Goal: Task Accomplishment & Management: Manage account settings

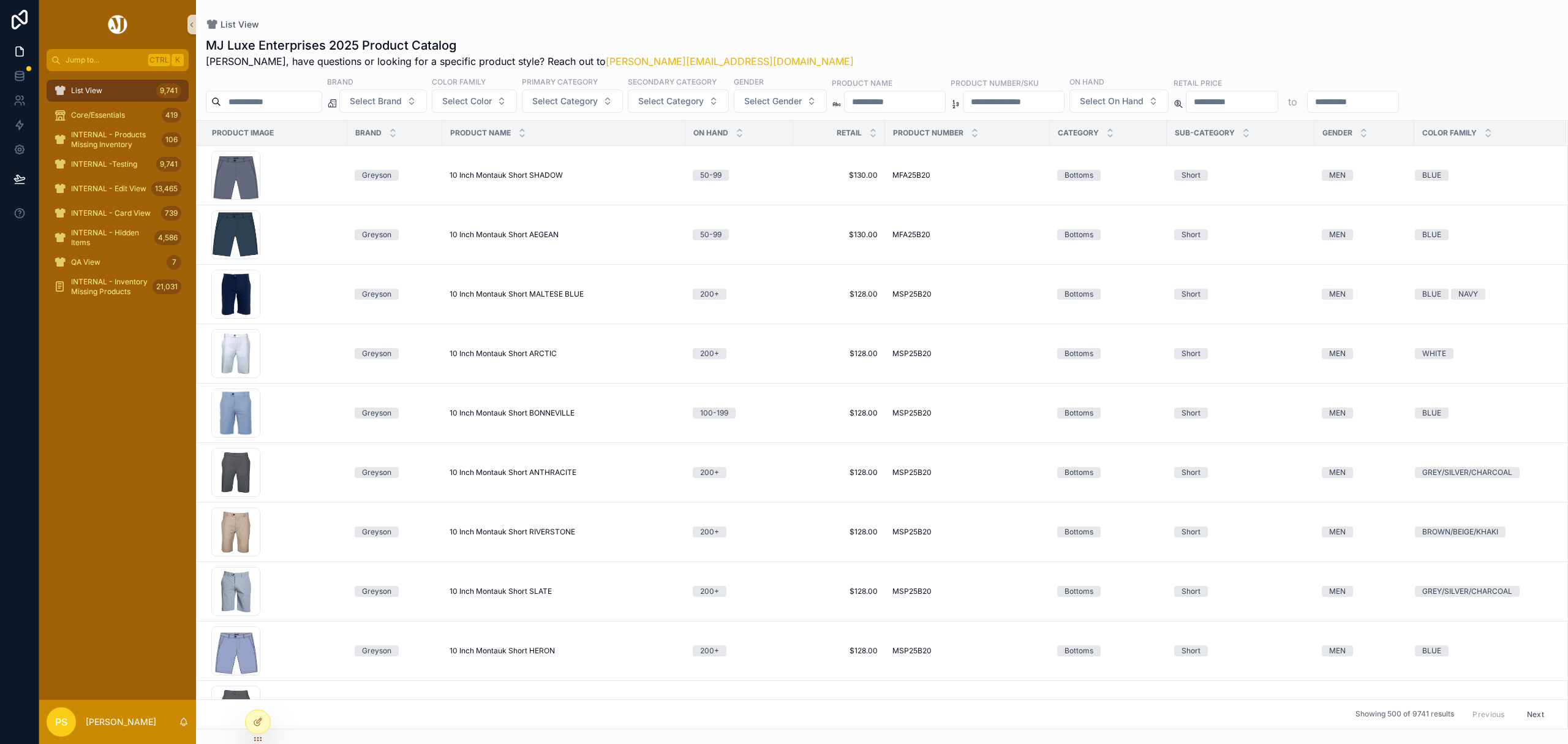
click at [270, 101] on input "scrollable content" at bounding box center [272, 101] width 101 height 17
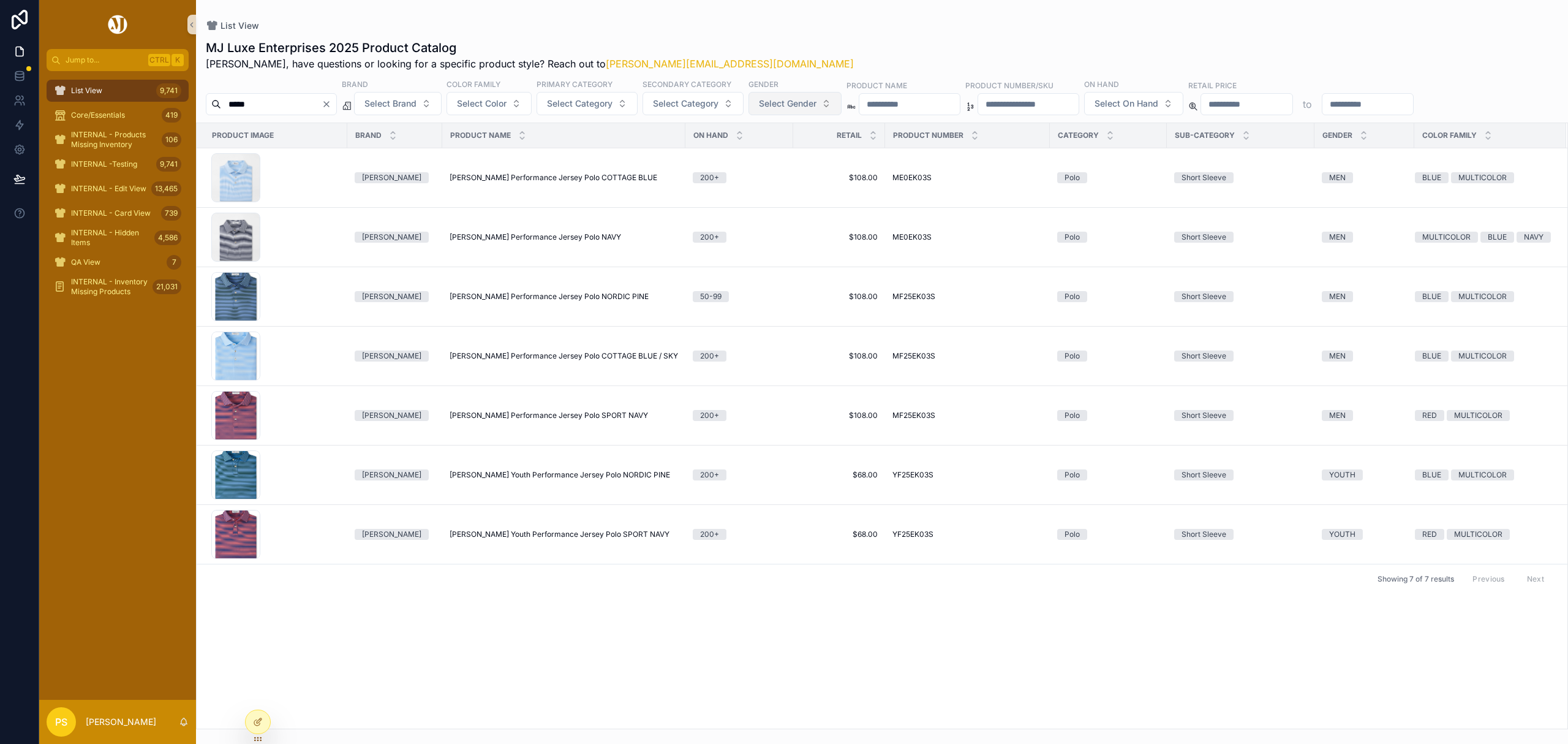
click at [817, 109] on span "Select Gender" at bounding box center [788, 103] width 58 height 12
click at [778, 159] on div "MEN" at bounding box center [829, 153] width 147 height 20
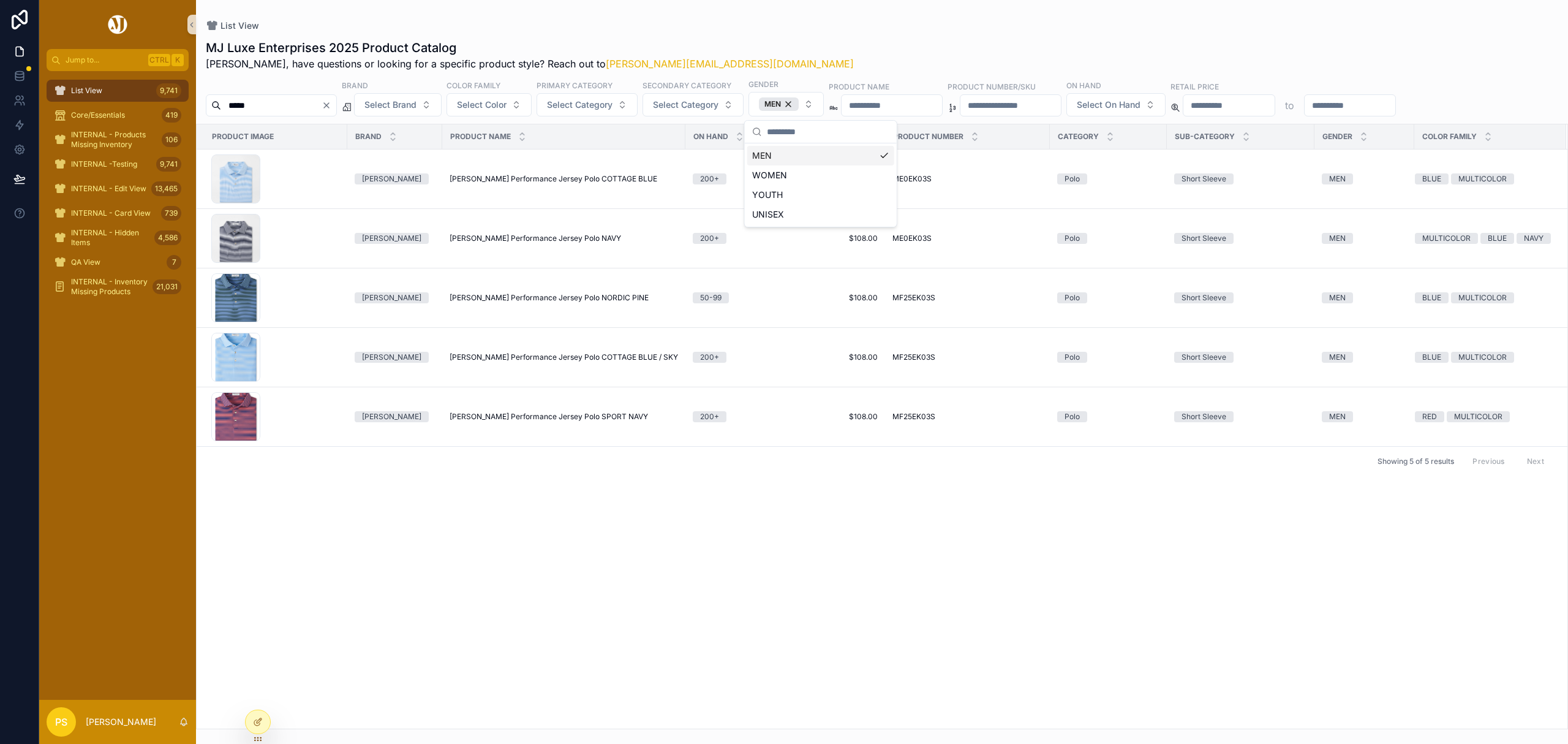
click at [794, 32] on div "MJ Luxe Enterprises 2025 Product Catalog Philip, have questions or looking for …" at bounding box center [882, 380] width 1372 height 697
click at [287, 106] on input "*****" at bounding box center [272, 106] width 101 height 17
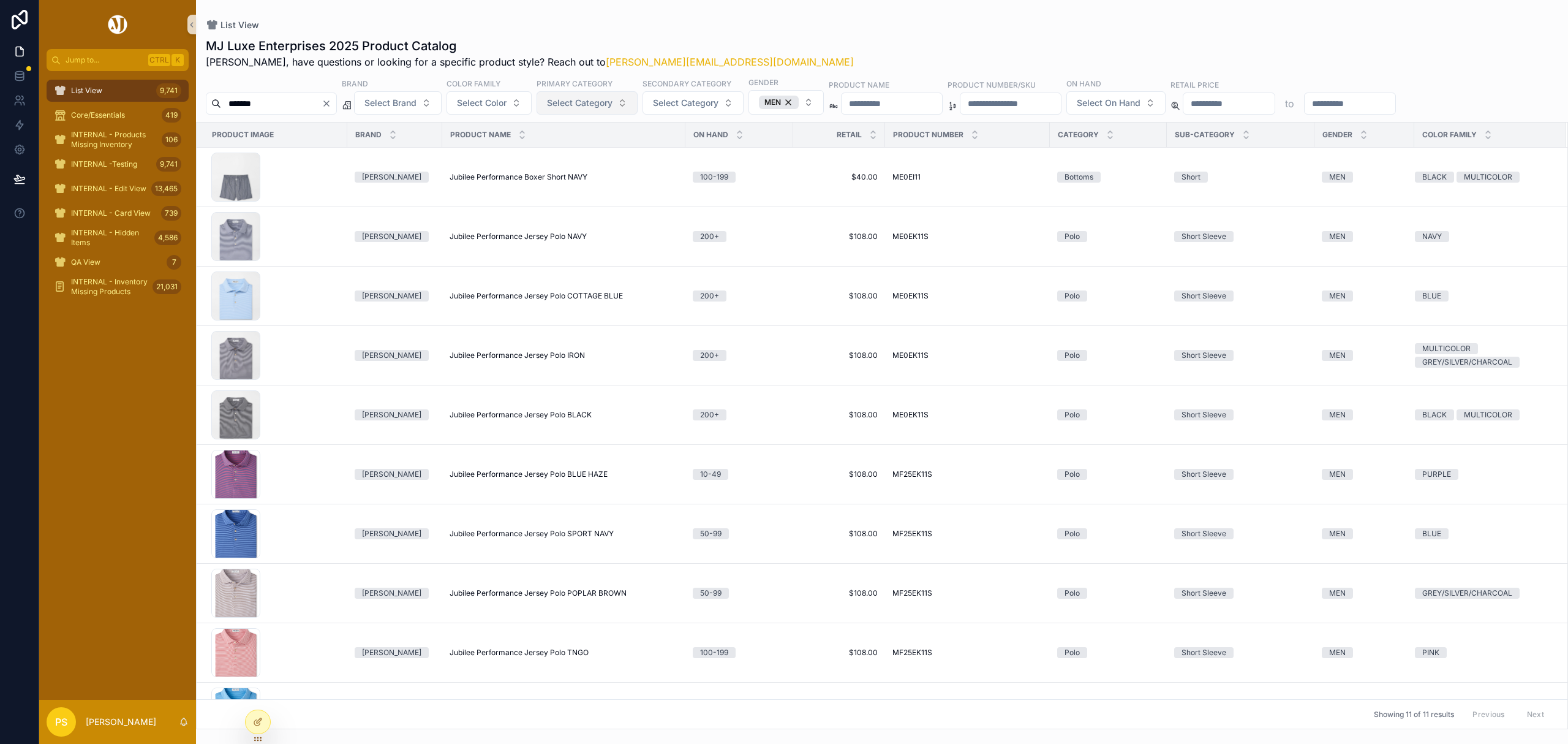
click at [599, 108] on span "Select Category" at bounding box center [579, 103] width 66 height 12
click at [583, 271] on div "Polo" at bounding box center [620, 271] width 147 height 20
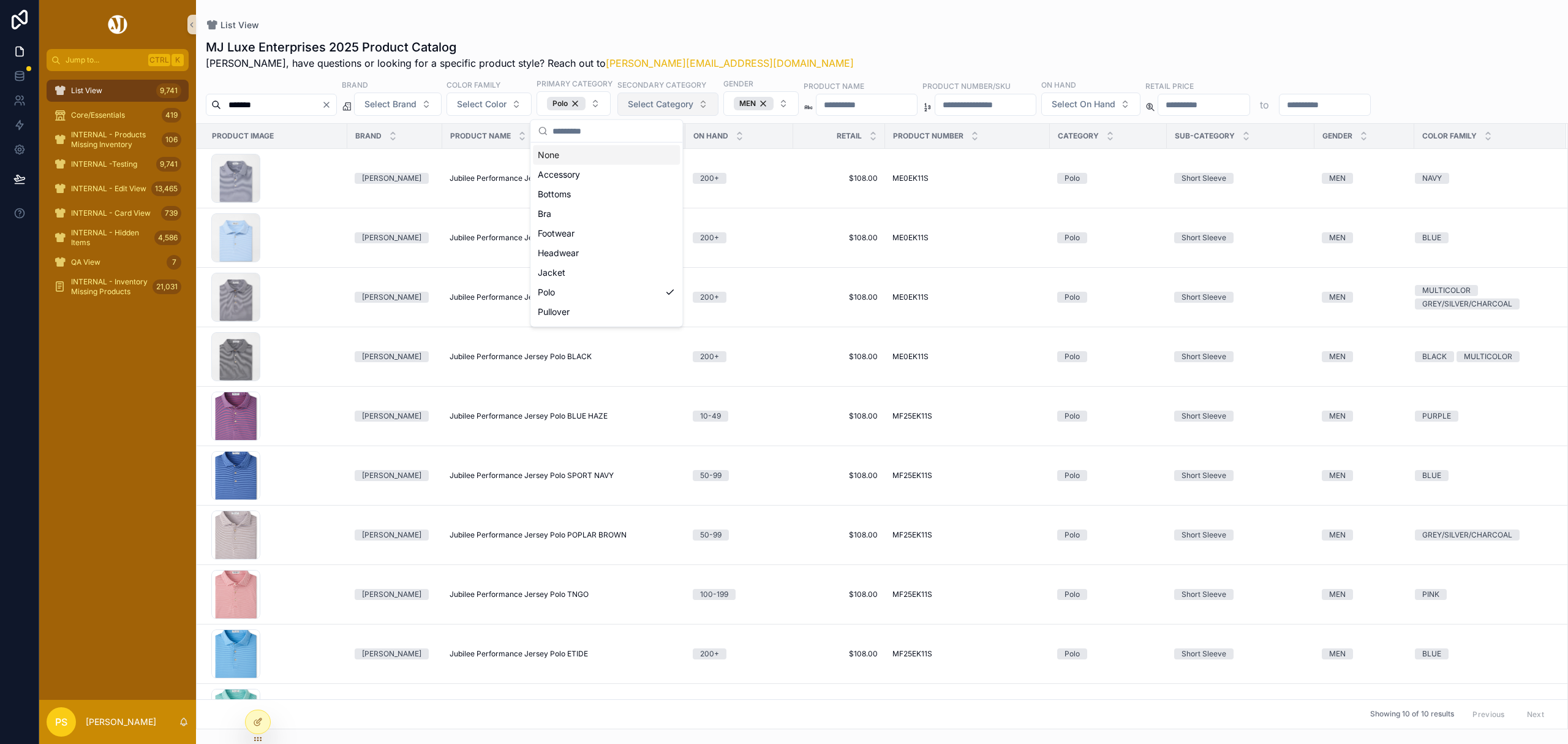
click at [693, 108] on span "Select Category" at bounding box center [660, 104] width 66 height 12
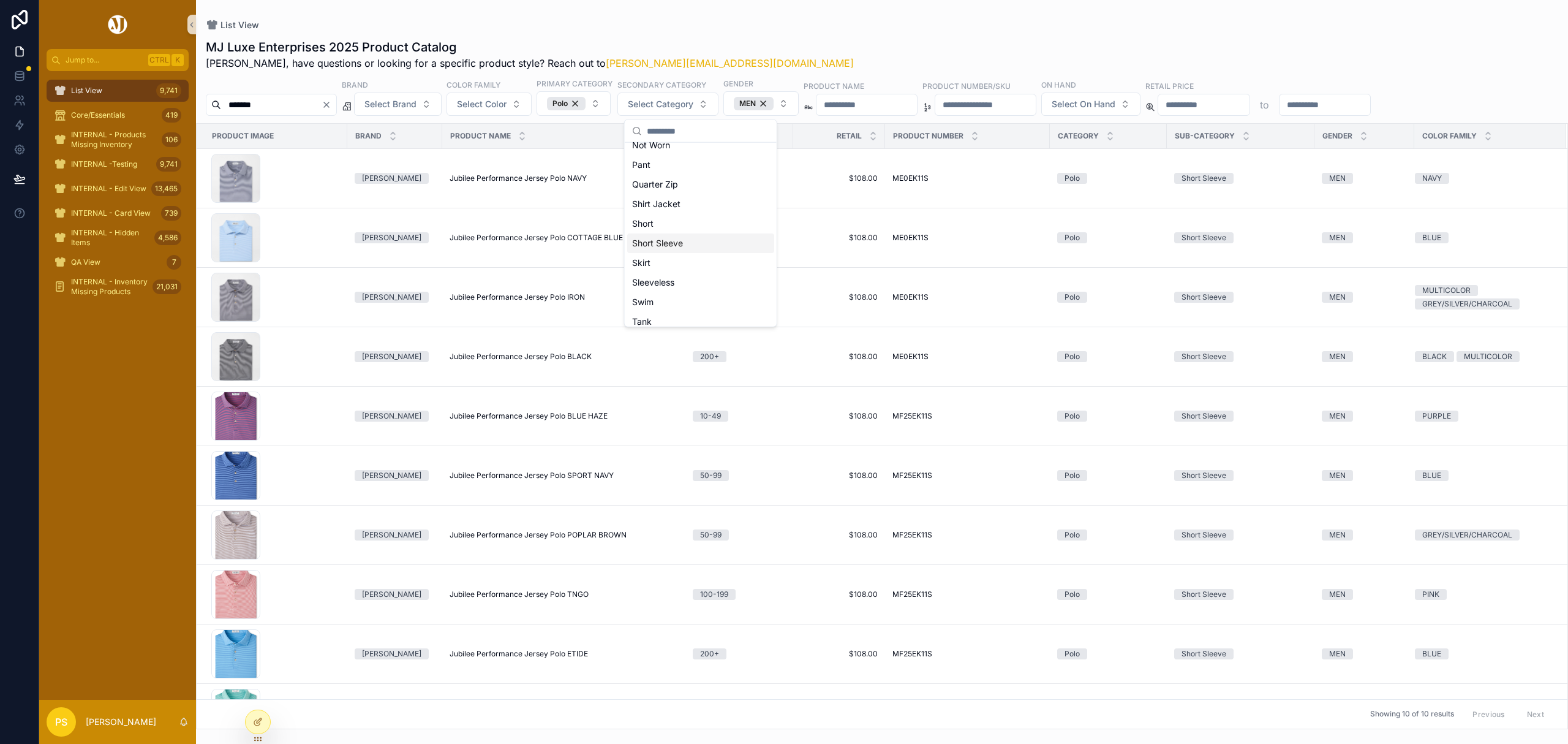
click at [686, 239] on div "Short Sleeve" at bounding box center [700, 243] width 147 height 20
click at [843, 19] on div "List View MJ Luxe Enterprises 2025 Product Catalog Philip, have questions or lo…" at bounding box center [882, 365] width 1372 height 730
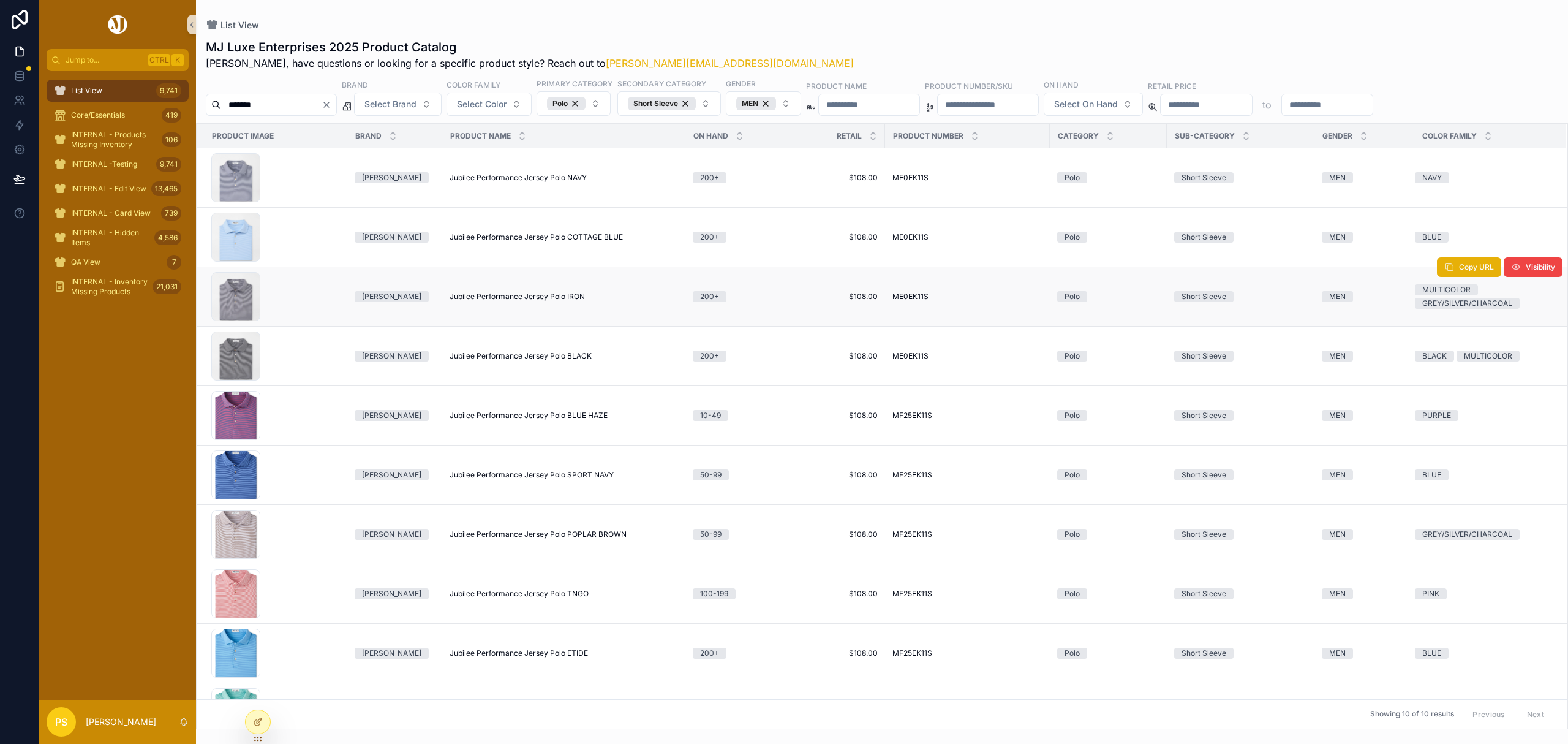
scroll to position [0, 0]
click at [566, 177] on span "Jubilee Performance Jersey Polo NAVY" at bounding box center [518, 179] width 137 height 10
drag, startPoint x: 87, startPoint y: 93, endPoint x: 125, endPoint y: 94, distance: 38.0
click at [87, 93] on span "List View" at bounding box center [86, 91] width 32 height 10
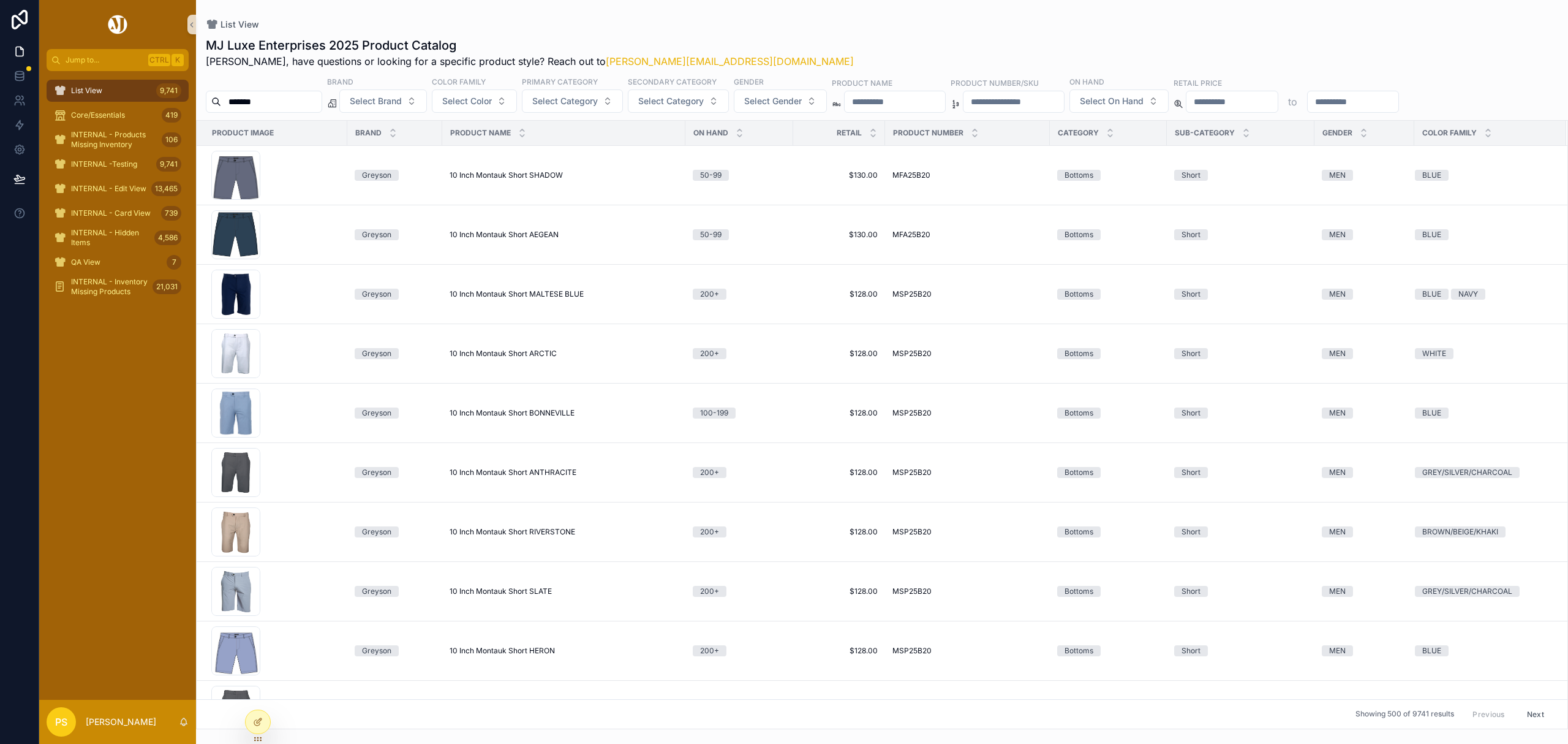
click at [280, 107] on input "*******" at bounding box center [272, 101] width 101 height 17
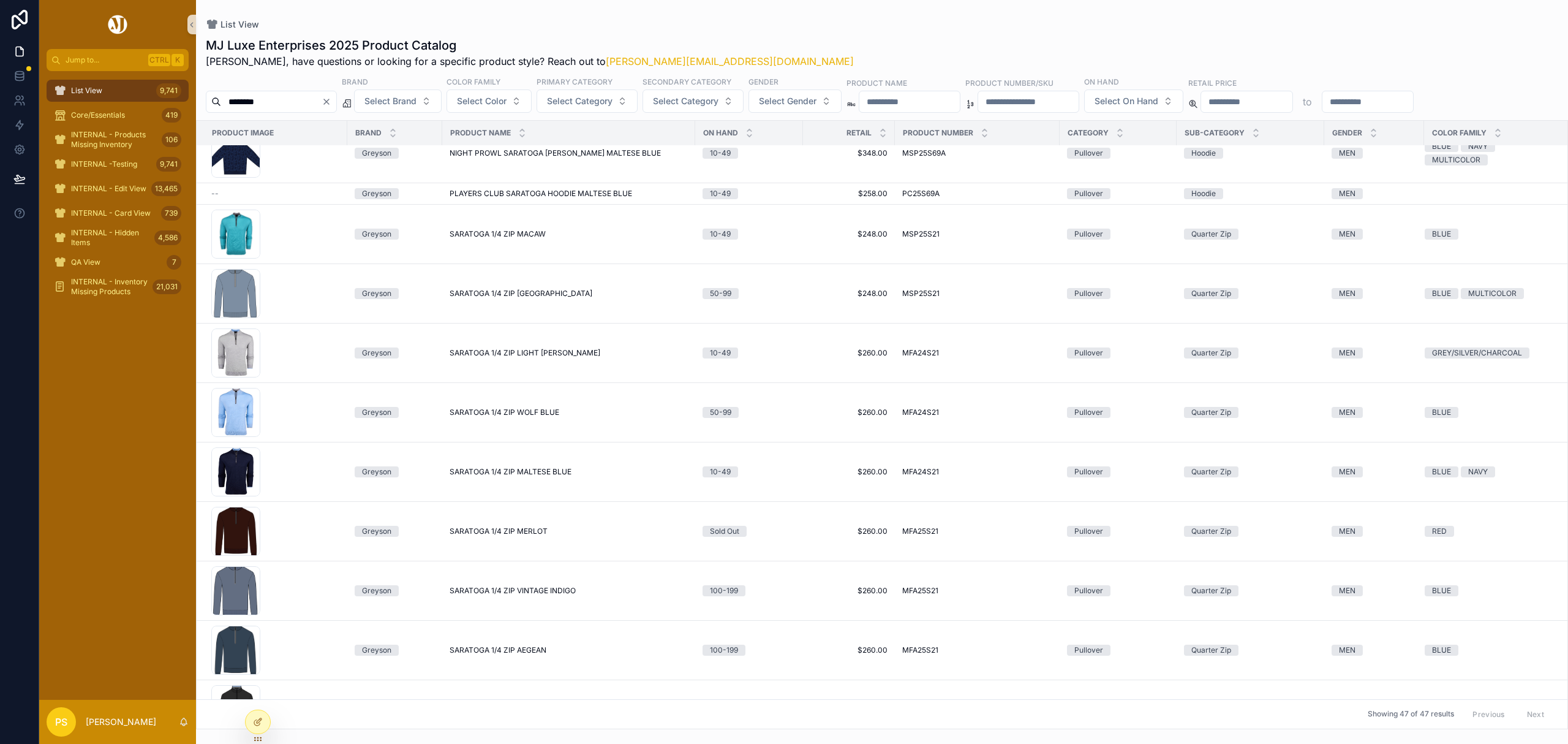
scroll to position [163, 0]
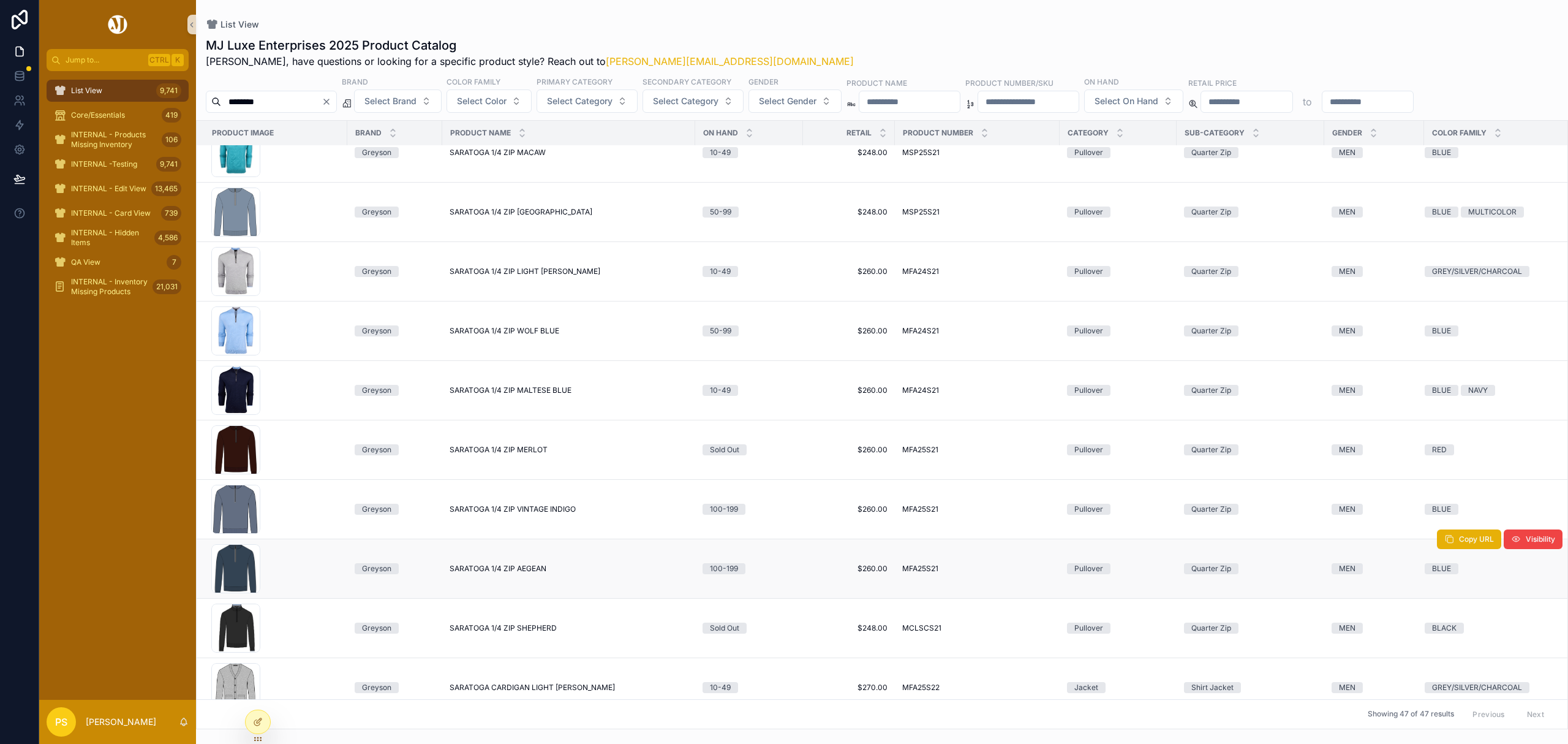
click at [453, 569] on span "SARATOGA 1/4 ZIP AEGEAN" at bounding box center [498, 569] width 97 height 10
click at [505, 386] on td "SARATOGA 1/4 ZIP MALTESE BLUE SARATOGA 1/4 ZIP MALTESE BLUE" at bounding box center [568, 391] width 253 height 60
click at [505, 388] on span "SARATOGA 1/4 ZIP MALTESE BLUE" at bounding box center [510, 390] width 122 height 10
click at [108, 93] on div "List View 9,741" at bounding box center [118, 90] width 128 height 20
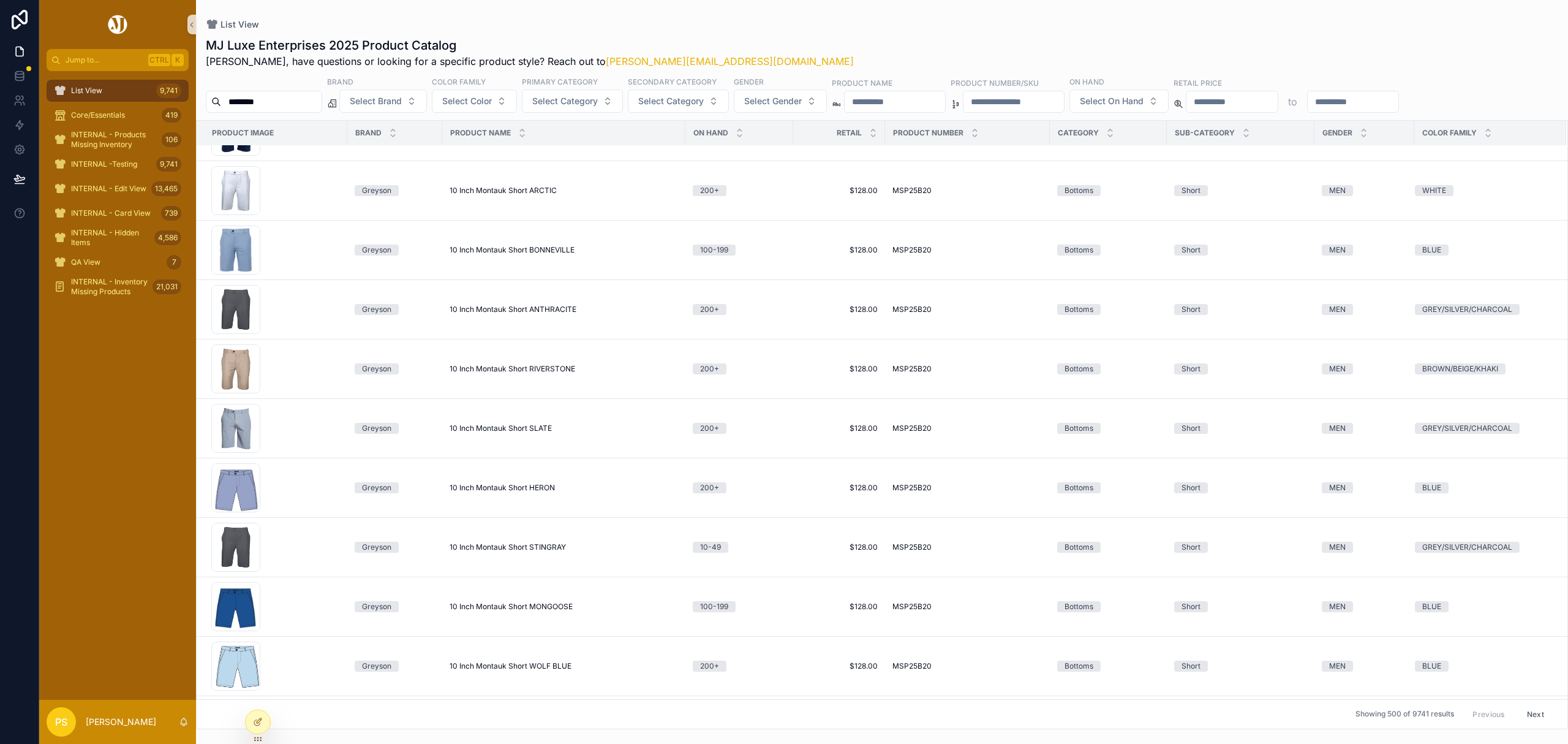
scroll to position [202, 0]
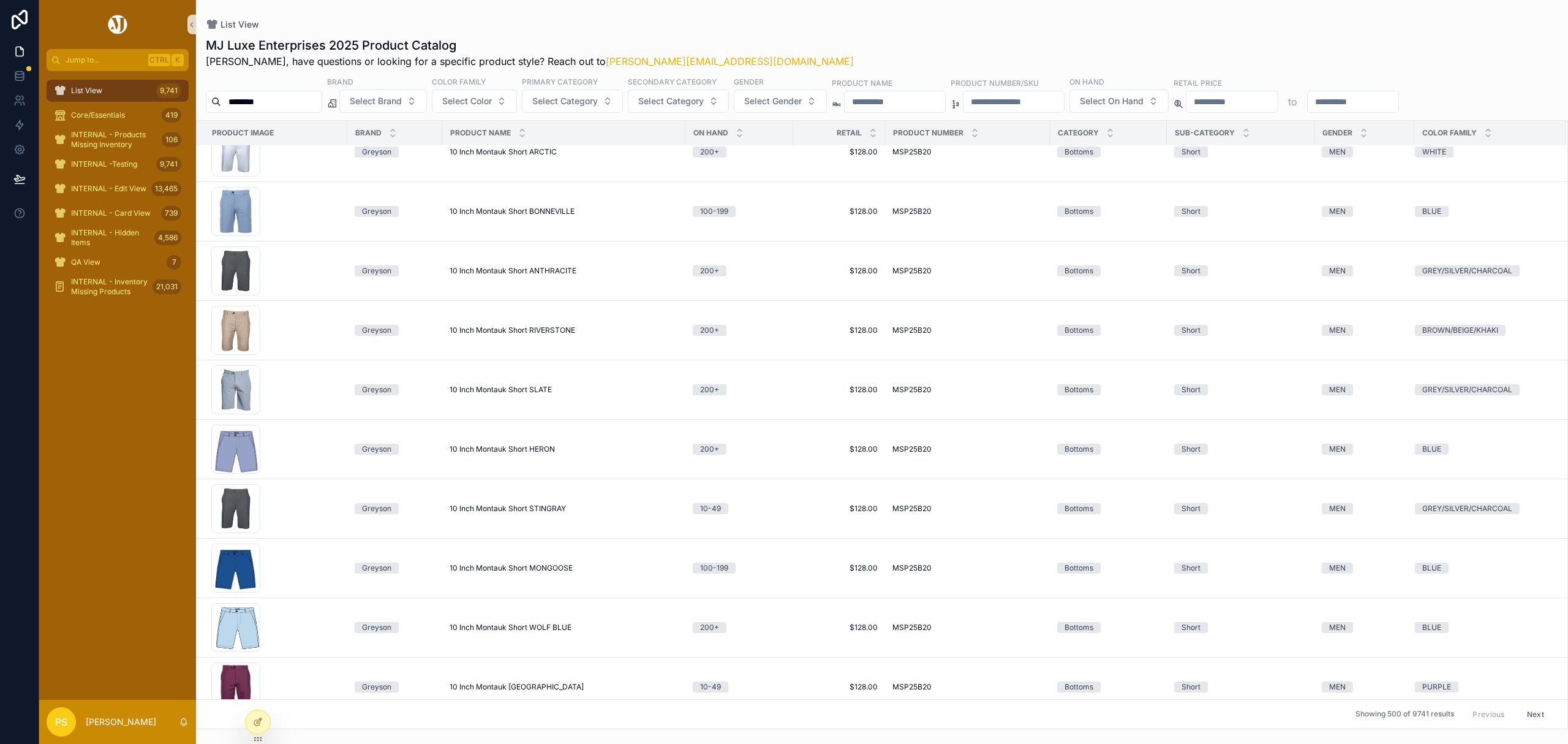
click at [280, 101] on input "********" at bounding box center [272, 101] width 101 height 17
type input "**********"
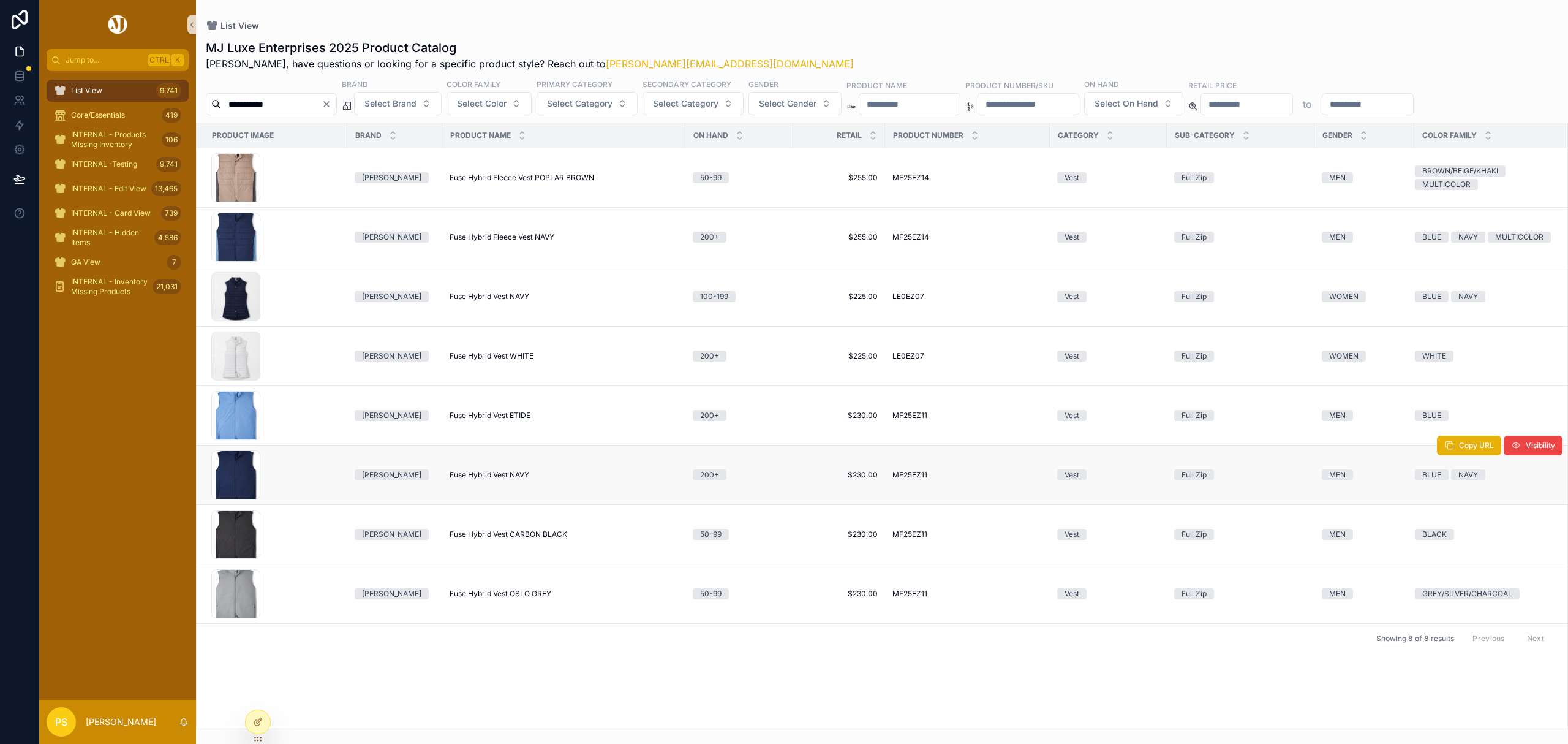
click at [485, 473] on span "Fuse Hybrid Vest NAVY" at bounding box center [489, 476] width 79 height 10
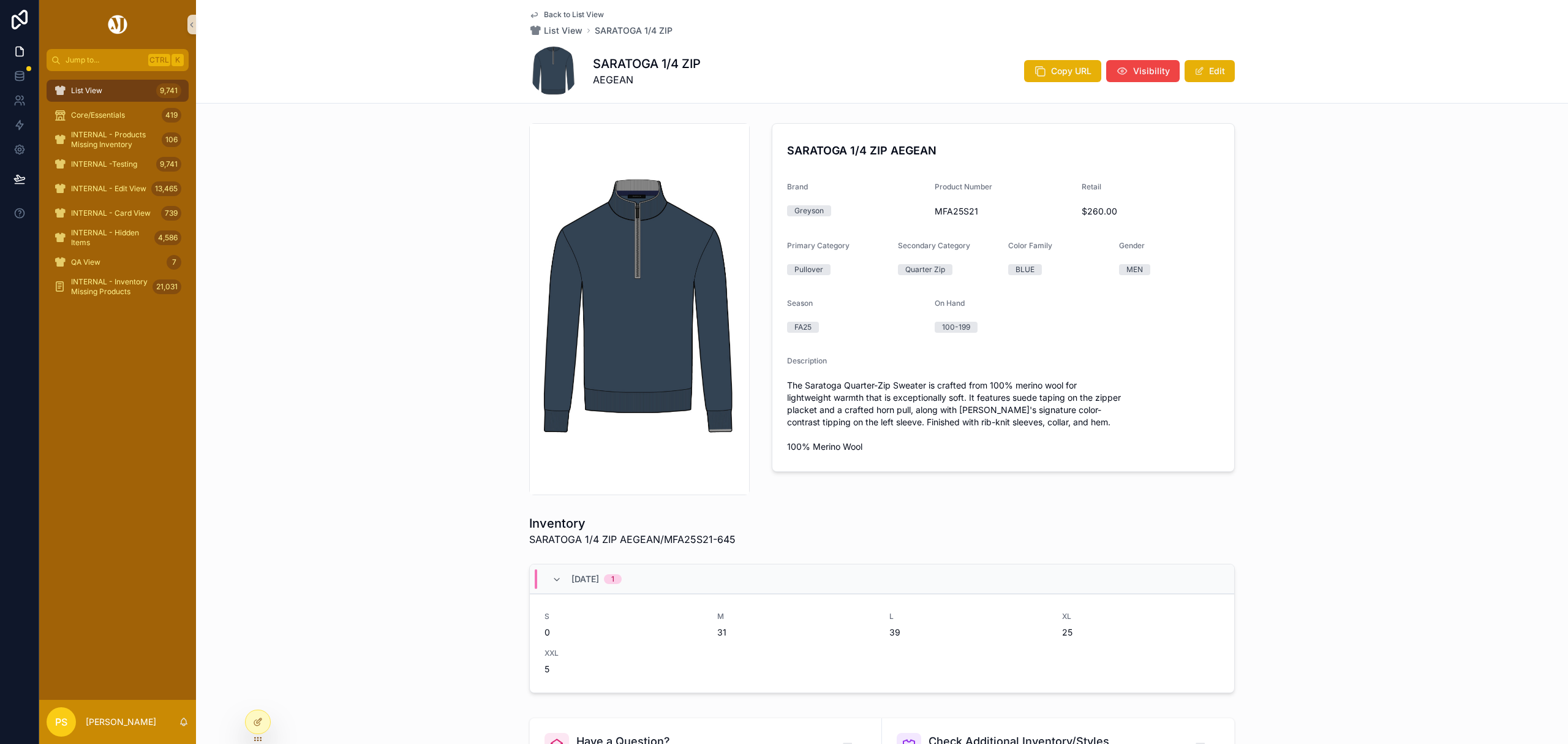
click at [802, 148] on h4 "SARATOGA 1/4 ZIP AEGEAN" at bounding box center [1003, 150] width 433 height 16
copy h4 "SARATOGA 1/4 ZIP AEGEAN"
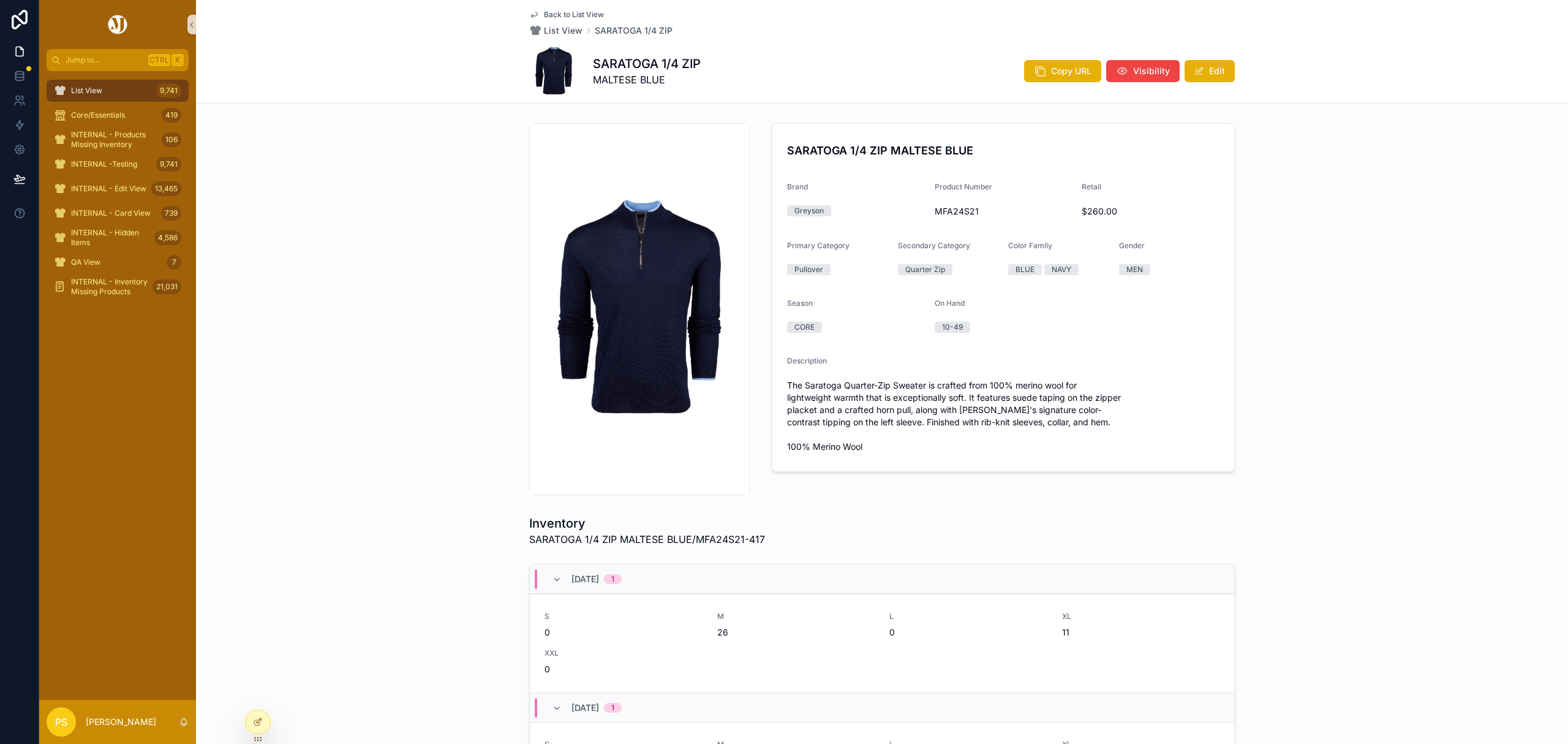
click at [112, 91] on div "List View 9,741" at bounding box center [118, 90] width 128 height 20
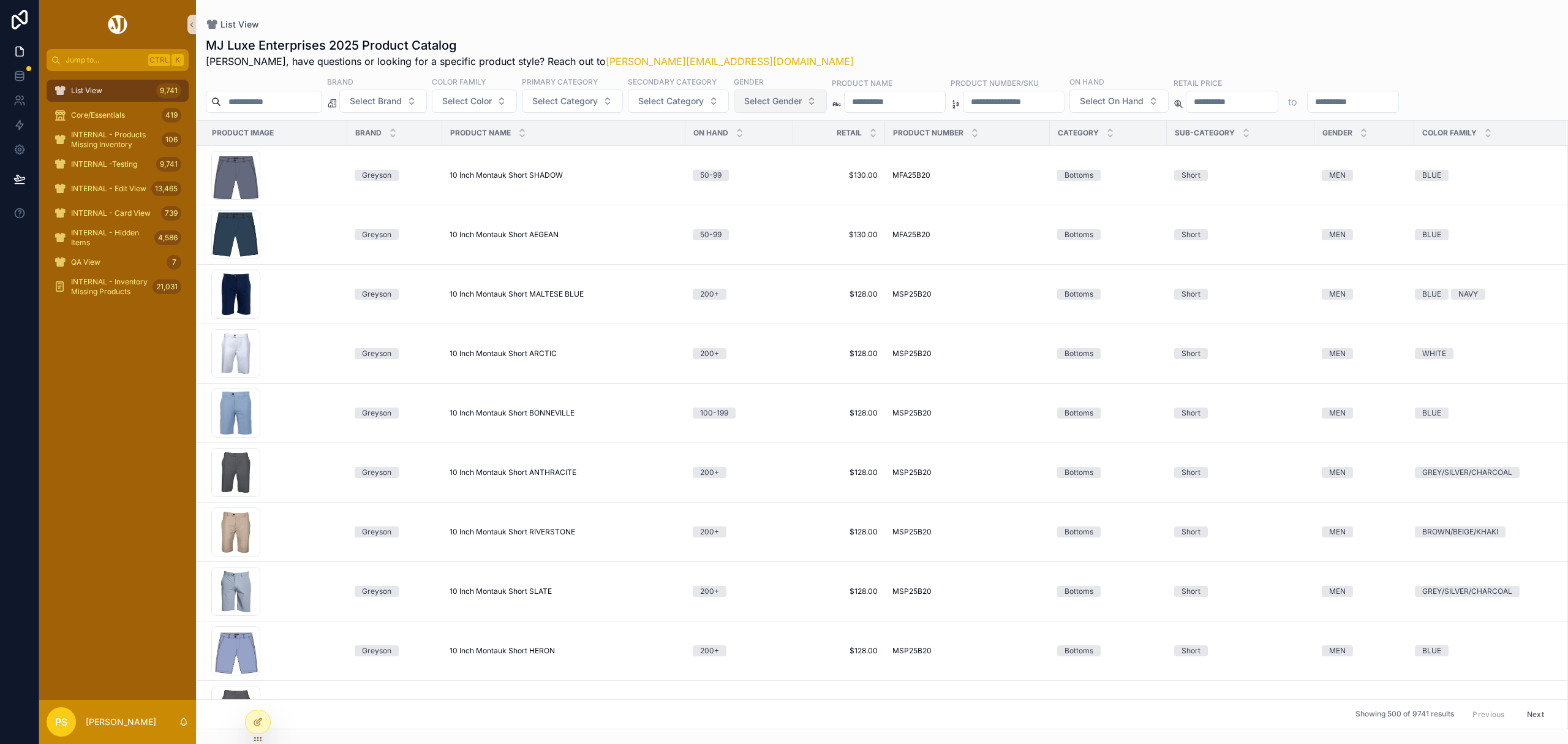
click at [801, 101] on span "Select Gender" at bounding box center [773, 101] width 58 height 12
click at [778, 149] on div "MEN" at bounding box center [814, 151] width 147 height 20
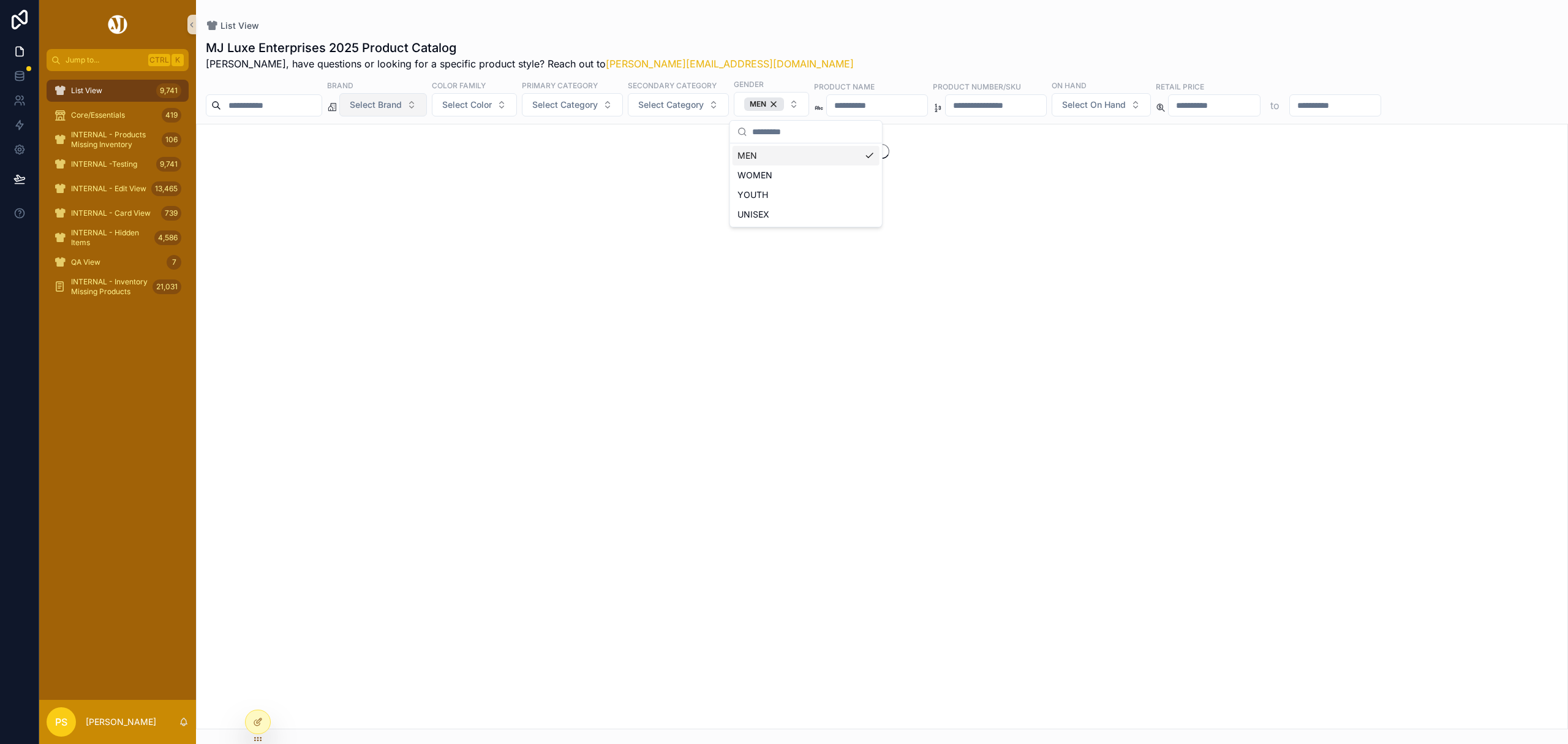
click at [402, 101] on span "Select Brand" at bounding box center [376, 105] width 52 height 12
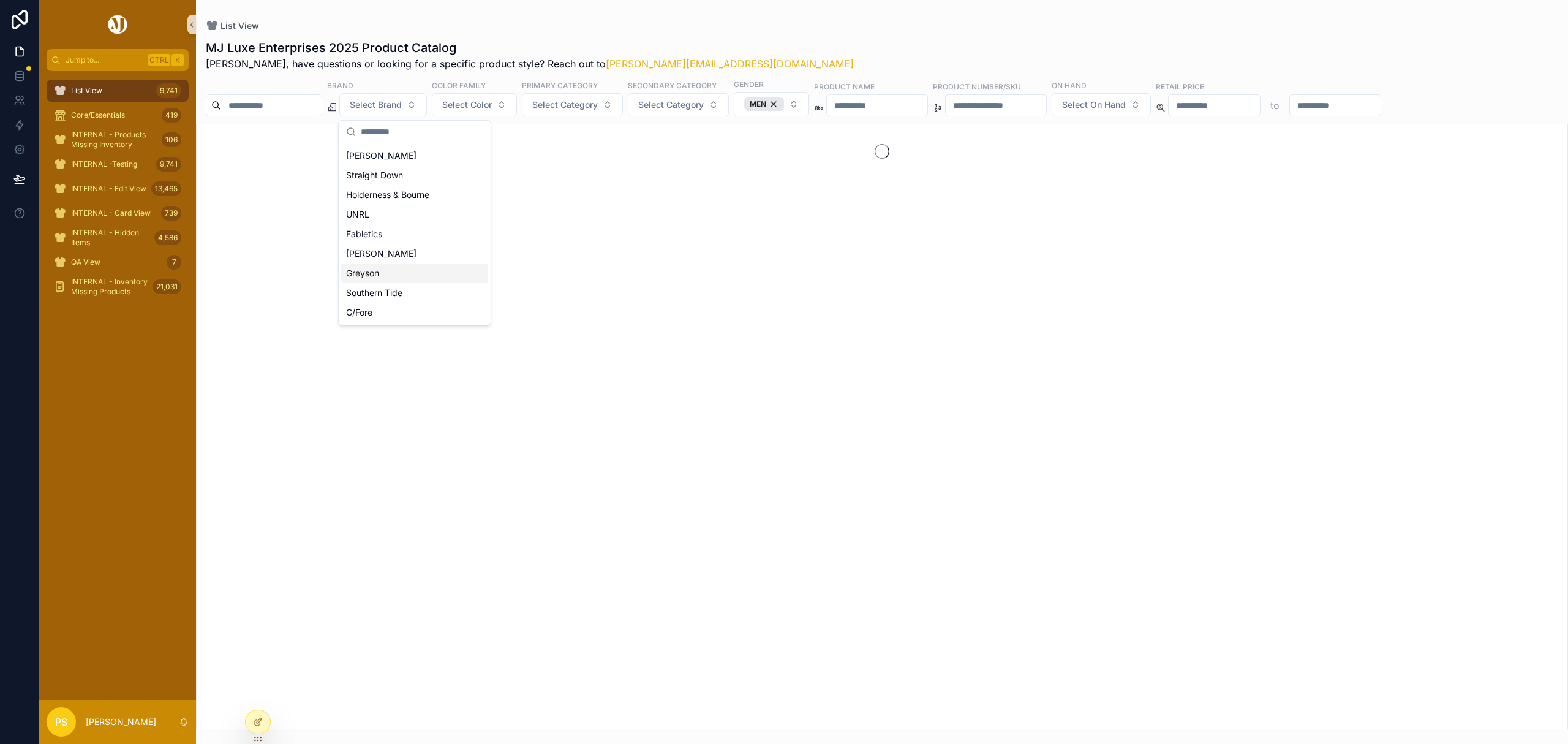
click at [390, 271] on div "Greyson" at bounding box center [415, 273] width 147 height 20
click at [493, 101] on span "Select Color" at bounding box center [468, 105] width 49 height 12
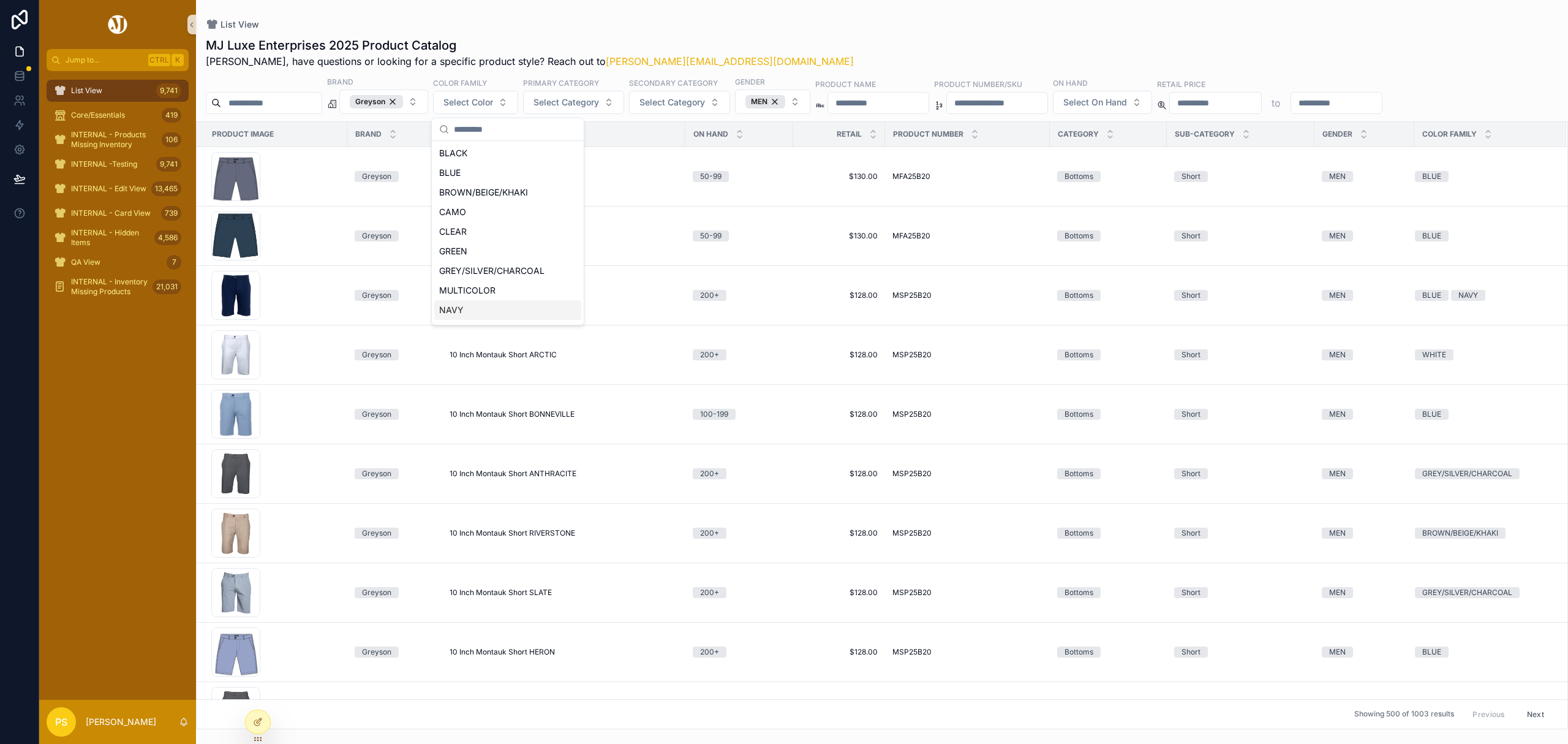
click at [483, 307] on div "NAVY" at bounding box center [508, 309] width 147 height 20
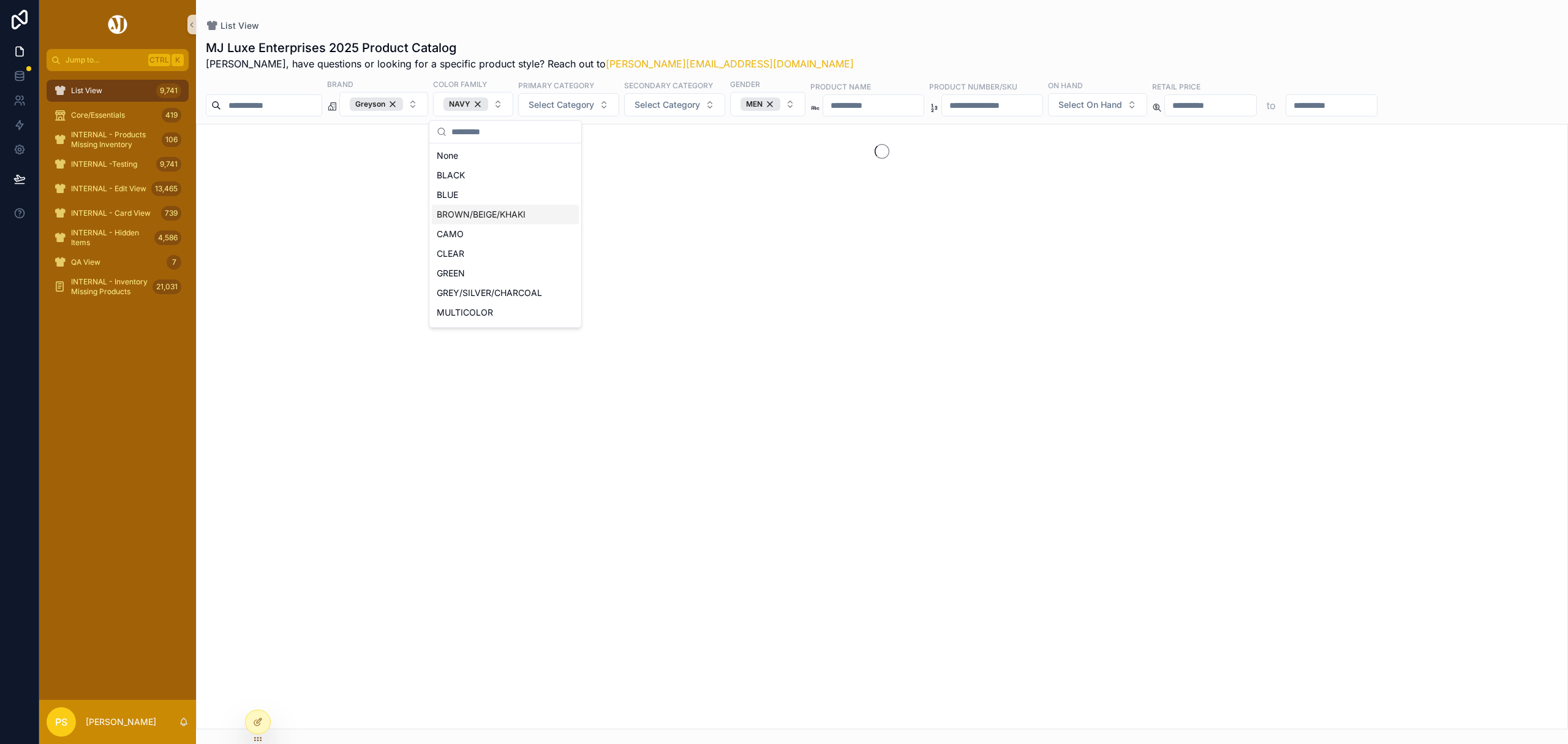
click at [762, 30] on div "List View" at bounding box center [882, 26] width 1353 height 12
click at [589, 108] on span "Select Category" at bounding box center [561, 105] width 66 height 12
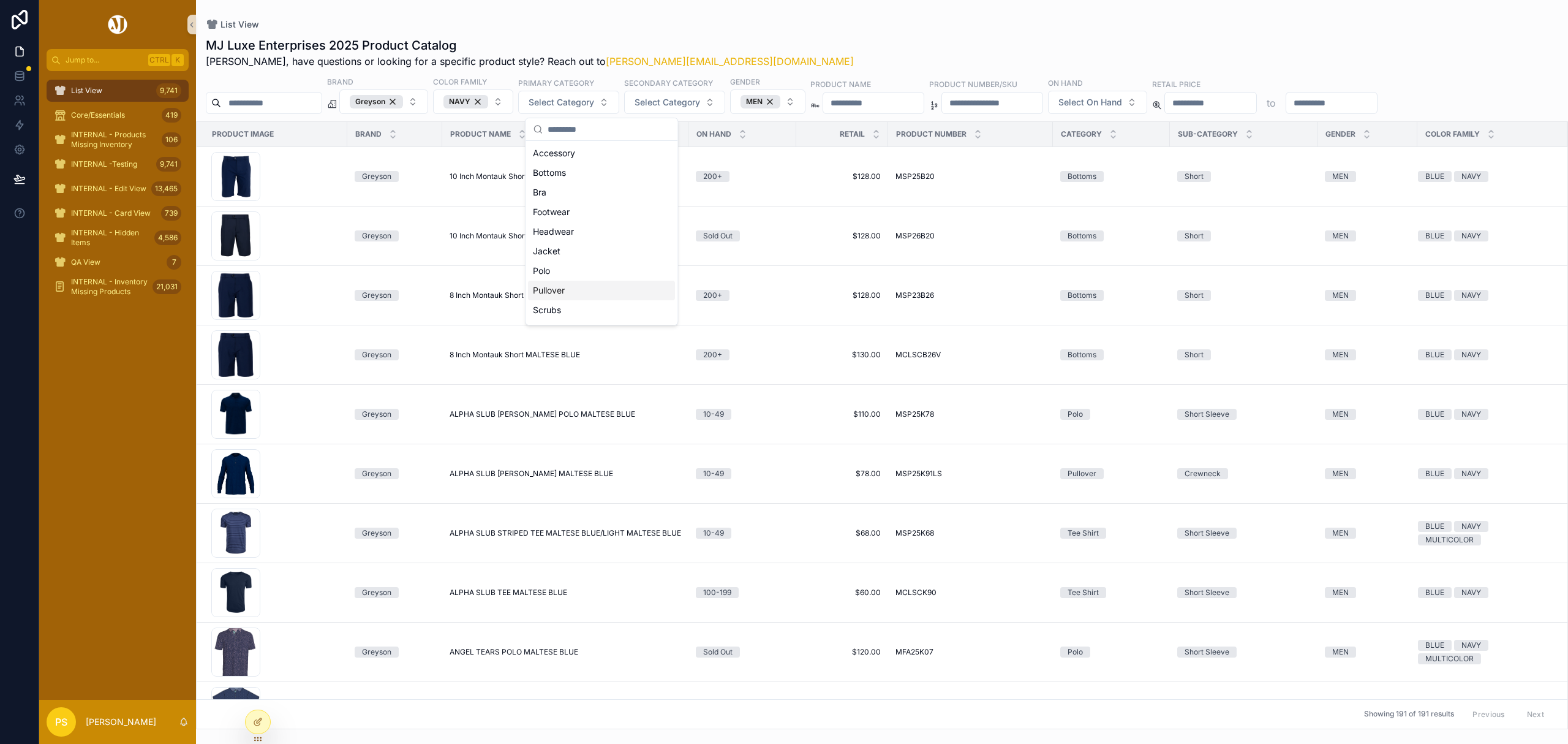
click at [569, 295] on div "Pullover" at bounding box center [601, 290] width 147 height 20
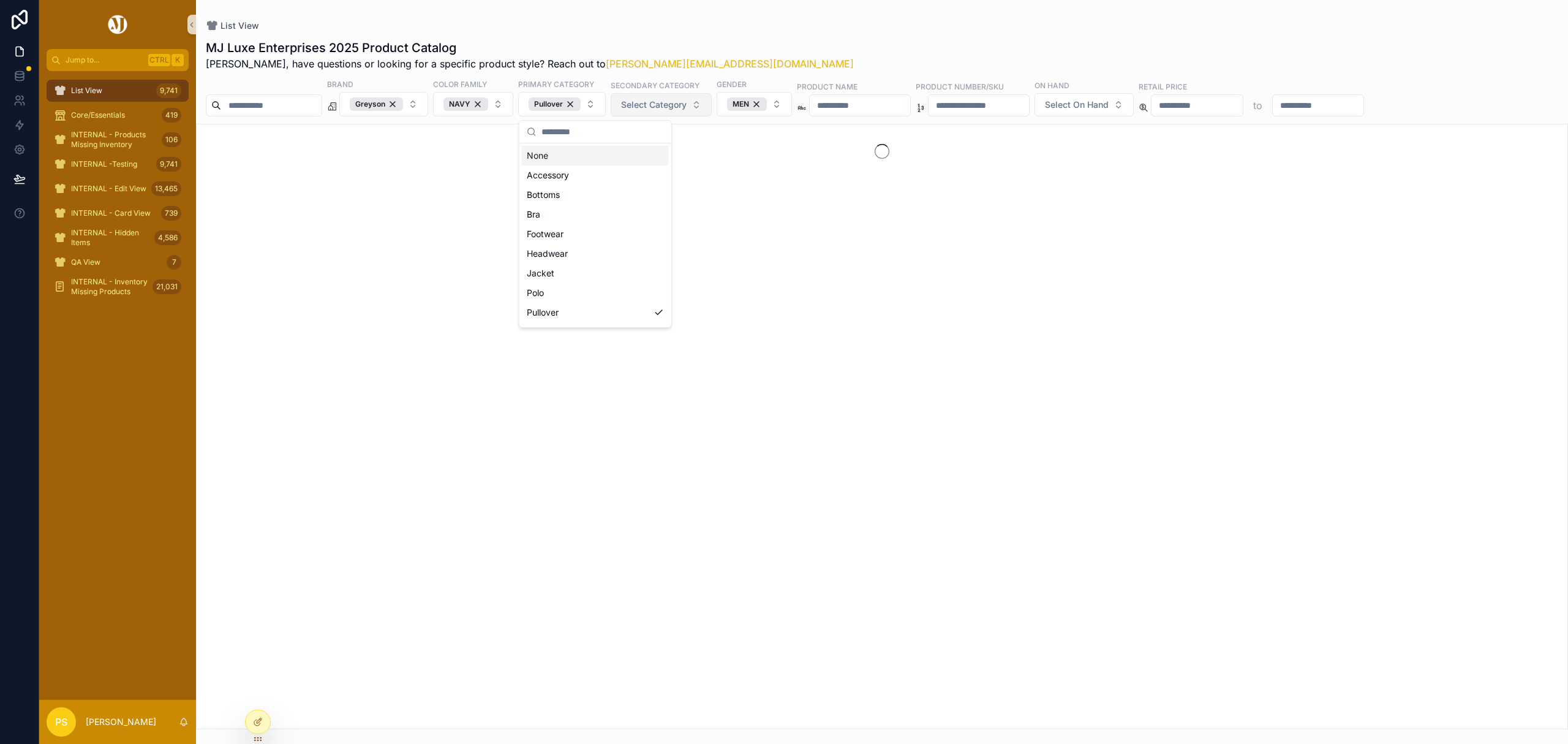
click at [680, 111] on span "Select Category" at bounding box center [653, 105] width 66 height 12
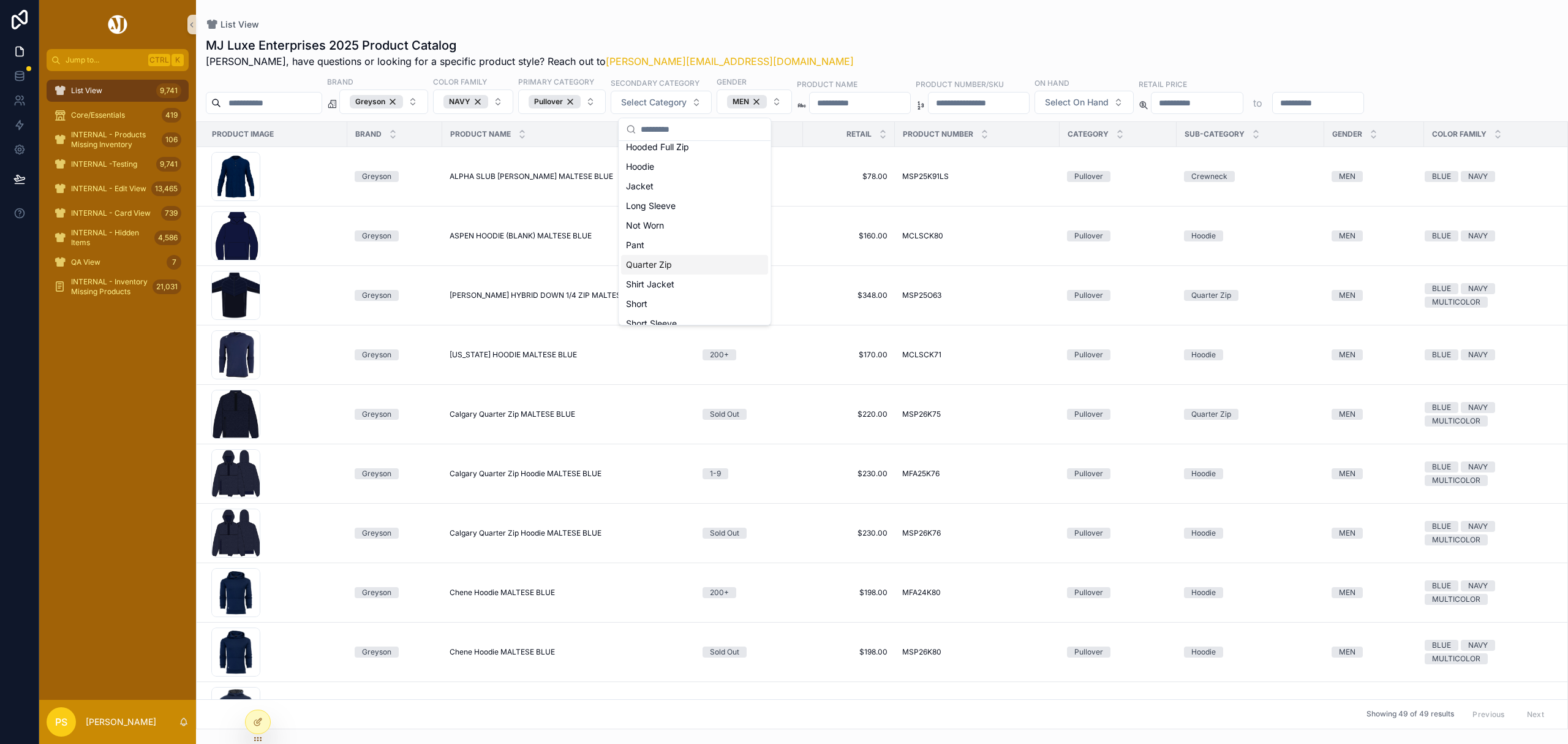
click at [680, 261] on div "Quarter Zip" at bounding box center [694, 264] width 147 height 20
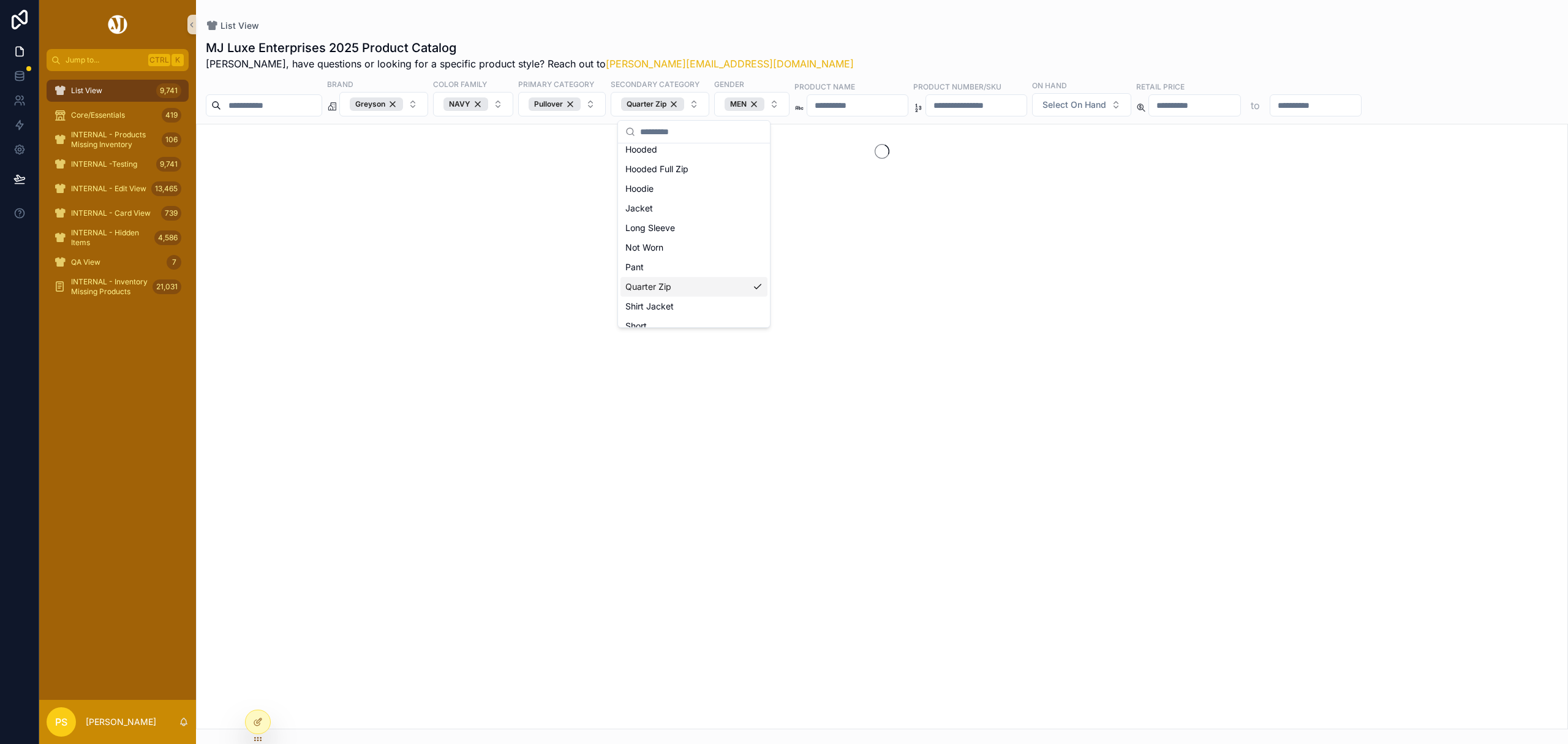
scroll to position [182, 0]
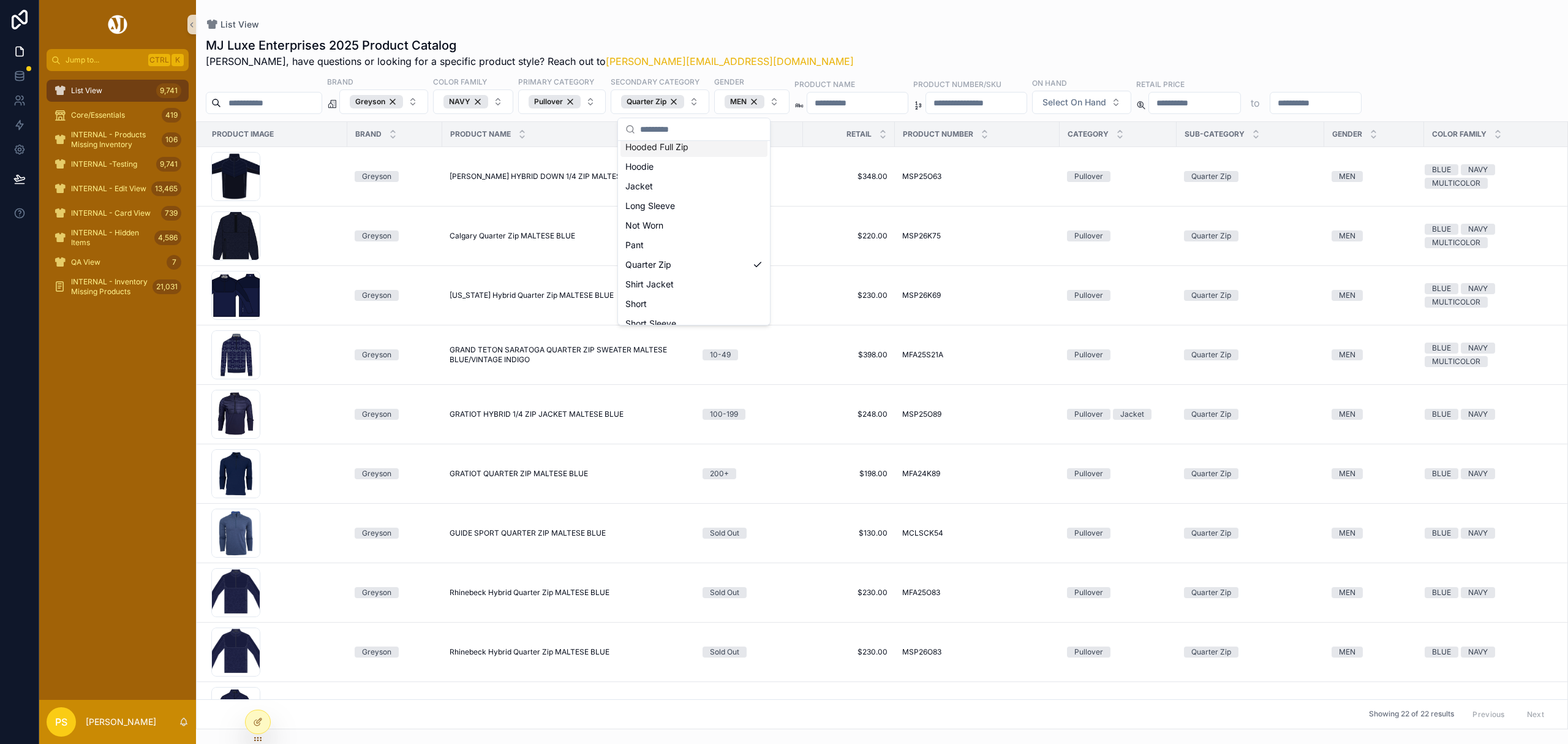
click at [816, 43] on div "MJ Luxe Enterprises 2025 Product Catalog [PERSON_NAME], have questions or looki…" at bounding box center [882, 52] width 1353 height 32
click at [1106, 108] on span "Select On Hand" at bounding box center [1074, 102] width 64 height 12
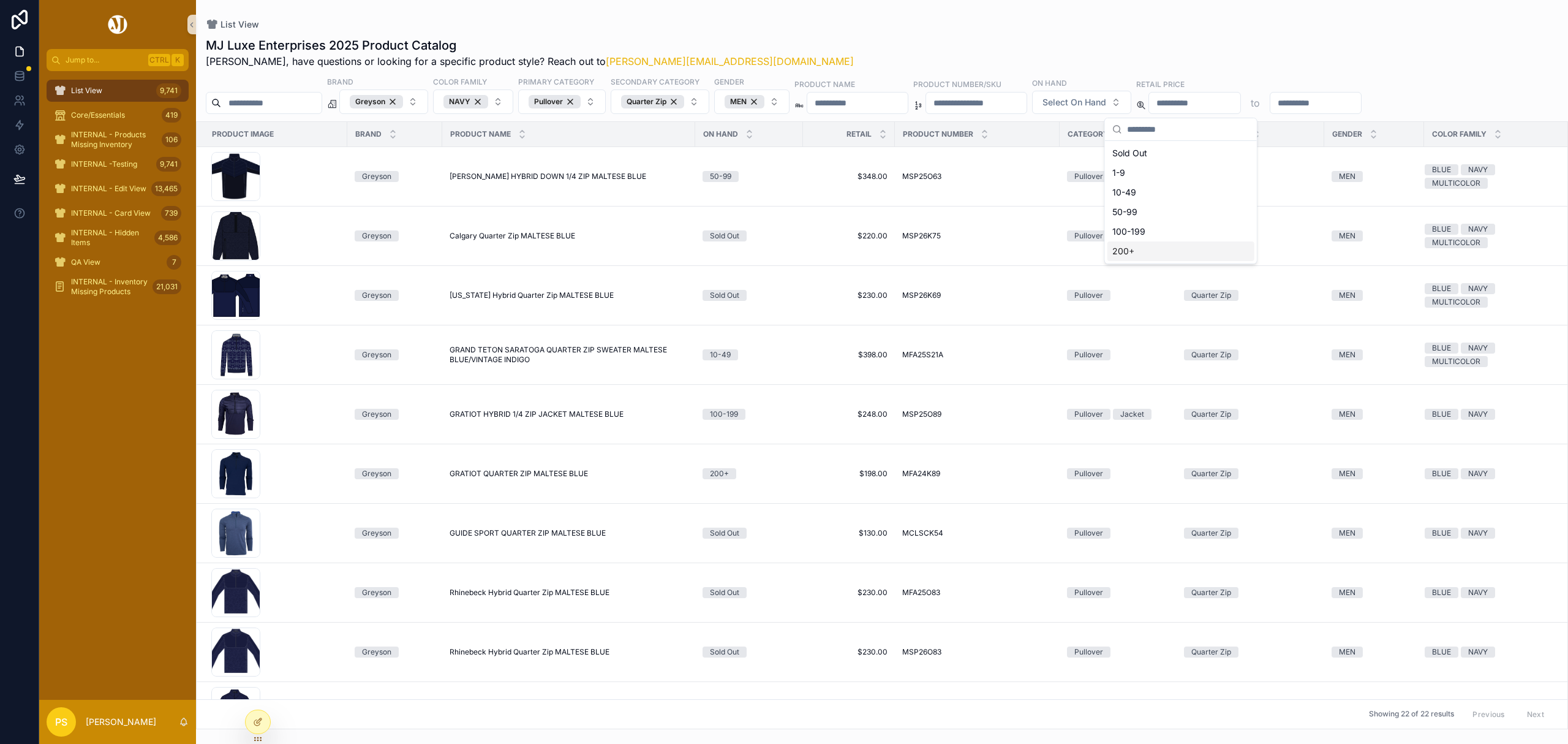
click at [1133, 253] on div "200+" at bounding box center [1180, 251] width 147 height 20
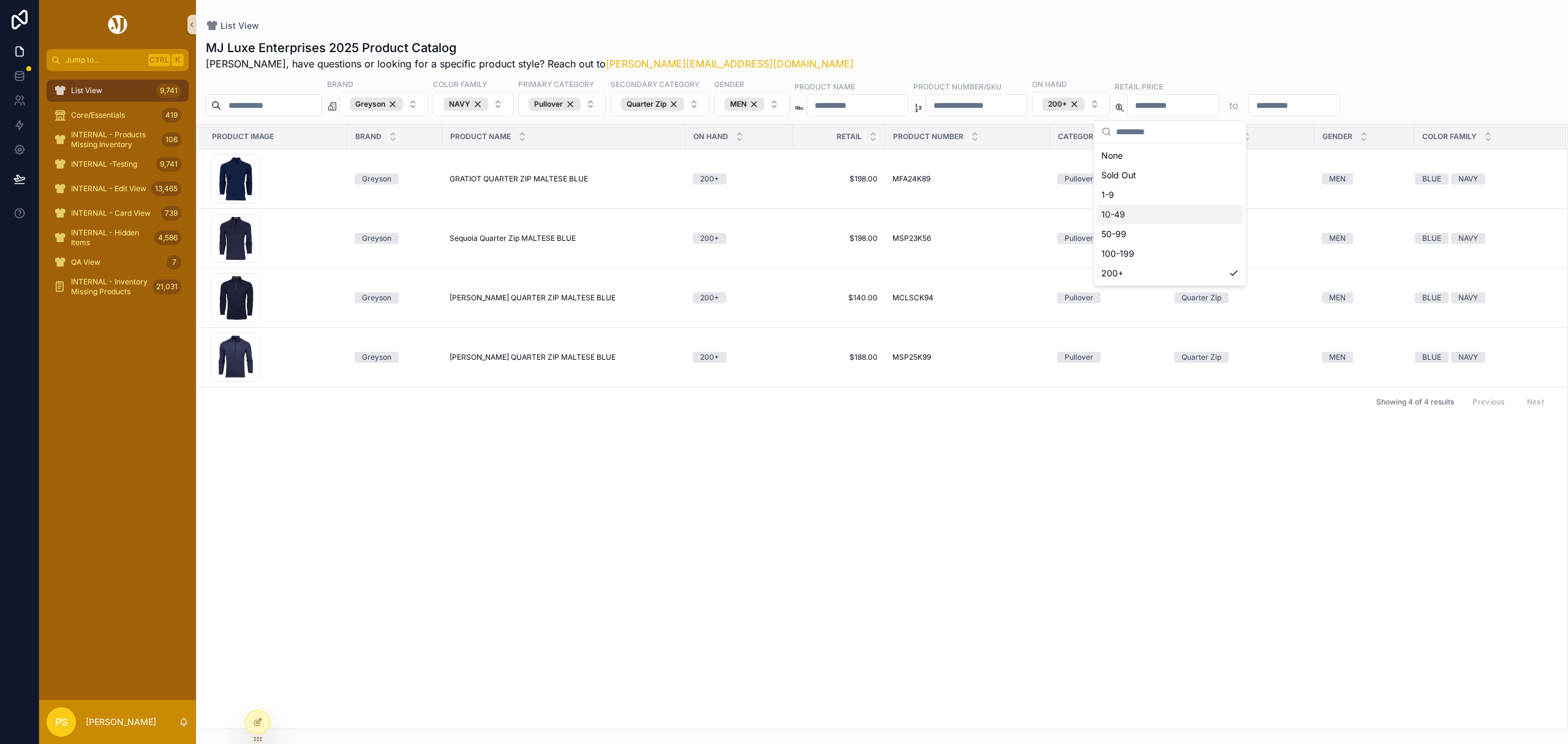
click at [913, 31] on div "List View" at bounding box center [882, 26] width 1353 height 12
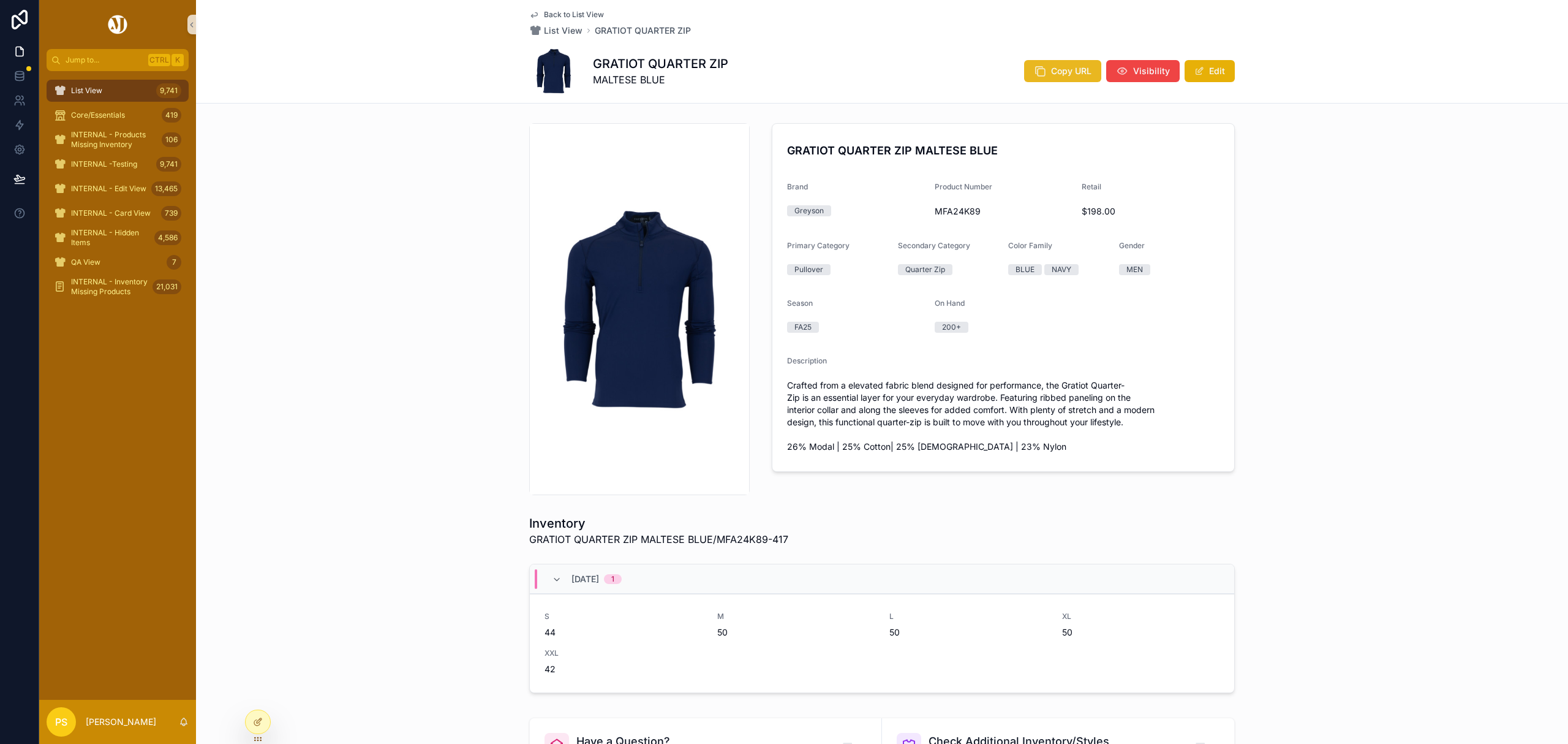
click at [1043, 72] on button "Copy URL" at bounding box center [1062, 71] width 78 height 22
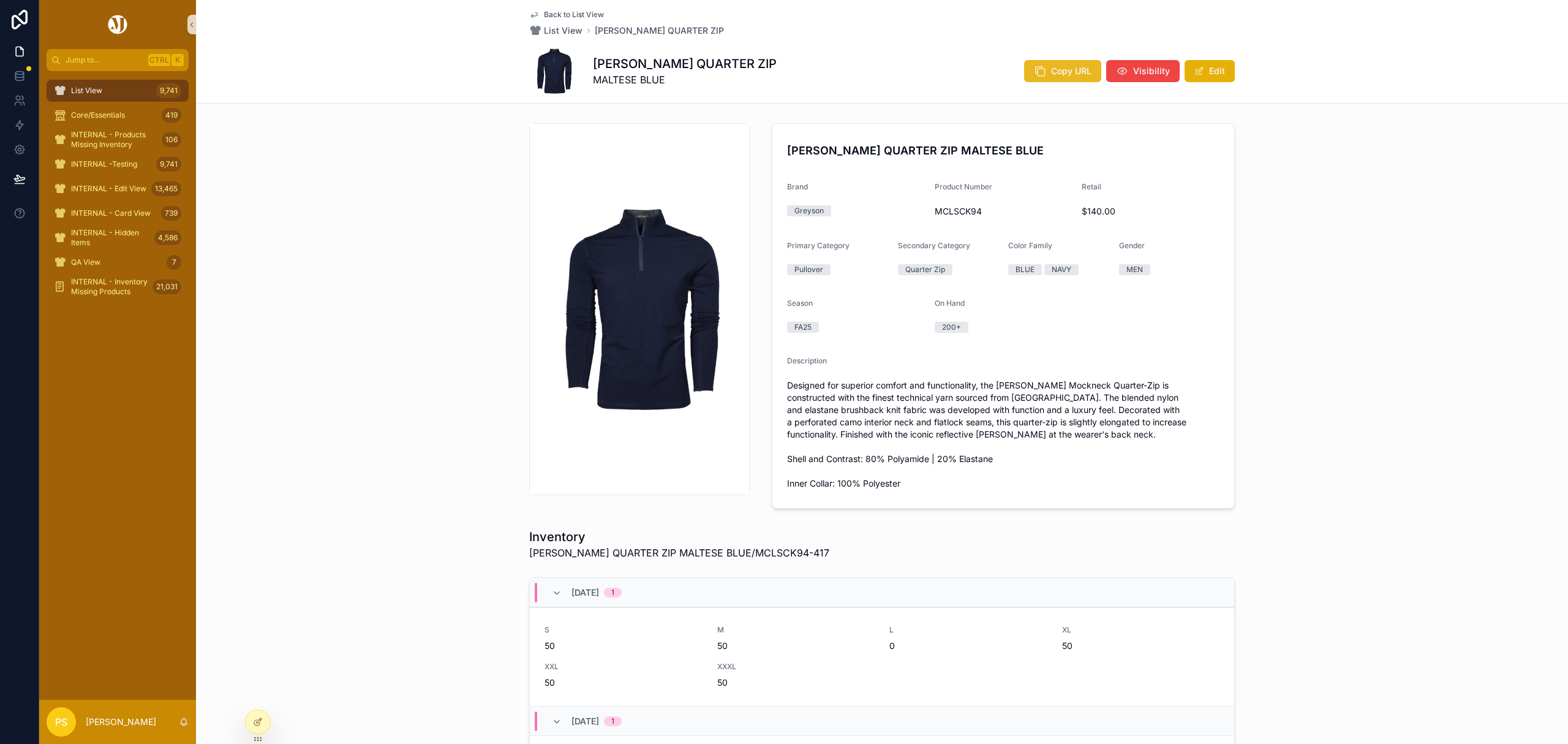
click at [1034, 66] on icon "scrollable content" at bounding box center [1040, 71] width 12 height 12
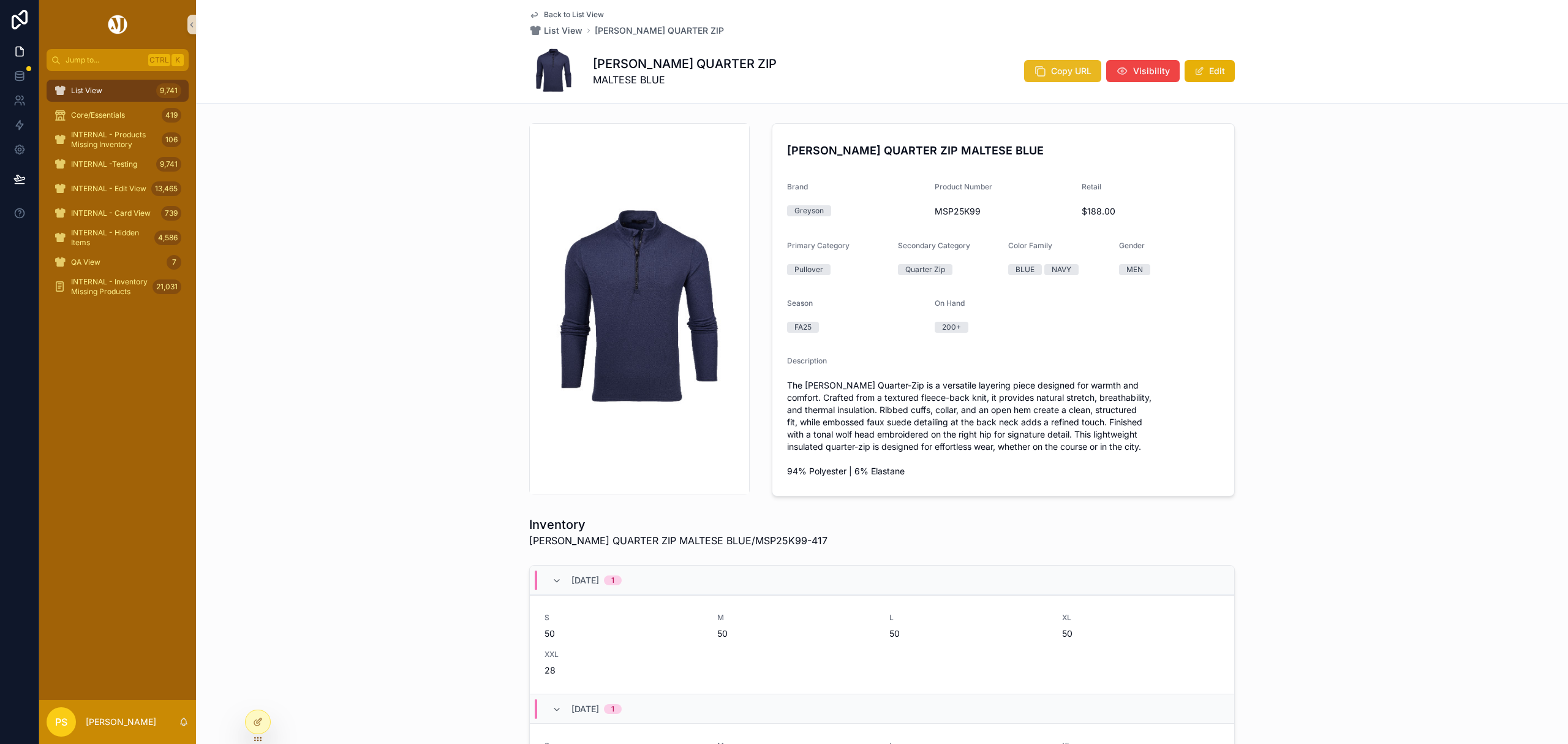
click at [1051, 78] on button "Copy URL" at bounding box center [1062, 71] width 78 height 22
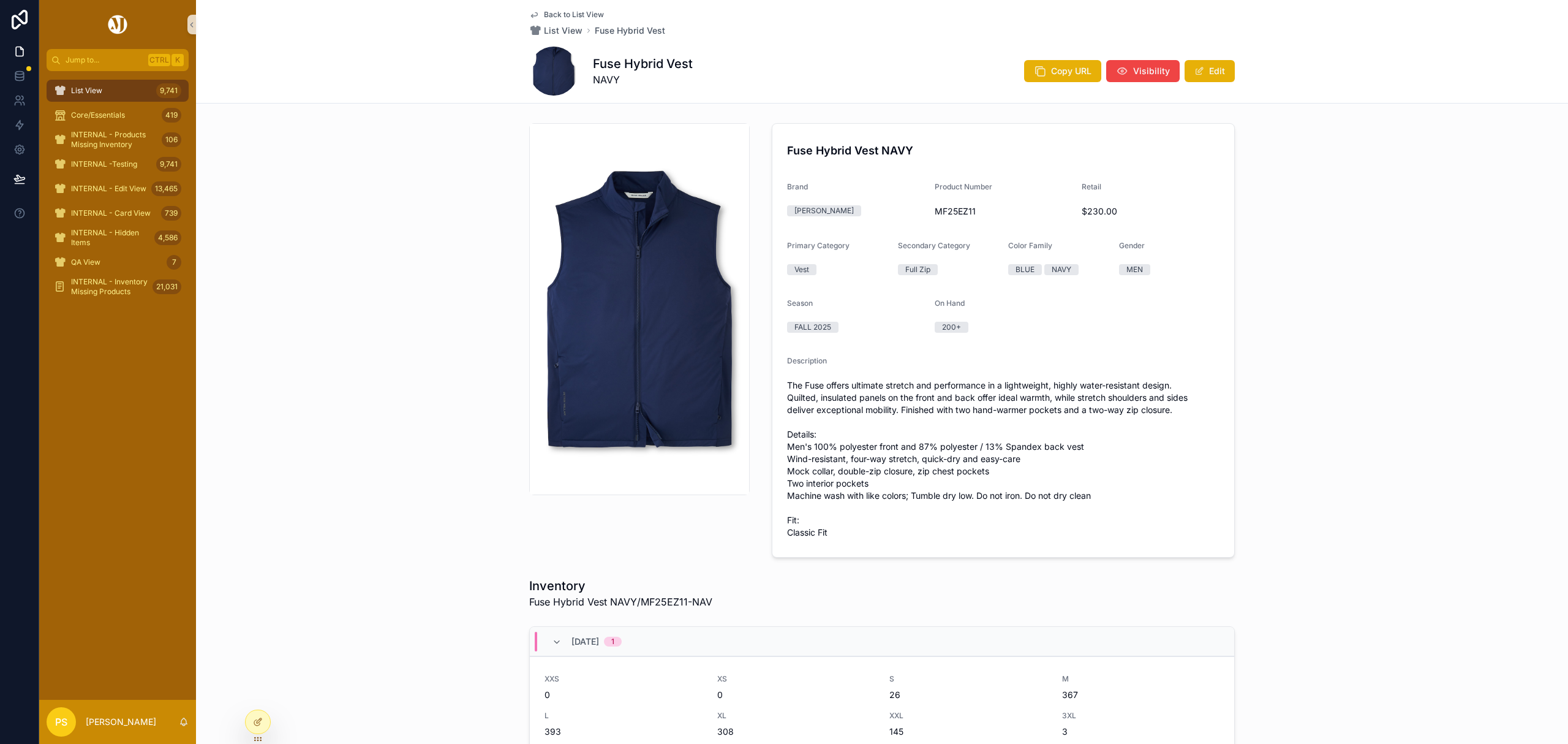
click at [132, 89] on div "List View 9,741" at bounding box center [118, 90] width 128 height 20
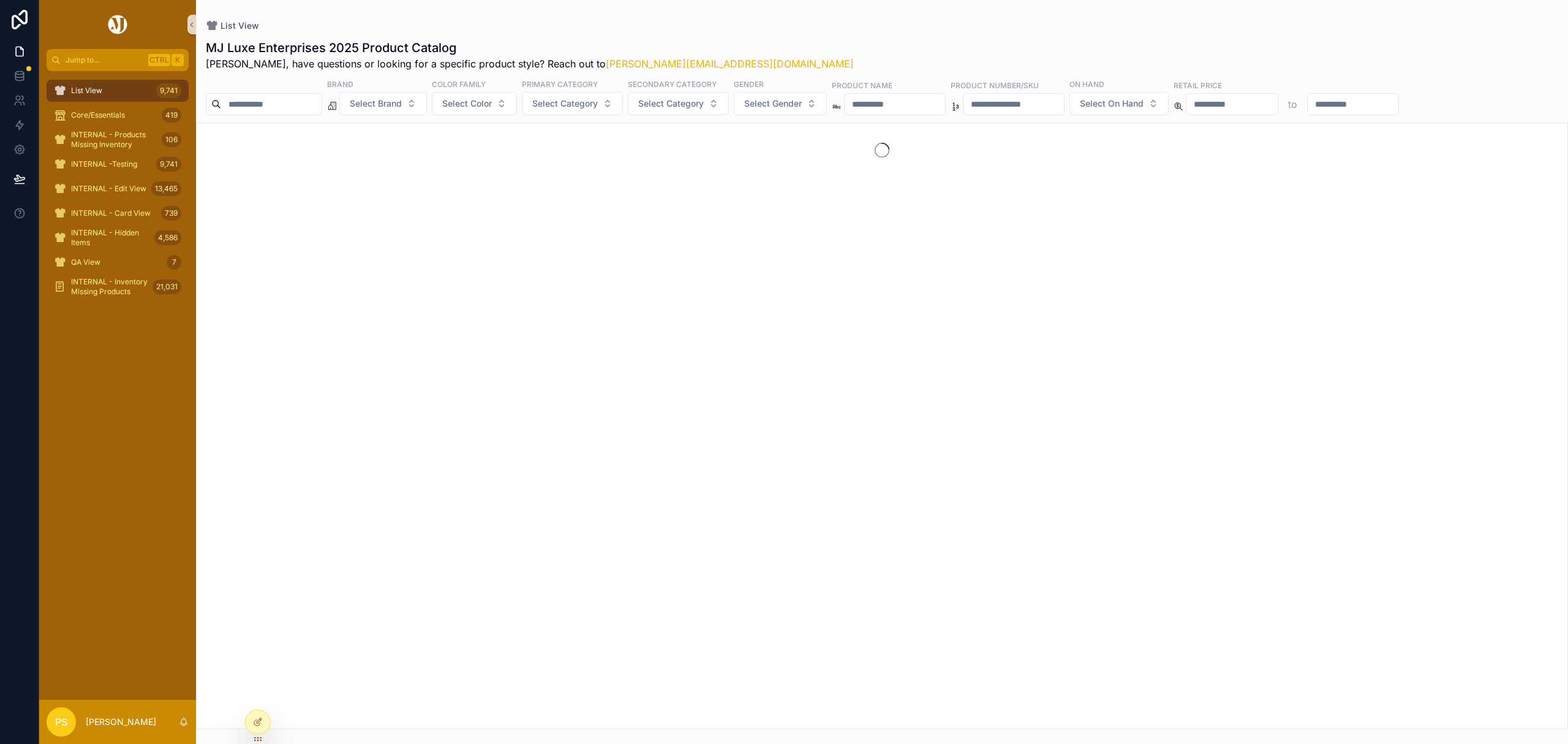
click at [297, 99] on input "scrollable content" at bounding box center [272, 104] width 101 height 17
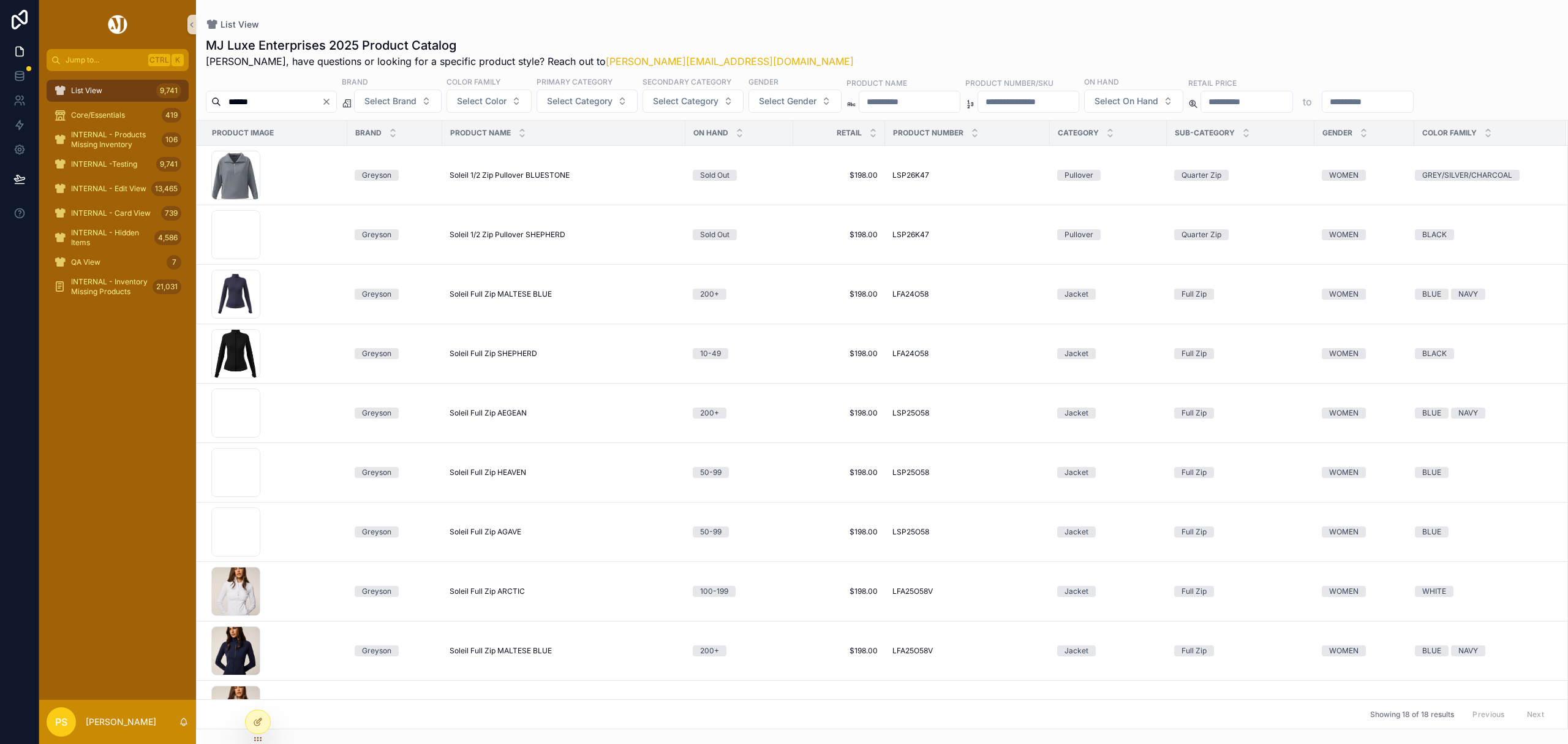
type input "******"
click at [101, 192] on span "INTERNAL - Edit View" at bounding box center [108, 189] width 75 height 10
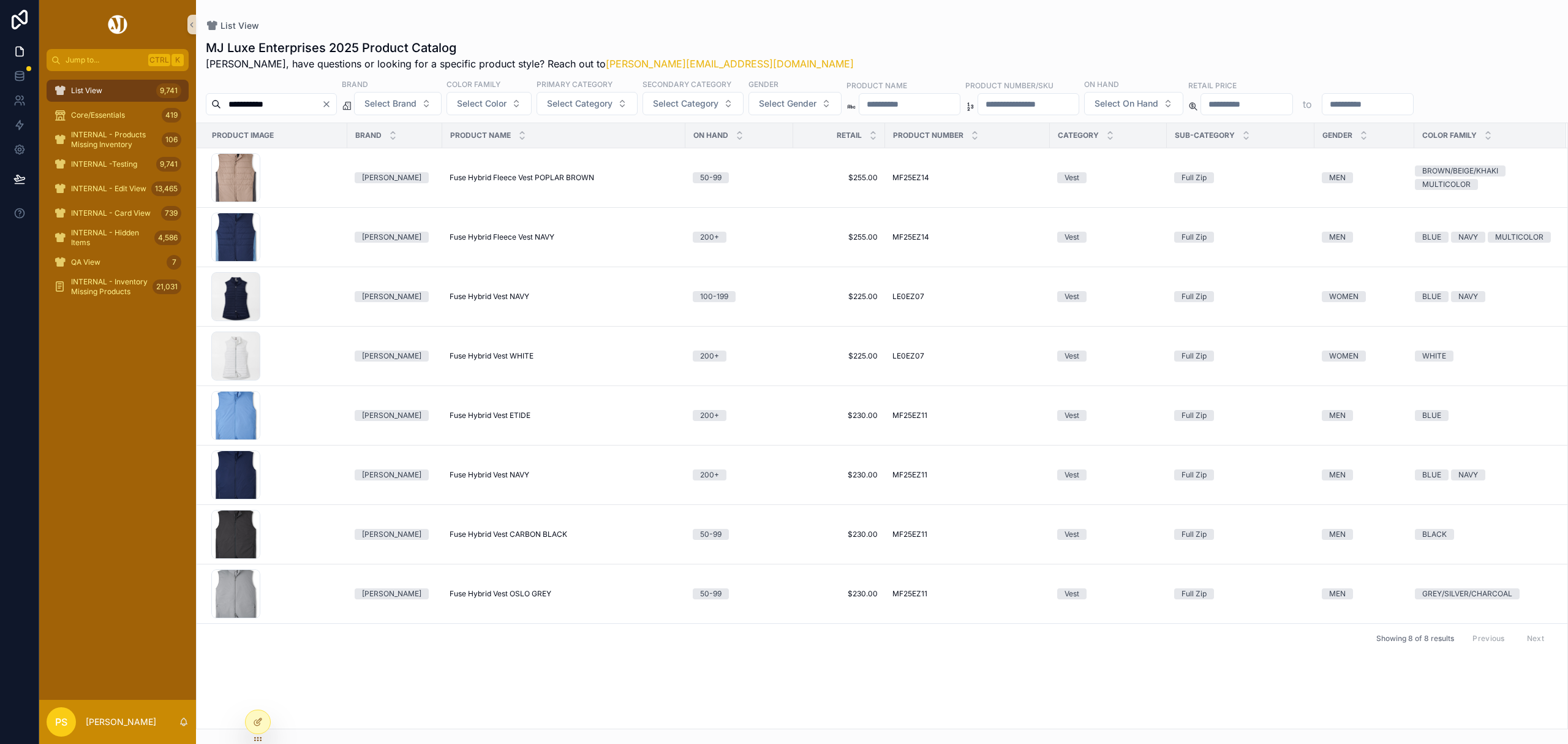
click at [108, 90] on div "List View 9,741" at bounding box center [118, 90] width 128 height 20
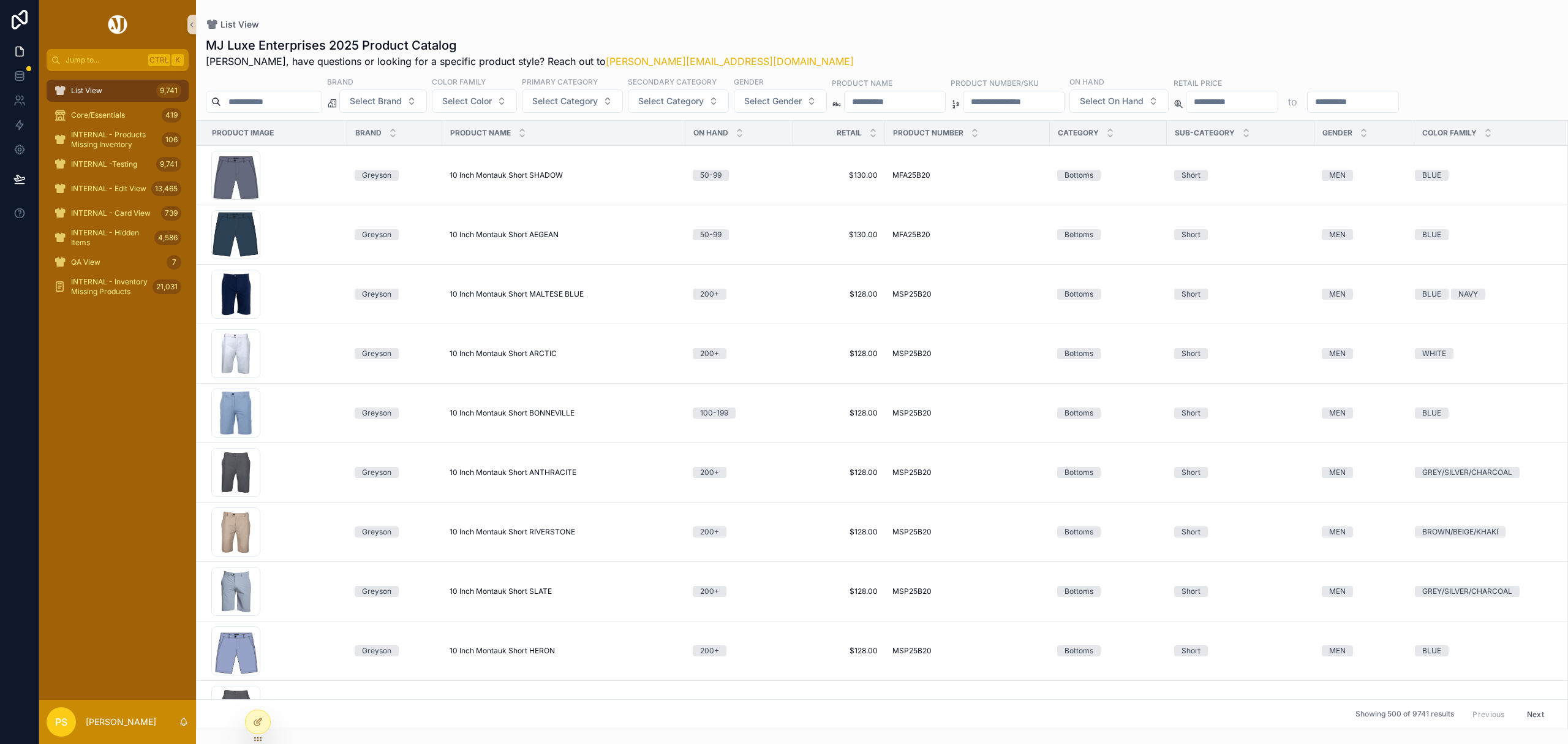
click at [282, 103] on input "**********" at bounding box center [272, 101] width 101 height 17
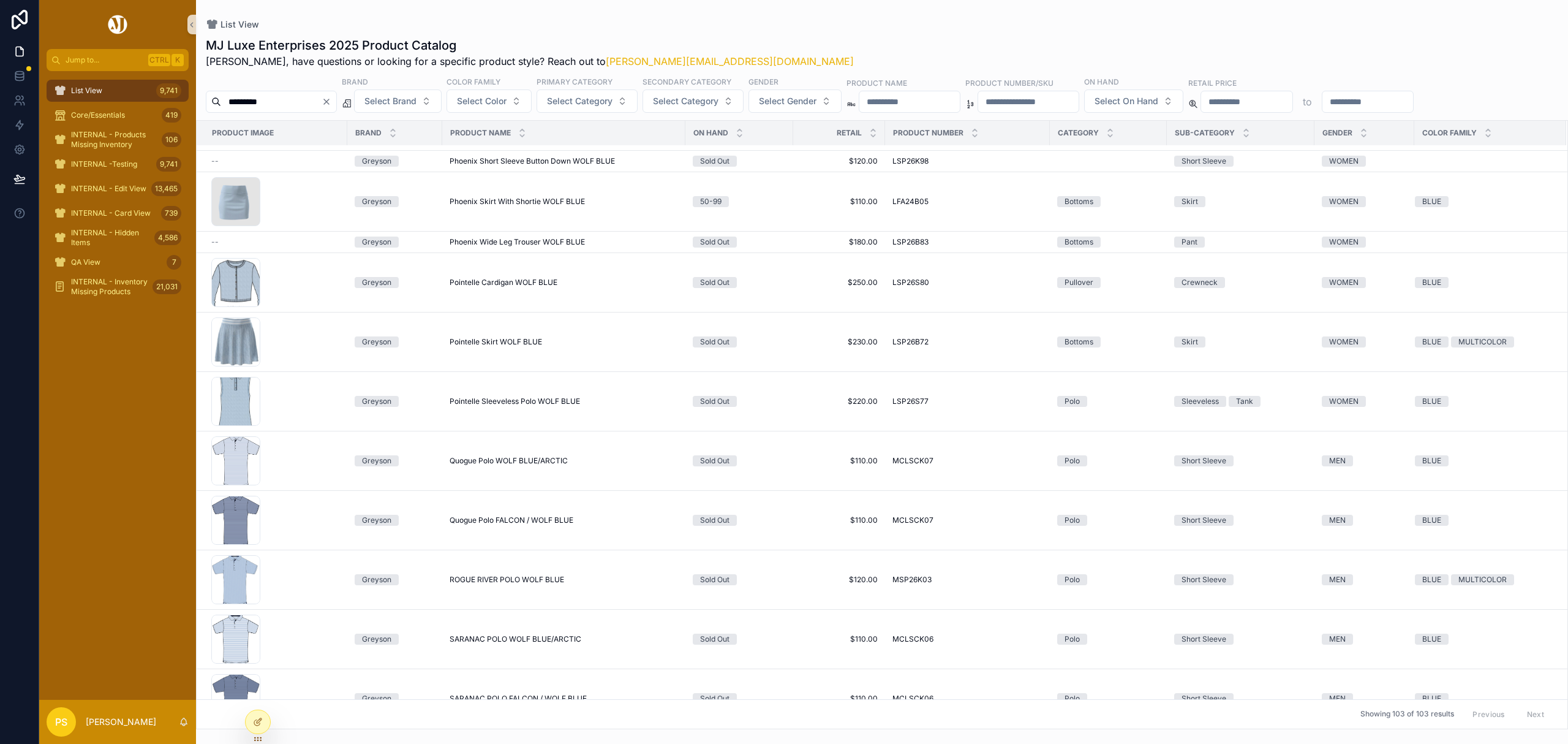
scroll to position [3013, 0]
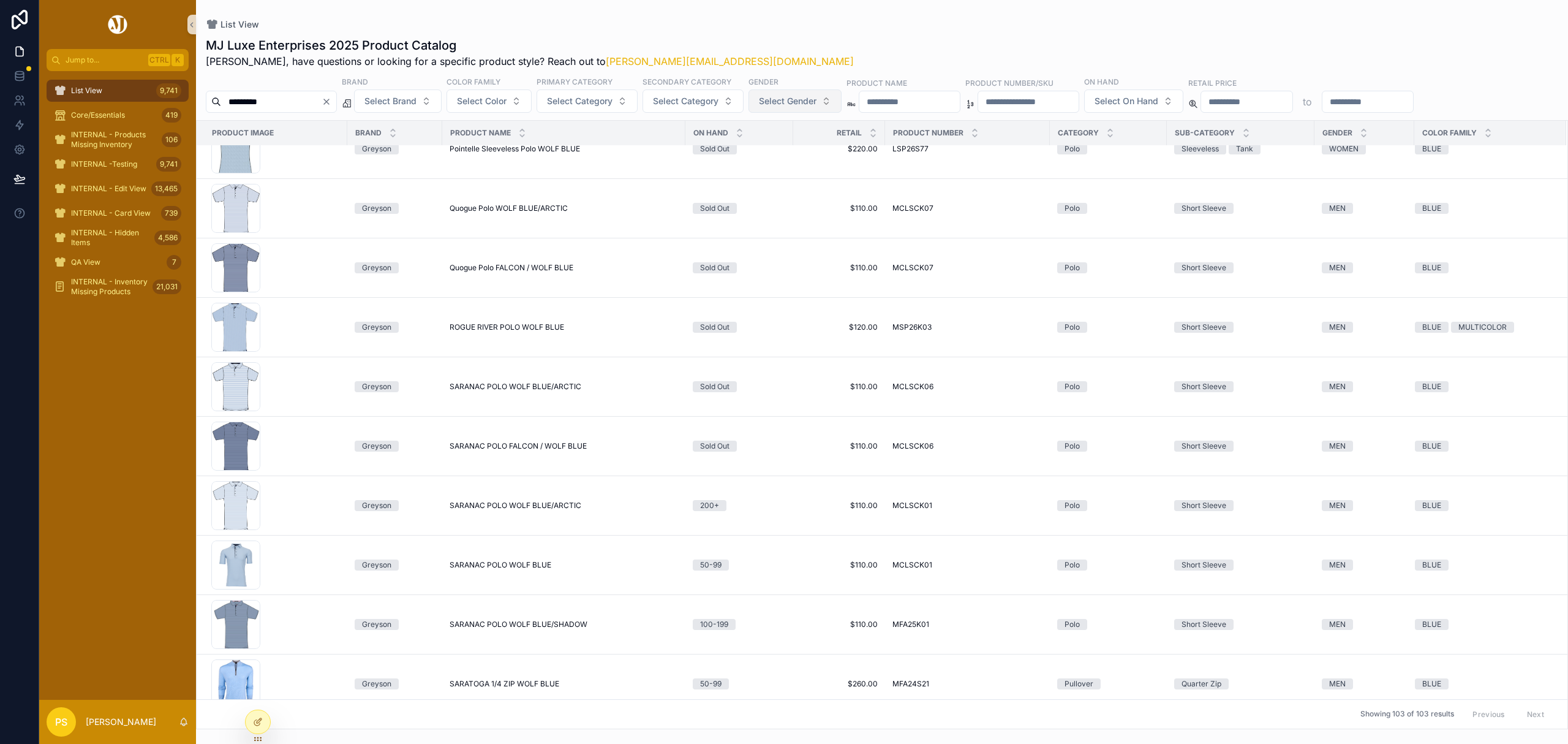
click at [817, 99] on span "Select Gender" at bounding box center [788, 101] width 58 height 12
click at [783, 154] on div "MEN" at bounding box center [829, 151] width 147 height 20
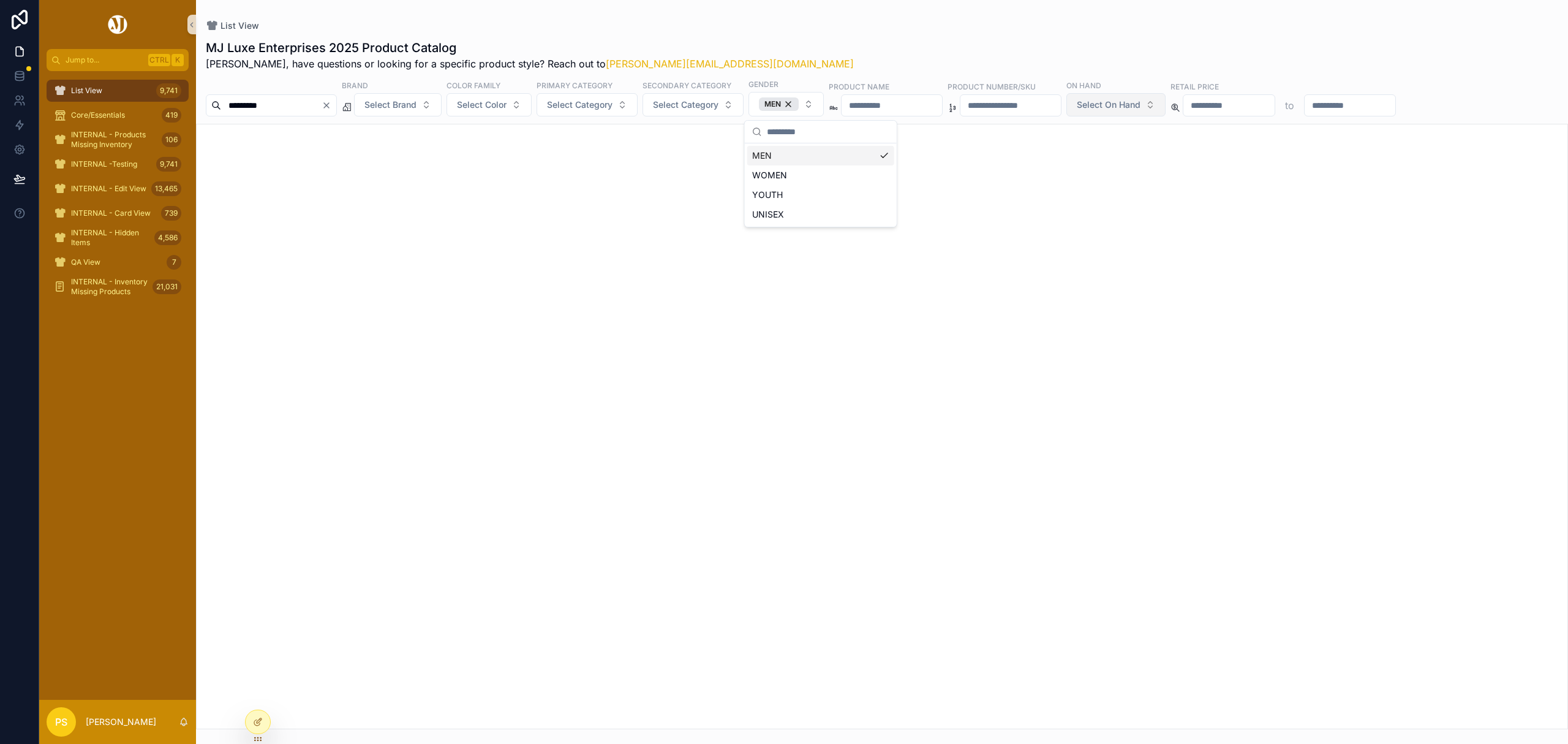
click at [1140, 101] on span "Select On Hand" at bounding box center [1108, 105] width 64 height 12
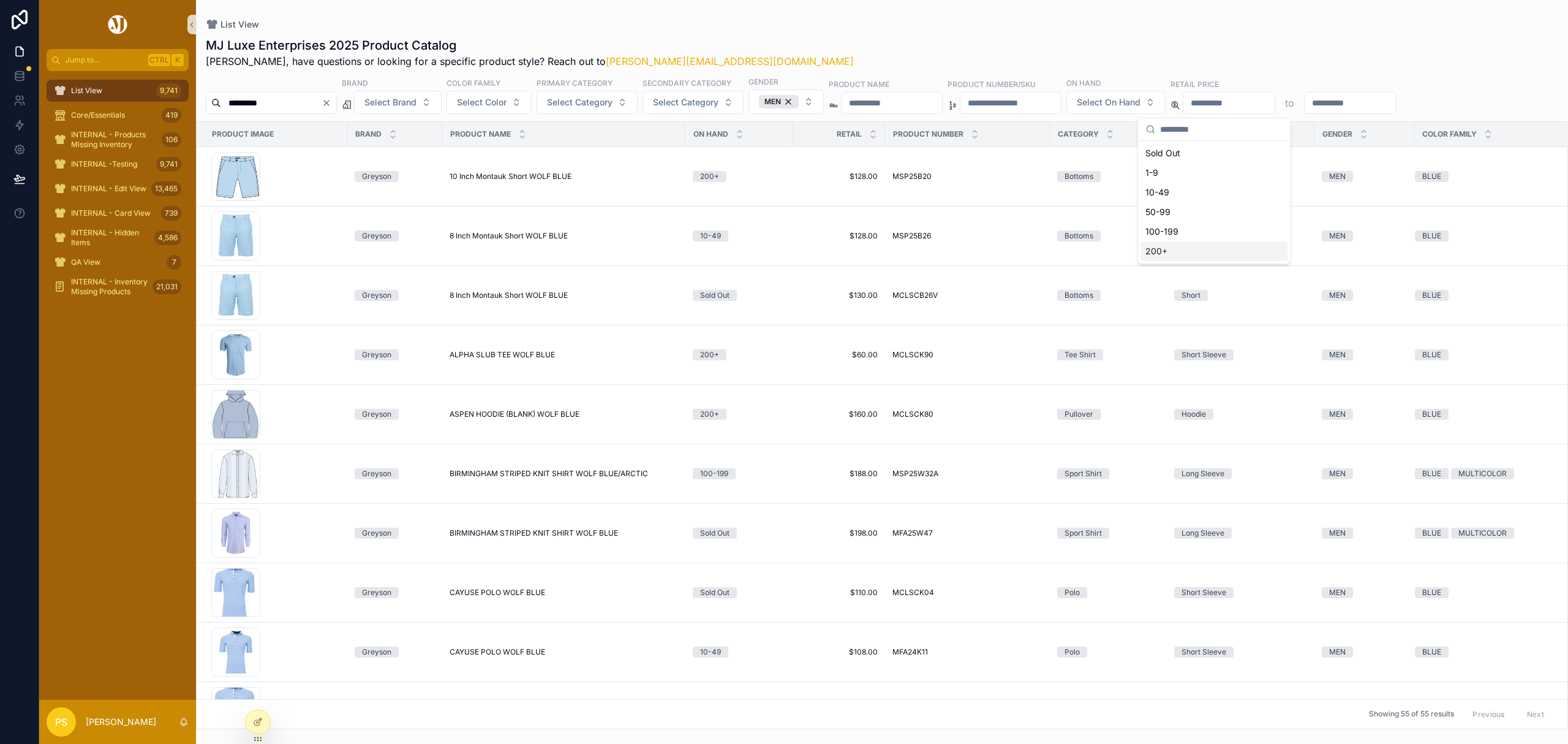
click at [1167, 250] on div "200+" at bounding box center [1214, 251] width 147 height 20
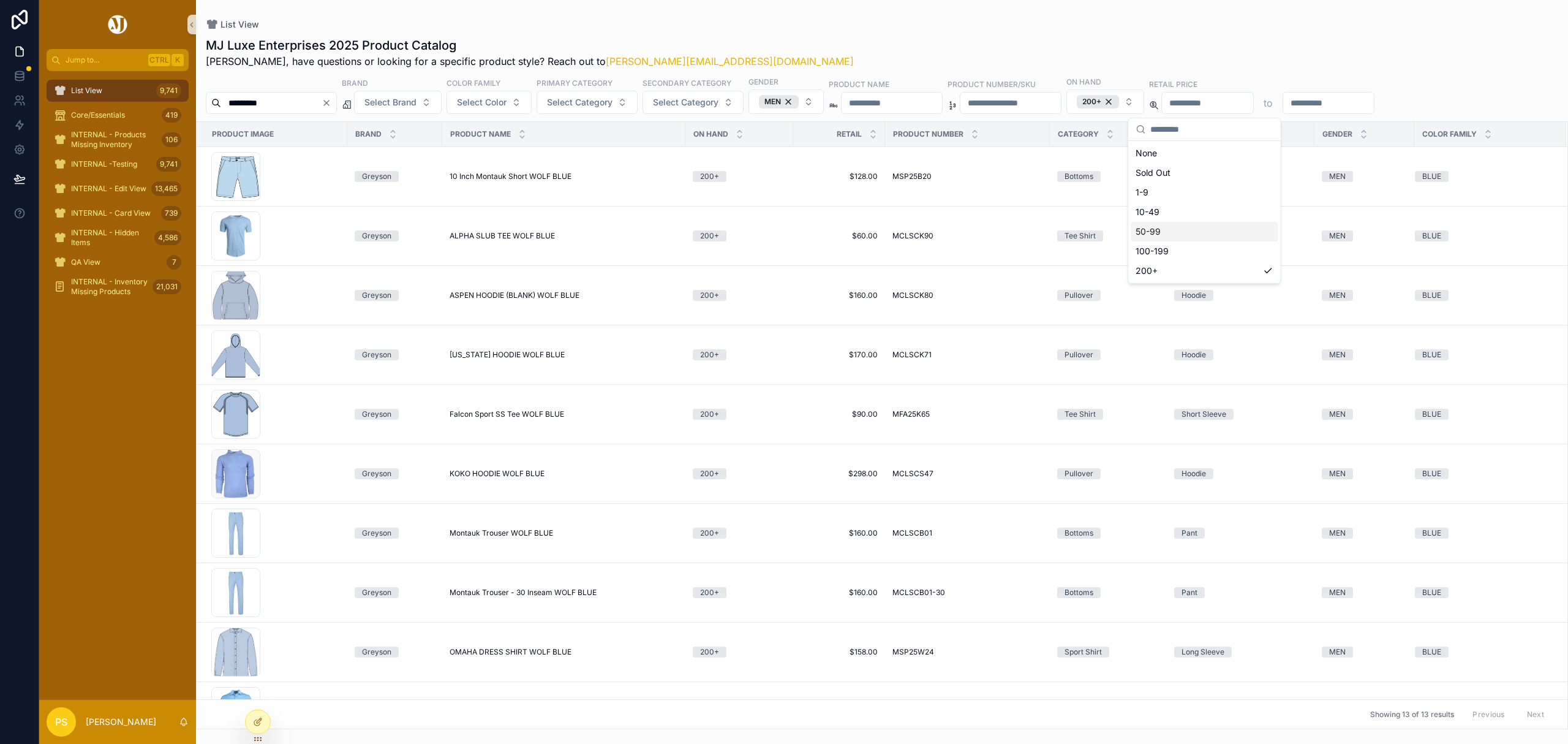
click at [843, 37] on div "MJ Luxe Enterprises 2025 Product Catalog Philip, have questions or looking for …" at bounding box center [882, 52] width 1353 height 32
drag, startPoint x: 106, startPoint y: 96, endPoint x: 125, endPoint y: 95, distance: 19.0
click at [106, 96] on div "List View 9,741" at bounding box center [118, 90] width 128 height 20
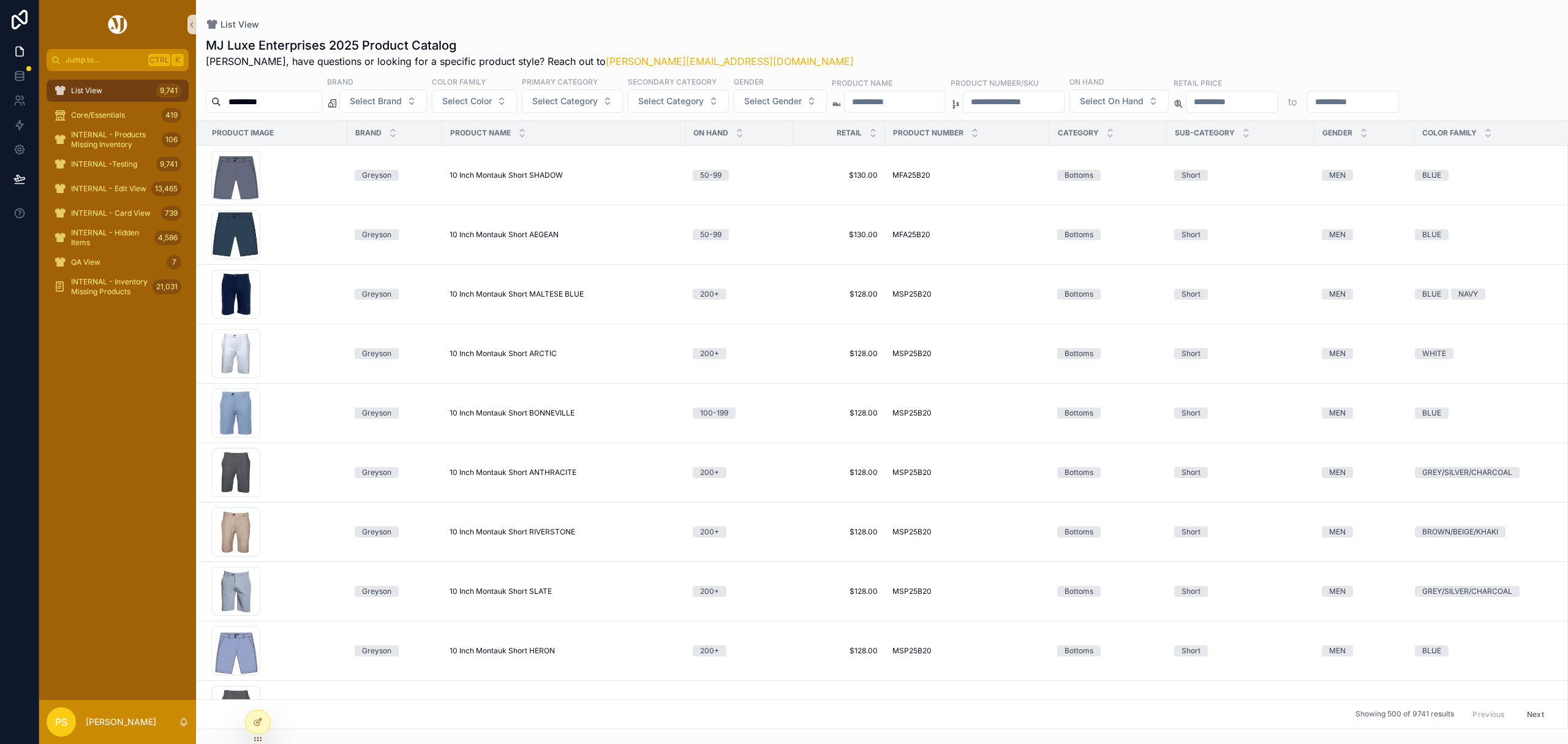
click at [280, 99] on input "*********" at bounding box center [272, 101] width 101 height 17
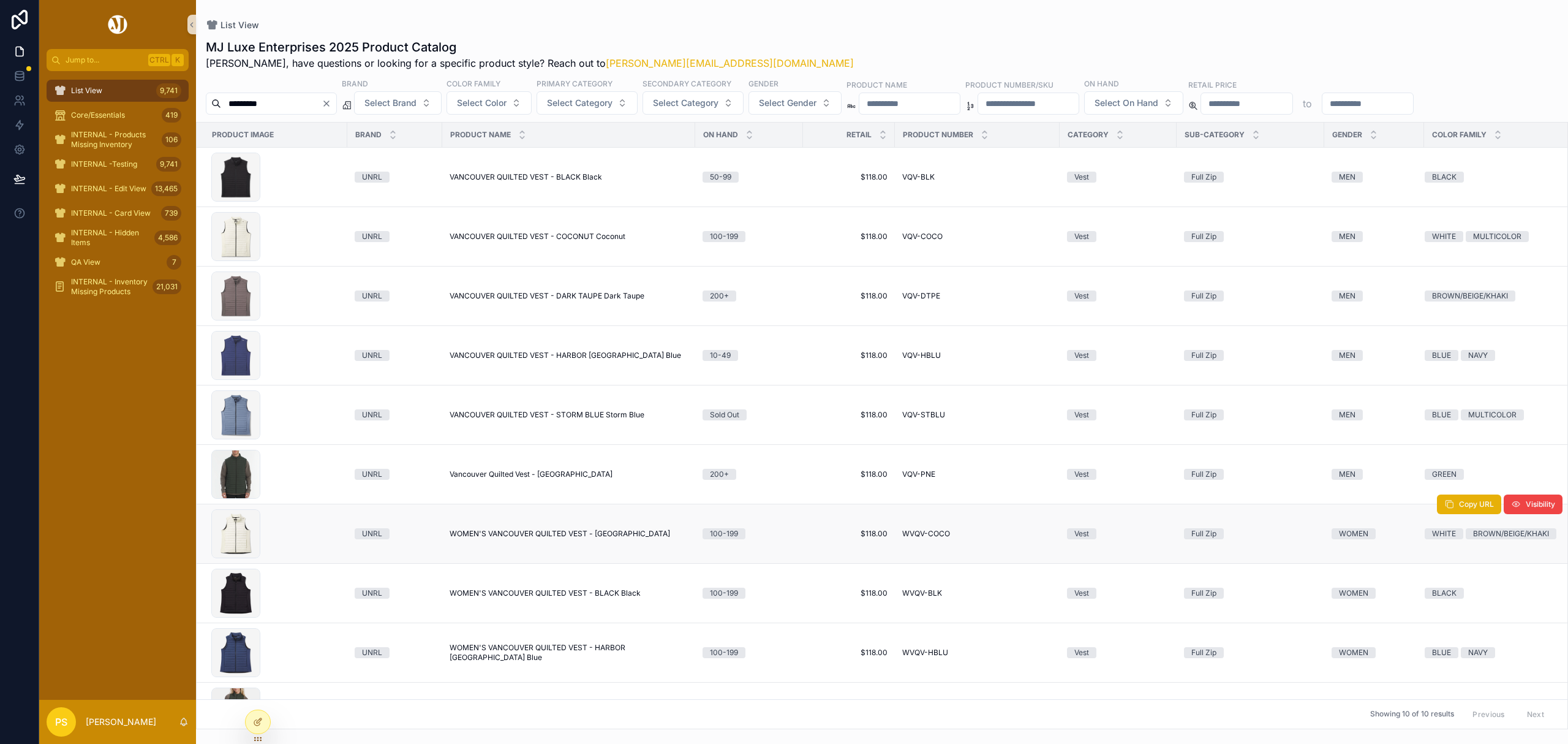
click at [508, 535] on span "WOMEN'S VANCOUVER QUILTED VEST - Coconut" at bounding box center [560, 534] width 221 height 10
drag, startPoint x: 70, startPoint y: 89, endPoint x: 207, endPoint y: 89, distance: 137.0
click at [70, 89] on div "List View 9,741" at bounding box center [118, 90] width 128 height 20
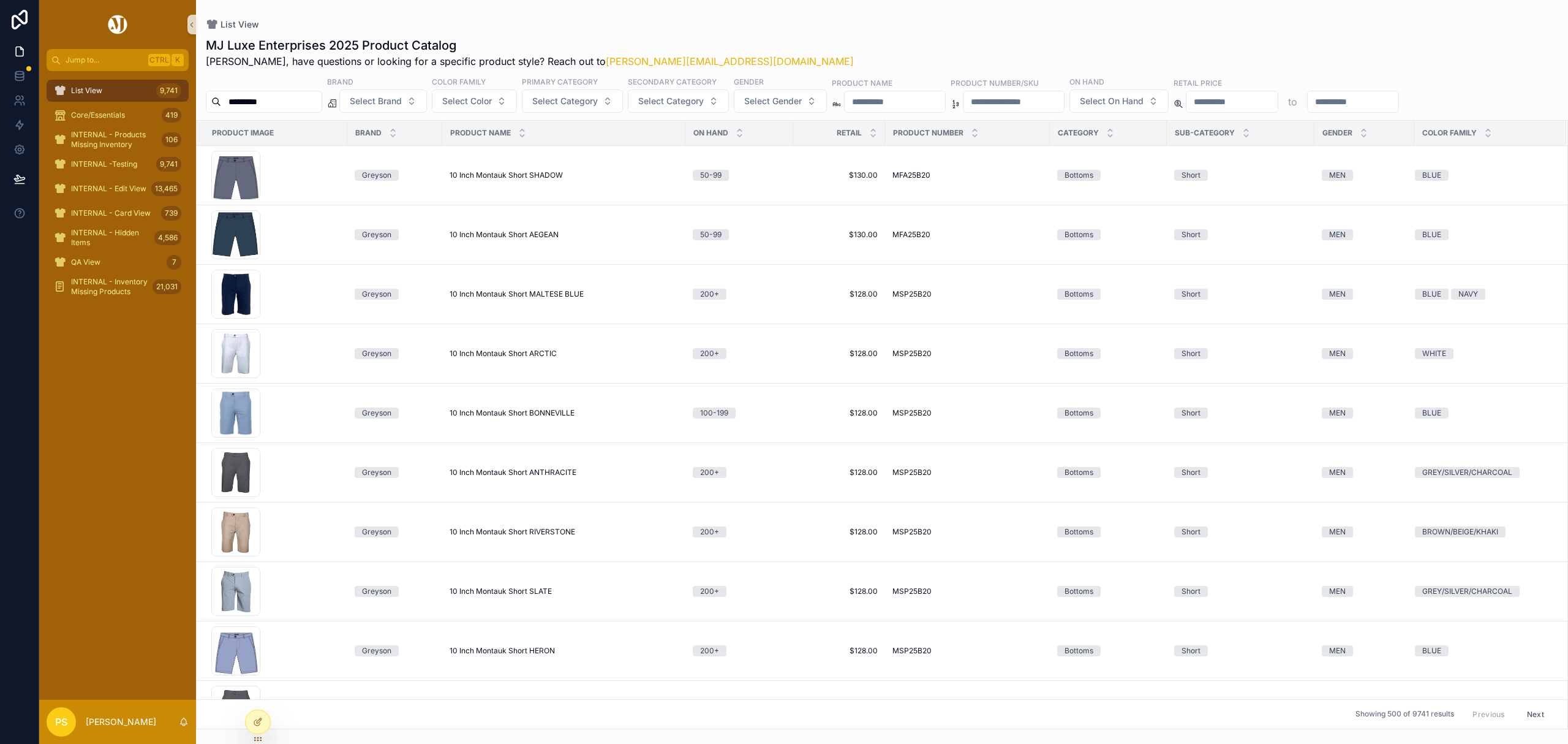
click at [292, 101] on input "*********" at bounding box center [272, 101] width 101 height 17
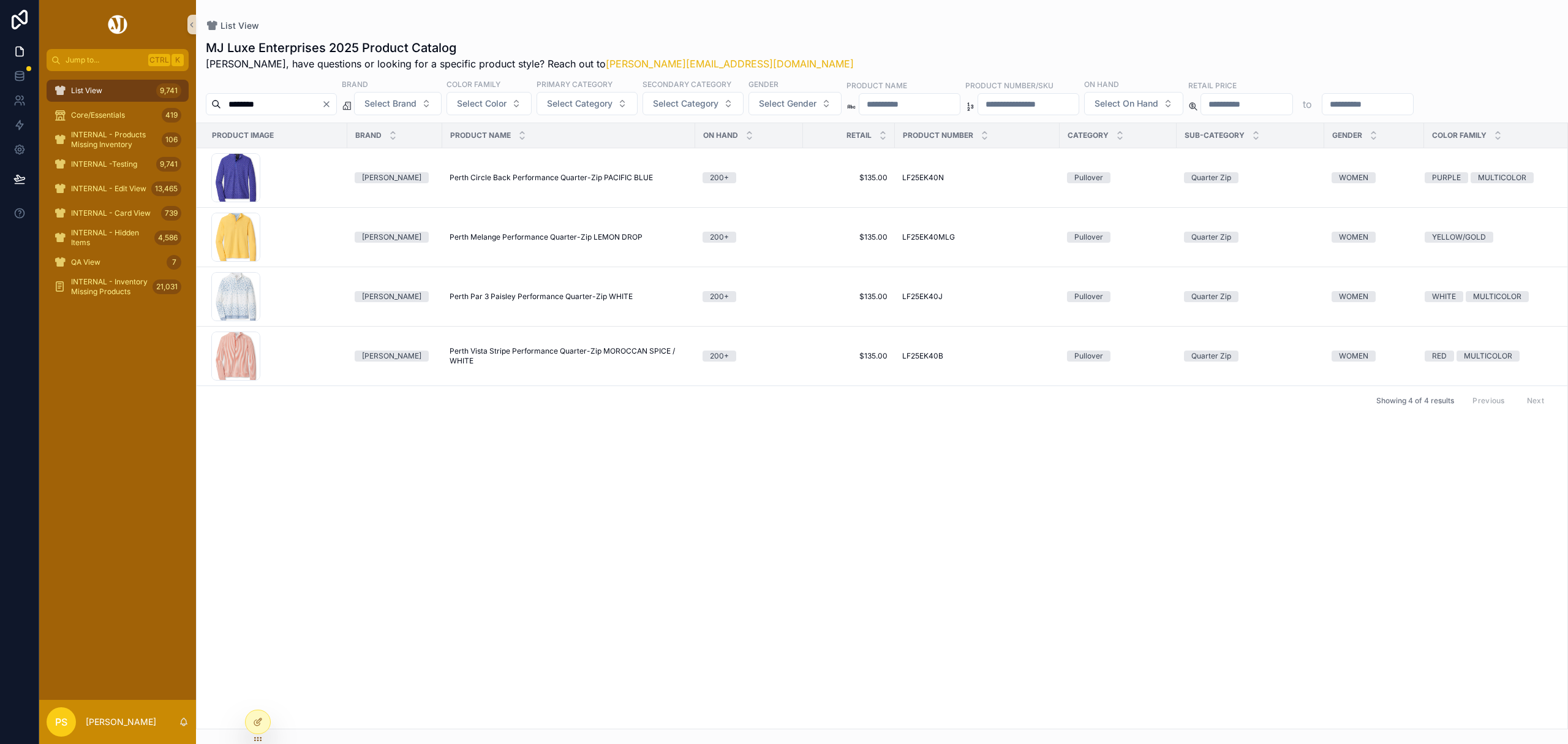
click at [93, 86] on span "List View" at bounding box center [86, 91] width 32 height 10
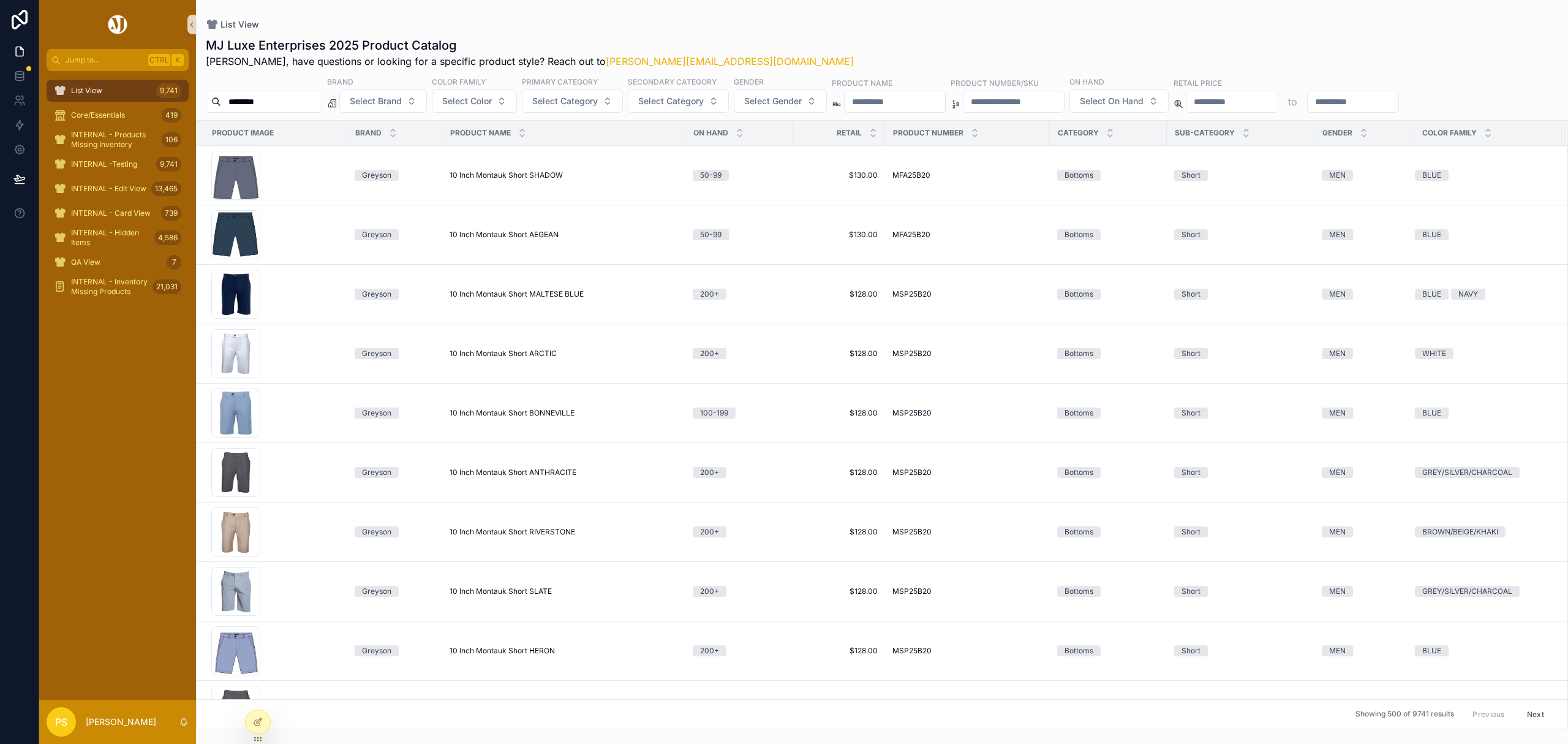
click at [278, 103] on input "********" at bounding box center [272, 101] width 101 height 17
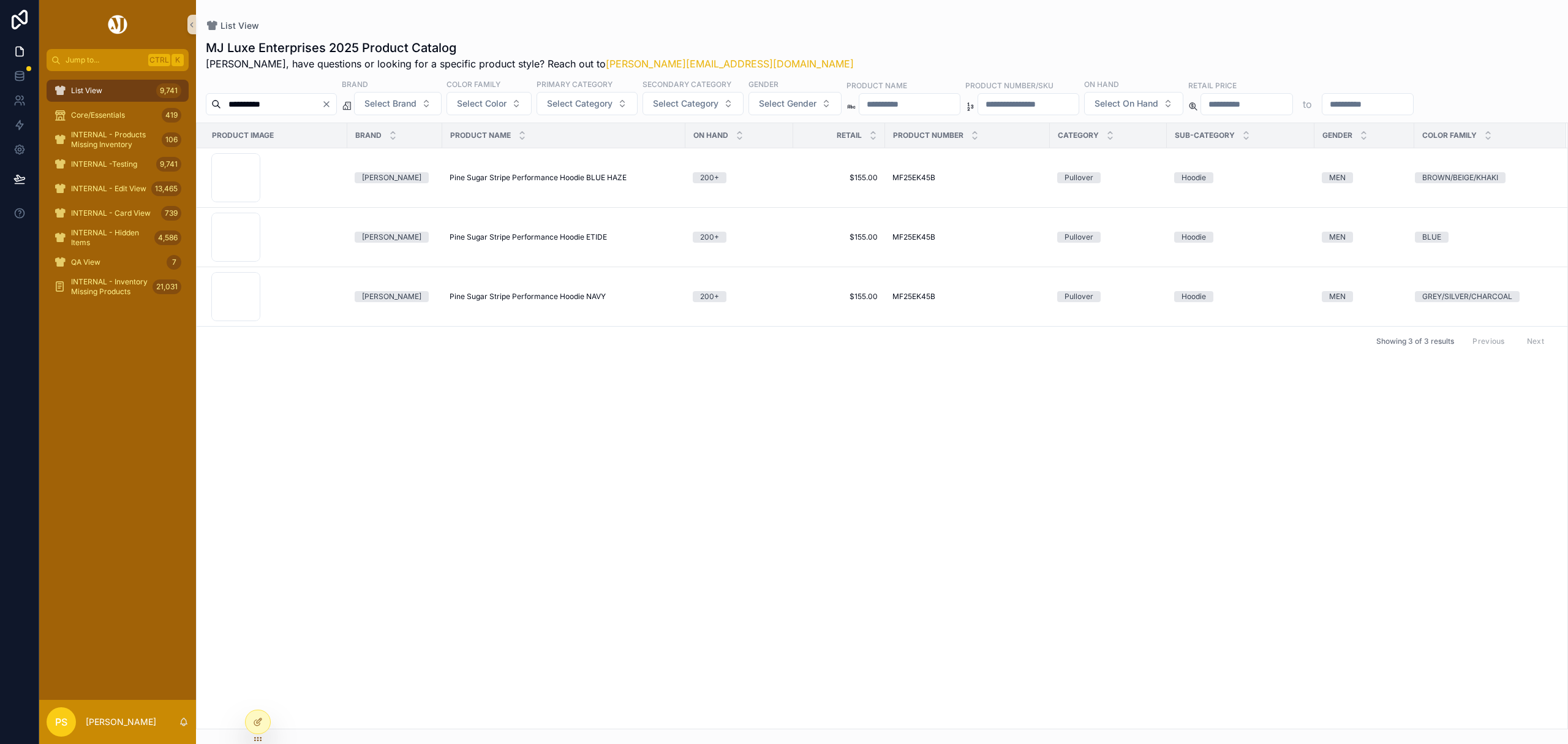
type input "**********"
click at [485, 182] on span "Pine Sugar Stripe Performance Hoodie BLUE HAZE" at bounding box center [538, 178] width 177 height 10
click at [119, 112] on span "Core/Essentials" at bounding box center [97, 115] width 54 height 10
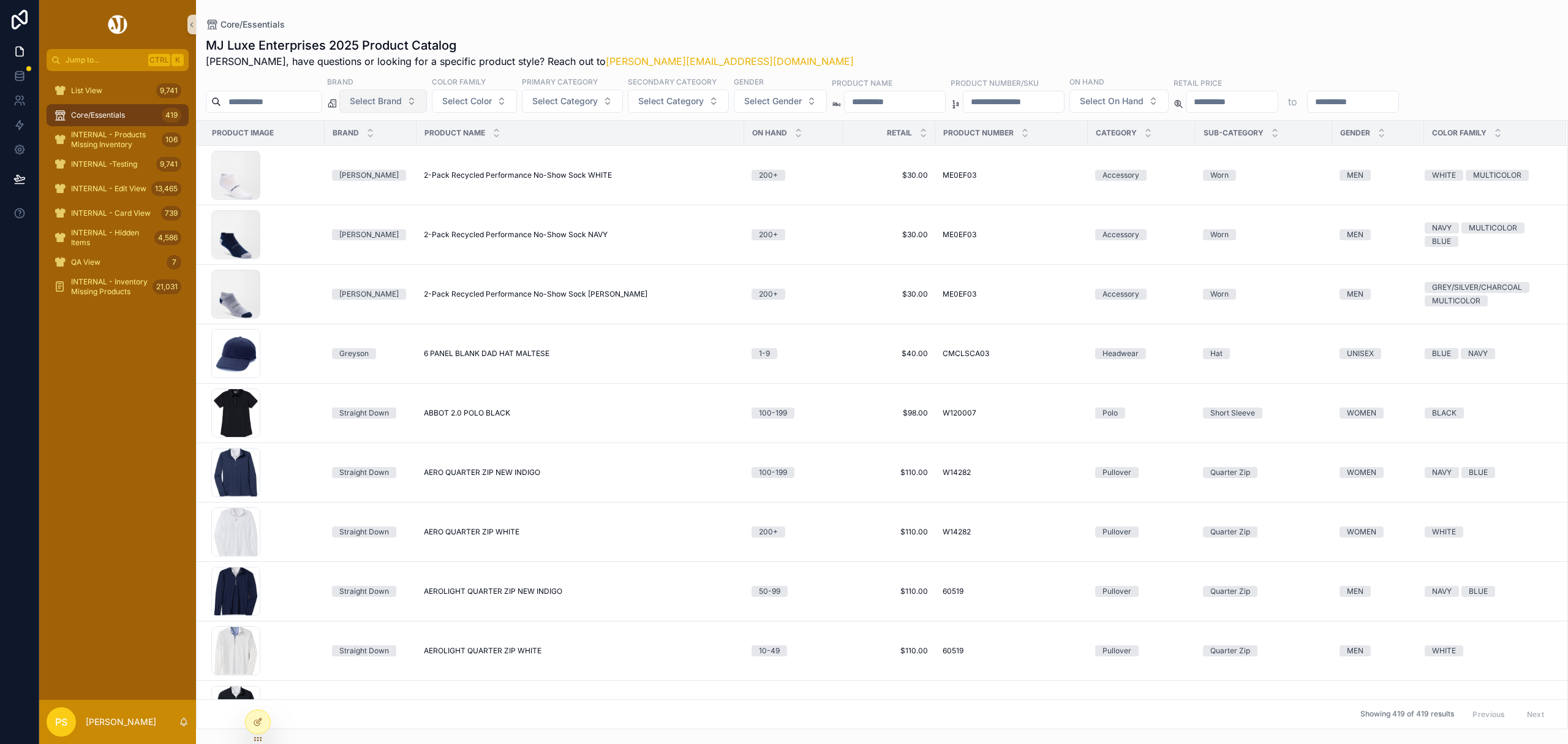
click at [402, 106] on span "Select Brand" at bounding box center [376, 101] width 52 height 12
click at [397, 189] on div "Holderness & Bourne" at bounding box center [415, 190] width 147 height 20
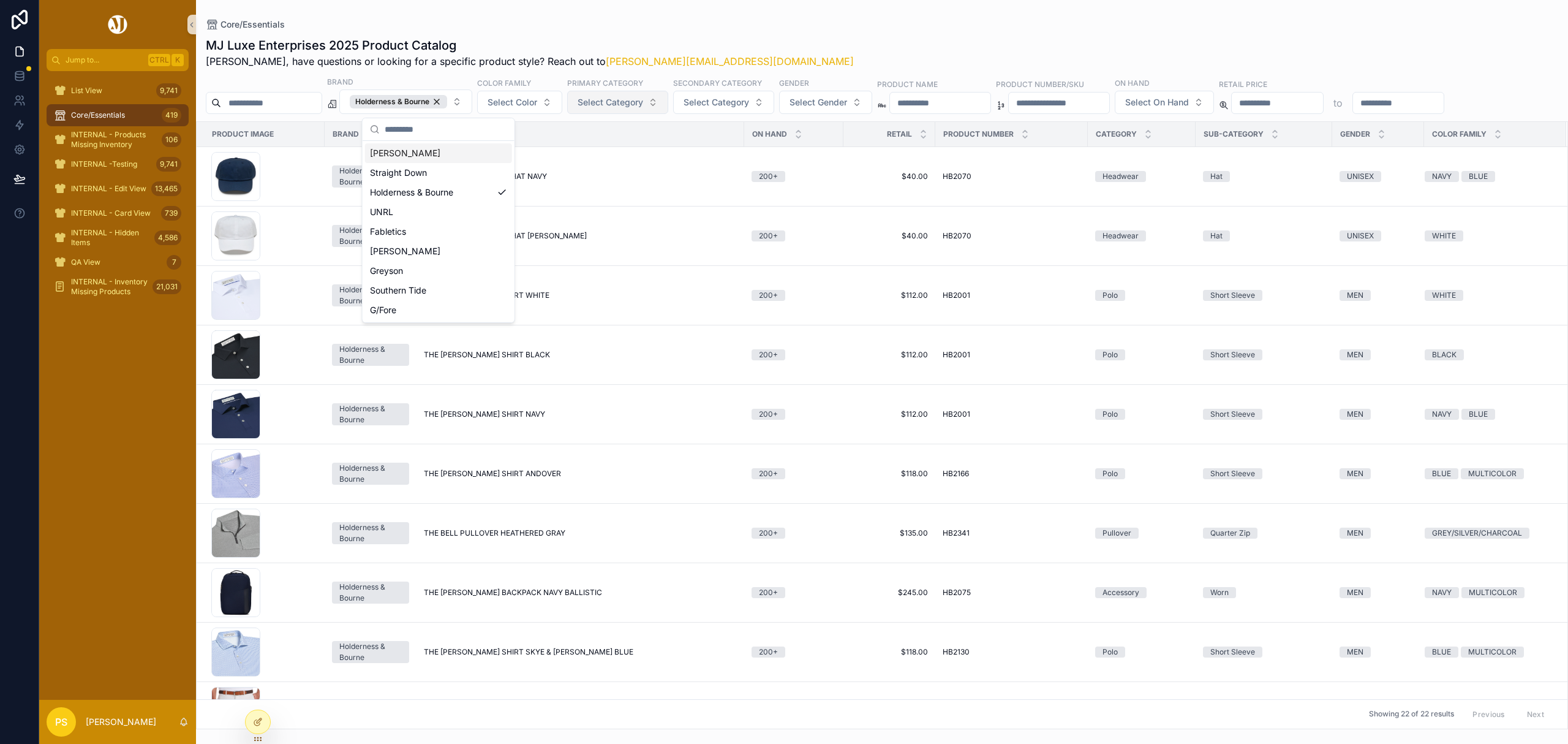
click at [643, 103] on span "Select Category" at bounding box center [610, 102] width 66 height 12
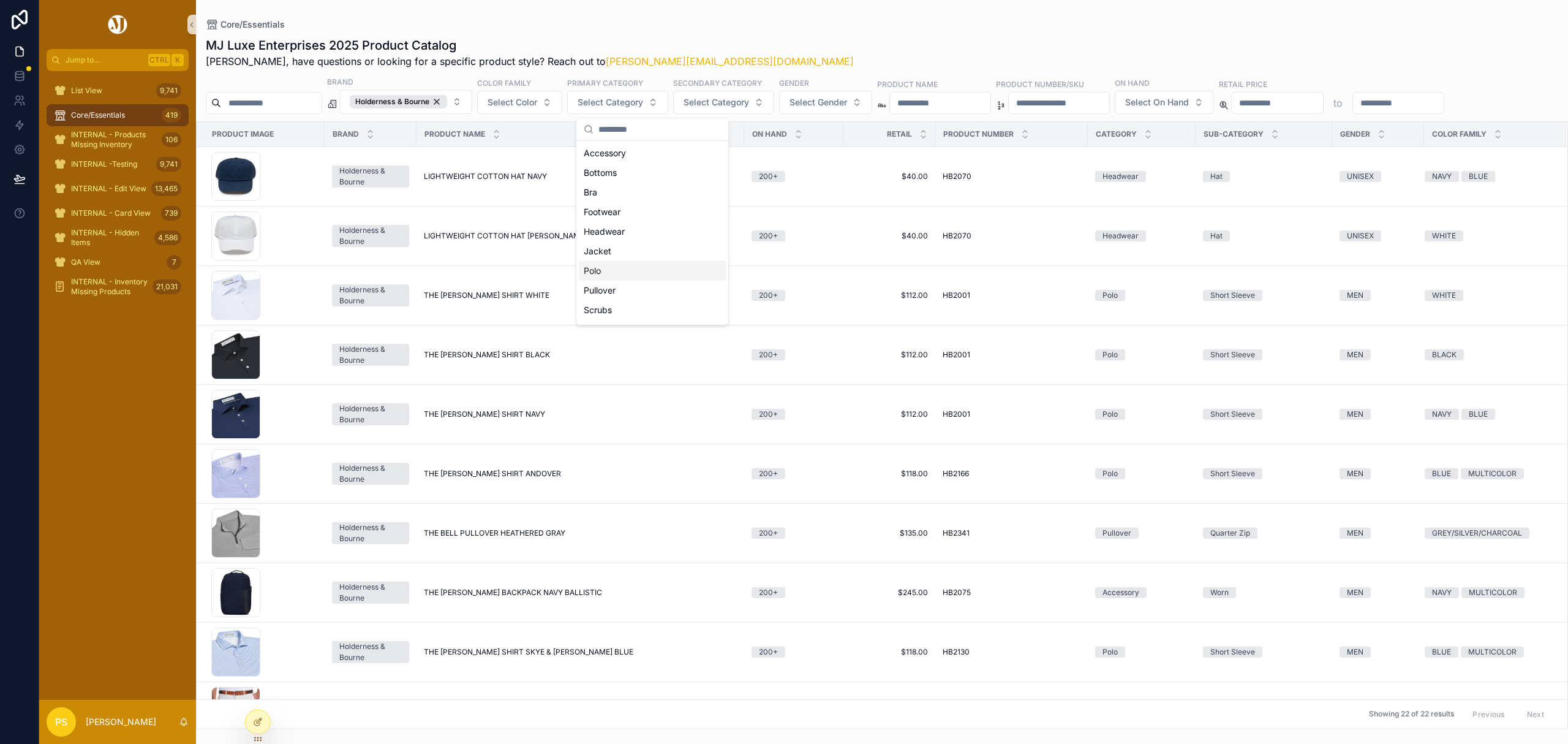
click at [618, 271] on div "Polo" at bounding box center [652, 270] width 147 height 20
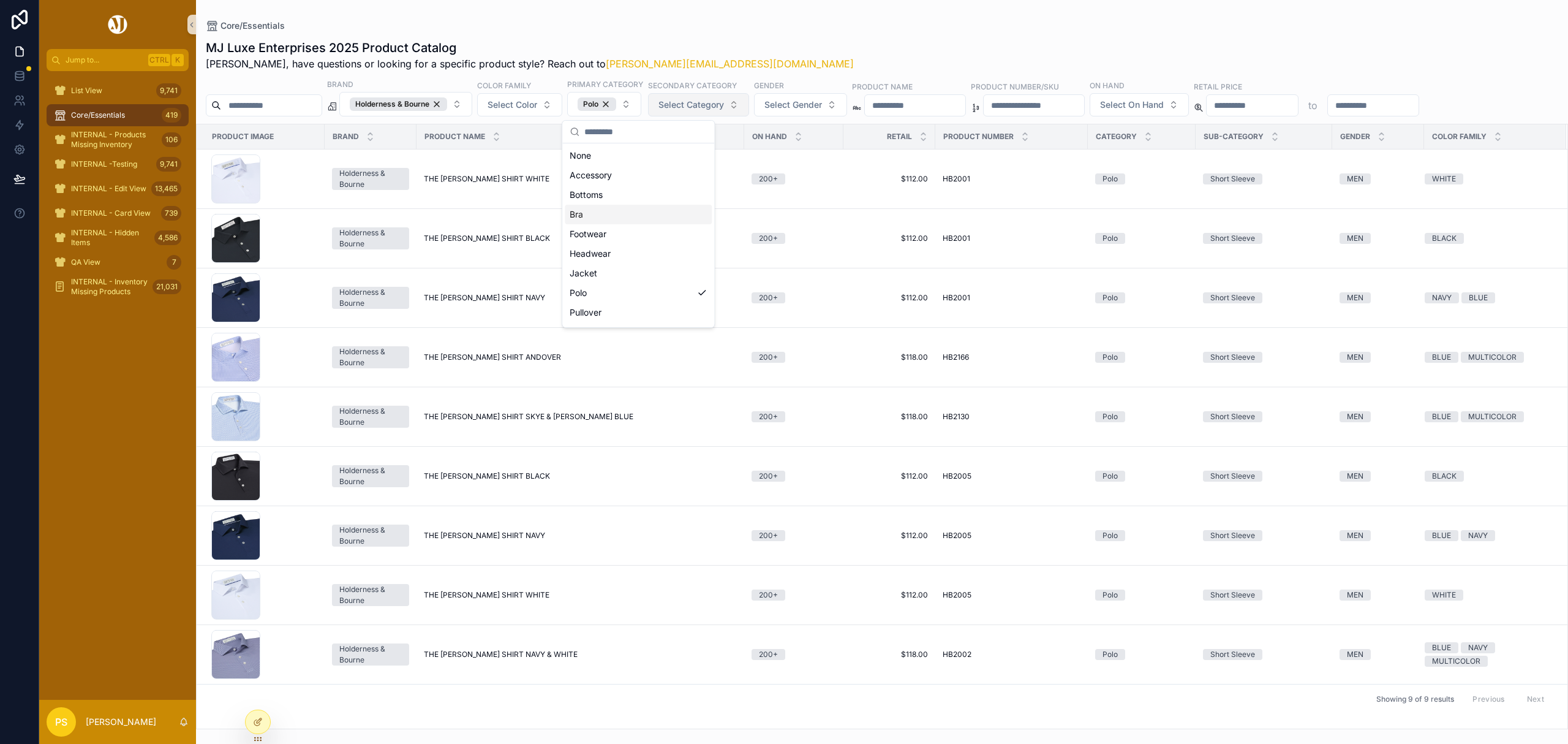
click at [724, 101] on span "Select Category" at bounding box center [691, 105] width 66 height 12
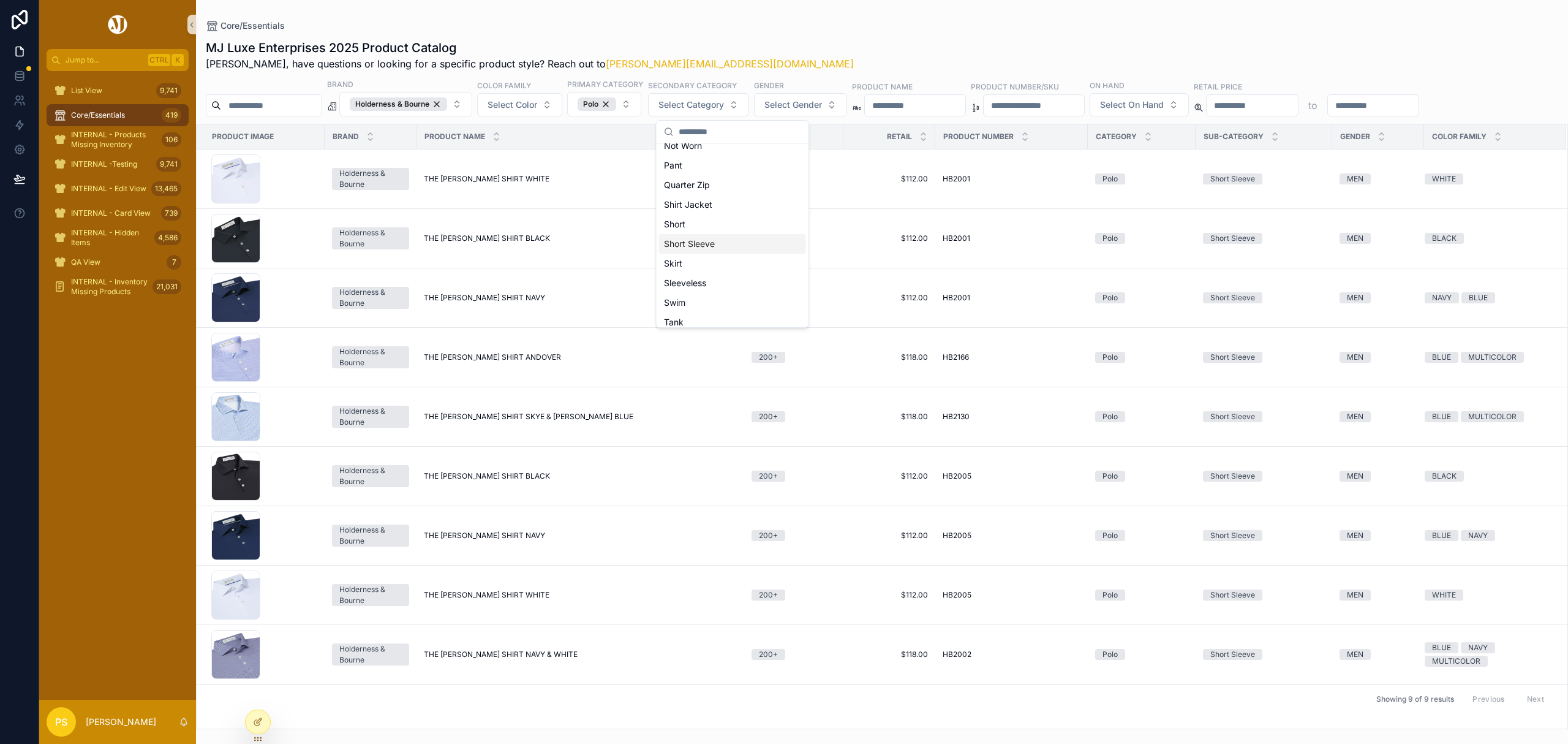
click at [712, 244] on div "Short Sleeve" at bounding box center [732, 244] width 147 height 20
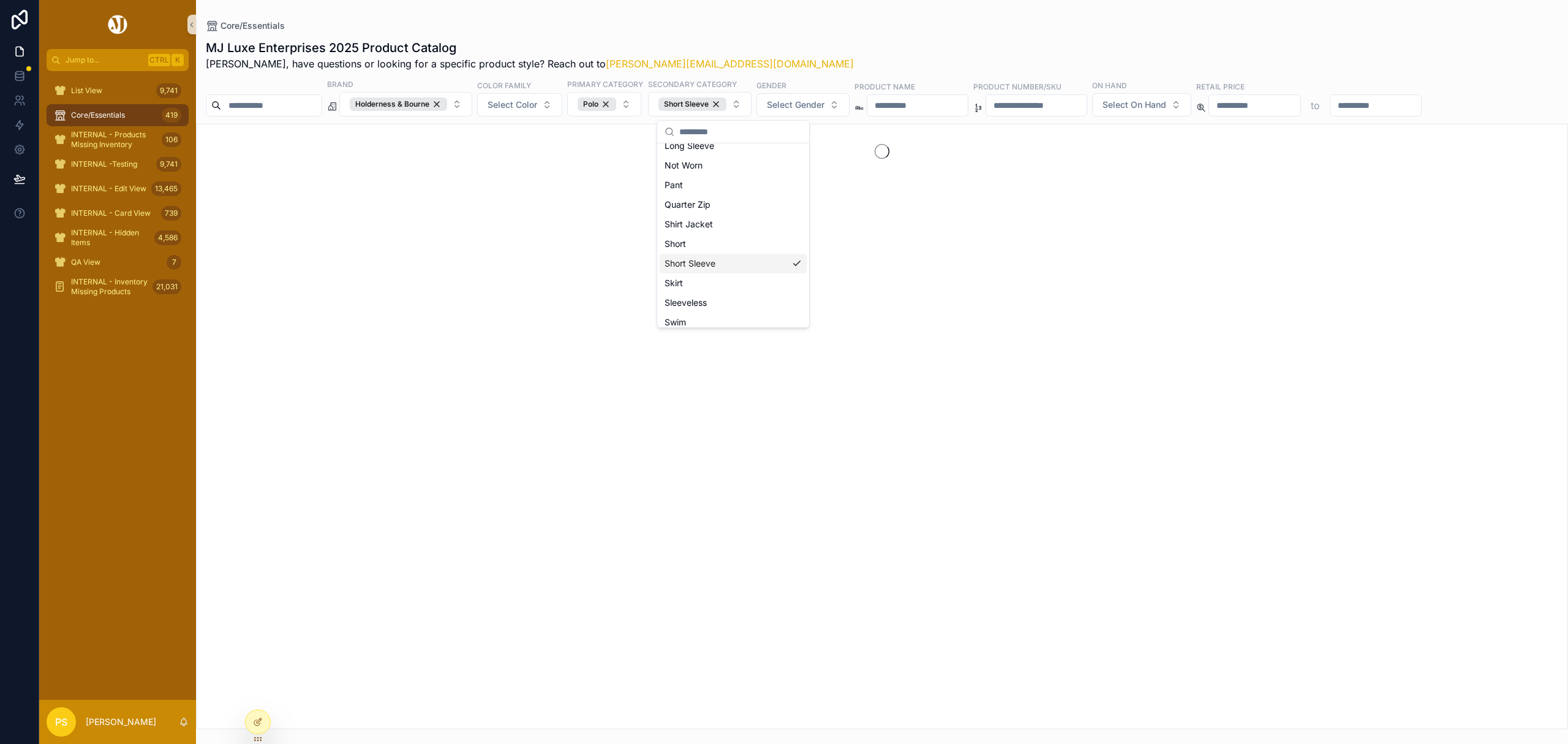
scroll to position [265, 0]
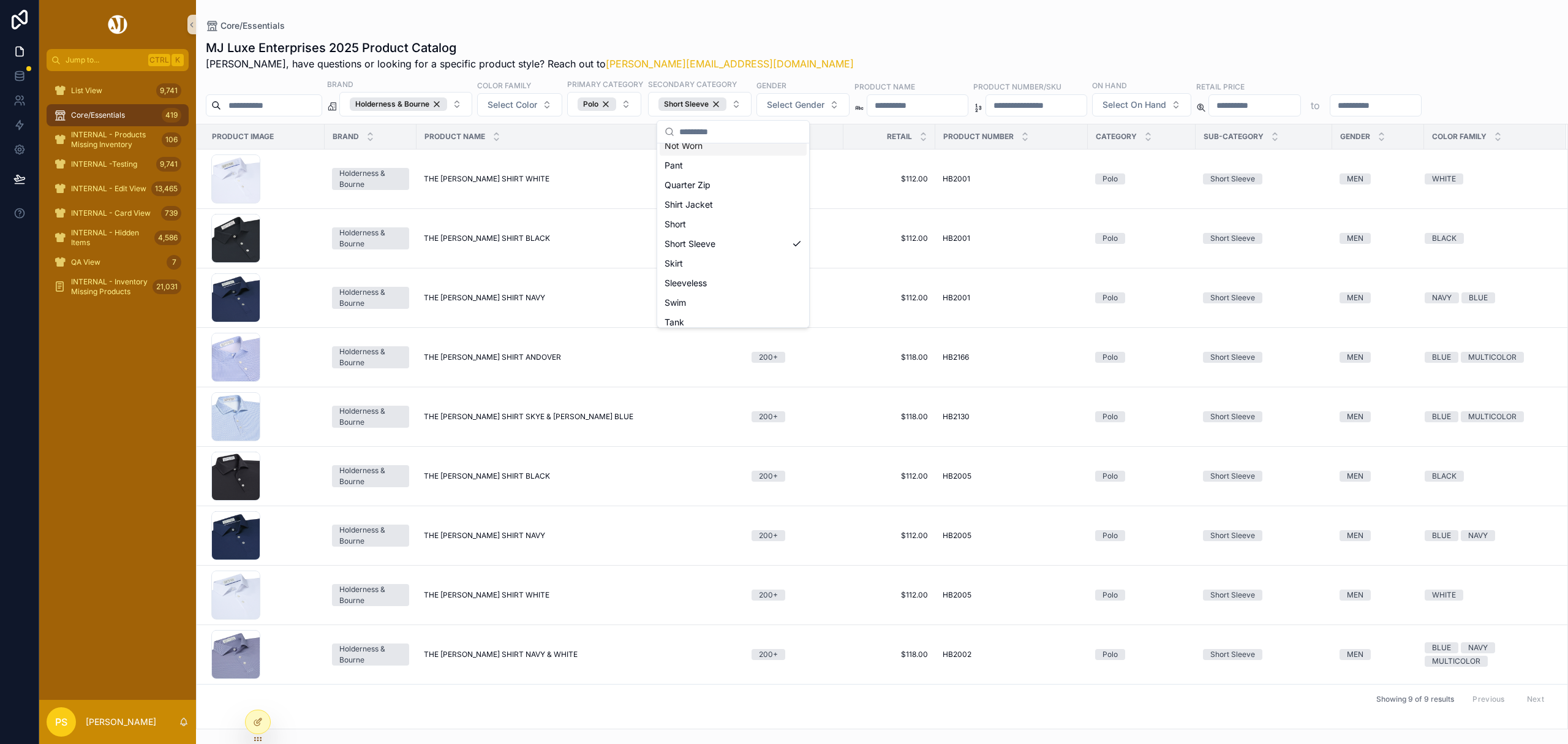
click at [853, 19] on div "Core/Essentials MJ Luxe Enterprises 2025 Product Catalog Philip, have questions…" at bounding box center [882, 365] width 1372 height 730
click at [816, 25] on div "Core/Essentials" at bounding box center [882, 26] width 1353 height 12
click at [479, 245] on td "THE ANDERSON SHIRT BLACK THE ANDERSON SHIRT BLACK" at bounding box center [580, 239] width 328 height 60
click at [473, 238] on span "THE ANDERSON SHIRT BLACK" at bounding box center [487, 239] width 126 height 10
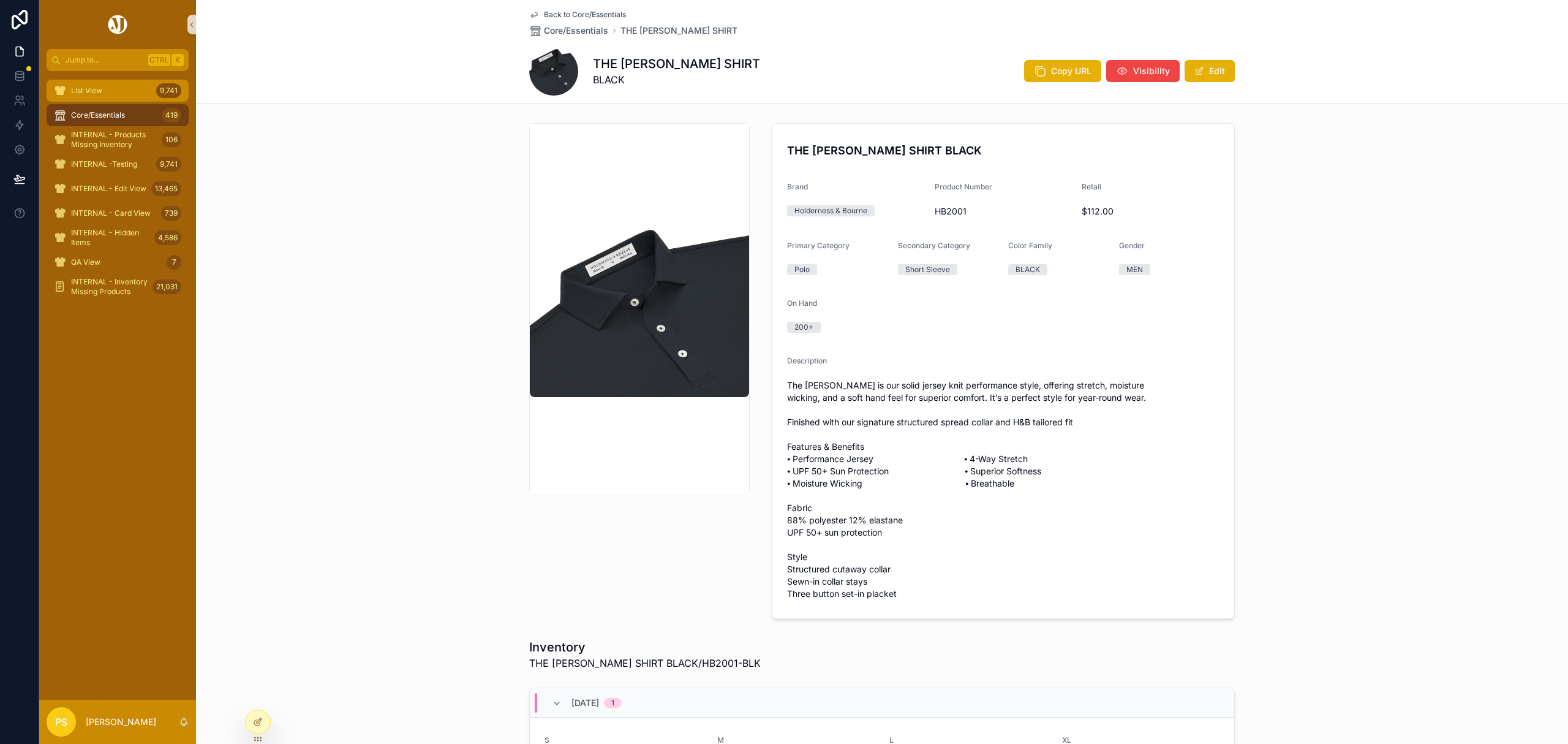
drag, startPoint x: 106, startPoint y: 90, endPoint x: 145, endPoint y: 89, distance: 39.0
click at [106, 90] on div "List View 9,741" at bounding box center [118, 90] width 128 height 20
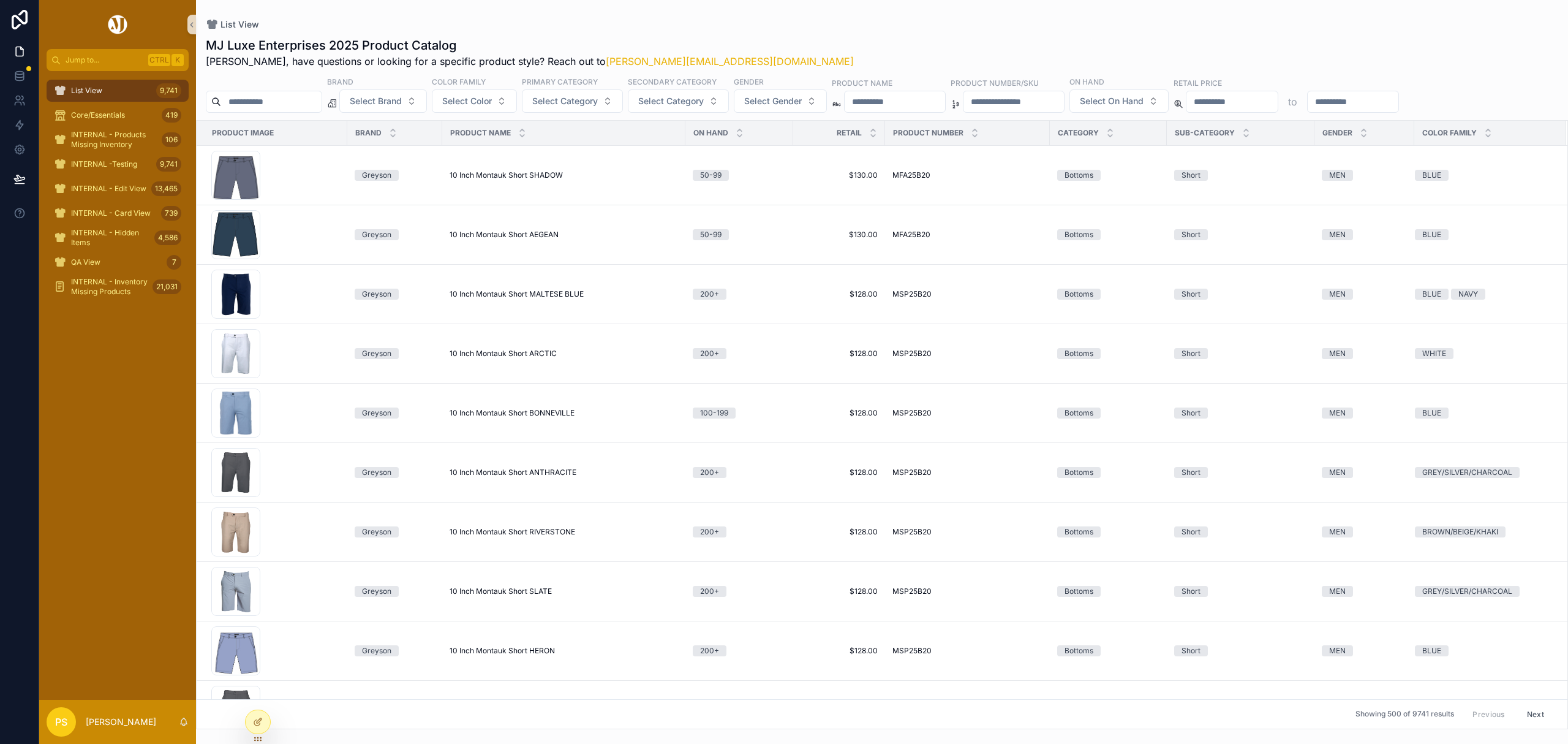
click at [275, 99] on input "scrollable content" at bounding box center [272, 101] width 101 height 17
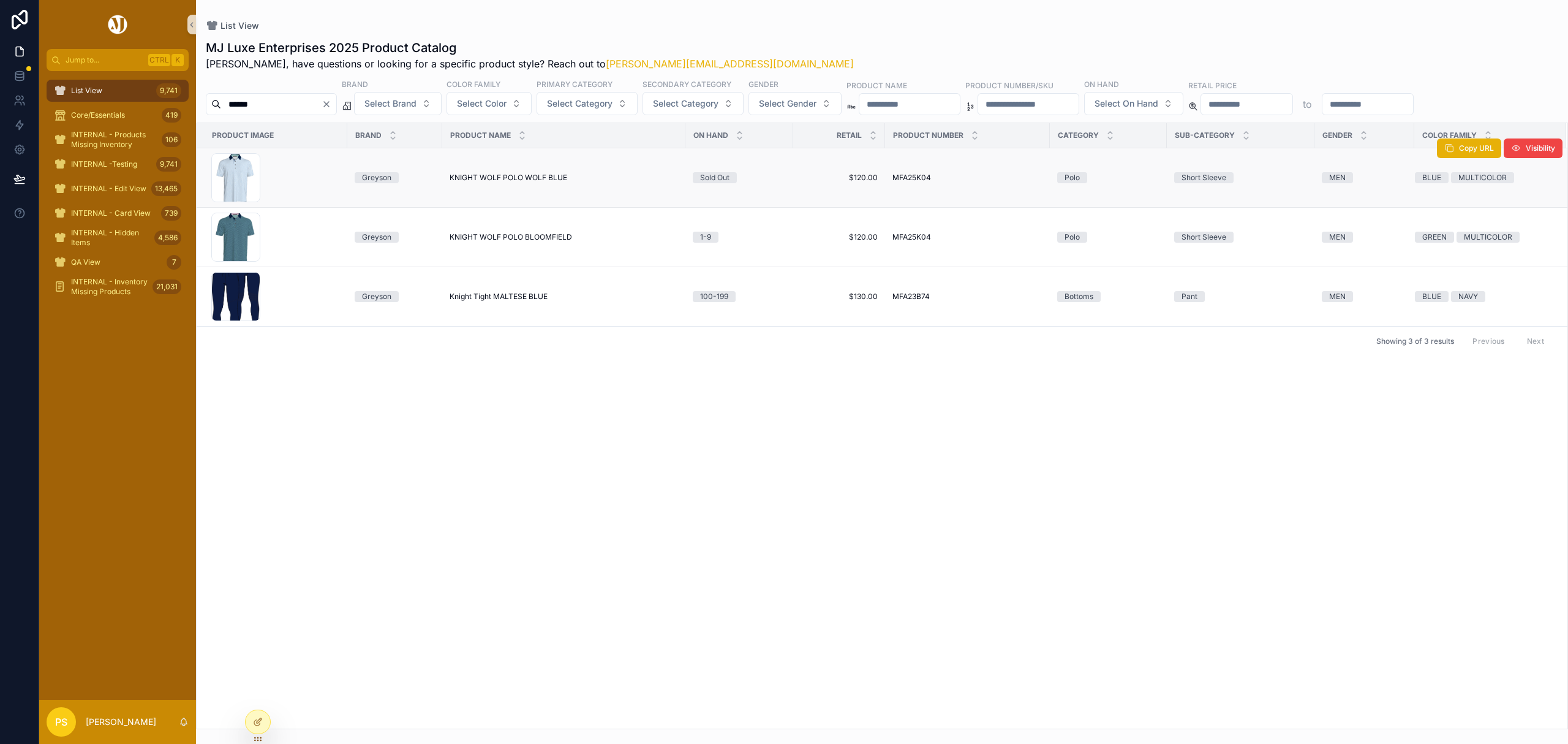
type input "******"
click at [498, 174] on span "KNIGHT WOLF POLO WOLF BLUE" at bounding box center [508, 178] width 118 height 10
click at [19, 108] on link at bounding box center [19, 101] width 38 height 25
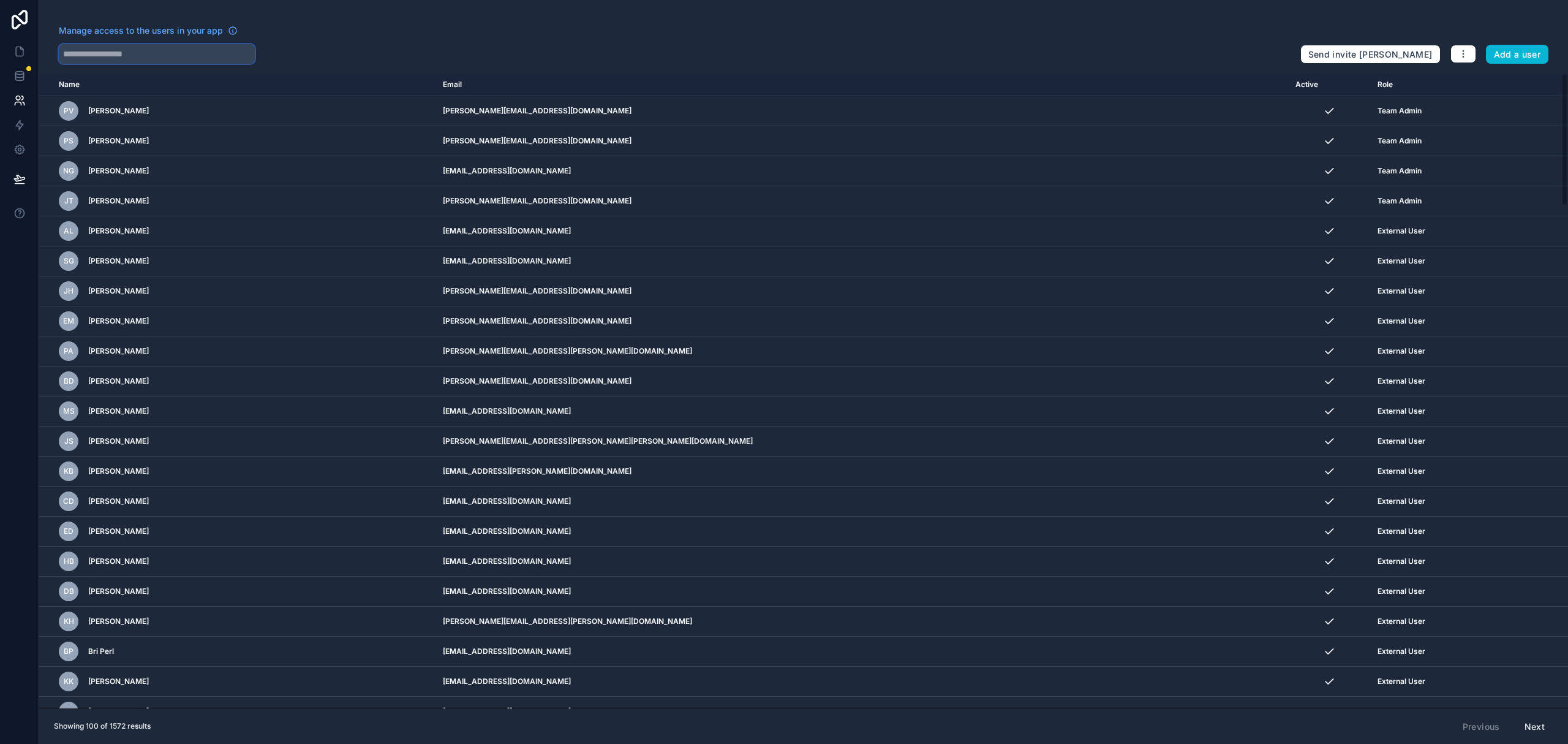
click at [170, 56] on input "text" at bounding box center [157, 54] width 196 height 20
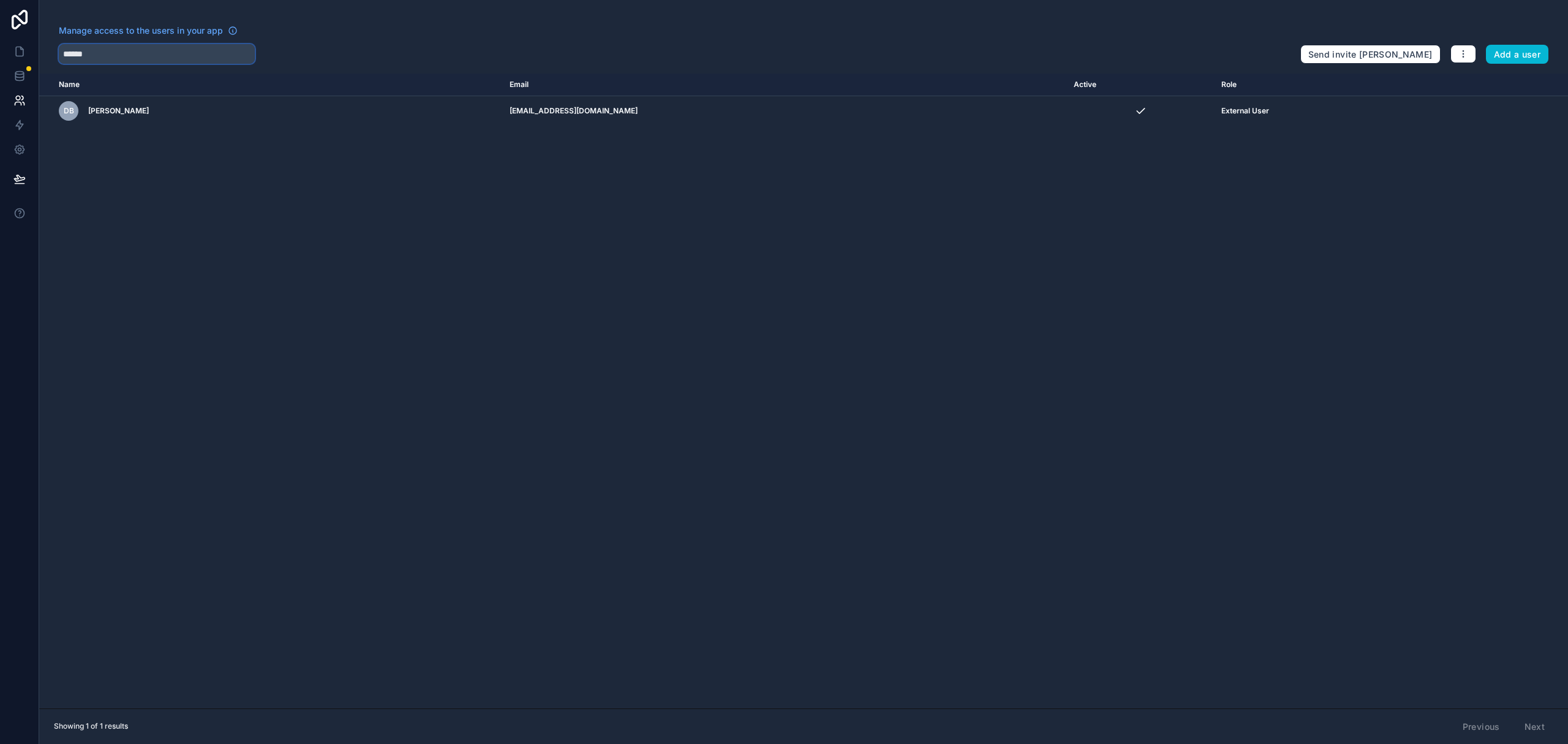
type input "******"
click at [17, 45] on icon at bounding box center [20, 51] width 12 height 12
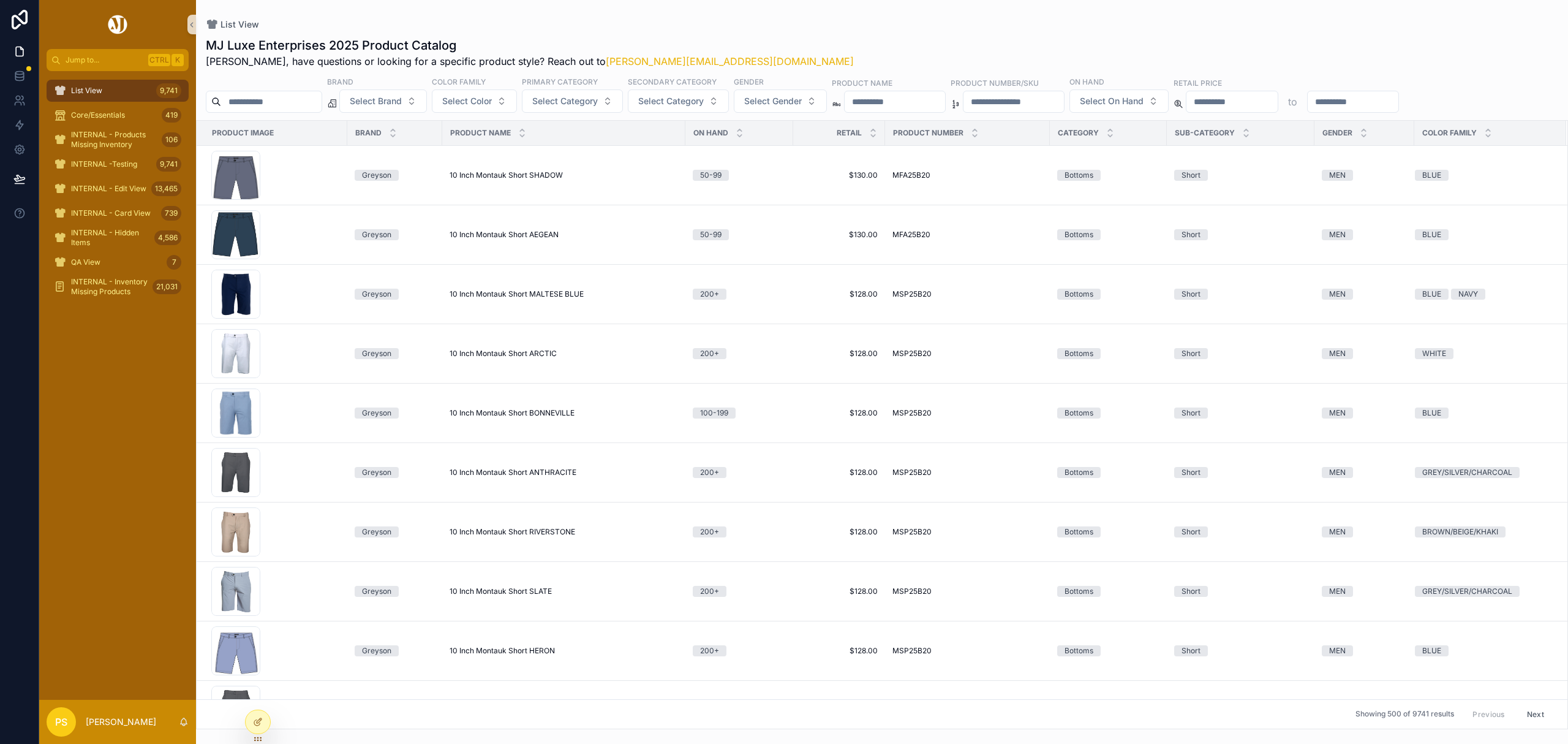
click at [304, 101] on input "scrollable content" at bounding box center [272, 101] width 101 height 17
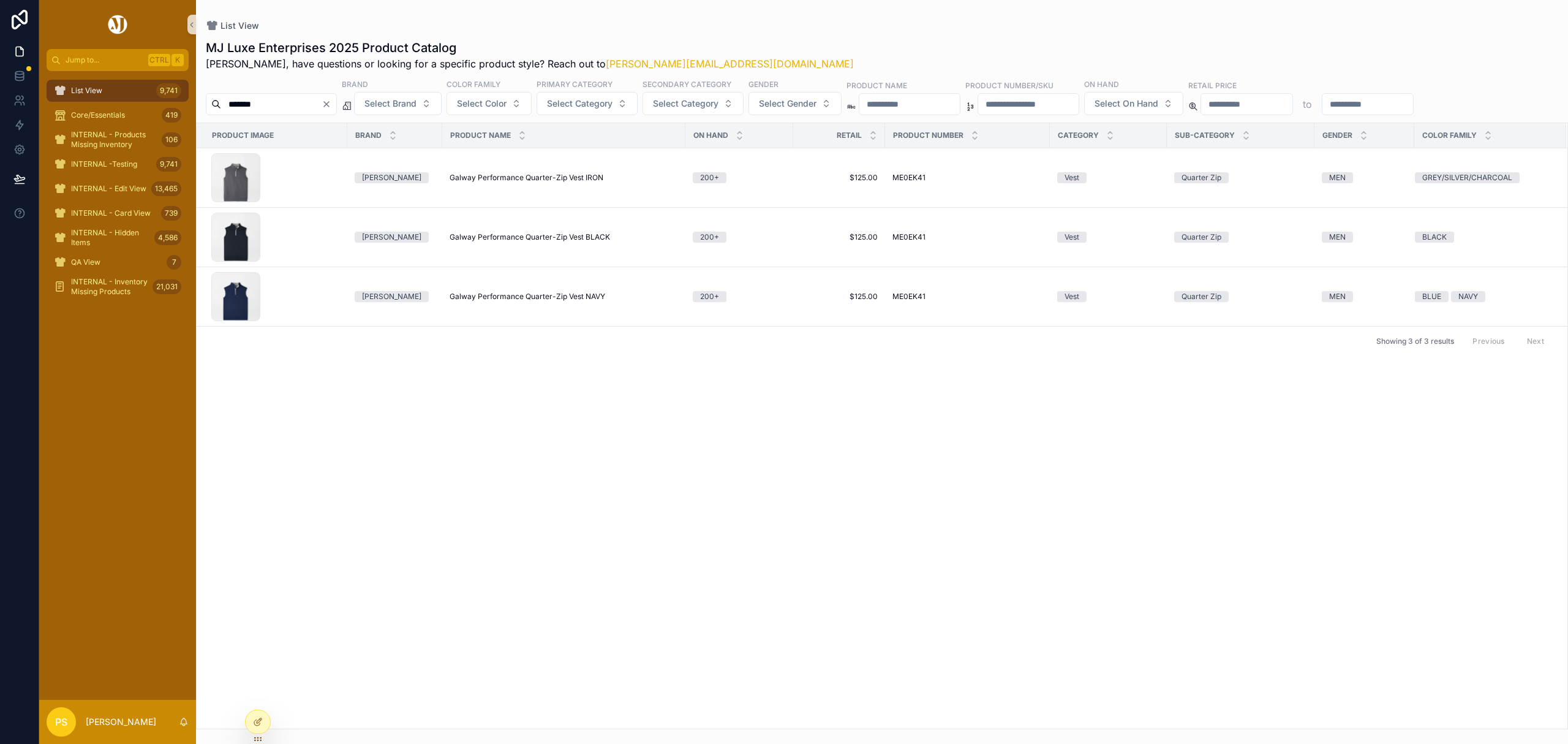
click at [322, 100] on input "*******" at bounding box center [272, 104] width 101 height 17
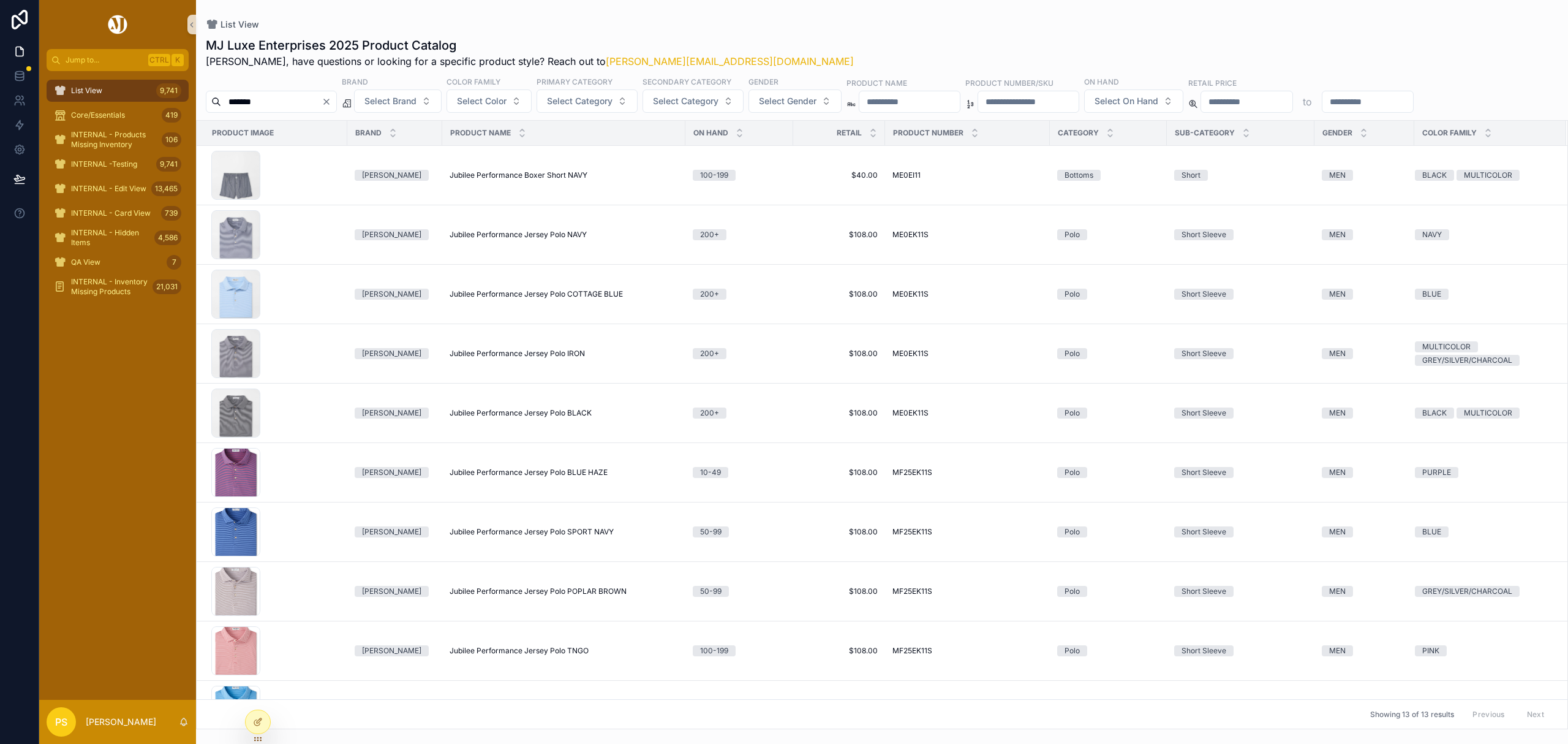
click at [812, 113] on div "MJ Luxe Enterprises 2025 Product Catalog Philip, have questions or looking for …" at bounding box center [882, 379] width 1372 height 700
click at [813, 109] on button "Select Gender" at bounding box center [795, 101] width 93 height 23
click at [806, 148] on div "MEN" at bounding box center [829, 151] width 147 height 20
click at [612, 104] on span "Select Category" at bounding box center [579, 103] width 66 height 12
click at [593, 276] on div "Polo" at bounding box center [620, 271] width 147 height 20
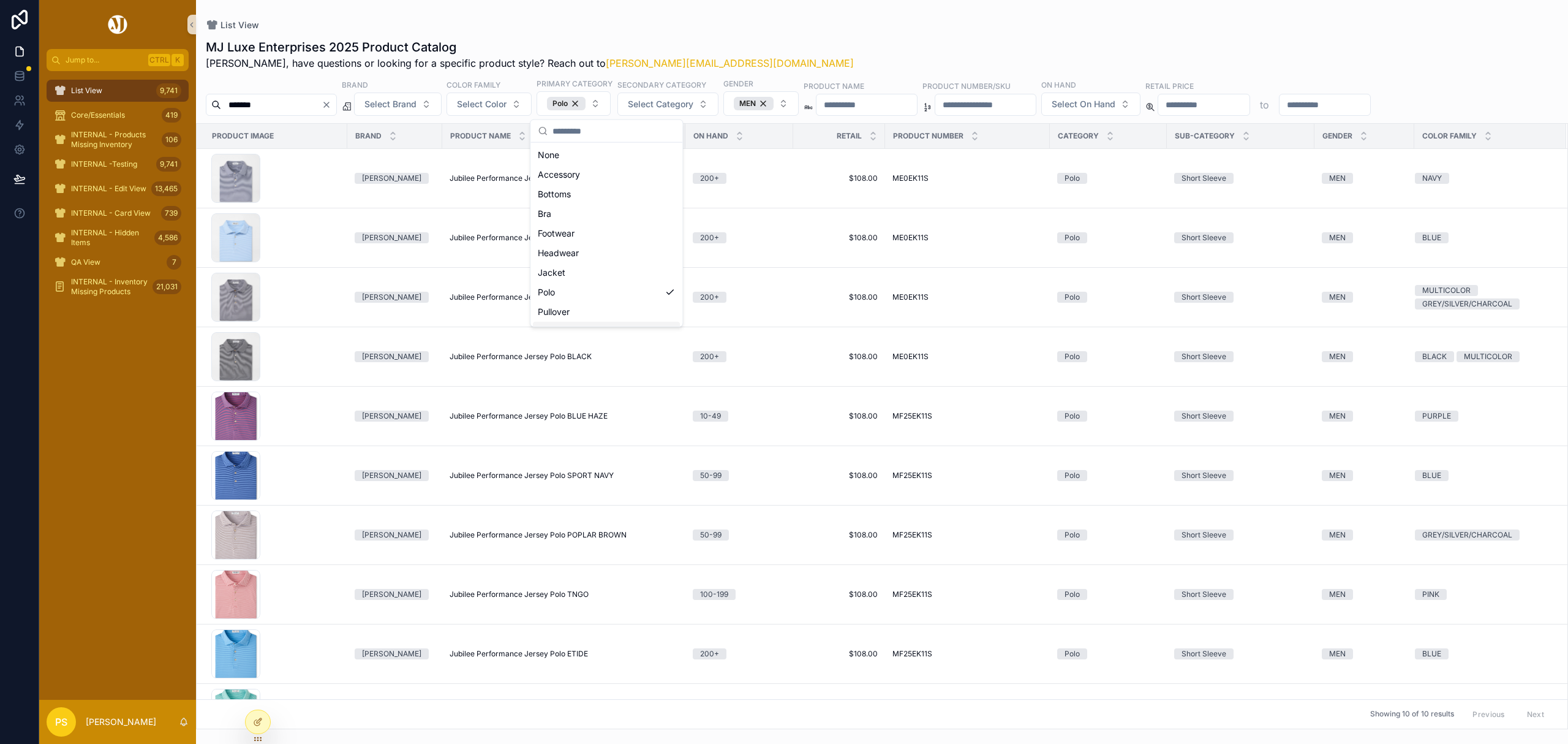
click at [869, 17] on div "List View MJ Luxe Enterprises 2025 Product Catalog Philip, have questions or lo…" at bounding box center [882, 365] width 1372 height 730
click at [95, 87] on span "List View" at bounding box center [86, 91] width 32 height 10
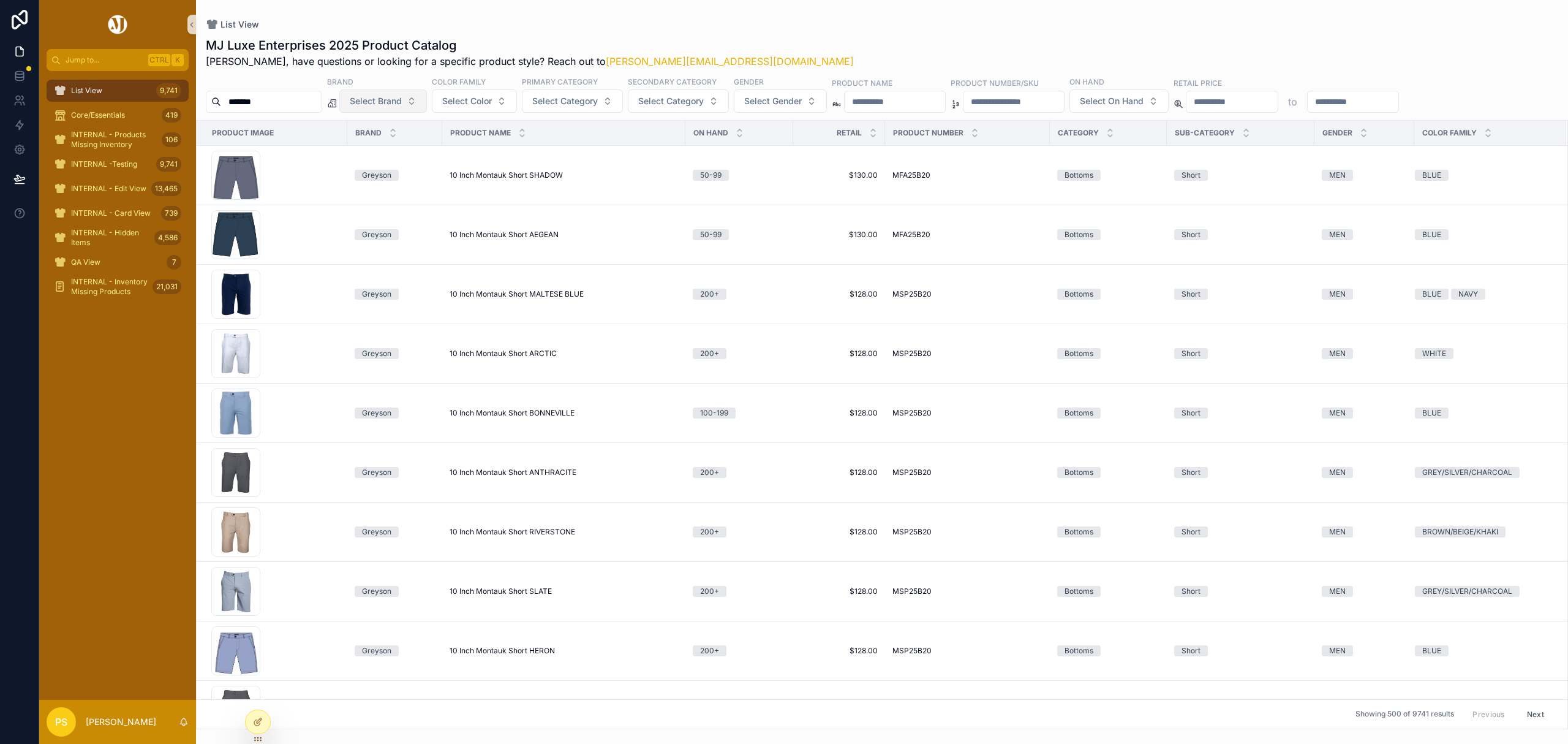
click at [402, 103] on span "Select Brand" at bounding box center [376, 101] width 52 height 12
click at [391, 229] on div "Fabletics" at bounding box center [415, 229] width 147 height 20
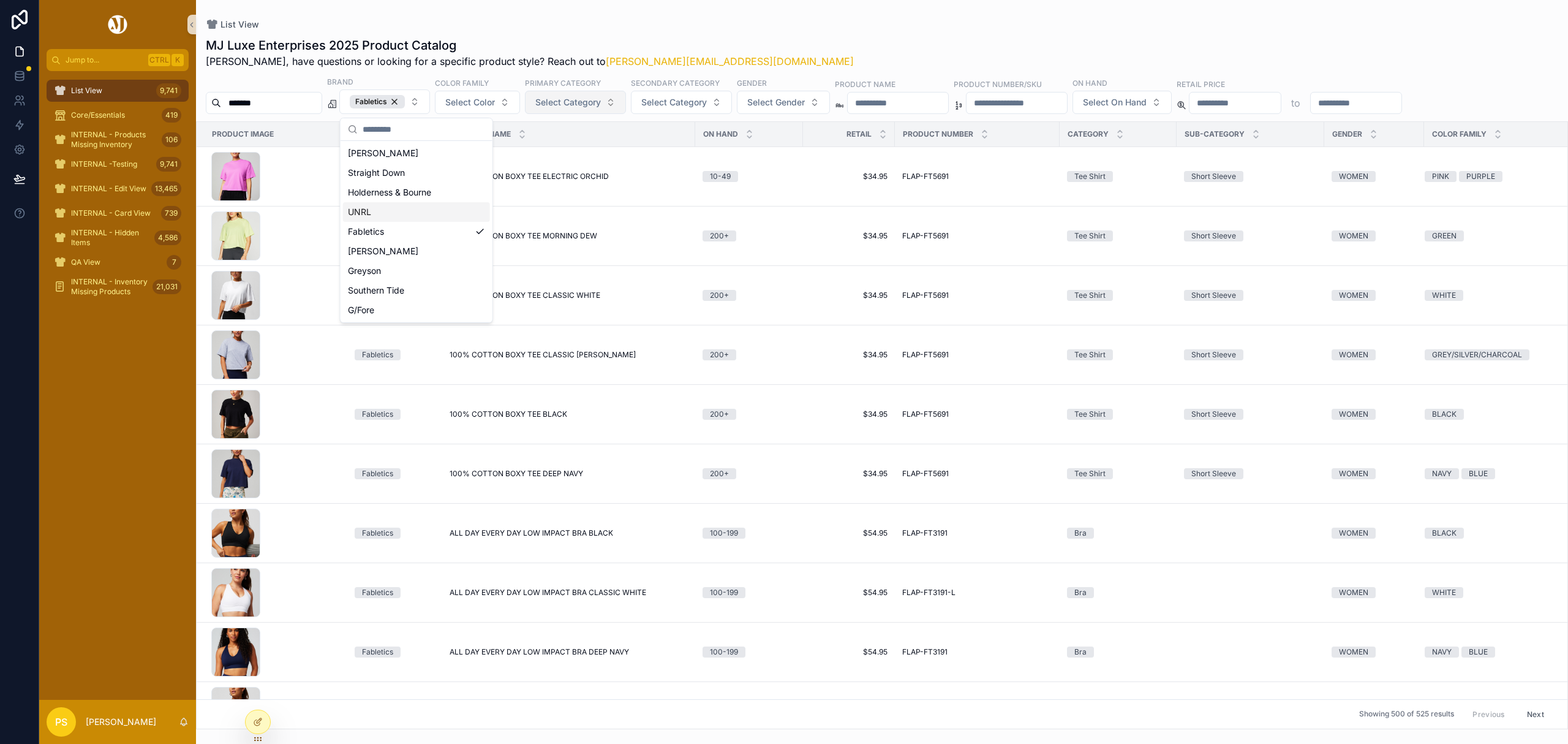
click at [600, 104] on span "Select Category" at bounding box center [568, 102] width 66 height 12
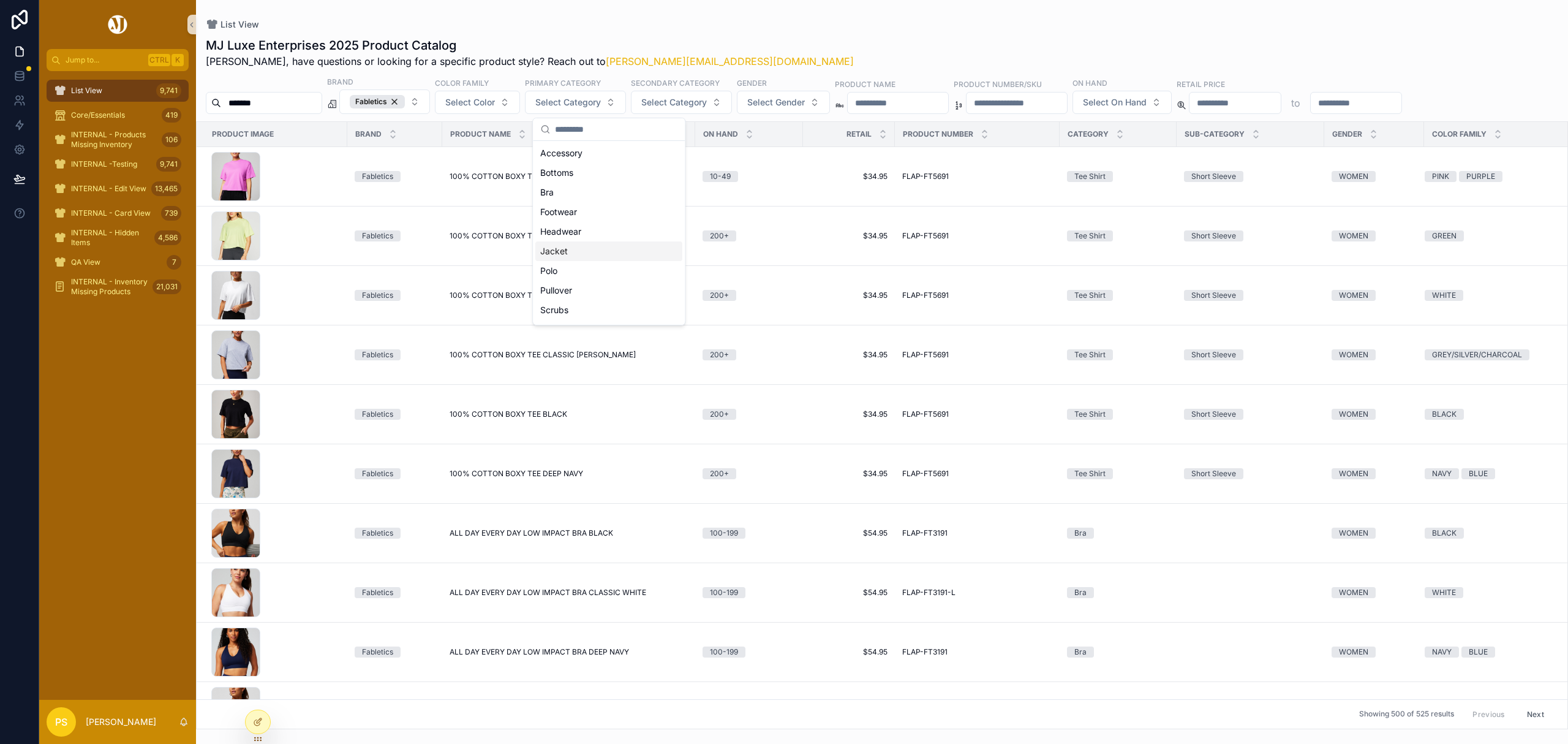
click at [583, 248] on div "Jacket" at bounding box center [609, 251] width 147 height 20
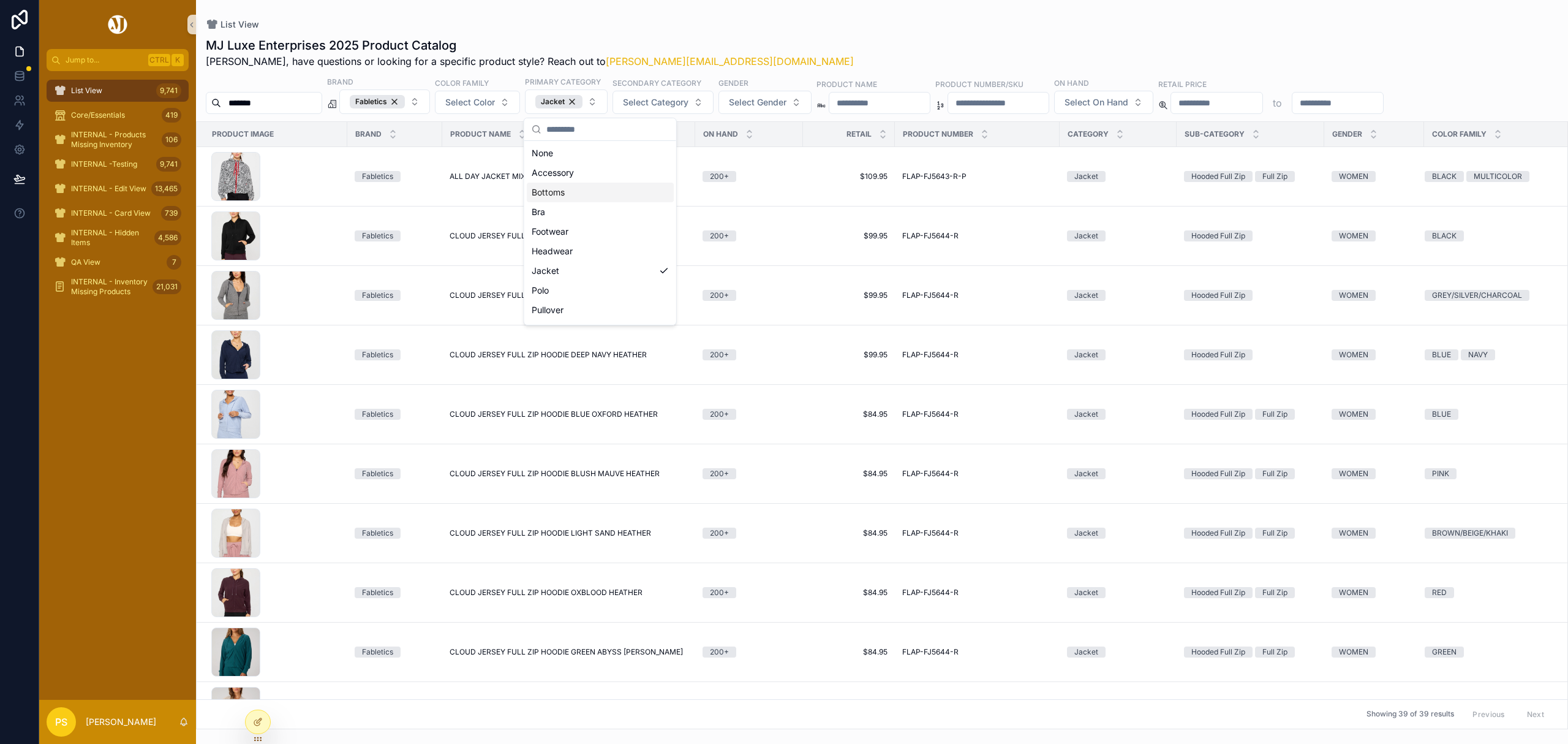
click at [876, 20] on div "List View" at bounding box center [882, 25] width 1353 height 10
drag, startPoint x: 125, startPoint y: 89, endPoint x: 180, endPoint y: 89, distance: 55.0
click at [125, 89] on div "List View 9,741" at bounding box center [118, 90] width 128 height 20
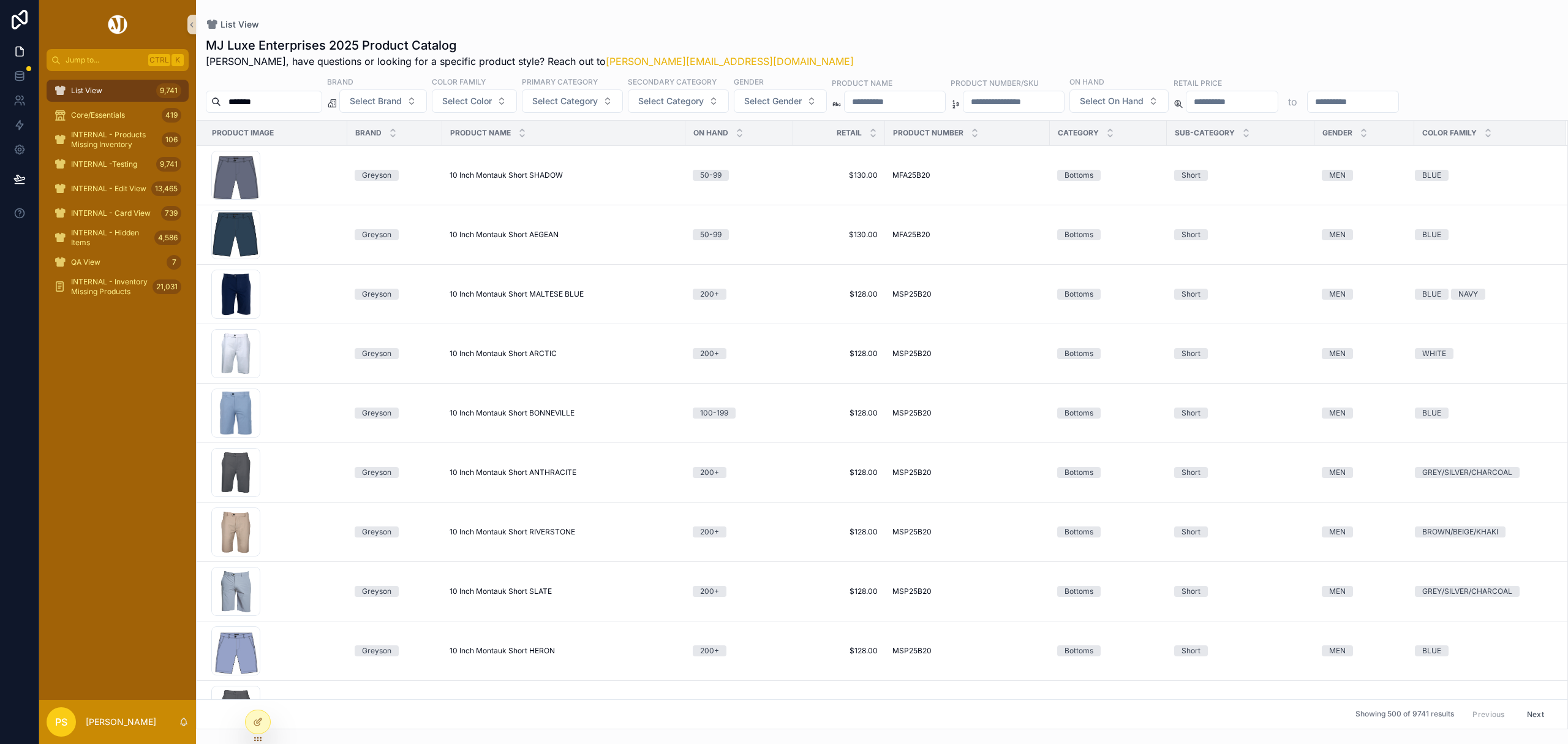
click at [282, 101] on input "*******" at bounding box center [272, 101] width 101 height 17
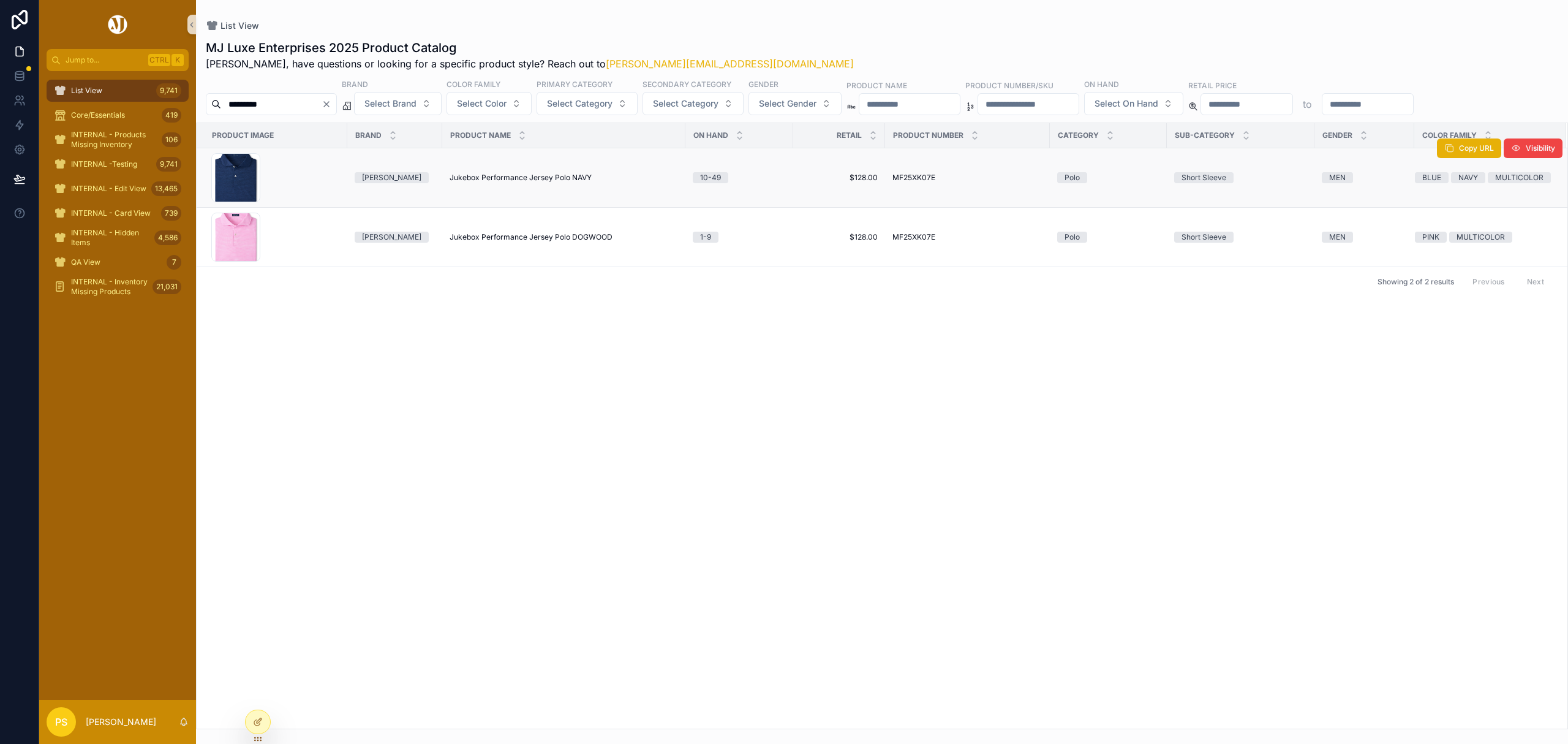
type input "*********"
click at [508, 177] on span "Jukebox Performance Jersey Polo NAVY" at bounding box center [520, 178] width 142 height 10
click at [19, 95] on icon at bounding box center [20, 101] width 12 height 12
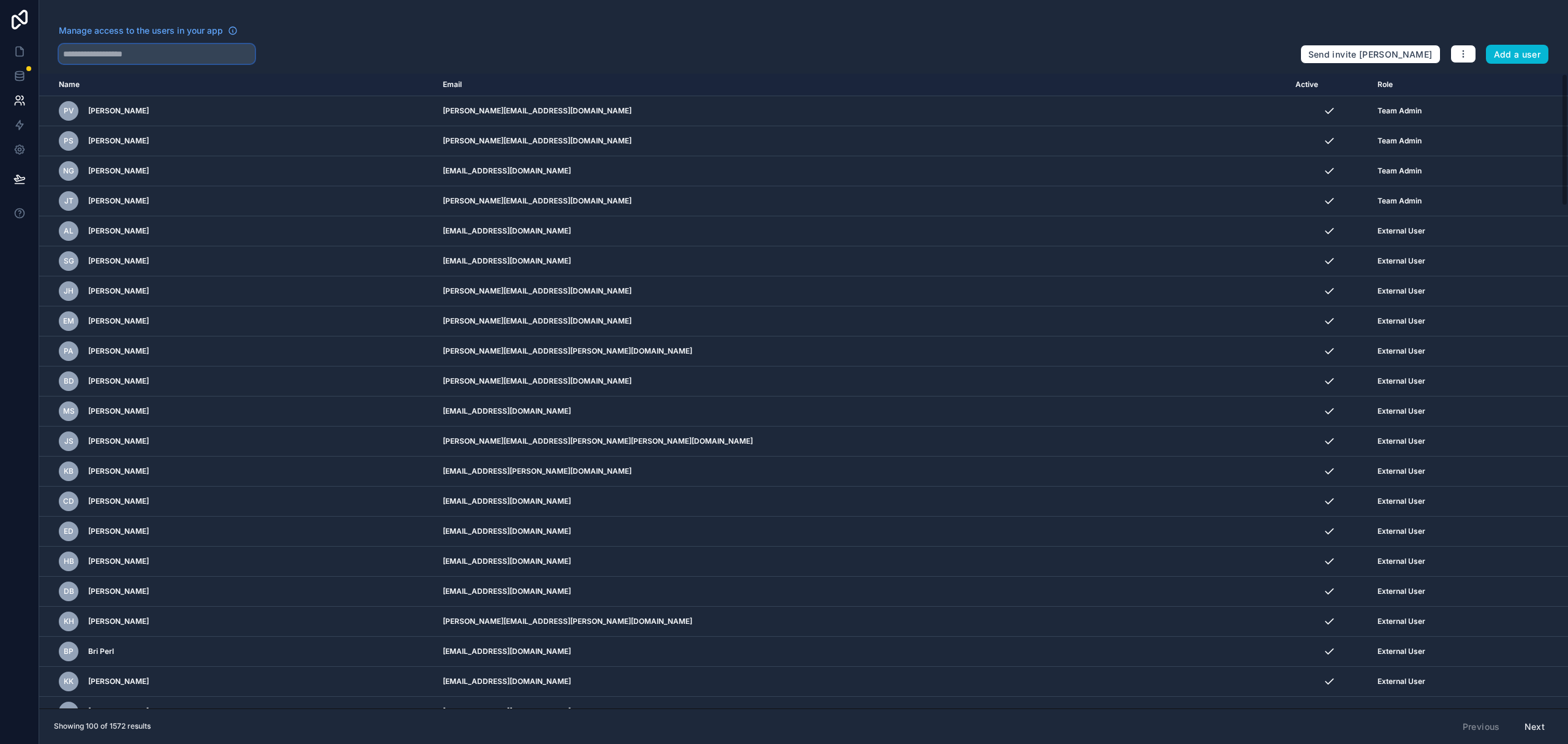
click at [135, 57] on input "text" at bounding box center [157, 54] width 196 height 20
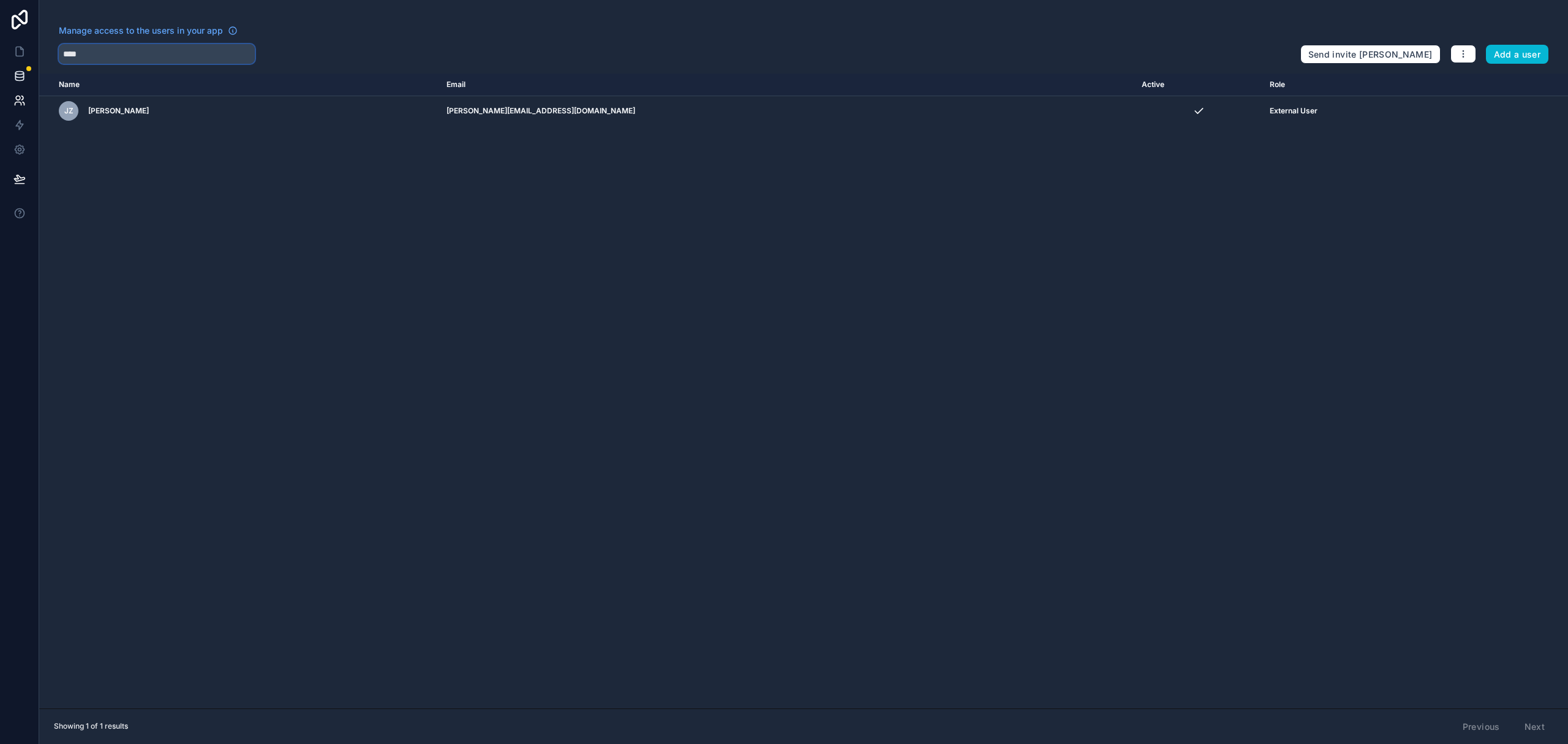
type input "****"
click at [16, 49] on icon at bounding box center [20, 51] width 8 height 9
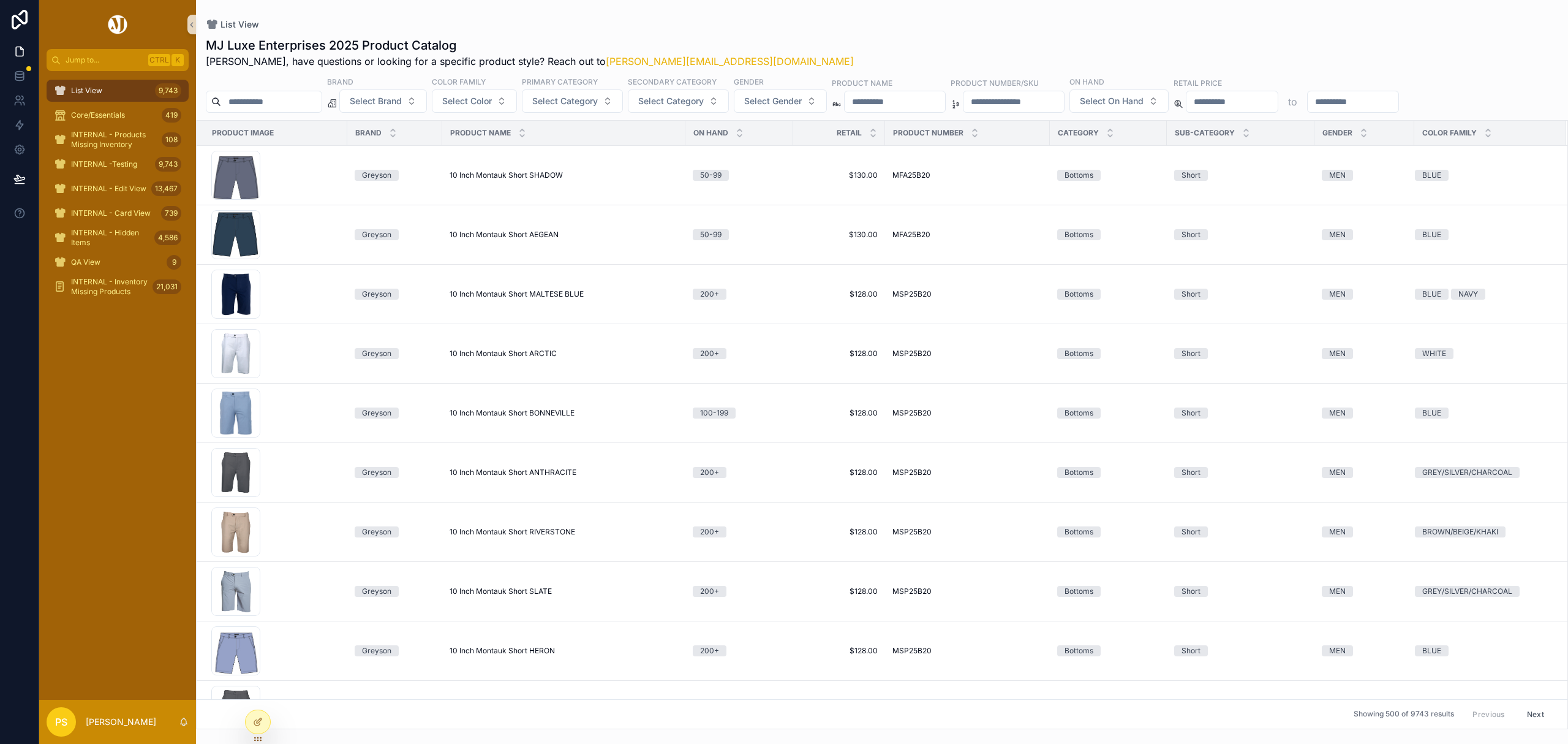
click at [304, 96] on input "scrollable content" at bounding box center [272, 101] width 101 height 17
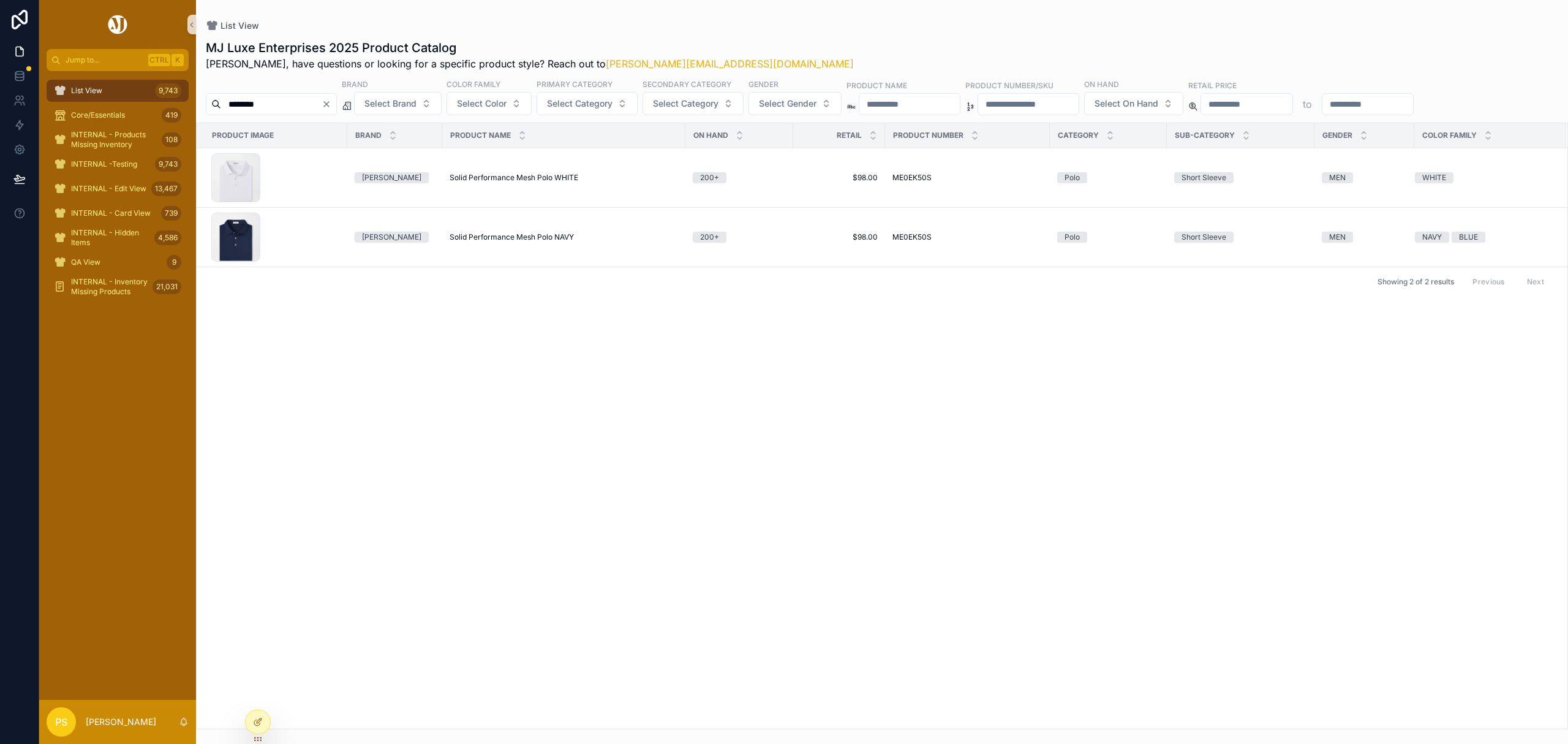
drag, startPoint x: 245, startPoint y: 104, endPoint x: 236, endPoint y: 106, distance: 9.2
click at [236, 106] on input "********" at bounding box center [272, 104] width 101 height 17
click at [322, 109] on input "*********" at bounding box center [272, 104] width 101 height 17
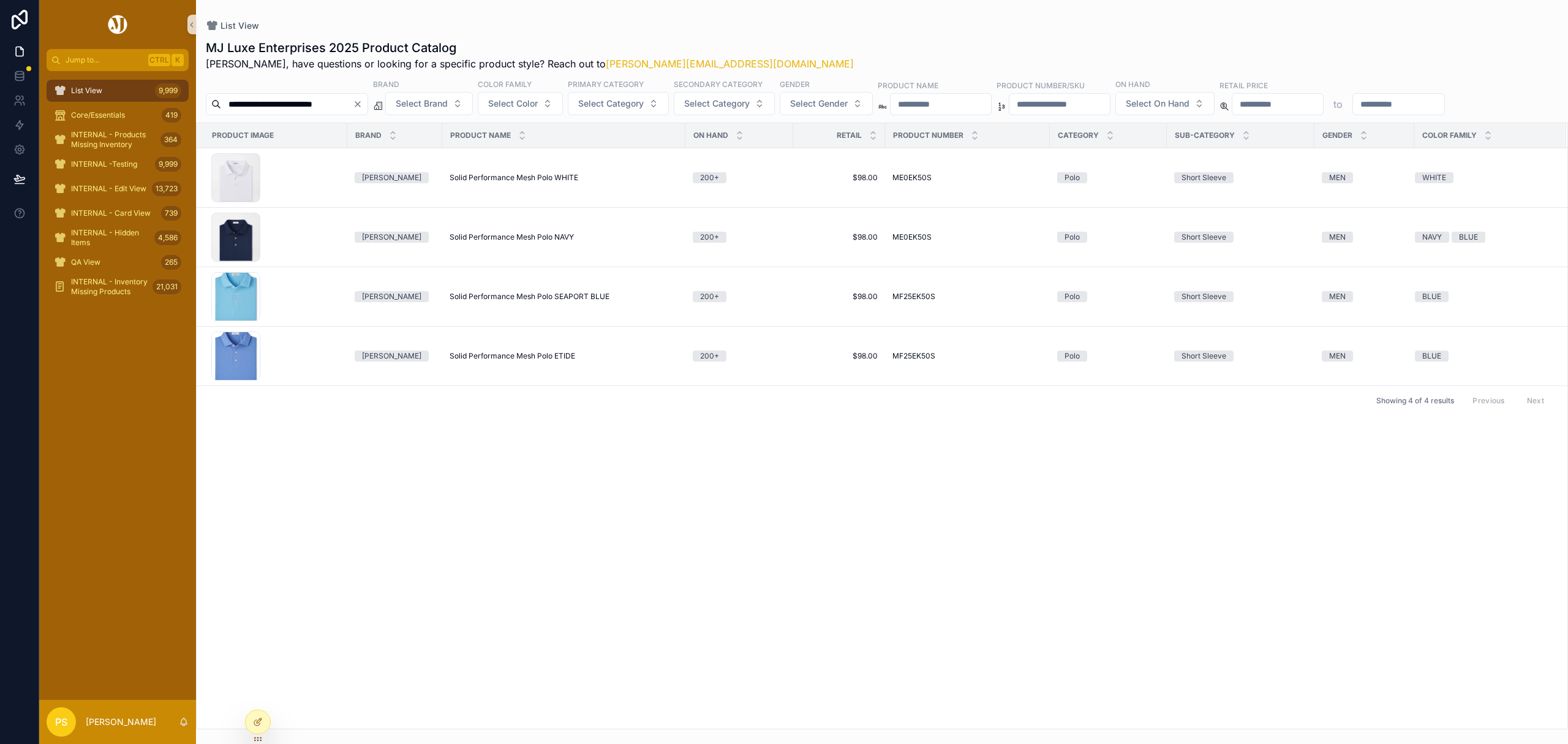
click at [262, 109] on input "**********" at bounding box center [287, 104] width 132 height 17
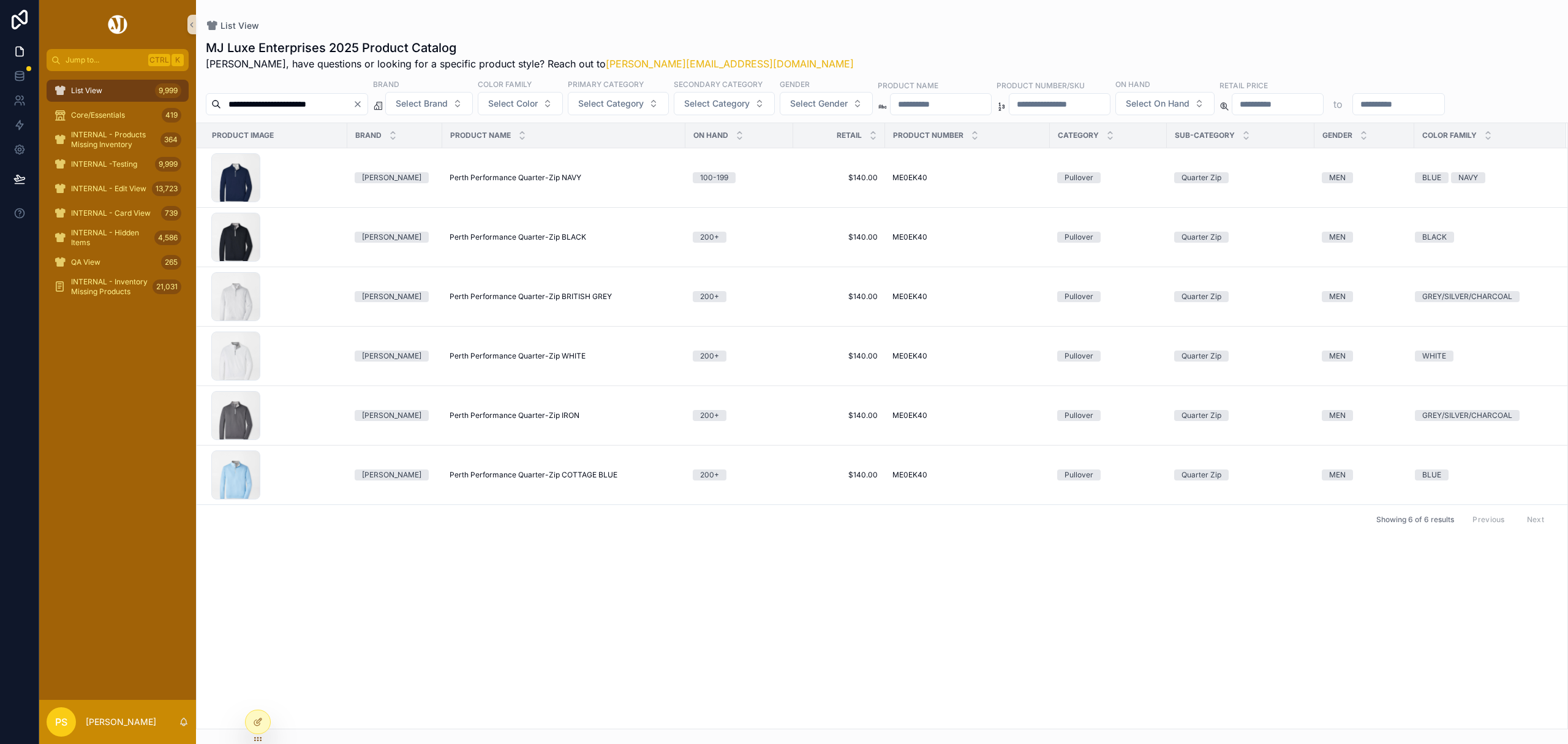
click at [318, 104] on input "**********" at bounding box center [287, 104] width 132 height 17
type input "**********"
click at [758, 20] on div "List View" at bounding box center [882, 26] width 1353 height 12
click at [20, 100] on icon at bounding box center [18, 98] width 4 height 4
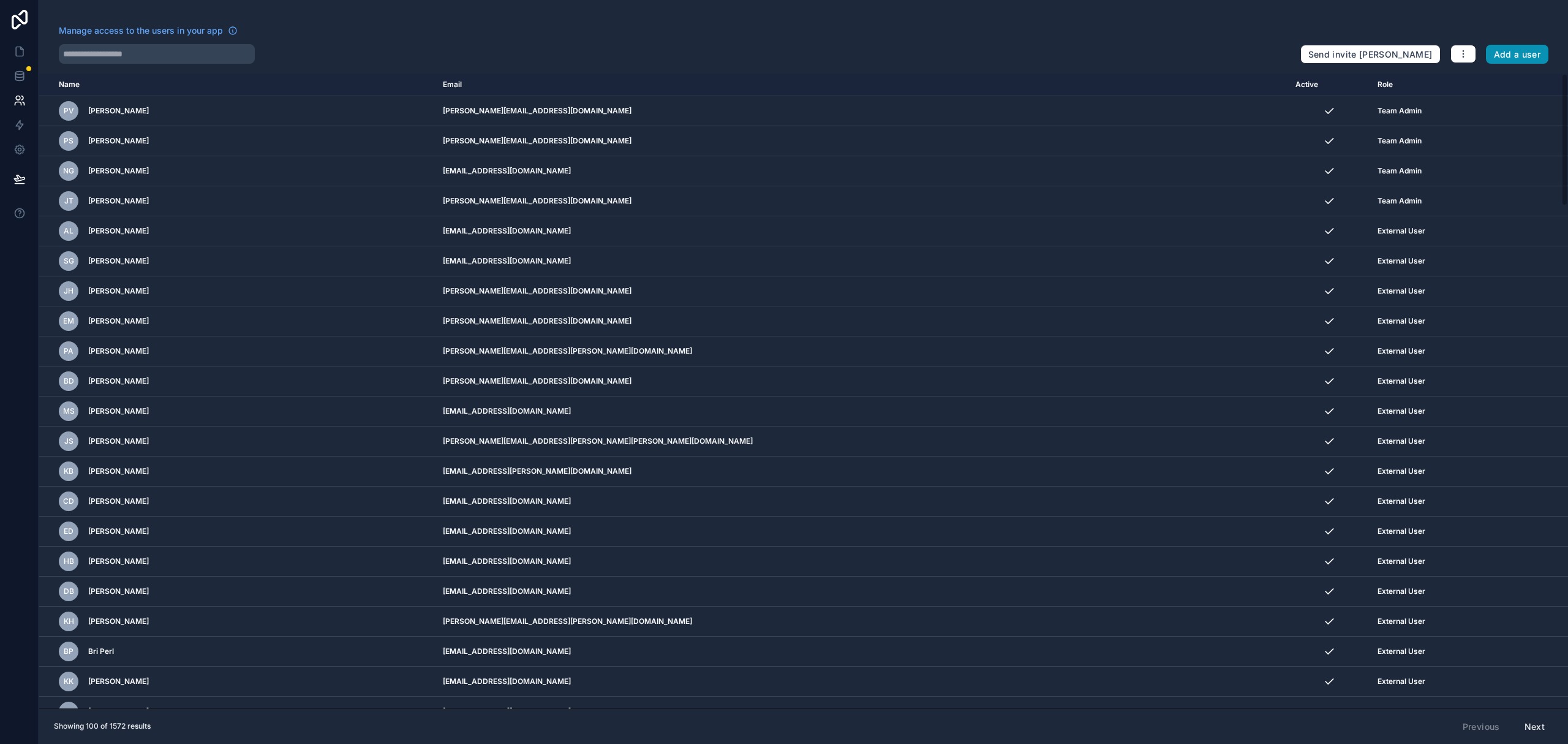
click at [1519, 58] on button "Add a user" at bounding box center [1518, 54] width 63 height 20
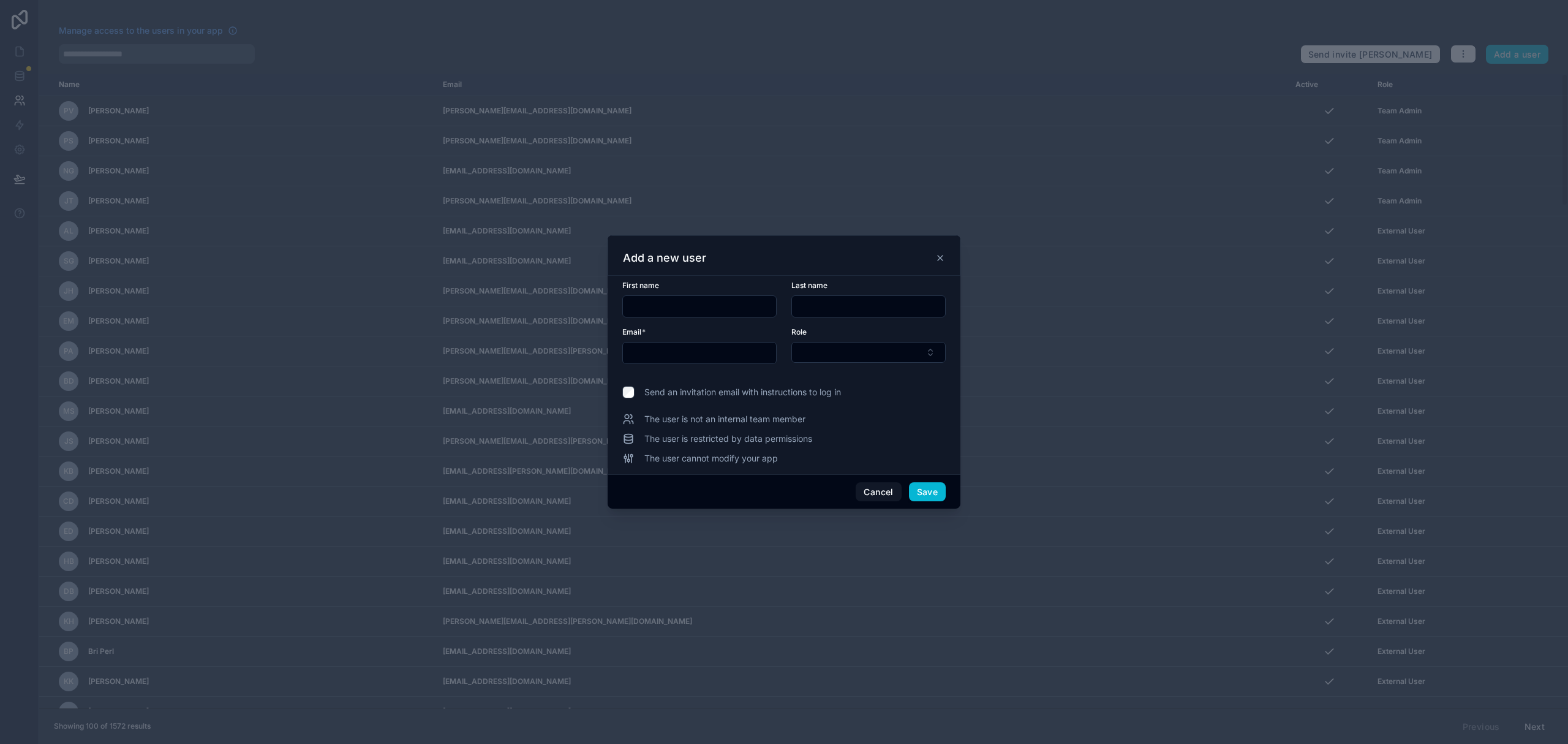
click at [701, 305] on input "text" at bounding box center [699, 307] width 153 height 17
paste input "*****"
type input "*****"
click at [858, 309] on input "text" at bounding box center [869, 307] width 153 height 17
paste input "*****"
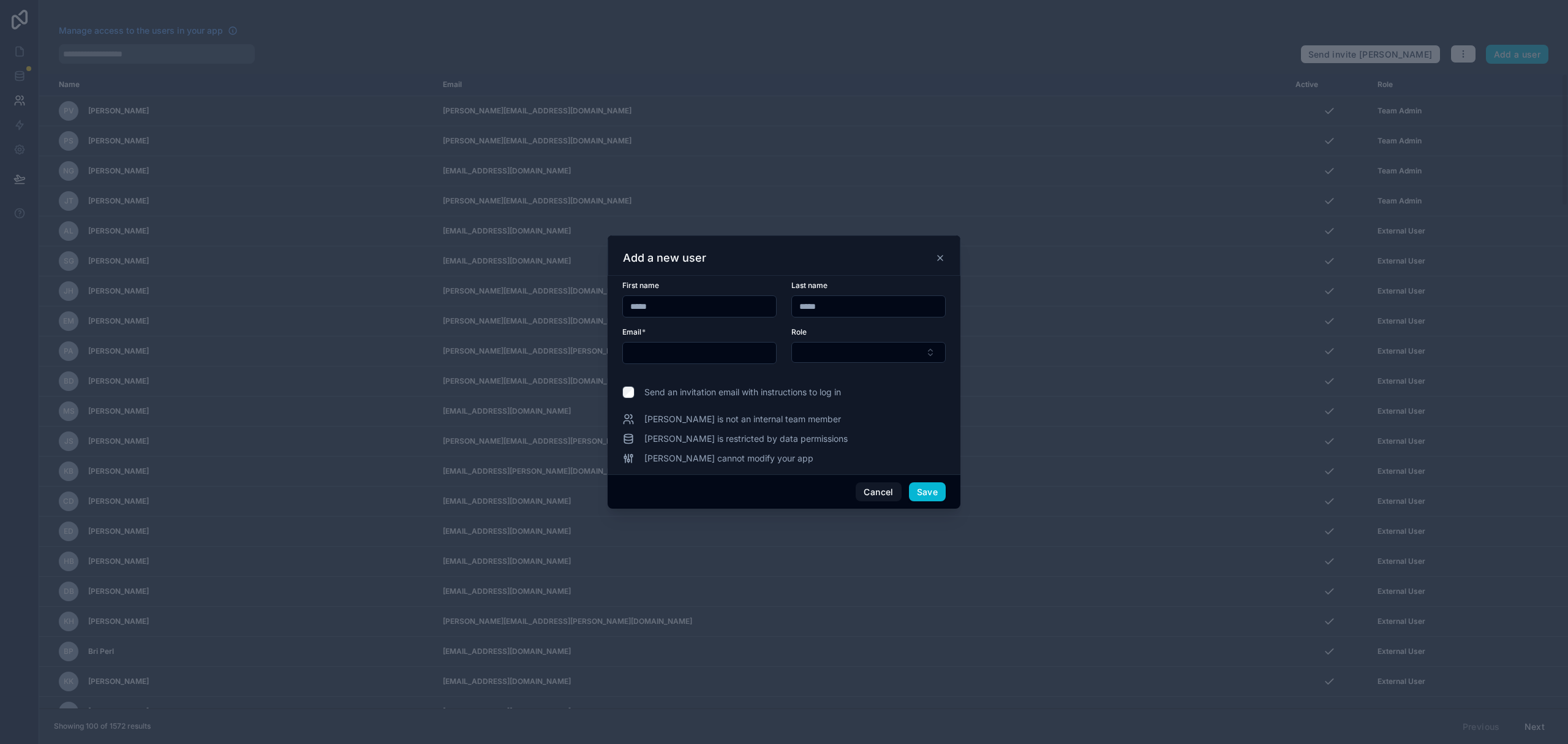
type input "*****"
click at [680, 348] on input "text" at bounding box center [699, 353] width 153 height 17
paste input "**********"
type input "**********"
click at [866, 359] on button "Select Button" at bounding box center [868, 352] width 154 height 20
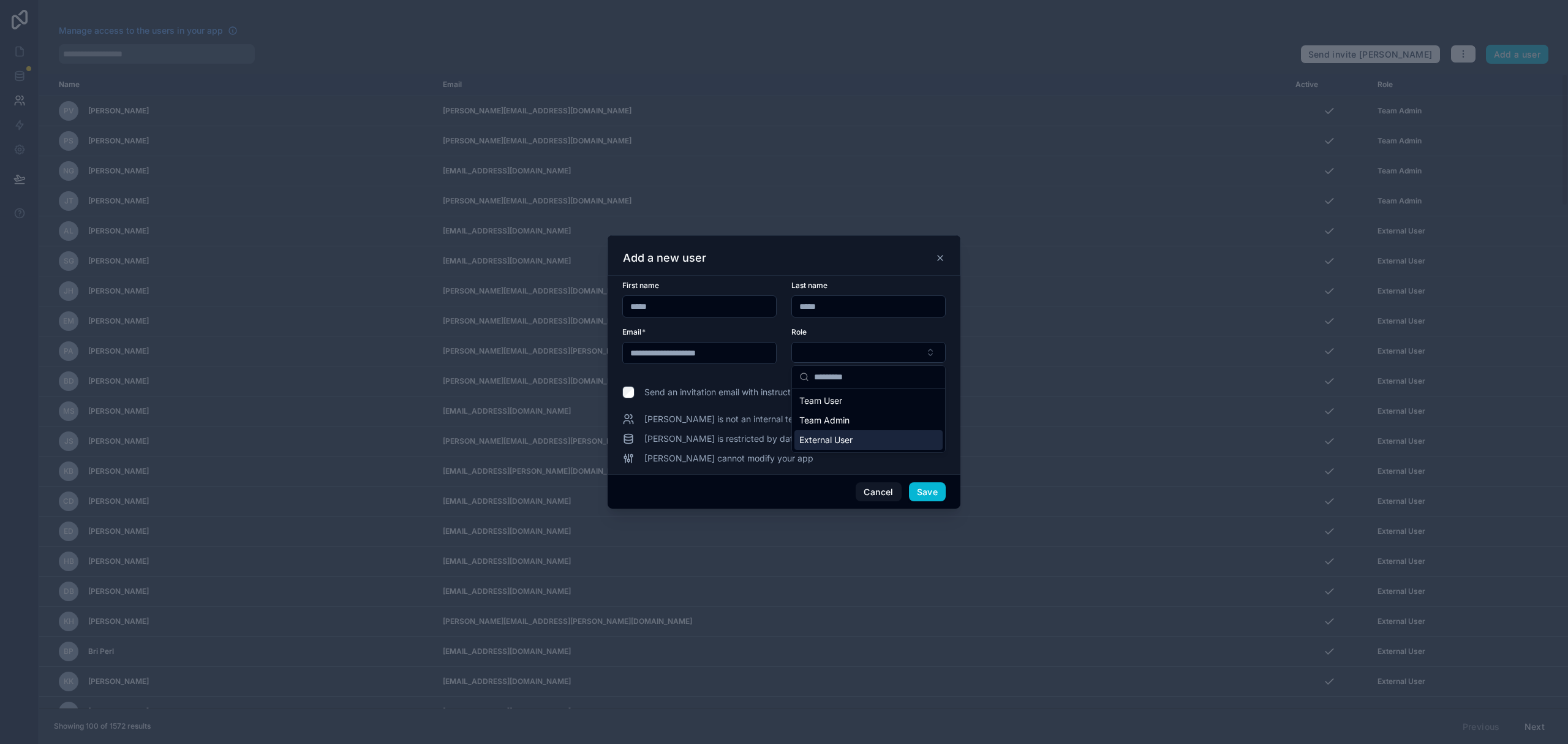
click at [856, 435] on div "External User" at bounding box center [869, 440] width 148 height 20
click at [931, 497] on button "Save" at bounding box center [927, 493] width 37 height 20
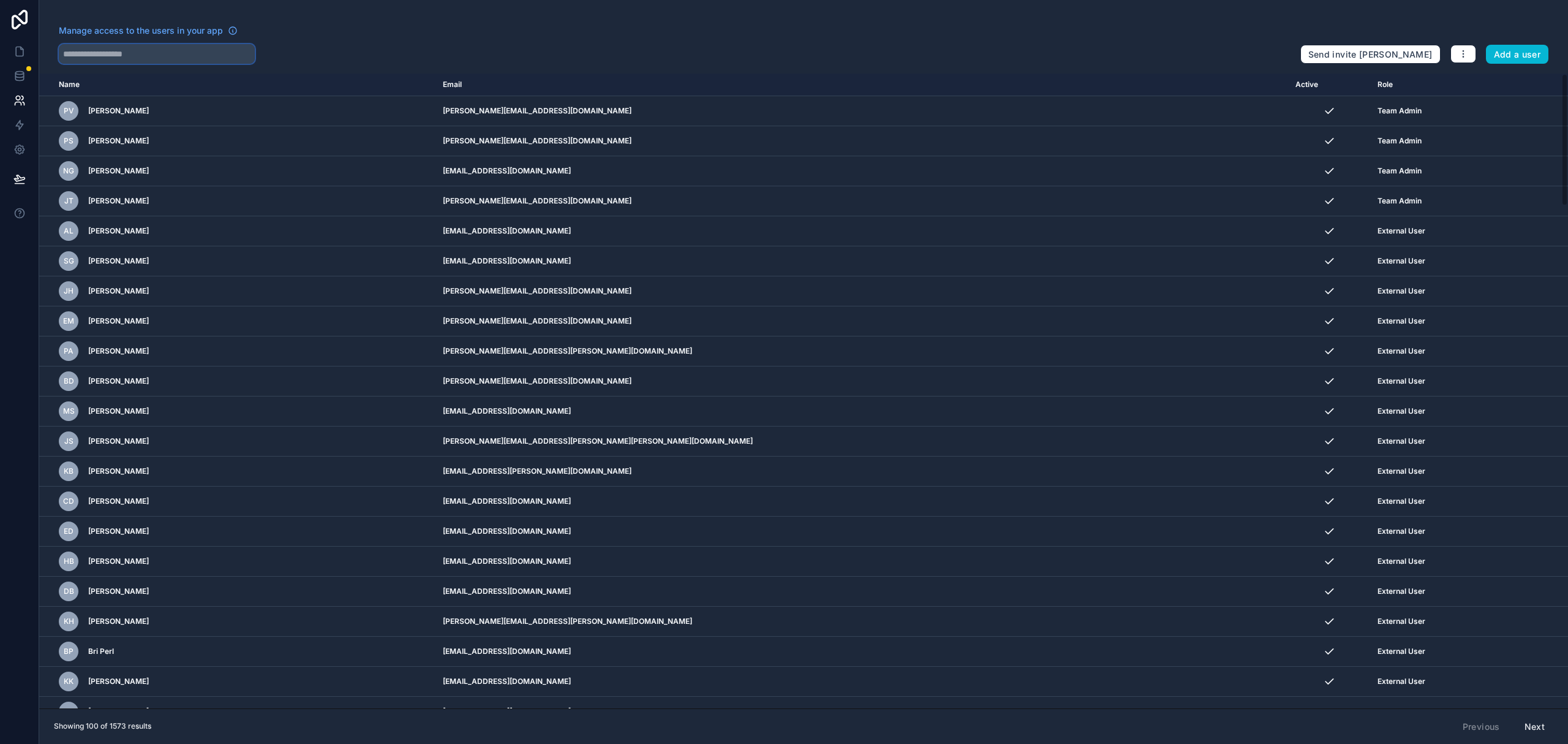
click at [145, 52] on input "text" at bounding box center [157, 54] width 196 height 20
type input "*****"
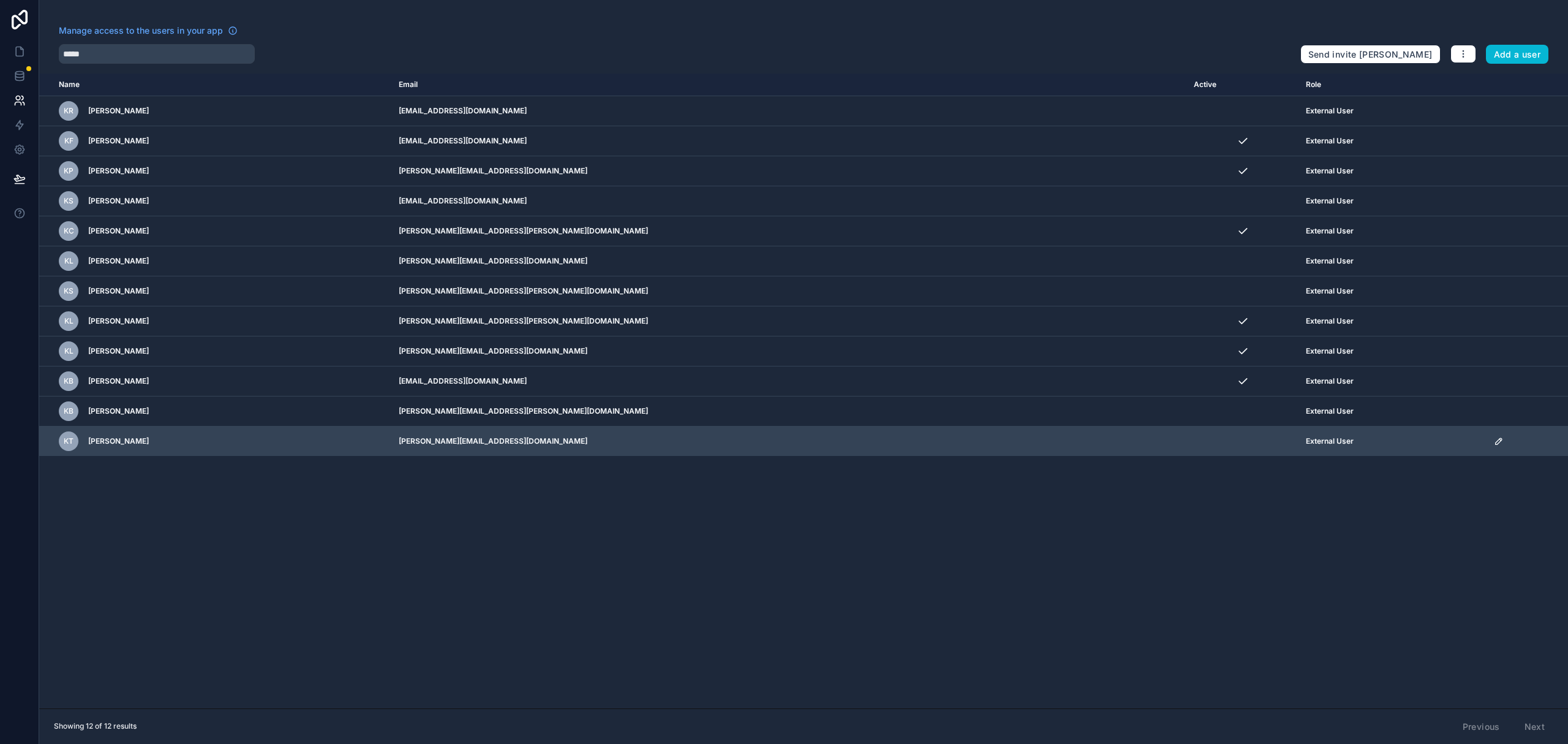
click at [1496, 444] on icon "scrollable content" at bounding box center [1498, 441] width 6 height 6
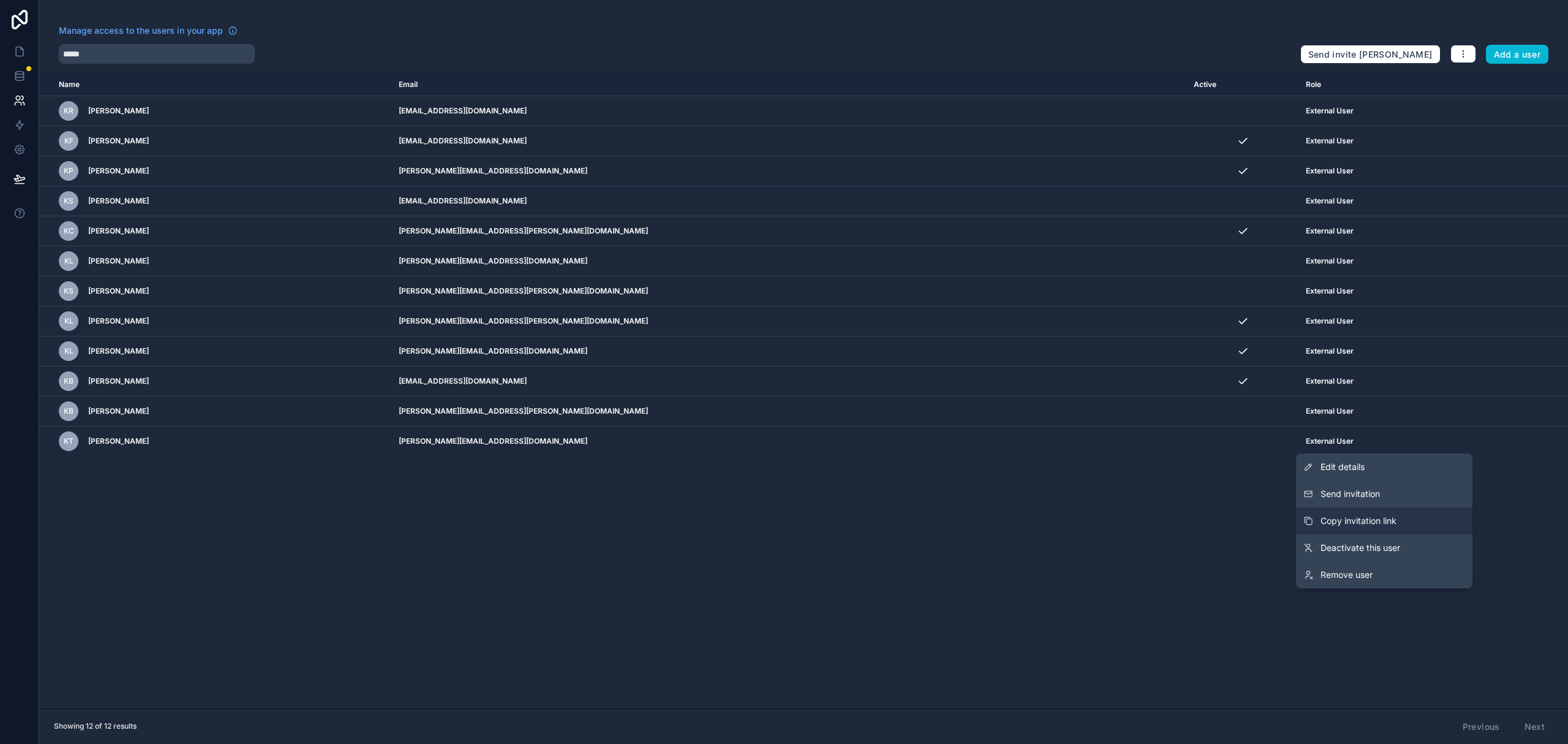
click at [1397, 515] on span "Copy invitation link" at bounding box center [1358, 521] width 76 height 12
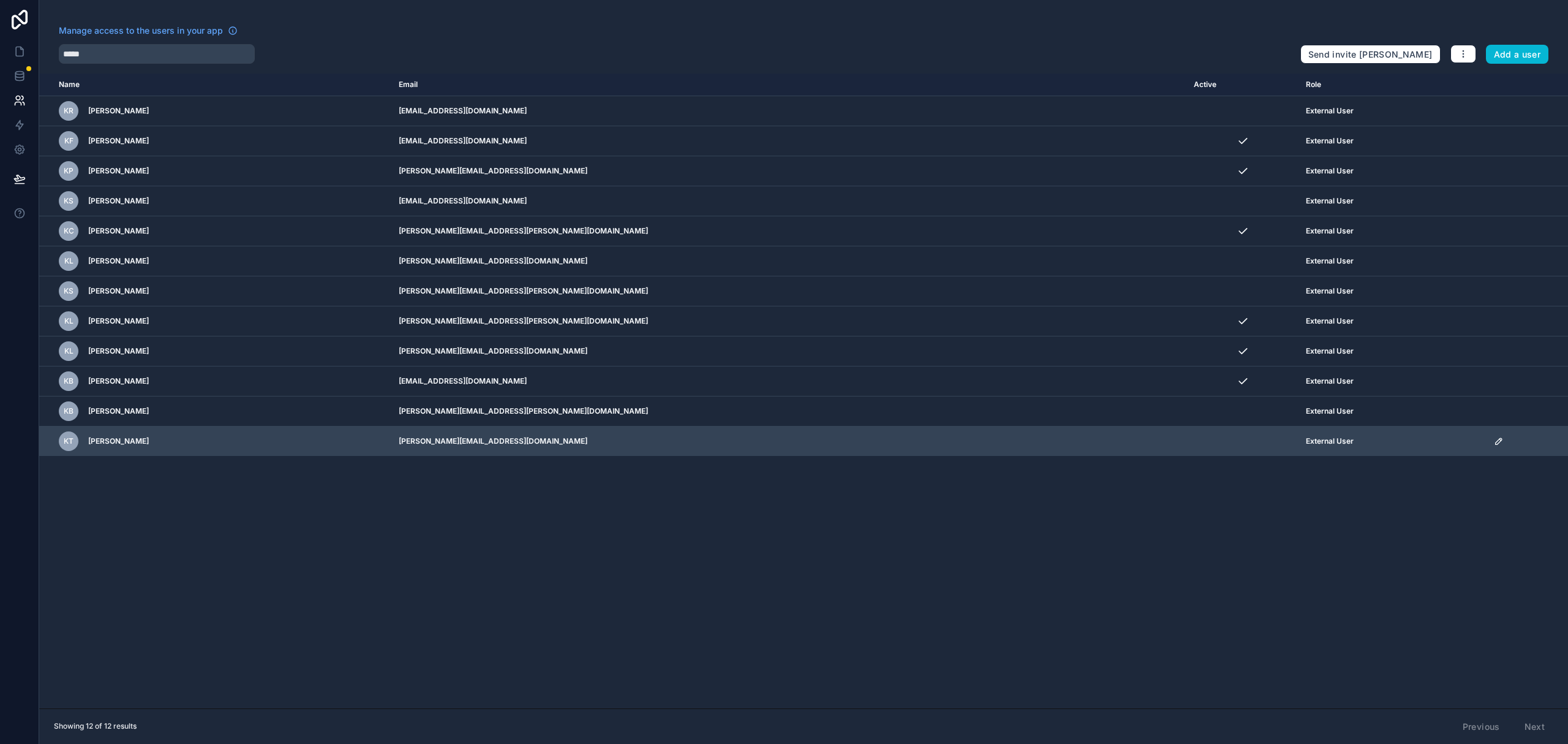
click at [1496, 444] on icon "scrollable content" at bounding box center [1498, 441] width 6 height 6
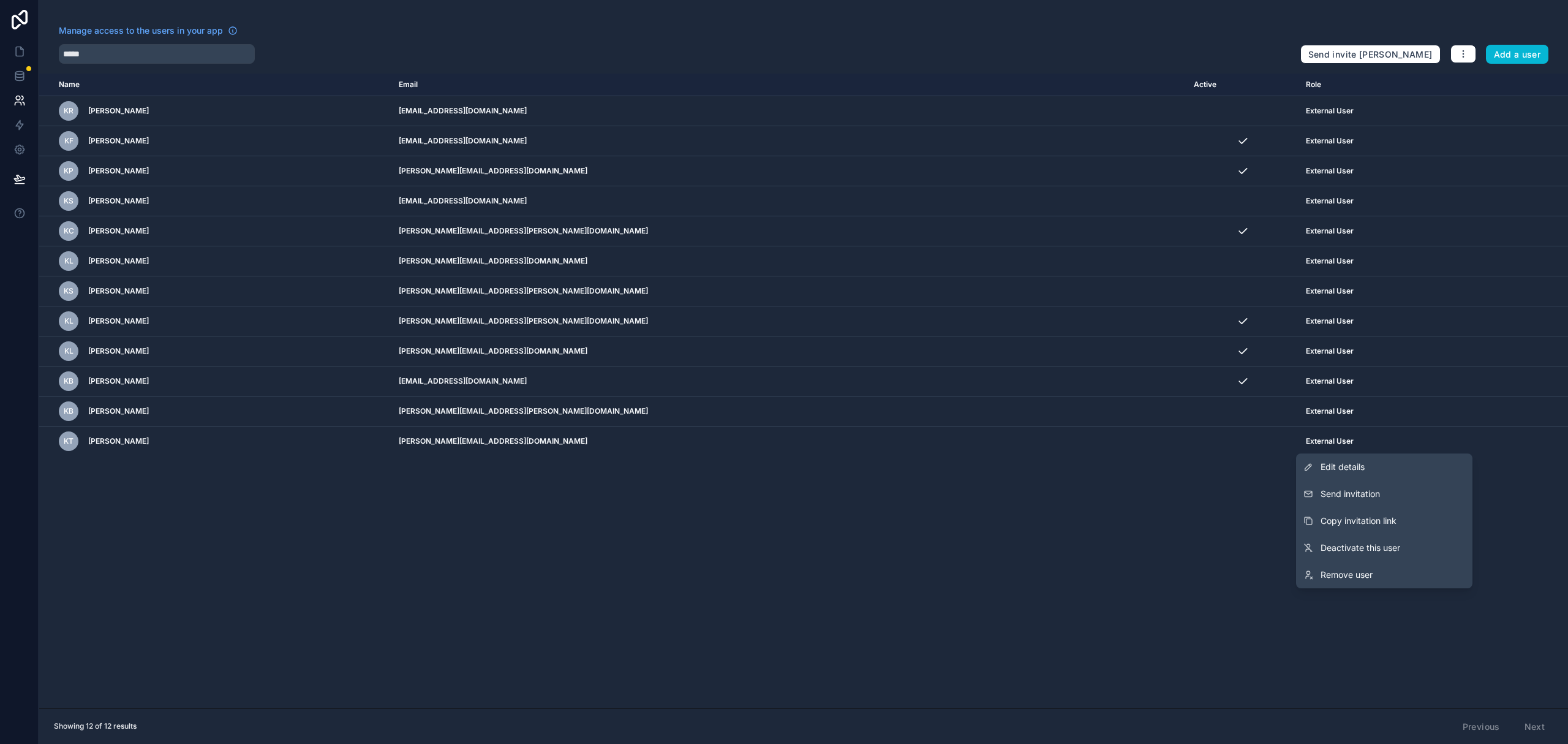
click at [1377, 516] on span "Copy invitation link" at bounding box center [1358, 521] width 76 height 12
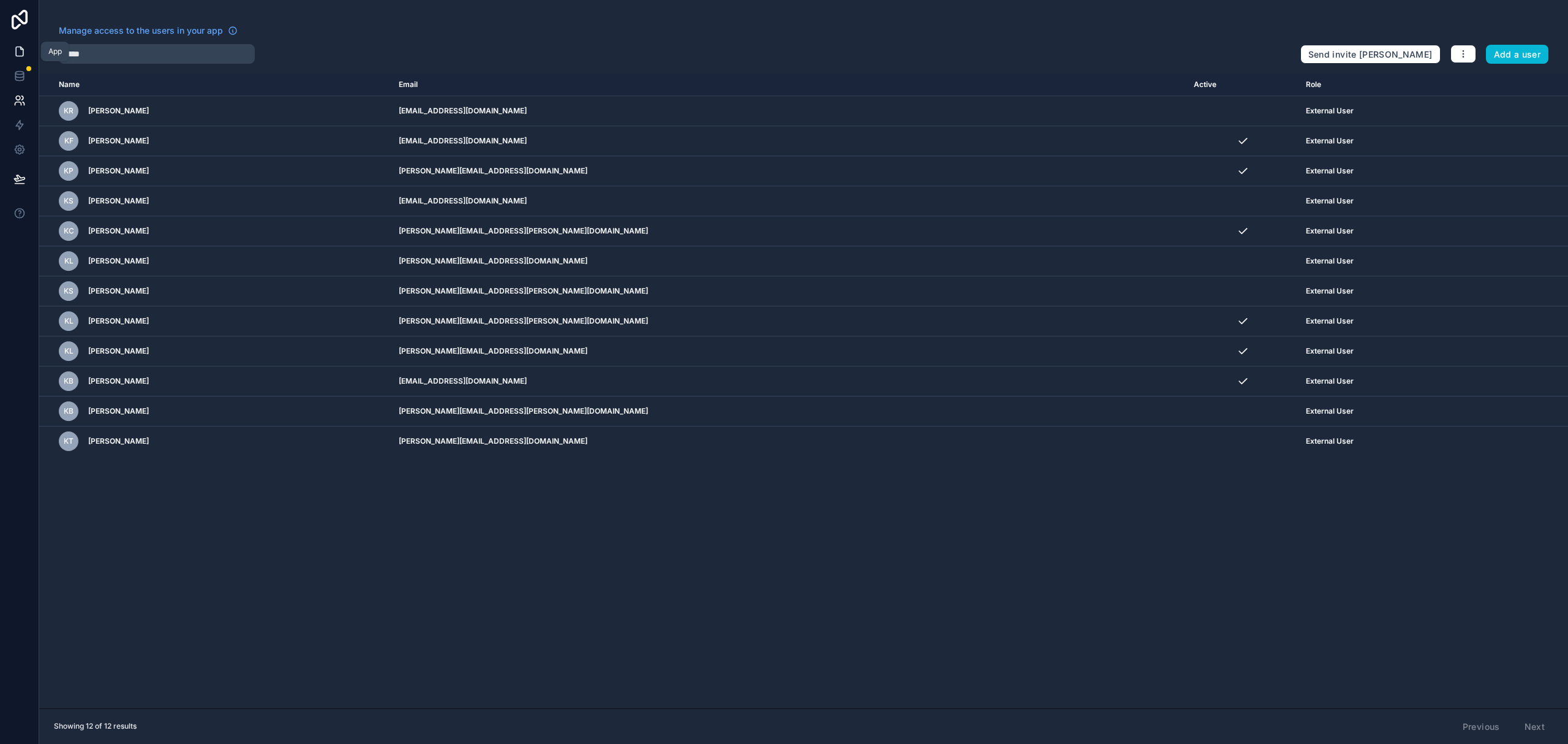
click at [22, 50] on icon at bounding box center [20, 51] width 12 height 12
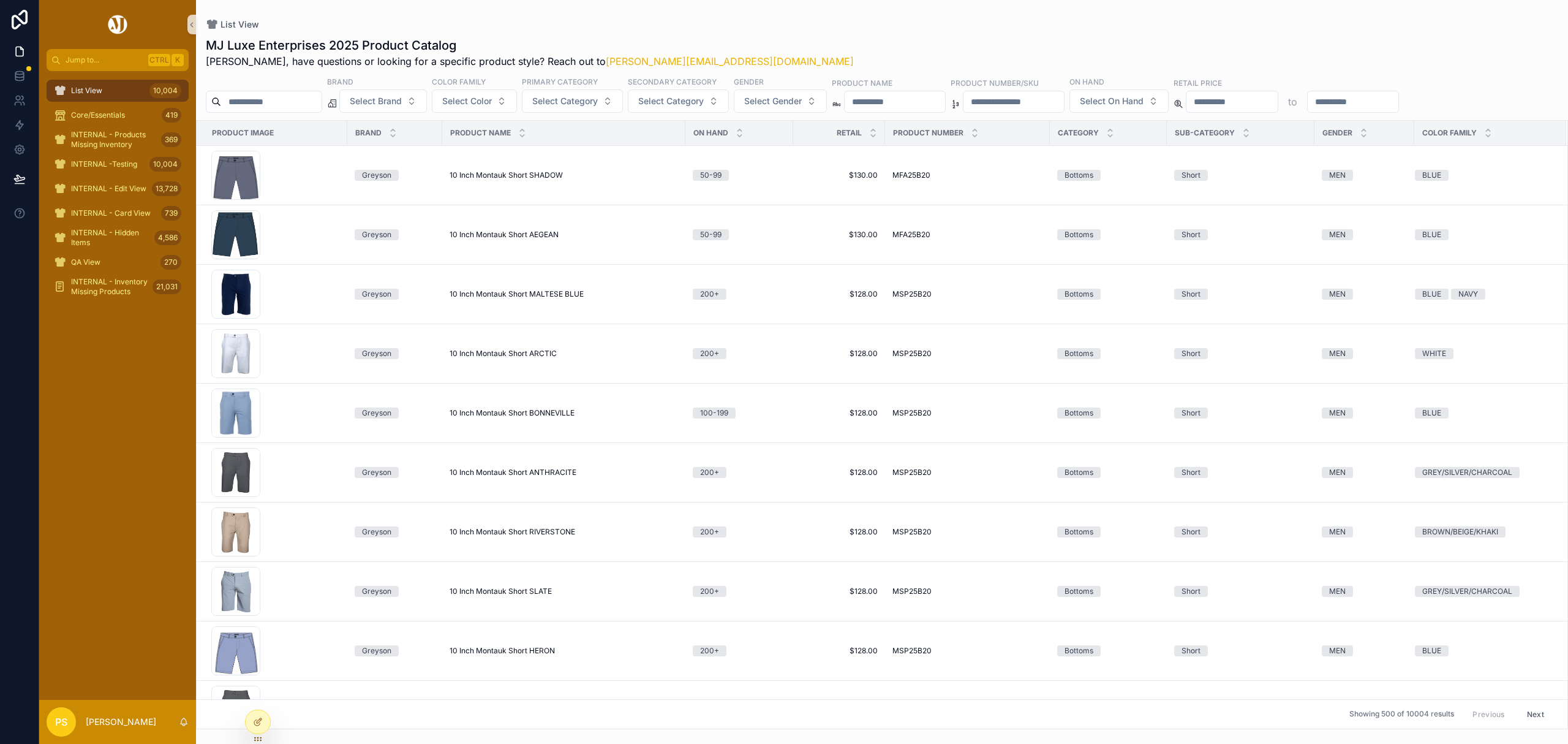
click at [104, 101] on link "List View 10,004" at bounding box center [118, 90] width 142 height 22
click at [99, 91] on span "List View" at bounding box center [86, 91] width 32 height 10
click at [309, 101] on input "scrollable content" at bounding box center [272, 101] width 101 height 17
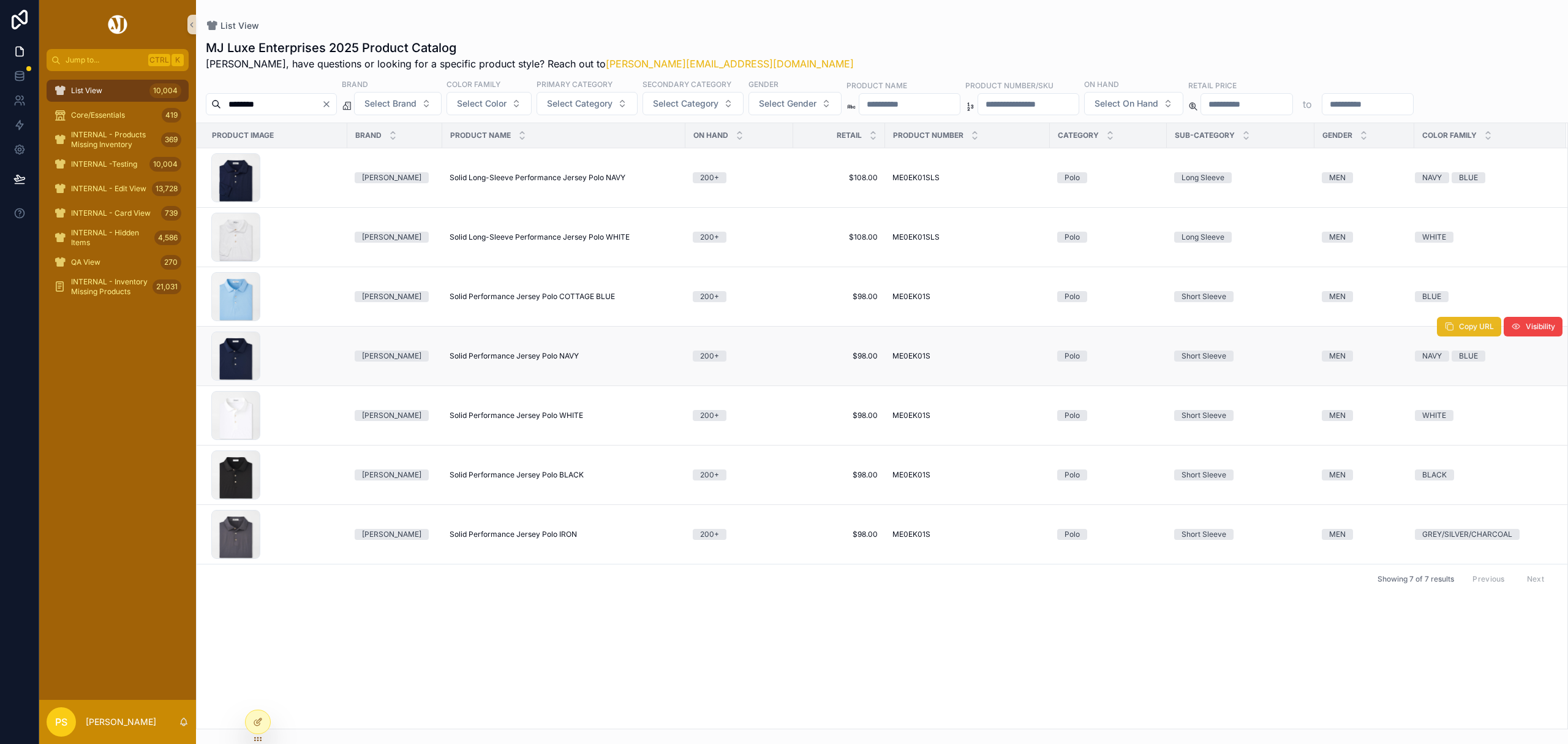
click at [1473, 331] on span "Copy URL" at bounding box center [1476, 327] width 35 height 10
click at [1456, 392] on button "Copy URL" at bounding box center [1469, 386] width 65 height 20
click at [1473, 272] on span "Copy URL" at bounding box center [1476, 268] width 35 height 10
click at [313, 104] on input "********" at bounding box center [272, 104] width 101 height 17
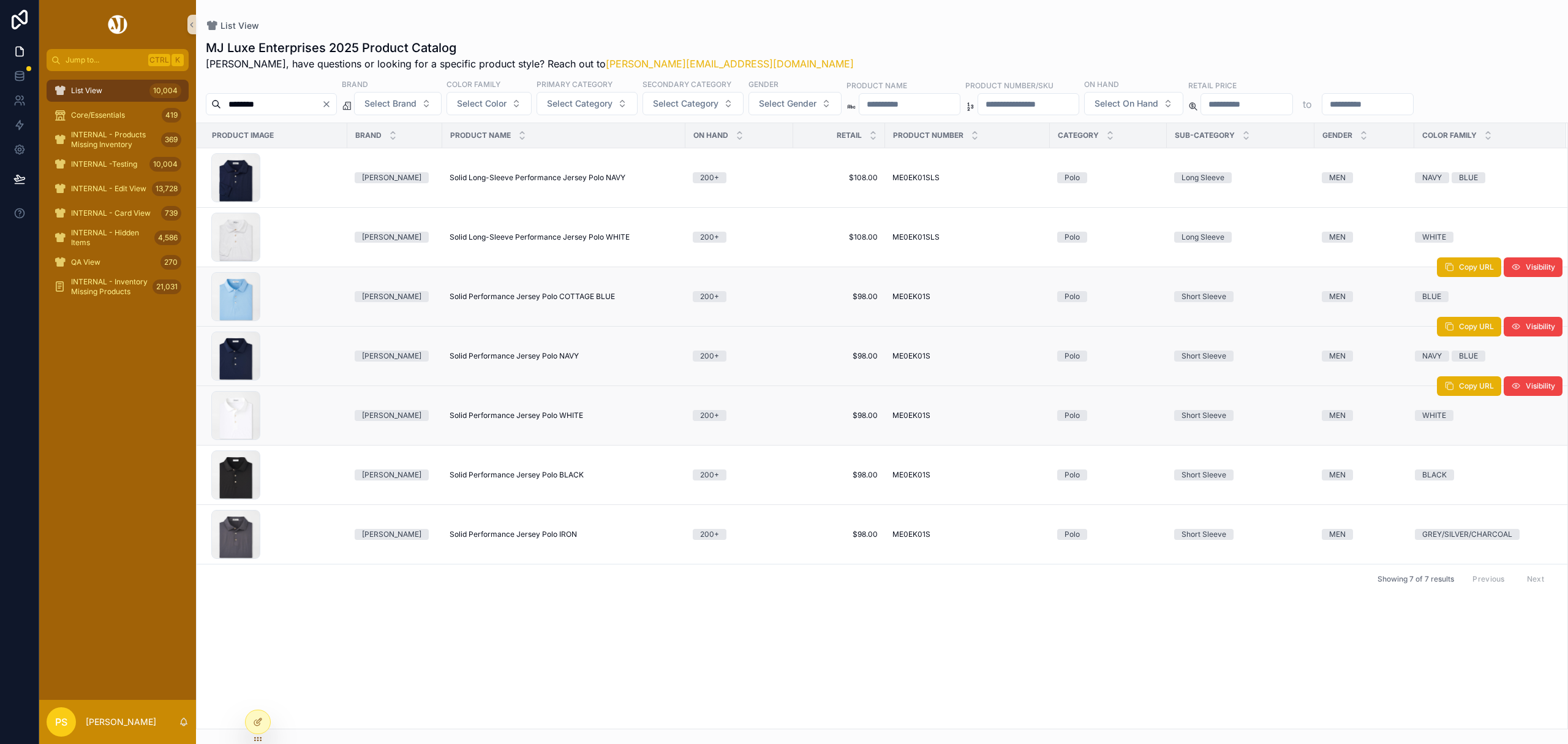
click at [280, 101] on input "********" at bounding box center [272, 104] width 101 height 17
drag, startPoint x: 274, startPoint y: 101, endPoint x: 255, endPoint y: 103, distance: 19.1
click at [255, 103] on input "********" at bounding box center [272, 104] width 101 height 17
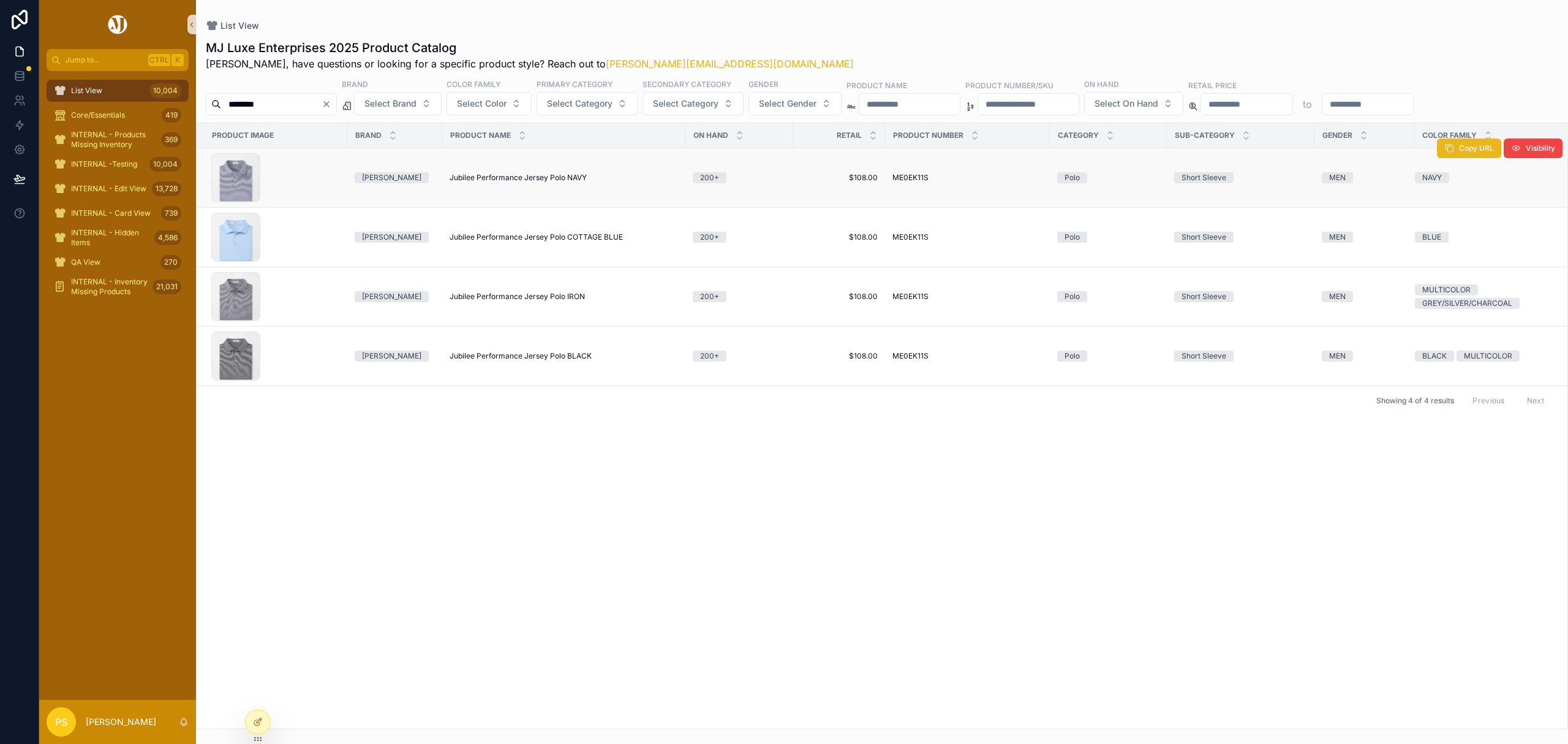
click at [1473, 148] on span "Copy URL" at bounding box center [1476, 148] width 35 height 10
click at [1462, 212] on span "Copy URL" at bounding box center [1476, 208] width 35 height 10
click at [283, 101] on input "********" at bounding box center [272, 104] width 101 height 17
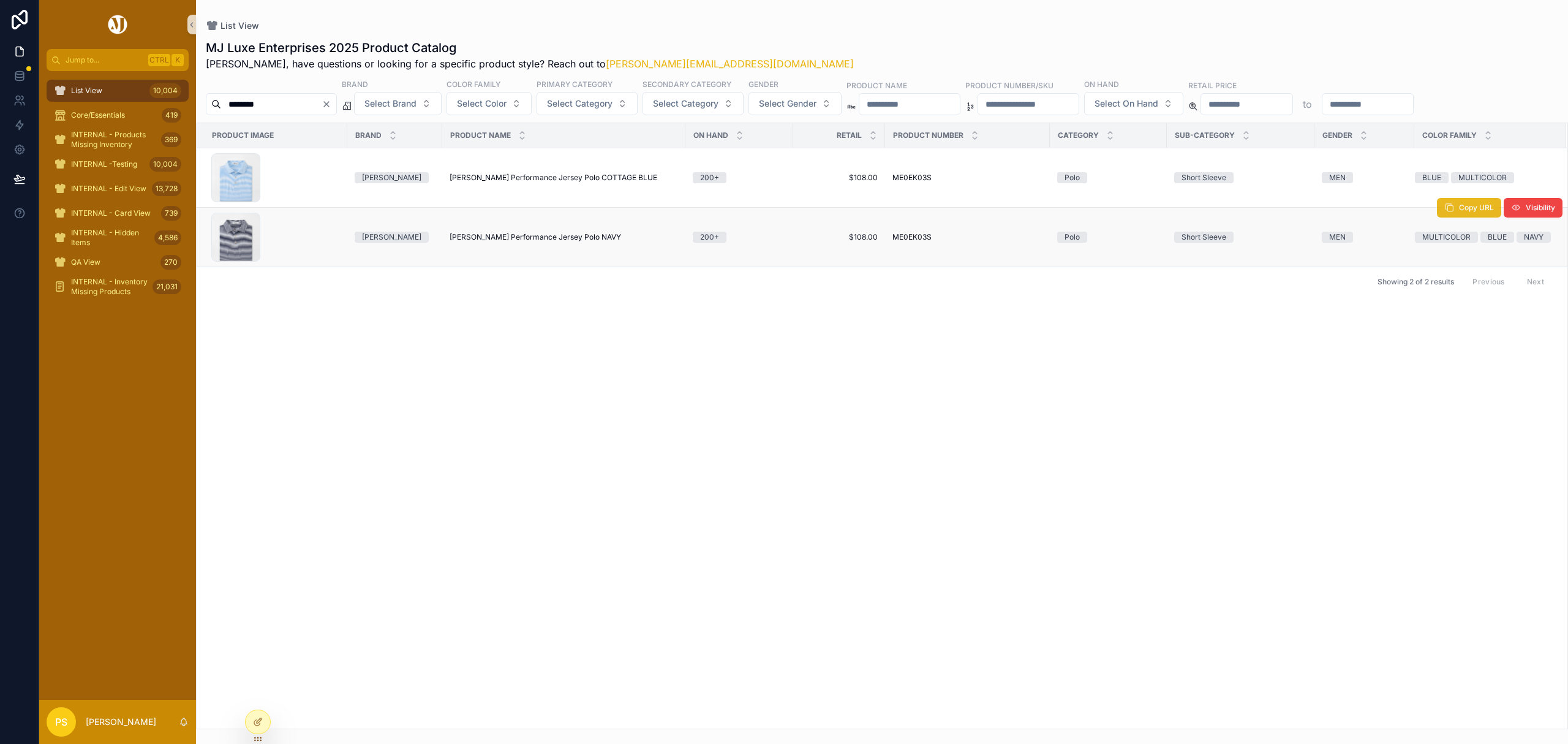
click at [1456, 215] on button "Copy URL" at bounding box center [1469, 207] width 65 height 20
click at [1473, 153] on span "Copy URL" at bounding box center [1476, 148] width 35 height 10
click at [322, 101] on input "********" at bounding box center [272, 104] width 101 height 17
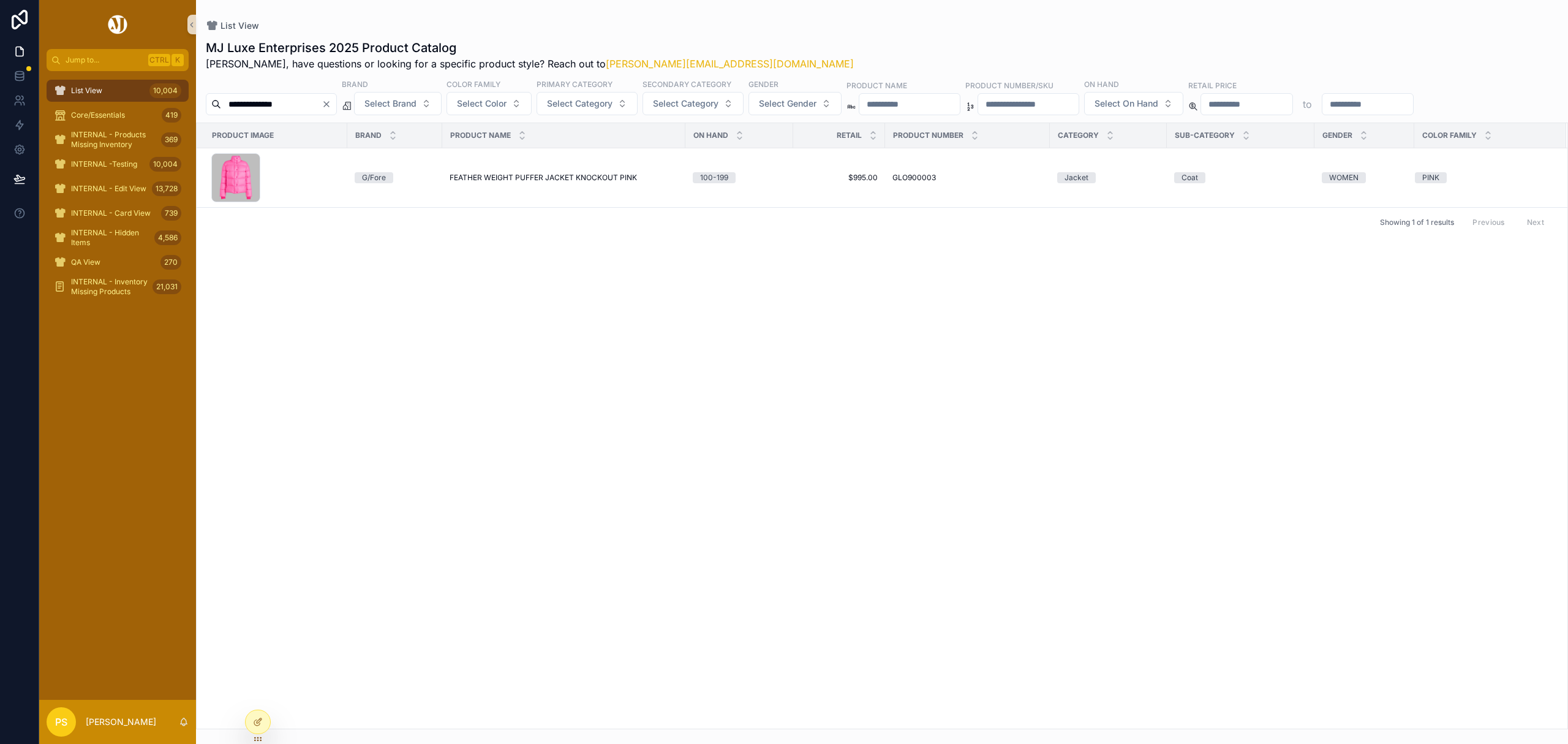
click at [261, 104] on input "**********" at bounding box center [272, 104] width 101 height 17
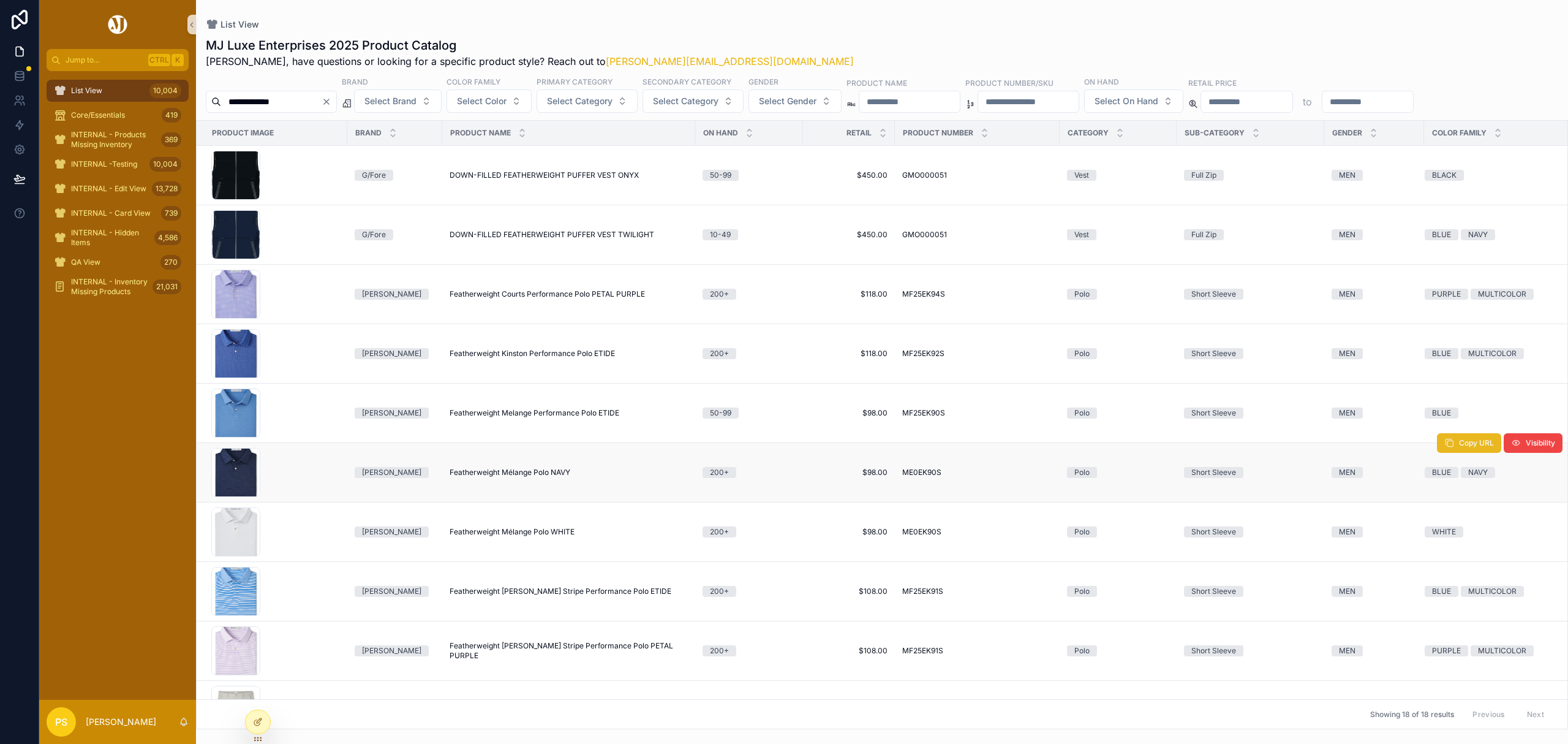
type input "**********"
click at [1441, 449] on button "Copy URL" at bounding box center [1469, 442] width 65 height 20
click at [1467, 507] on span "Copy URL" at bounding box center [1476, 503] width 35 height 10
click at [329, 101] on icon "Clear" at bounding box center [326, 102] width 5 height 5
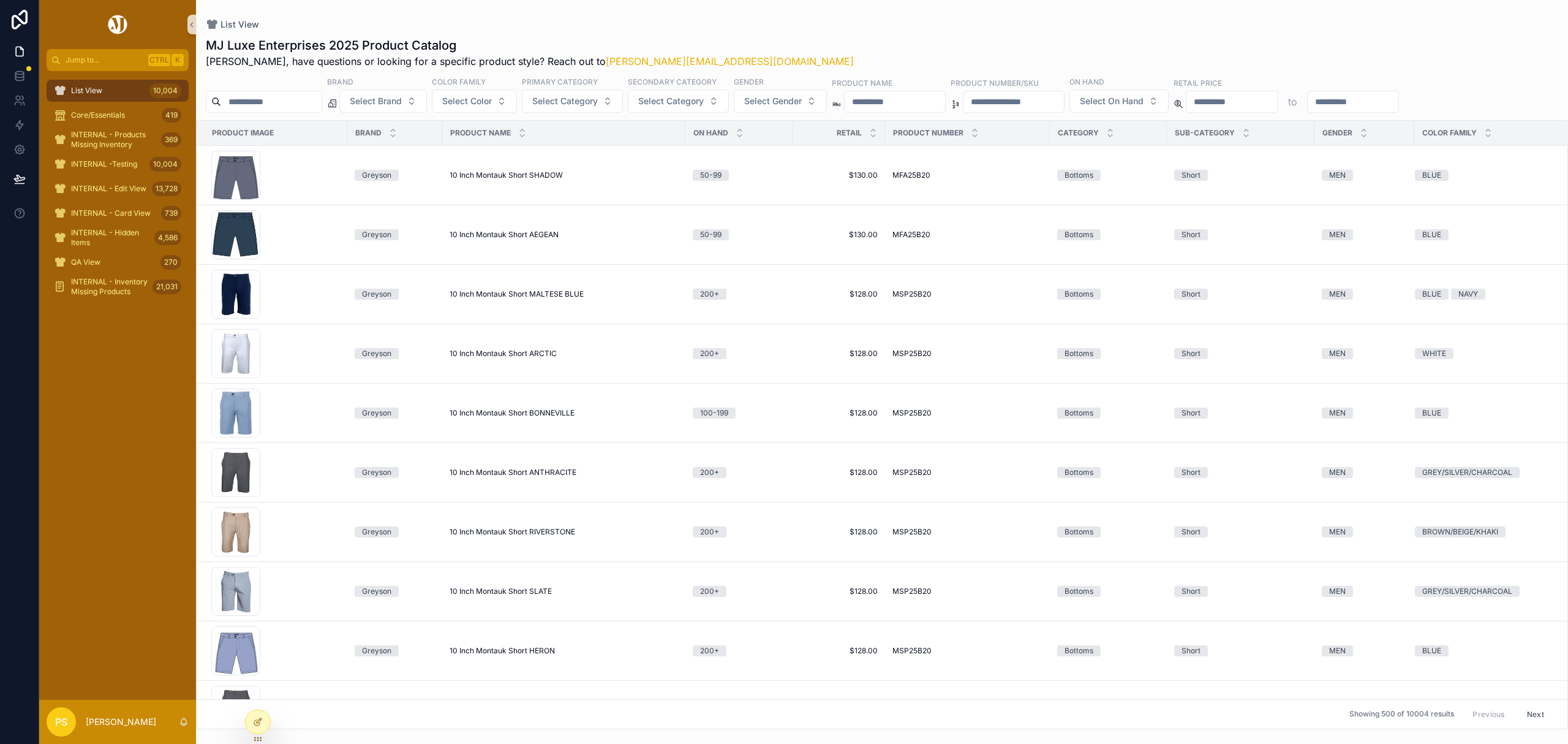
click at [312, 103] on input "scrollable content" at bounding box center [272, 101] width 101 height 17
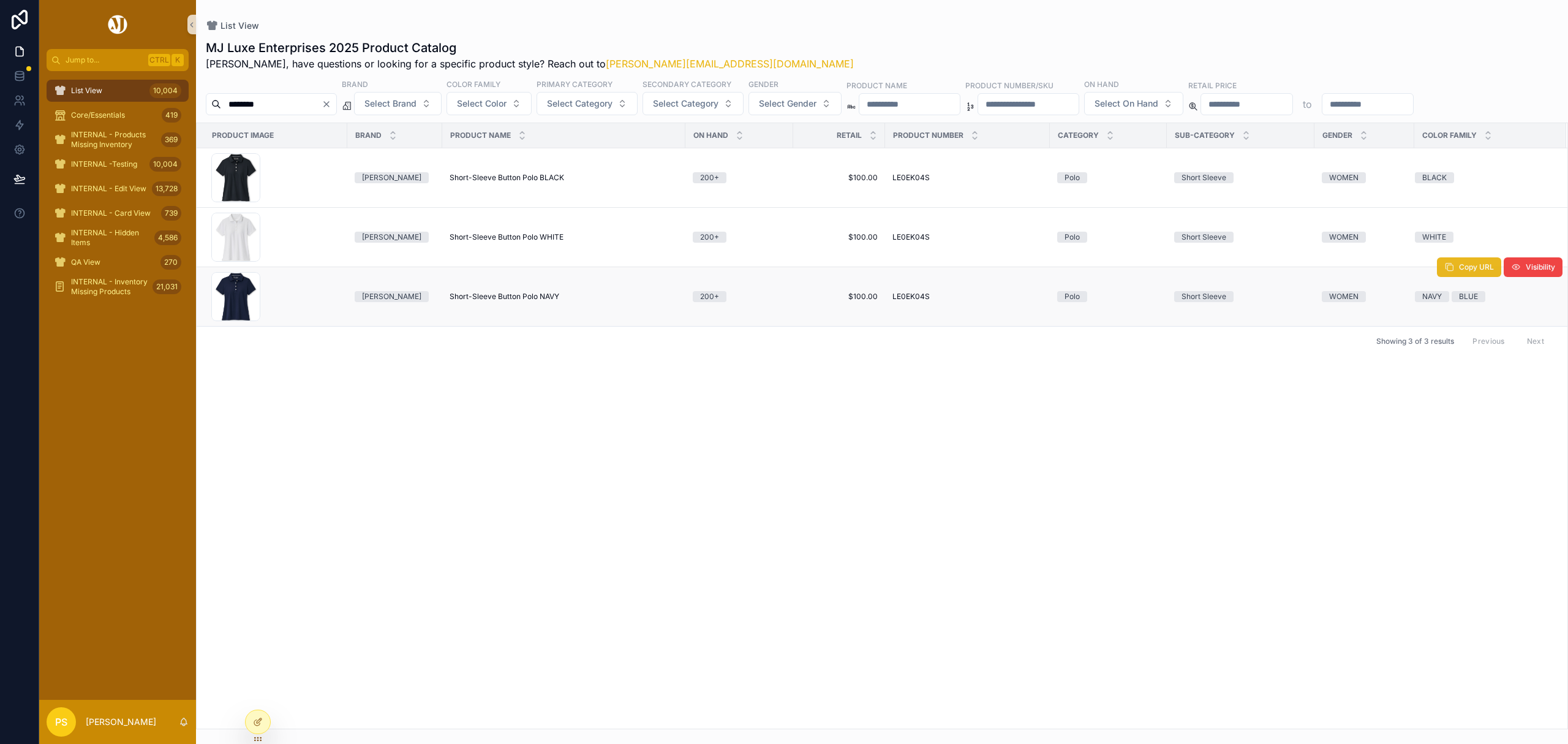
click at [1451, 272] on span "scrollable content" at bounding box center [1450, 268] width 10 height 10
click at [1479, 212] on span "Copy URL" at bounding box center [1476, 208] width 35 height 10
click at [299, 93] on div "********" at bounding box center [272, 104] width 131 height 22
click at [298, 104] on input "********" at bounding box center [272, 104] width 101 height 17
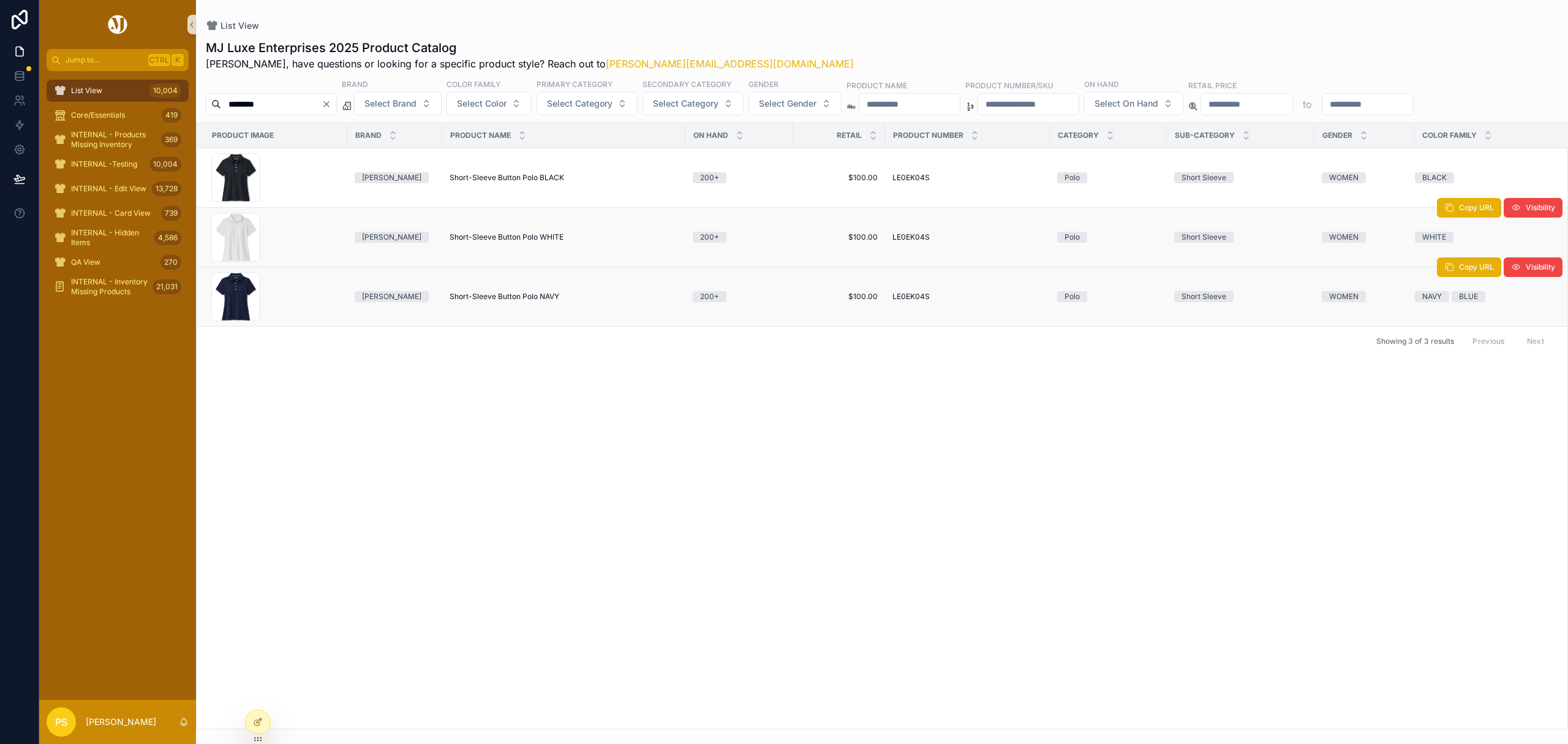
type input "********"
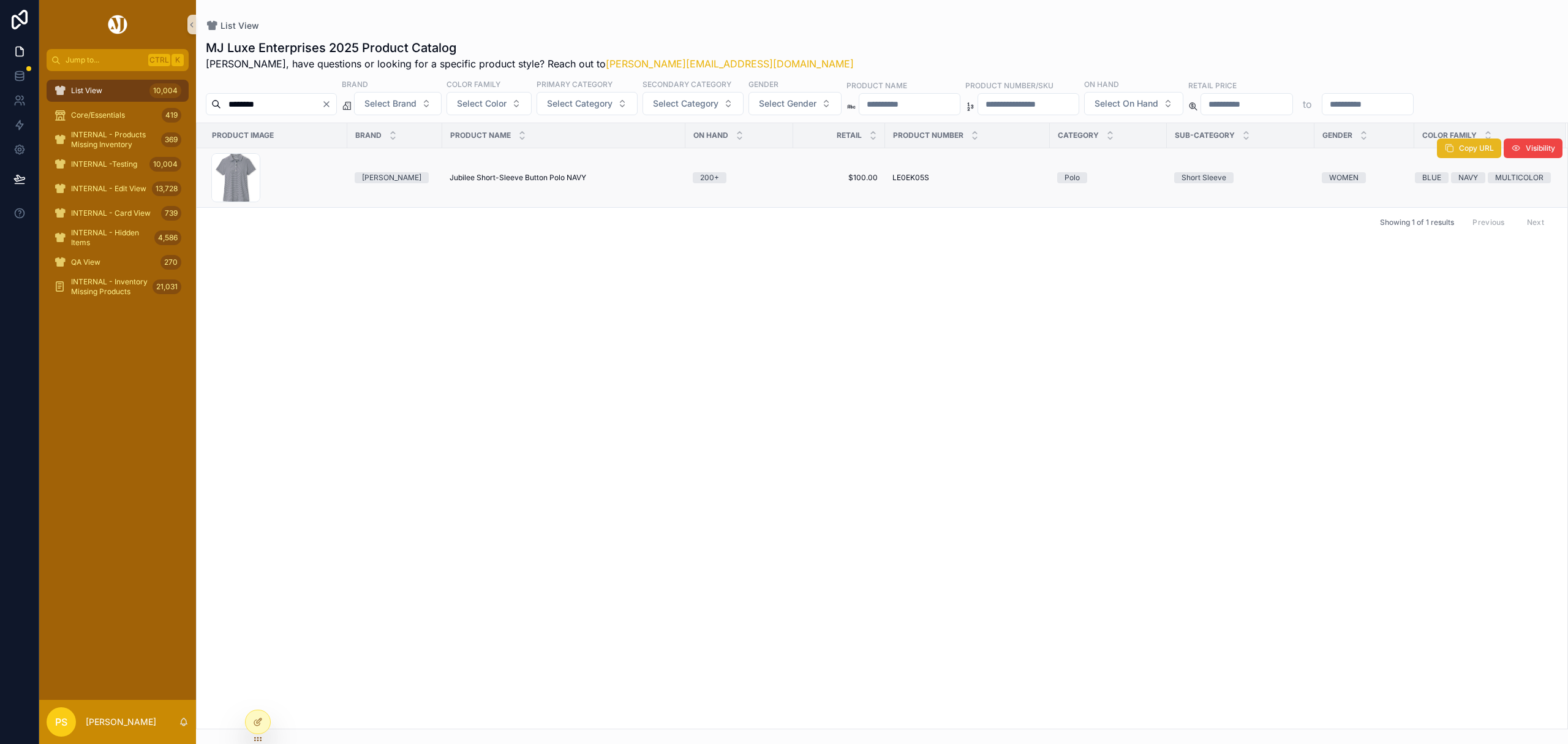
click at [1445, 152] on icon "scrollable content" at bounding box center [1450, 148] width 10 height 10
click at [121, 94] on div "List View 10,004" at bounding box center [118, 90] width 128 height 20
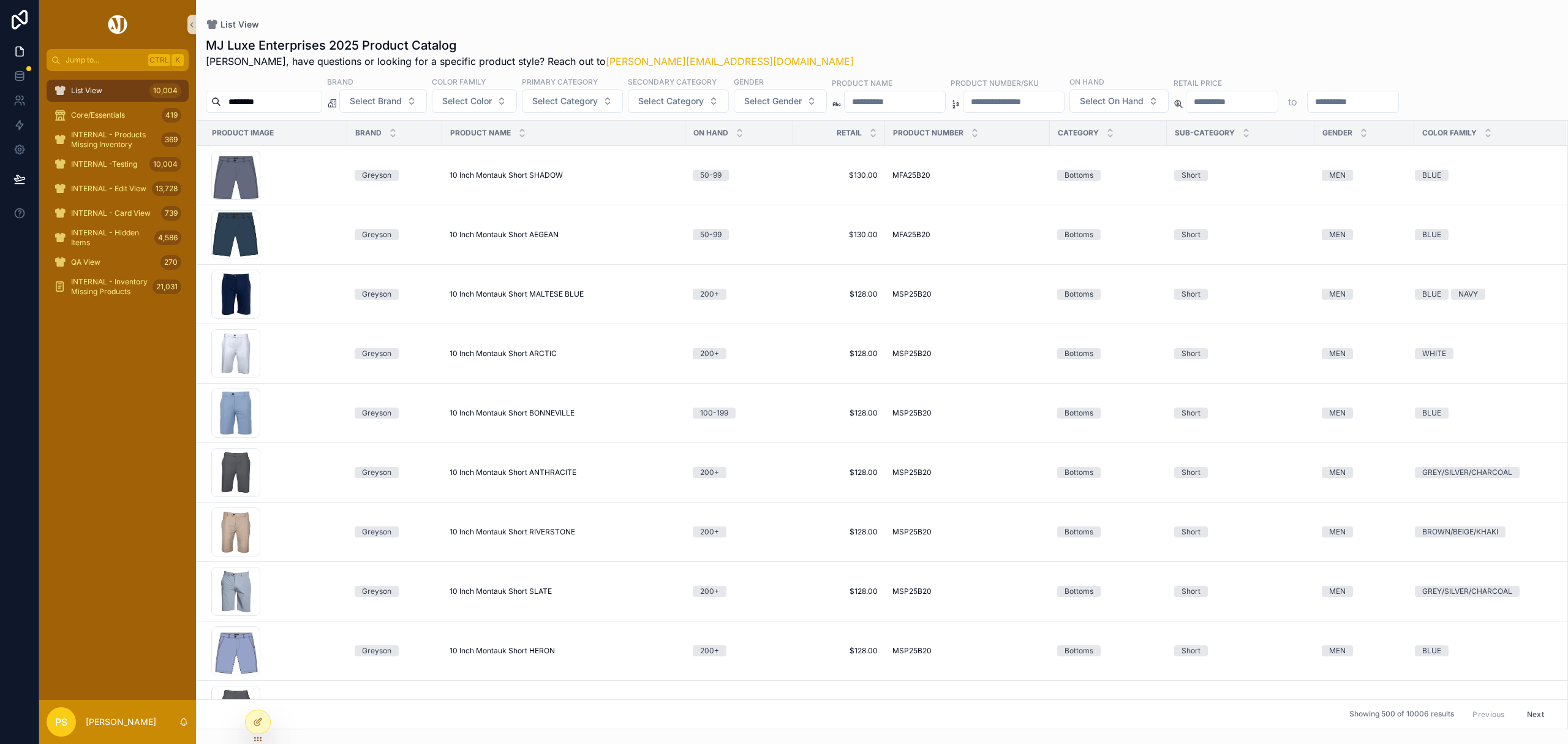
click at [322, 100] on input "********" at bounding box center [272, 101] width 101 height 17
click at [1169, 109] on button "Select On Hand" at bounding box center [1119, 101] width 100 height 23
click at [1166, 251] on div "200+" at bounding box center [1217, 249] width 147 height 20
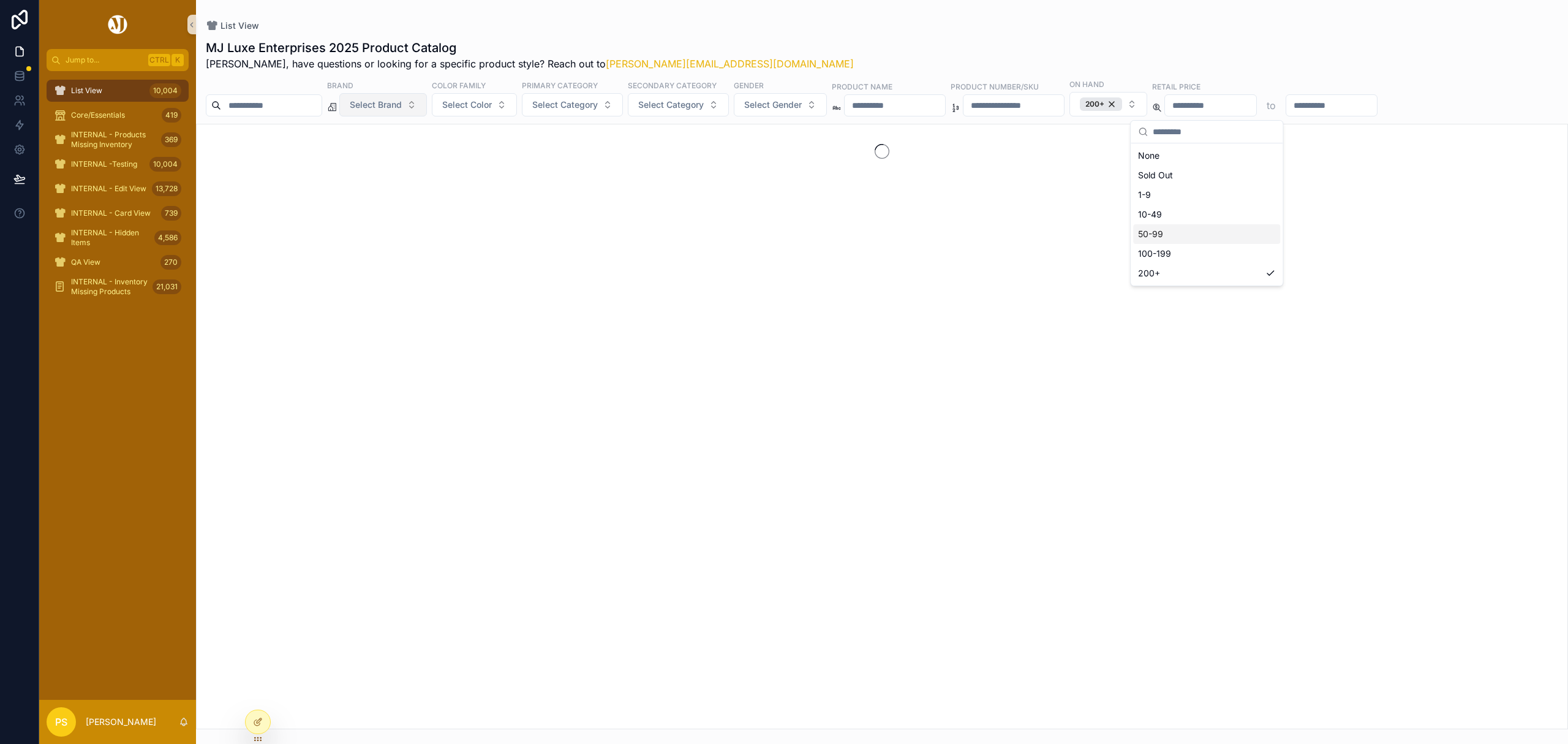
click at [402, 106] on span "Select Brand" at bounding box center [376, 105] width 52 height 12
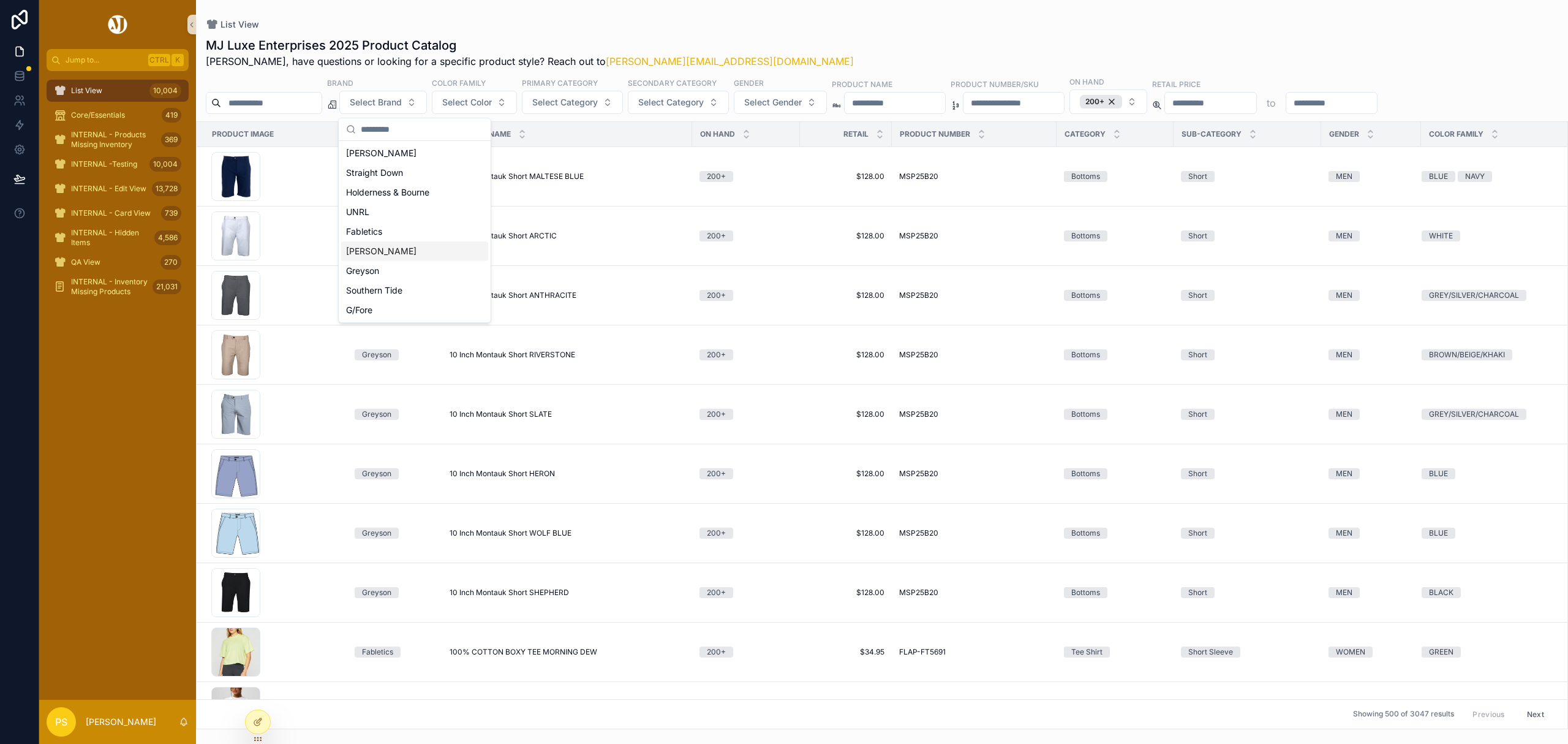
click at [390, 250] on div "Johnnie-O" at bounding box center [415, 251] width 147 height 20
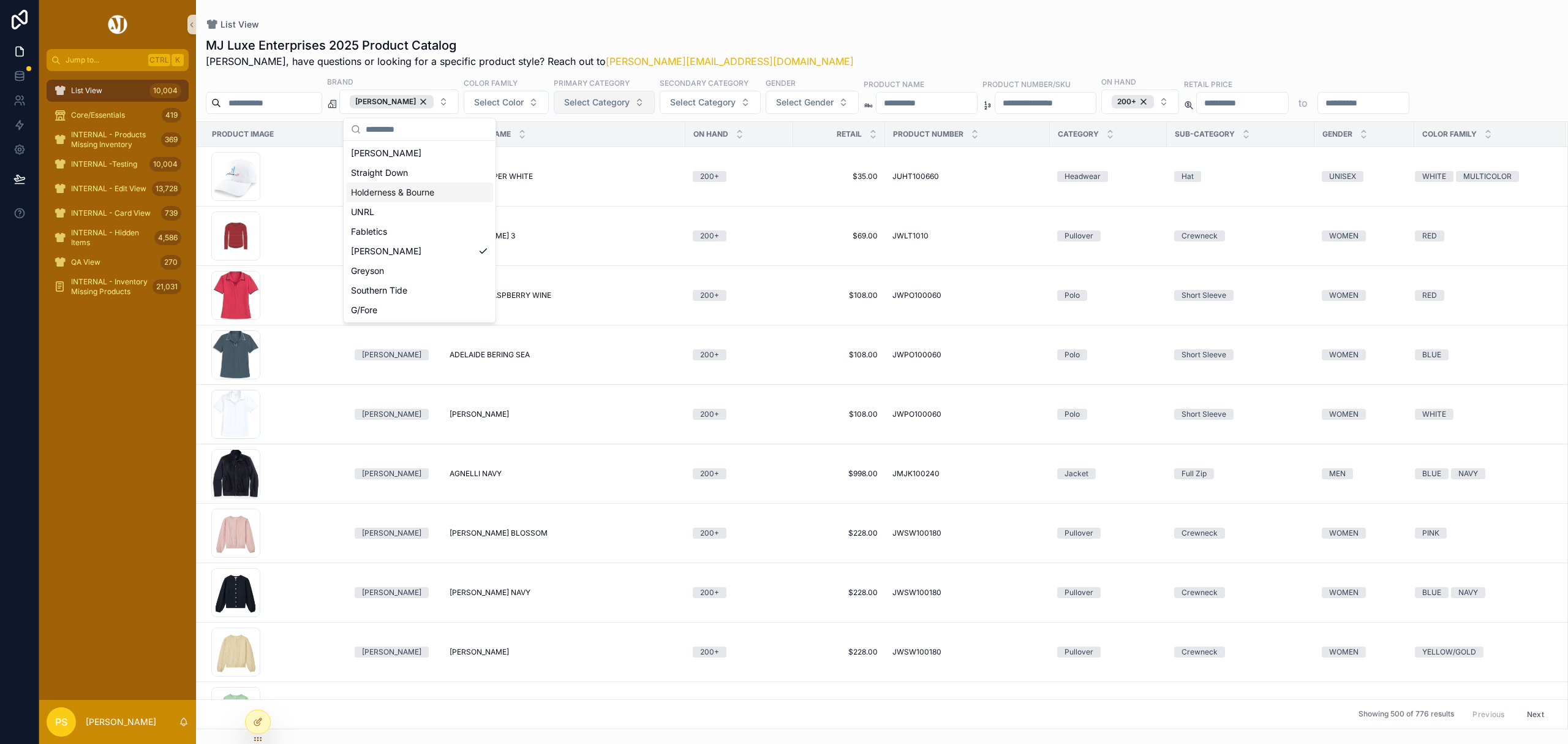
click at [628, 104] on span "Select Category" at bounding box center [596, 102] width 66 height 12
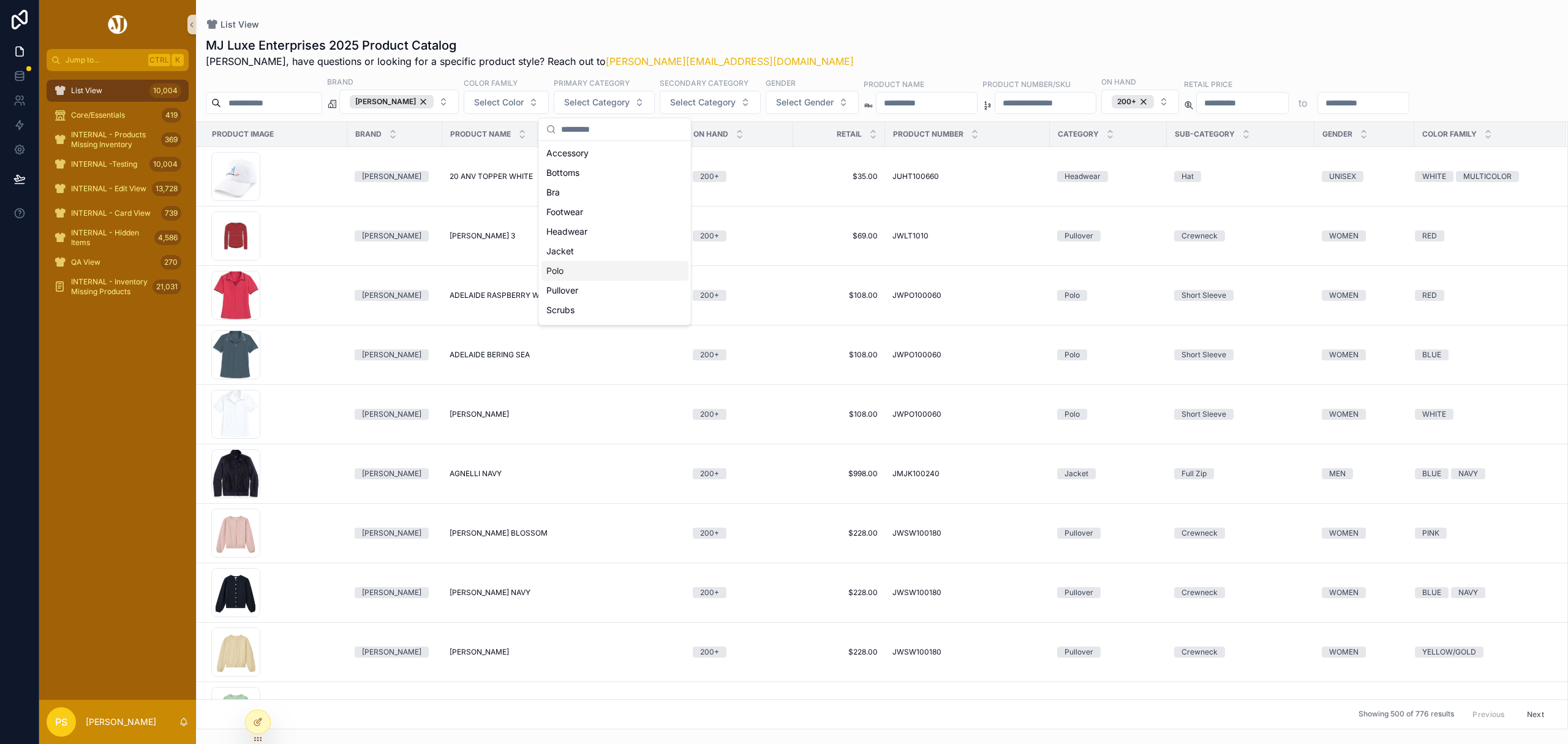
click at [582, 274] on div "Polo" at bounding box center [615, 270] width 147 height 20
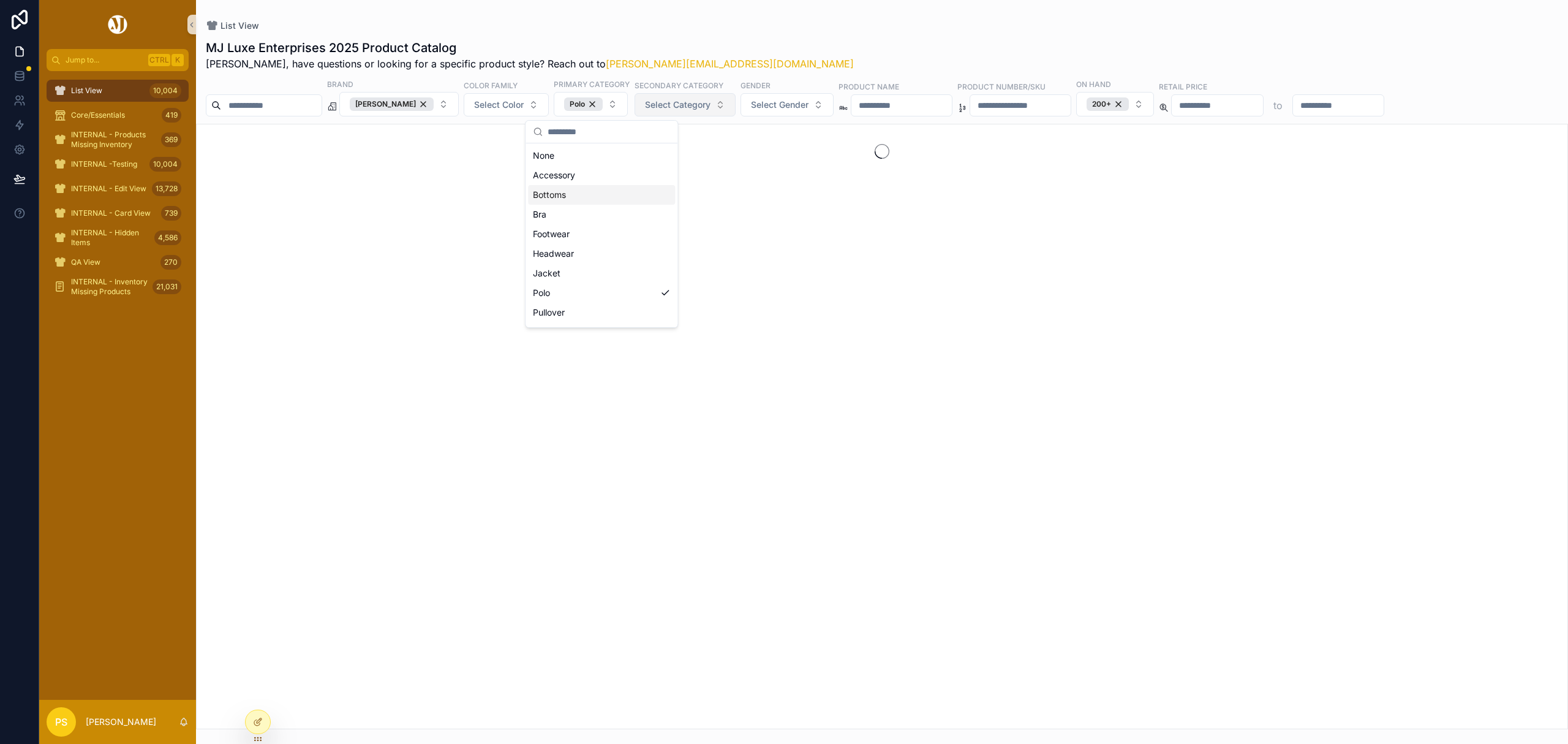
click at [693, 106] on span "Select Category" at bounding box center [677, 105] width 66 height 12
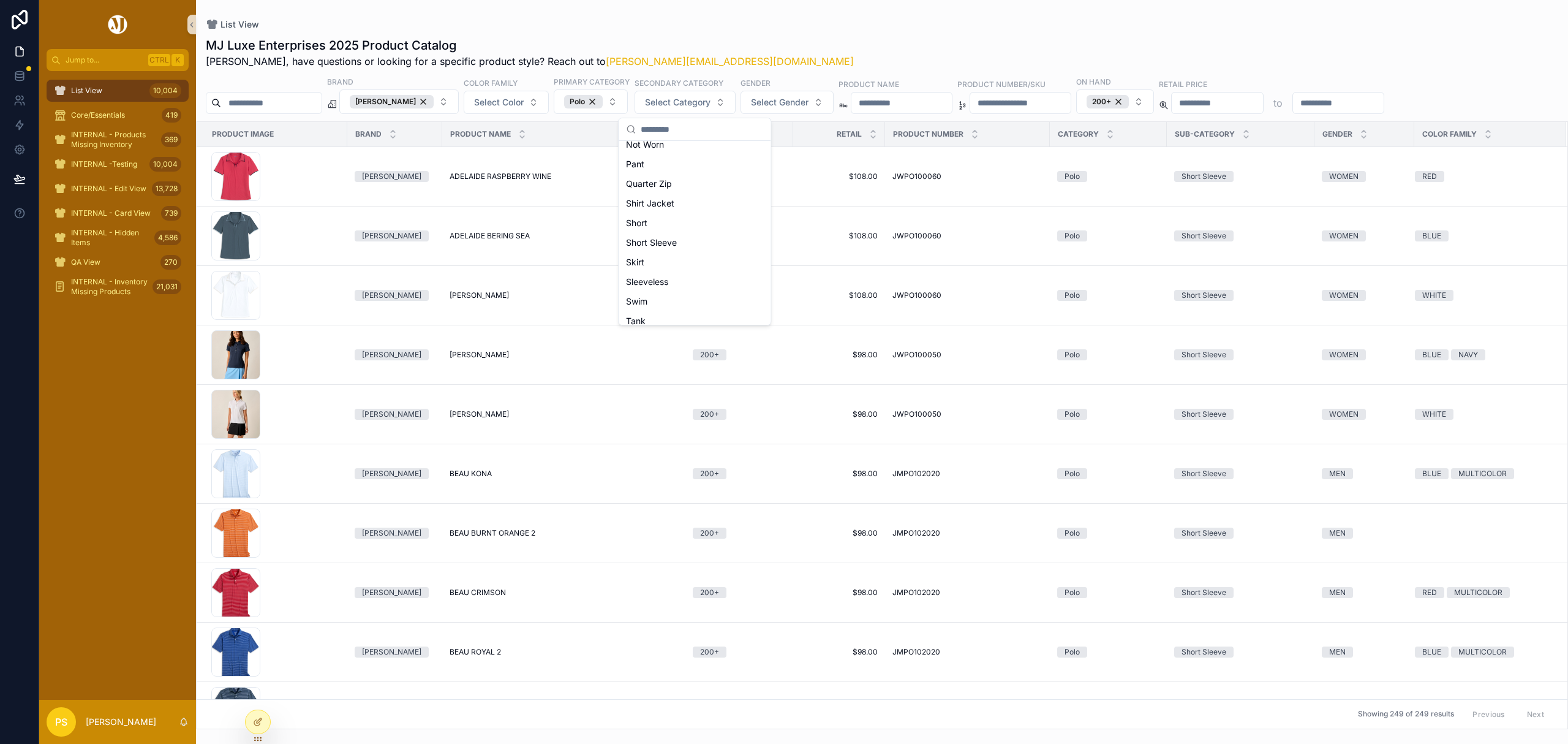
scroll to position [245, 0]
click at [676, 244] on div "Short Sleeve" at bounding box center [694, 241] width 147 height 20
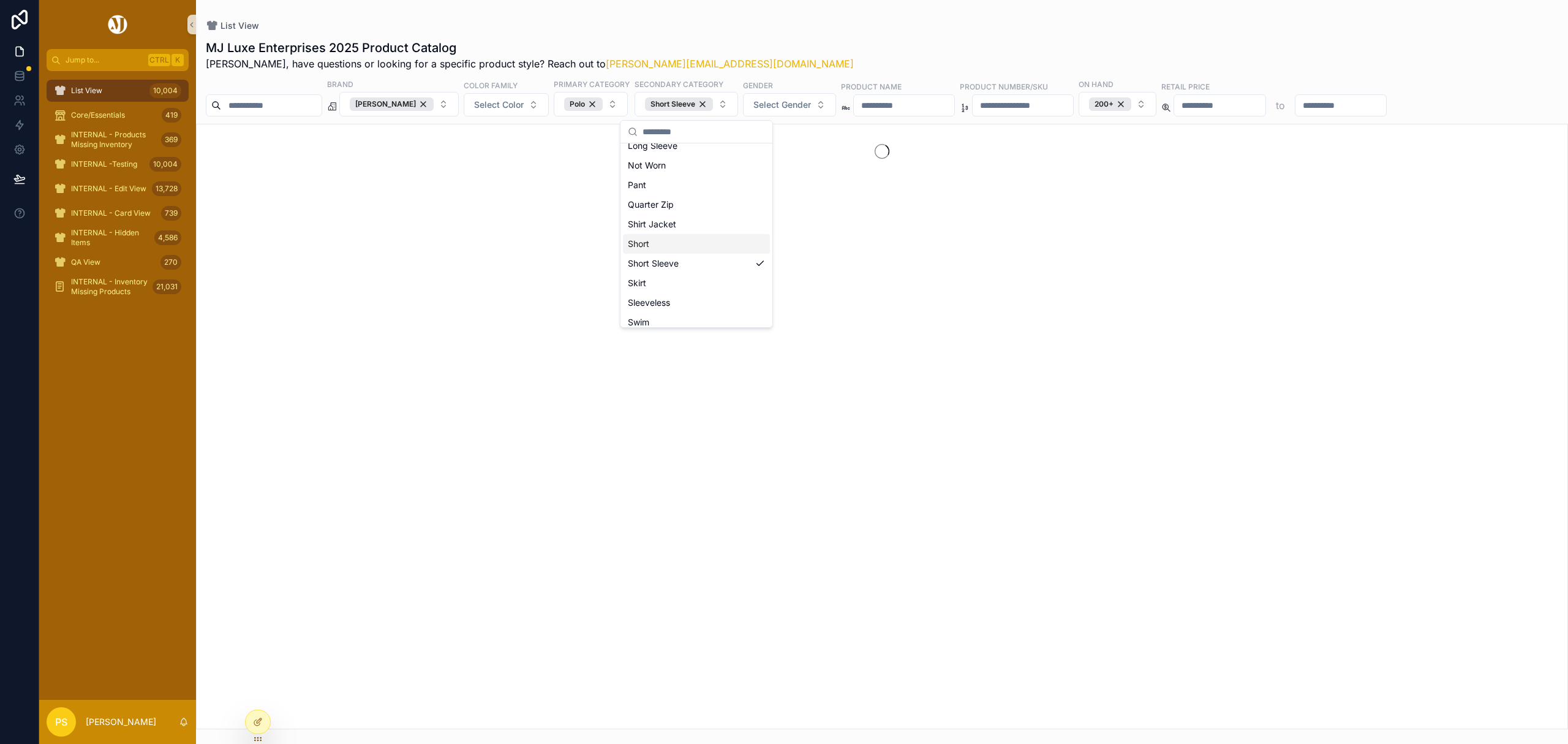
scroll to position [265, 0]
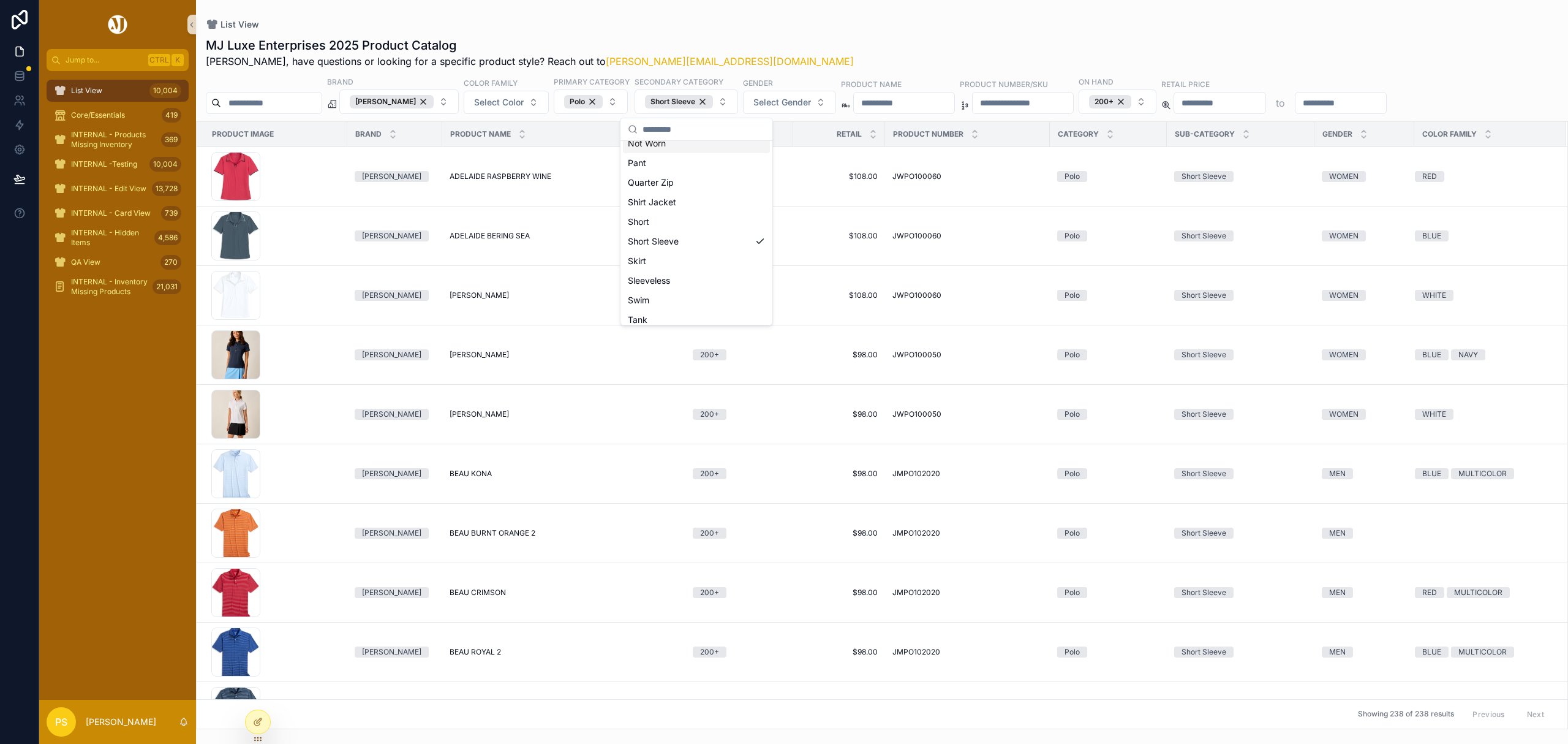
click at [861, 30] on div "MJ Luxe Enterprises 2025 Product Catalog Philip, have questions or looking for …" at bounding box center [882, 379] width 1372 height 700
click at [810, 108] on span "Select Gender" at bounding box center [783, 102] width 58 height 12
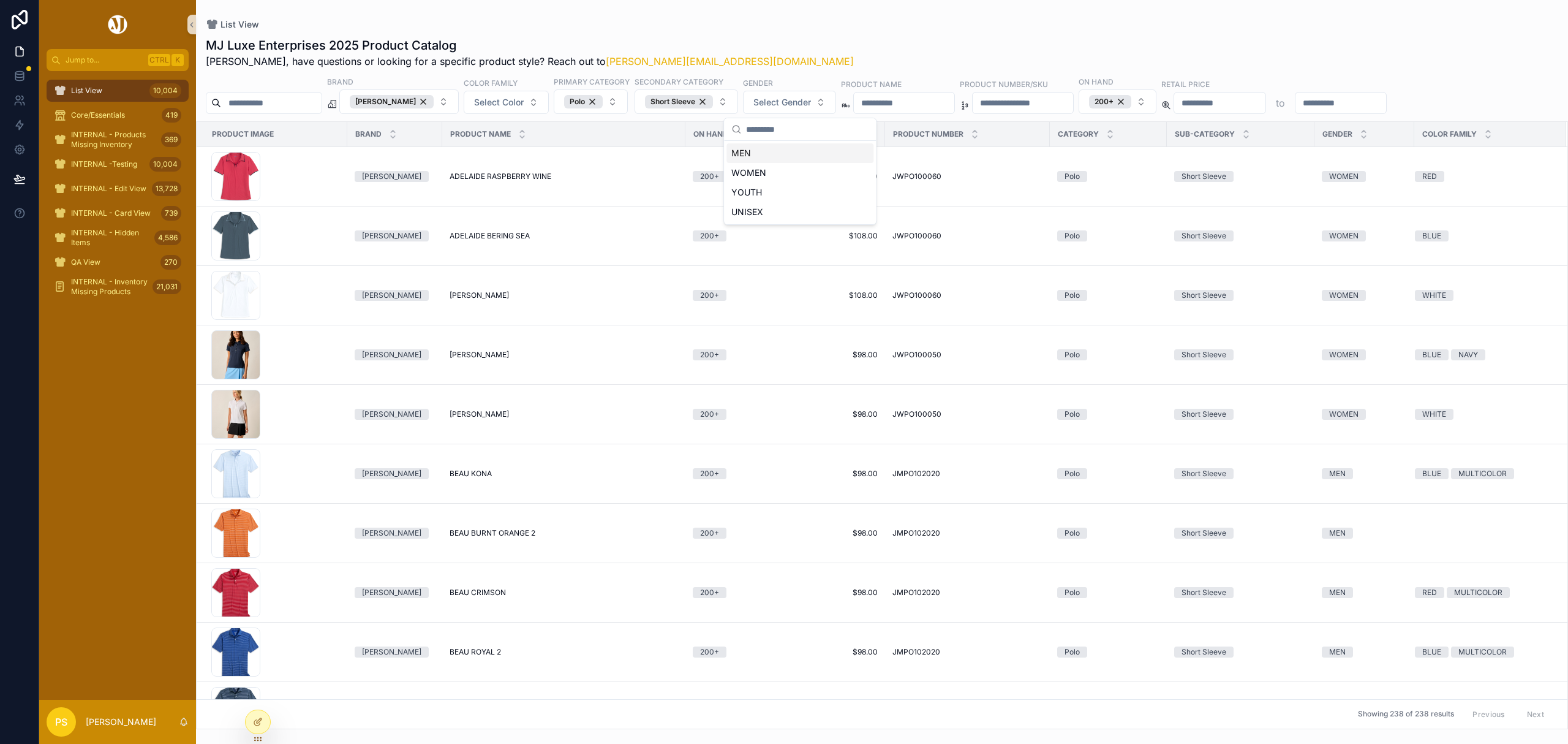
click at [743, 152] on div "MEN" at bounding box center [800, 153] width 147 height 20
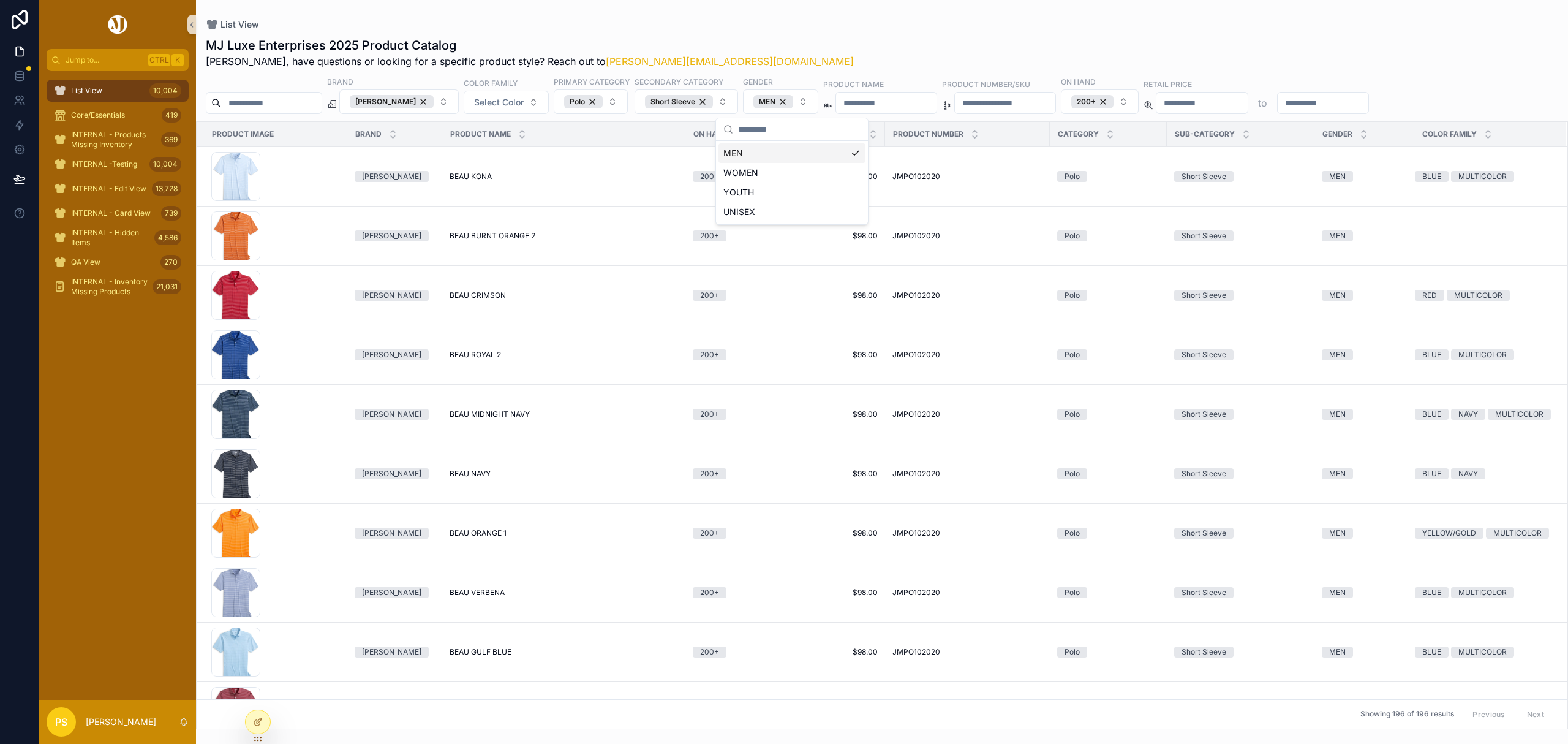
click at [758, 33] on div "MJ Luxe Enterprises 2025 Product Catalog Philip, have questions or looking for …" at bounding box center [882, 379] width 1372 height 700
click at [310, 107] on input "scrollable content" at bounding box center [272, 103] width 101 height 17
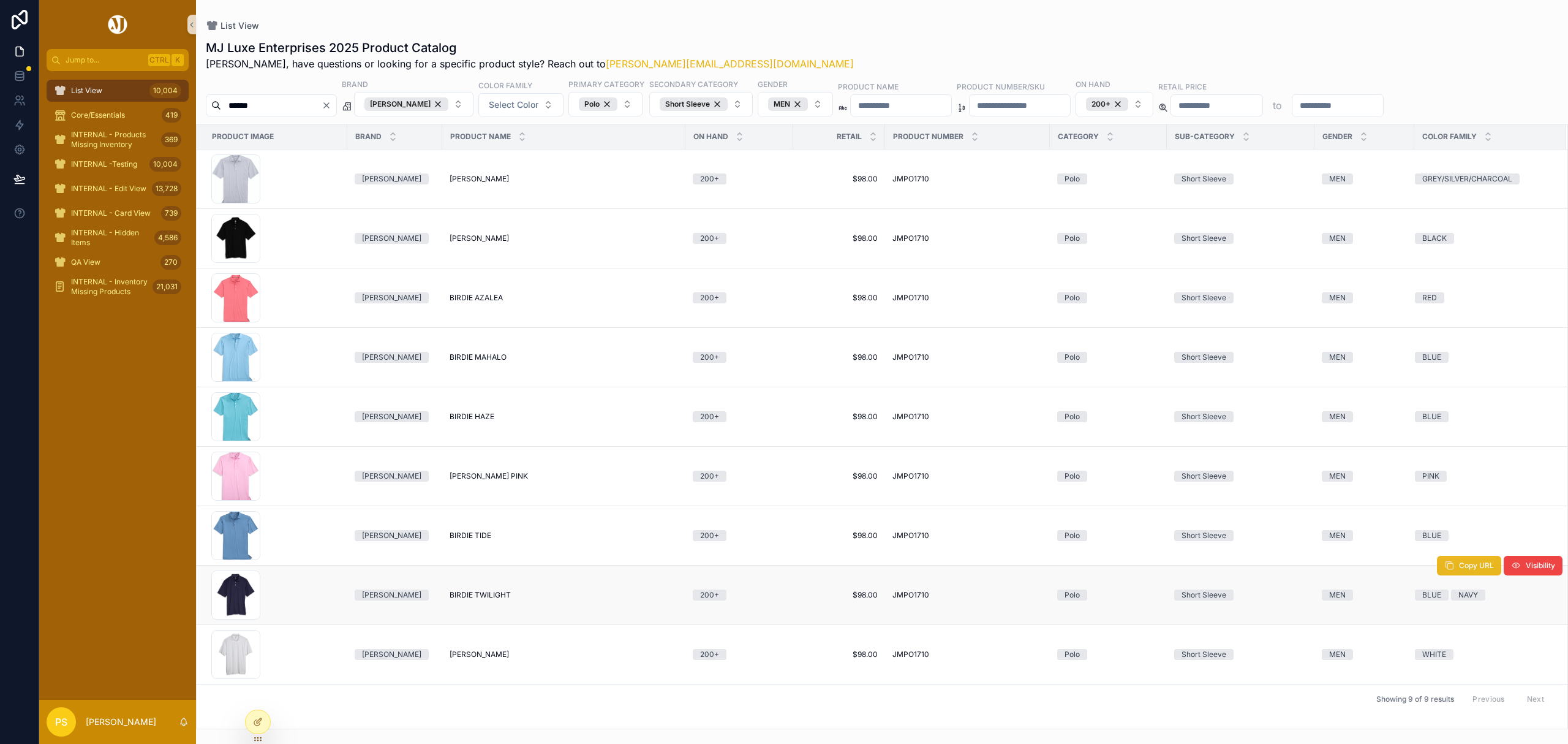
click at [1456, 571] on button "Copy URL" at bounding box center [1469, 565] width 65 height 20
click at [1473, 628] on span "Copy URL" at bounding box center [1476, 626] width 35 height 10
click at [297, 103] on input "******" at bounding box center [272, 106] width 101 height 17
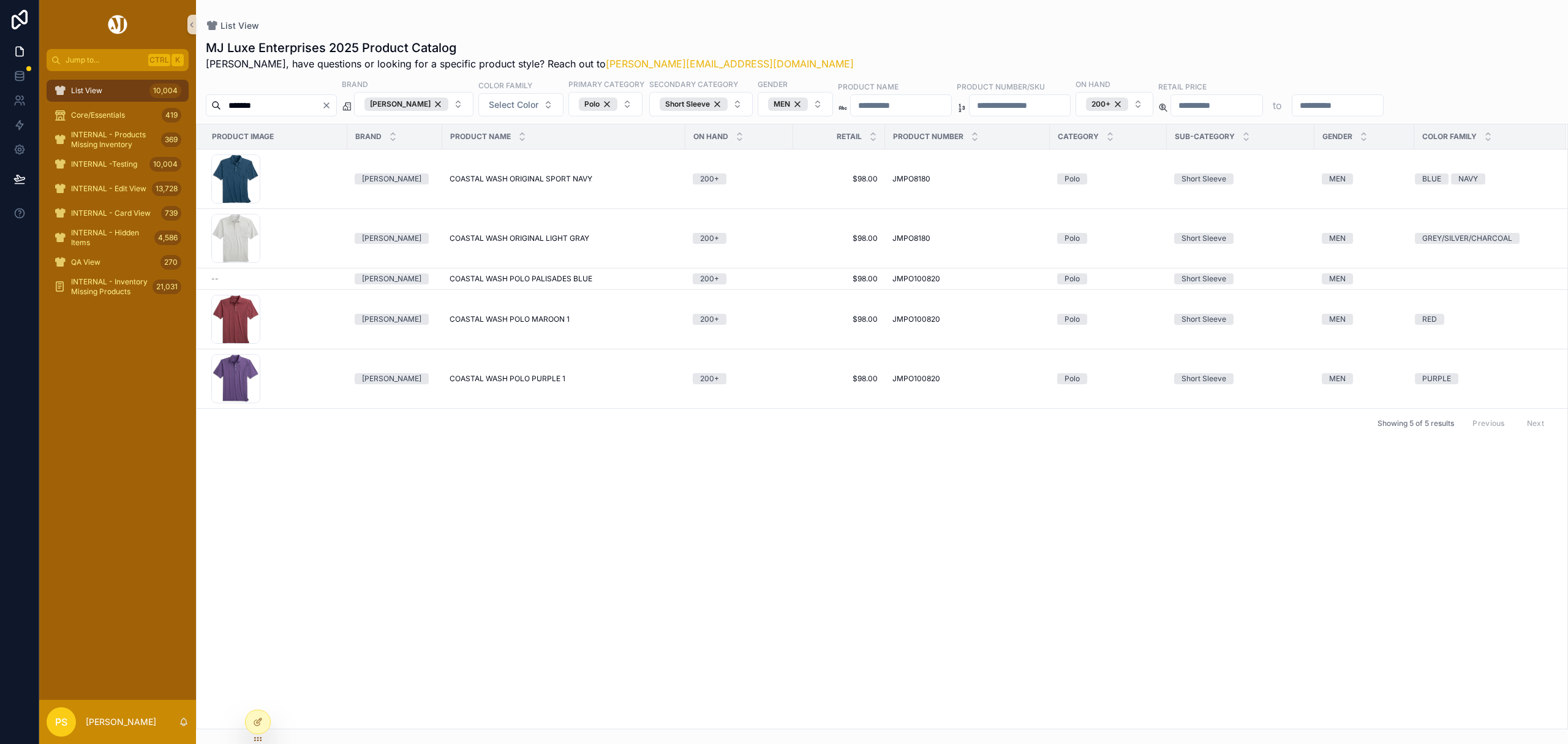
click at [305, 108] on input "*******" at bounding box center [272, 106] width 101 height 17
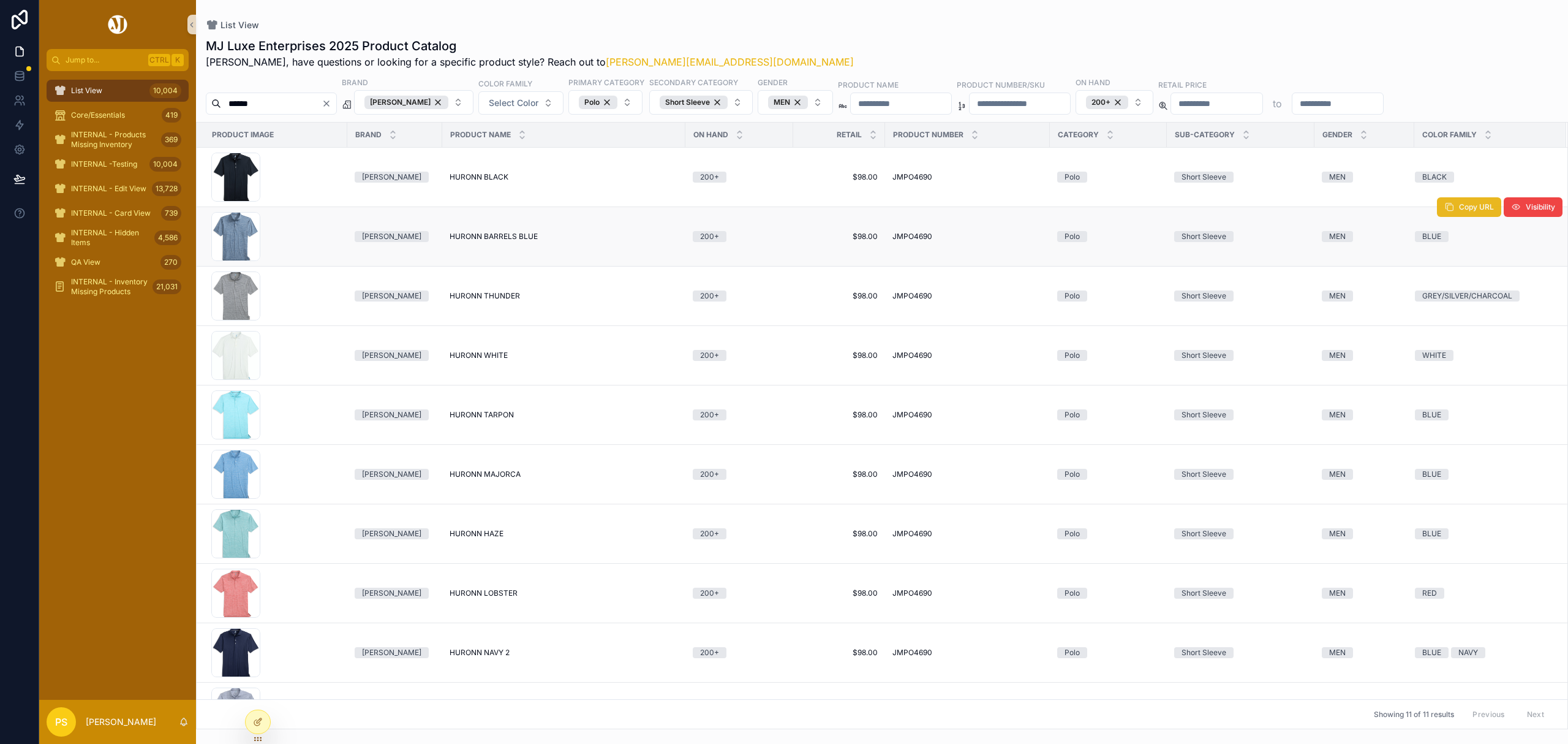
click at [1443, 215] on button "Copy URL" at bounding box center [1469, 207] width 65 height 20
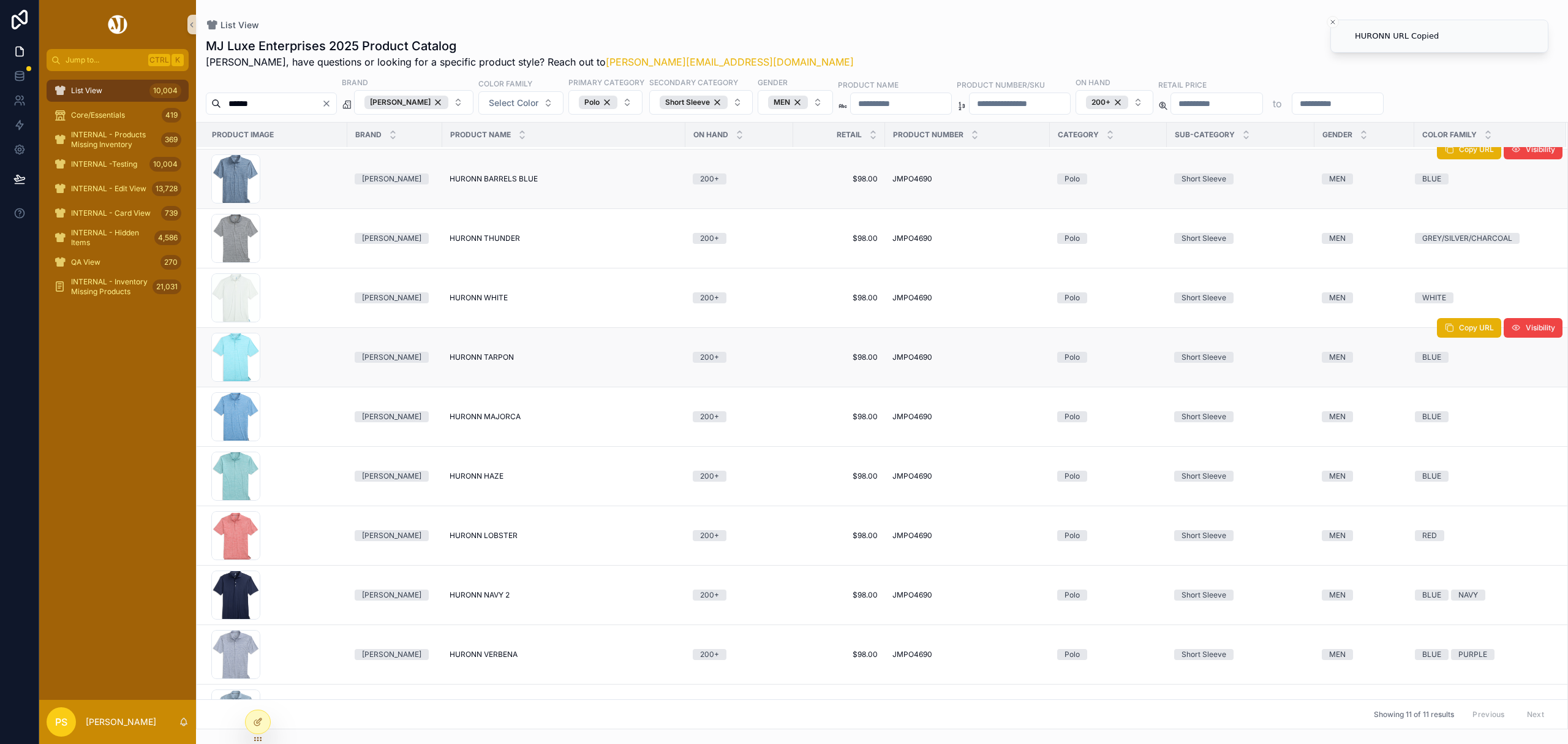
scroll to position [82, 0]
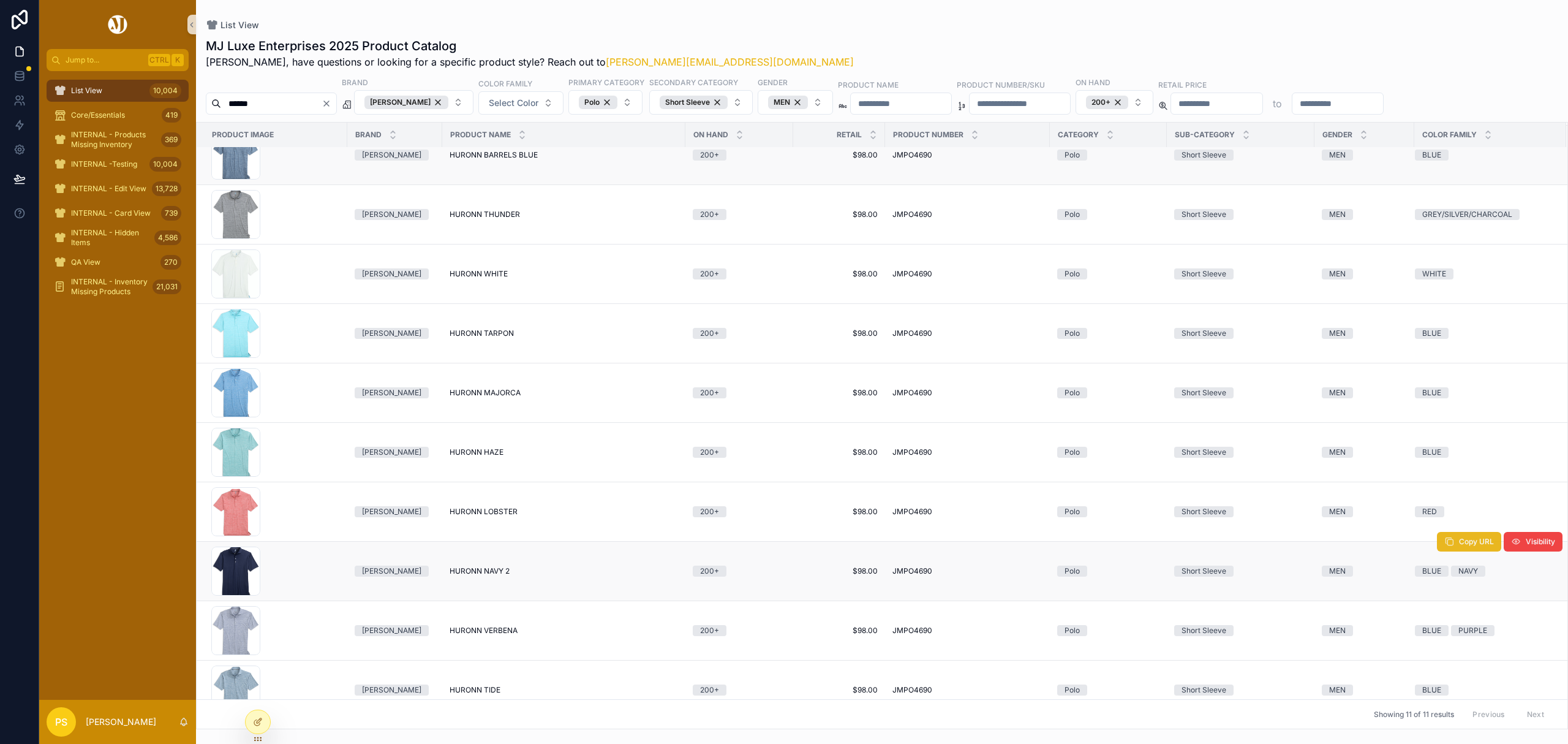
click at [1445, 547] on button "Copy URL" at bounding box center [1469, 541] width 65 height 20
click at [1466, 246] on span "Copy URL" at bounding box center [1476, 245] width 35 height 10
click at [318, 98] on input "******" at bounding box center [272, 103] width 101 height 17
type input "*******"
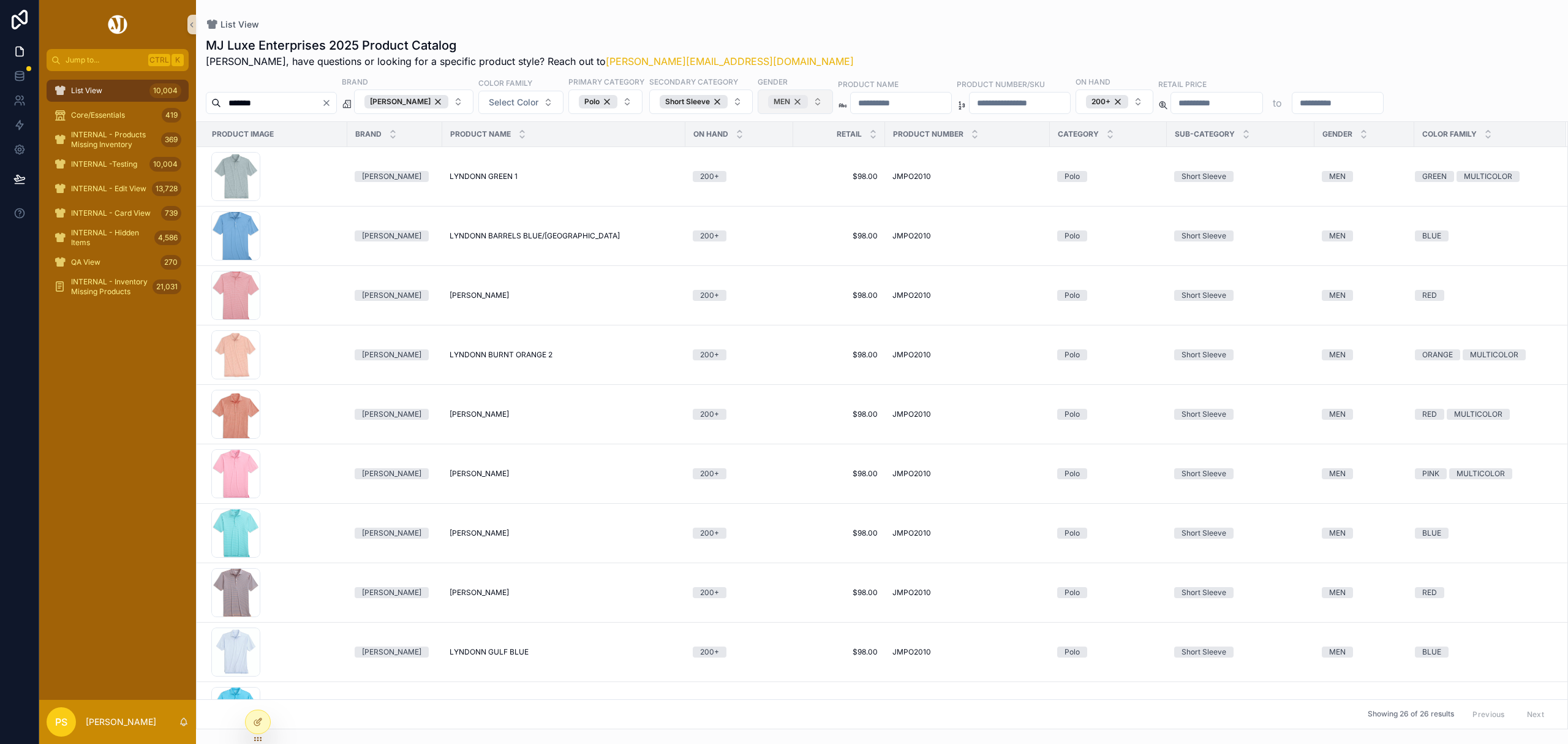
click at [806, 104] on div "MEN" at bounding box center [788, 101] width 40 height 14
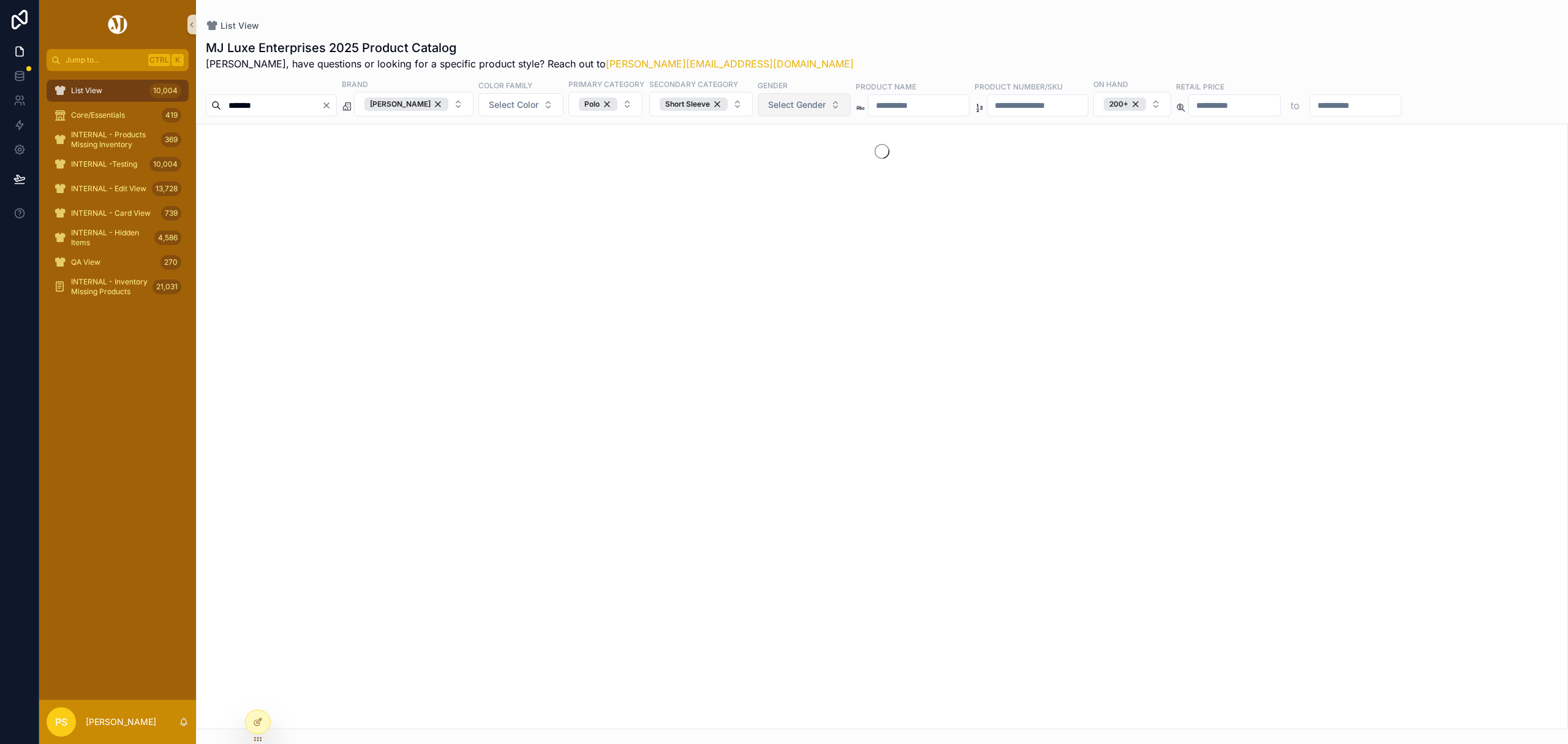
click at [810, 106] on span "Select Gender" at bounding box center [797, 105] width 58 height 12
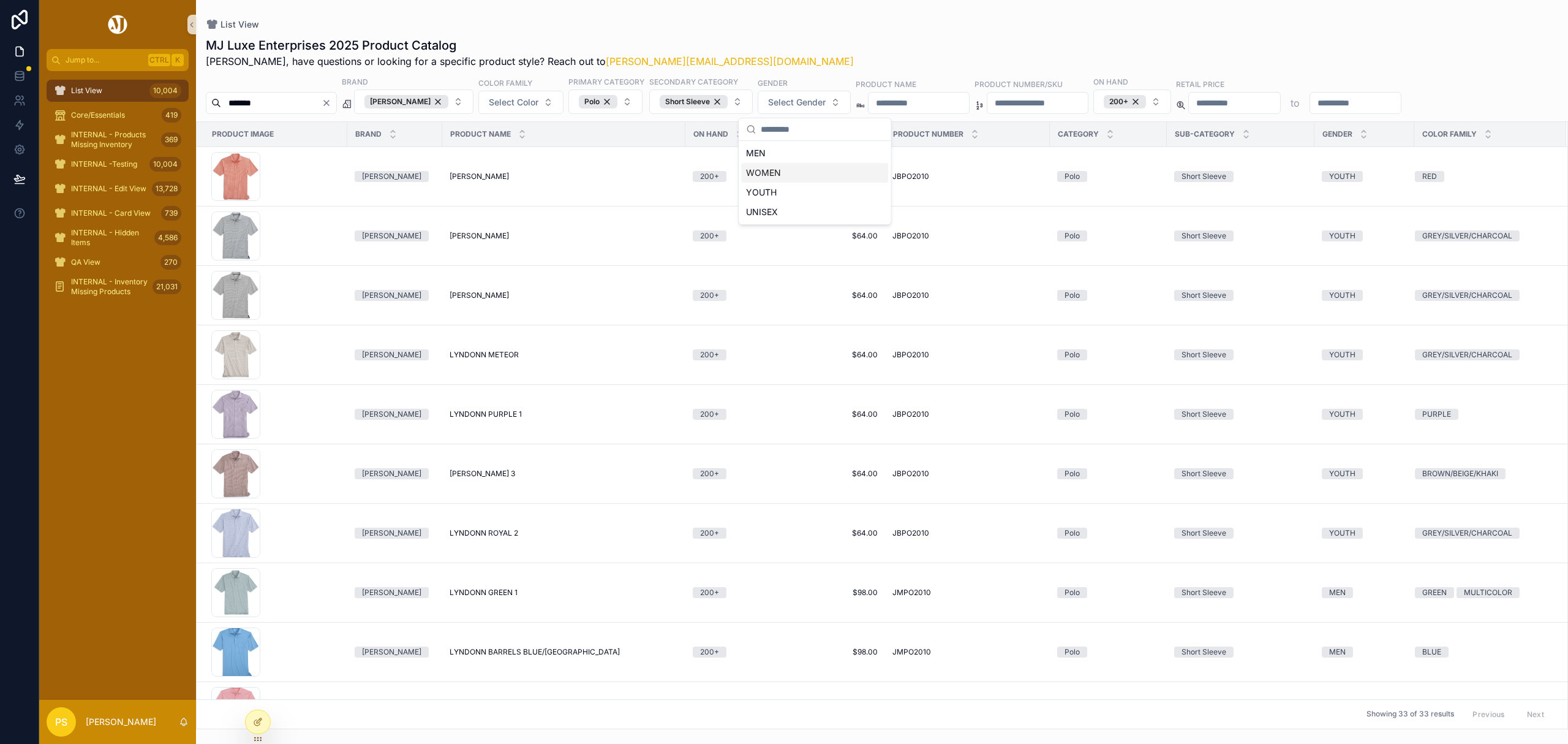
click at [779, 178] on div "WOMEN" at bounding box center [814, 172] width 147 height 20
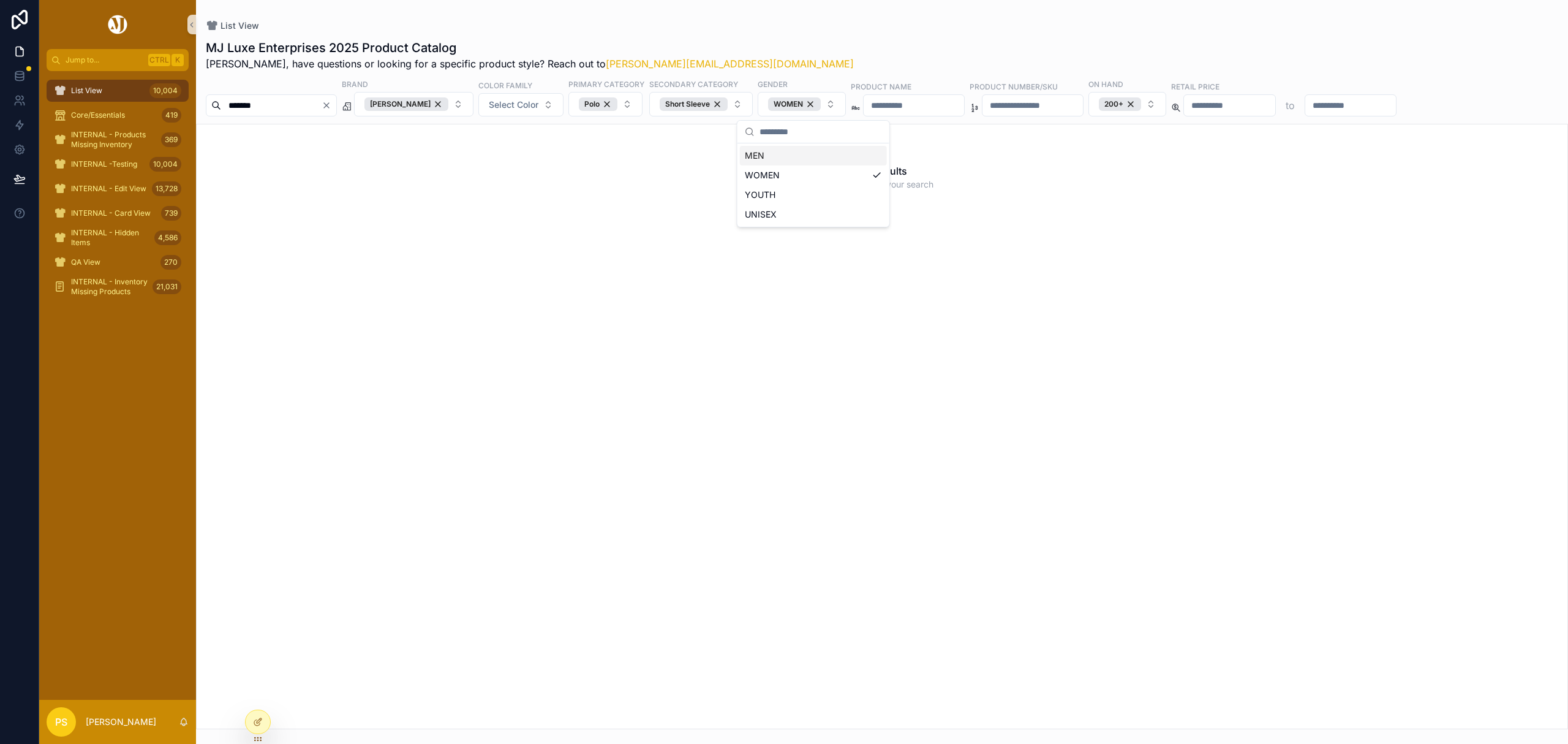
click at [832, 13] on div "List View MJ Luxe Enterprises 2025 Product Catalog Philip, have questions or lo…" at bounding box center [882, 365] width 1372 height 730
click at [298, 101] on input "*******" at bounding box center [272, 106] width 101 height 17
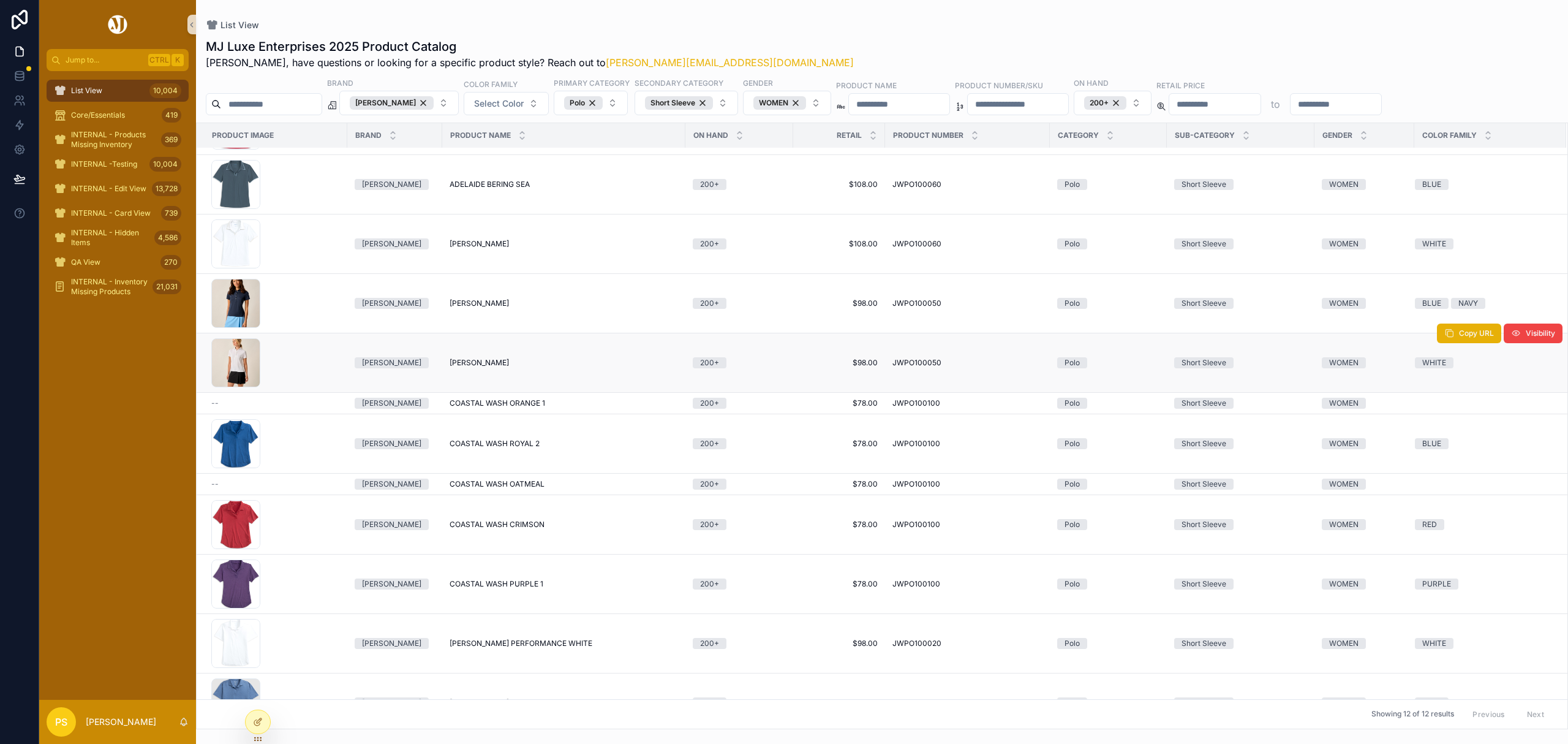
scroll to position [82, 0]
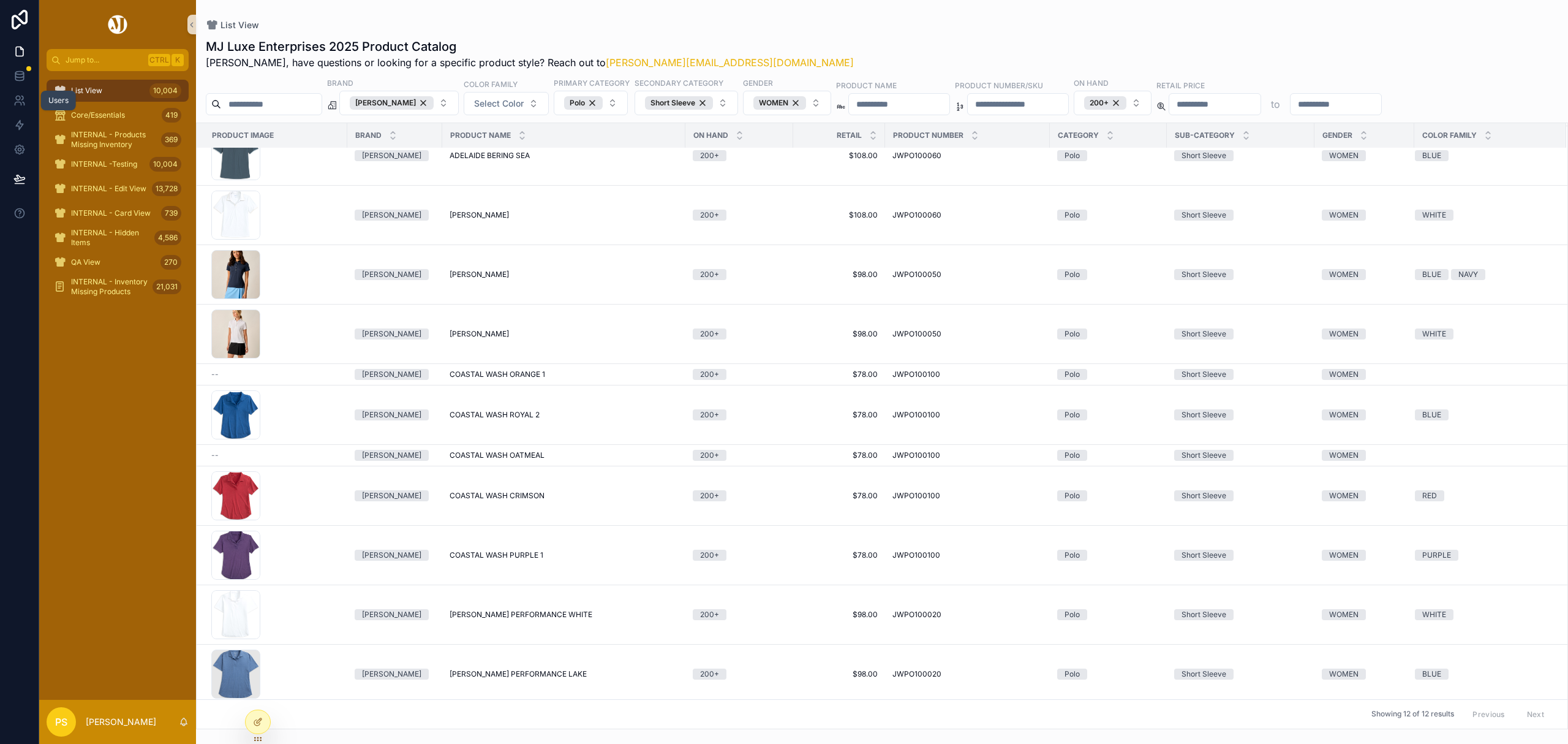
drag, startPoint x: 20, startPoint y: 95, endPoint x: 58, endPoint y: 96, distance: 38.0
click at [20, 95] on icon at bounding box center [20, 101] width 12 height 12
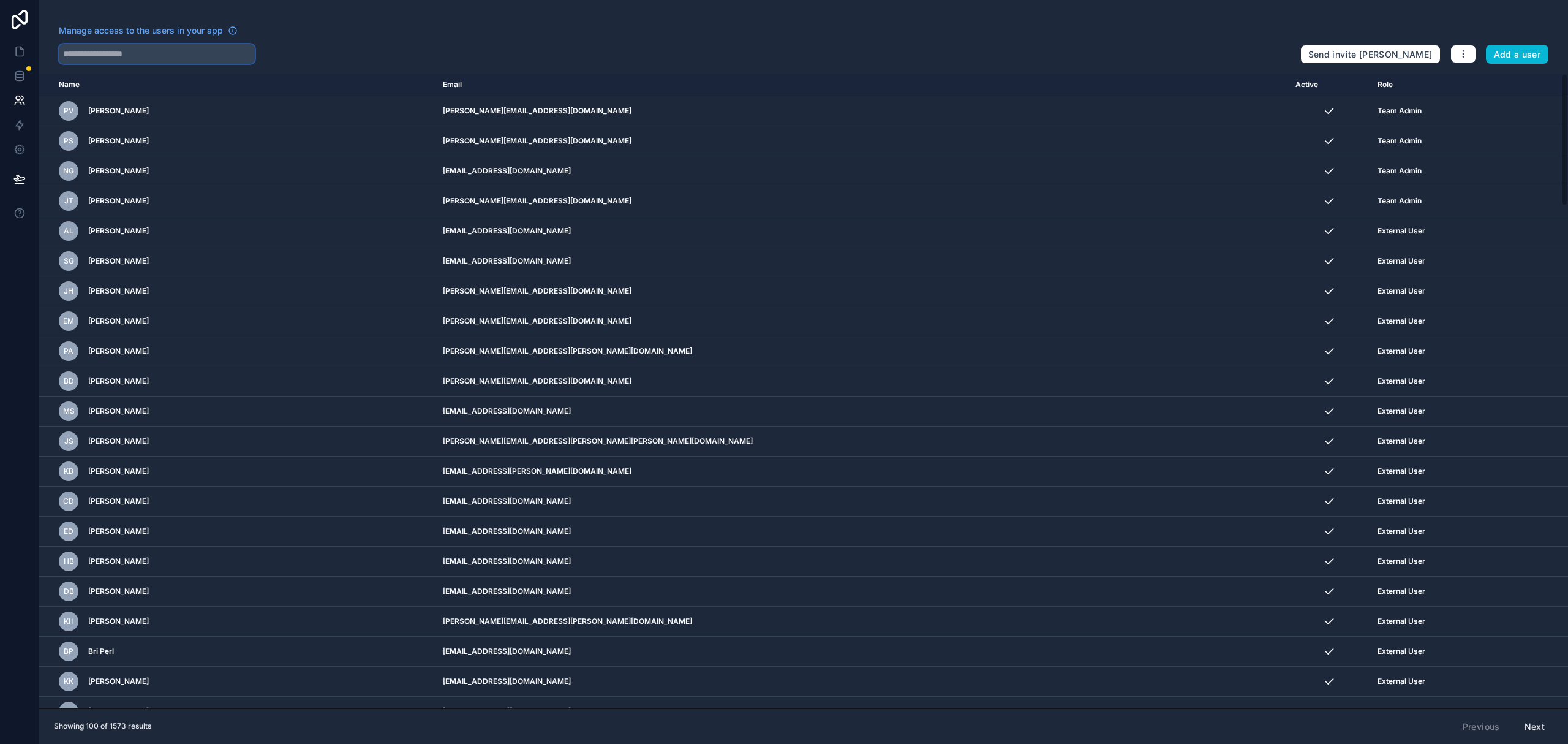
click at [128, 56] on input "text" at bounding box center [157, 54] width 196 height 20
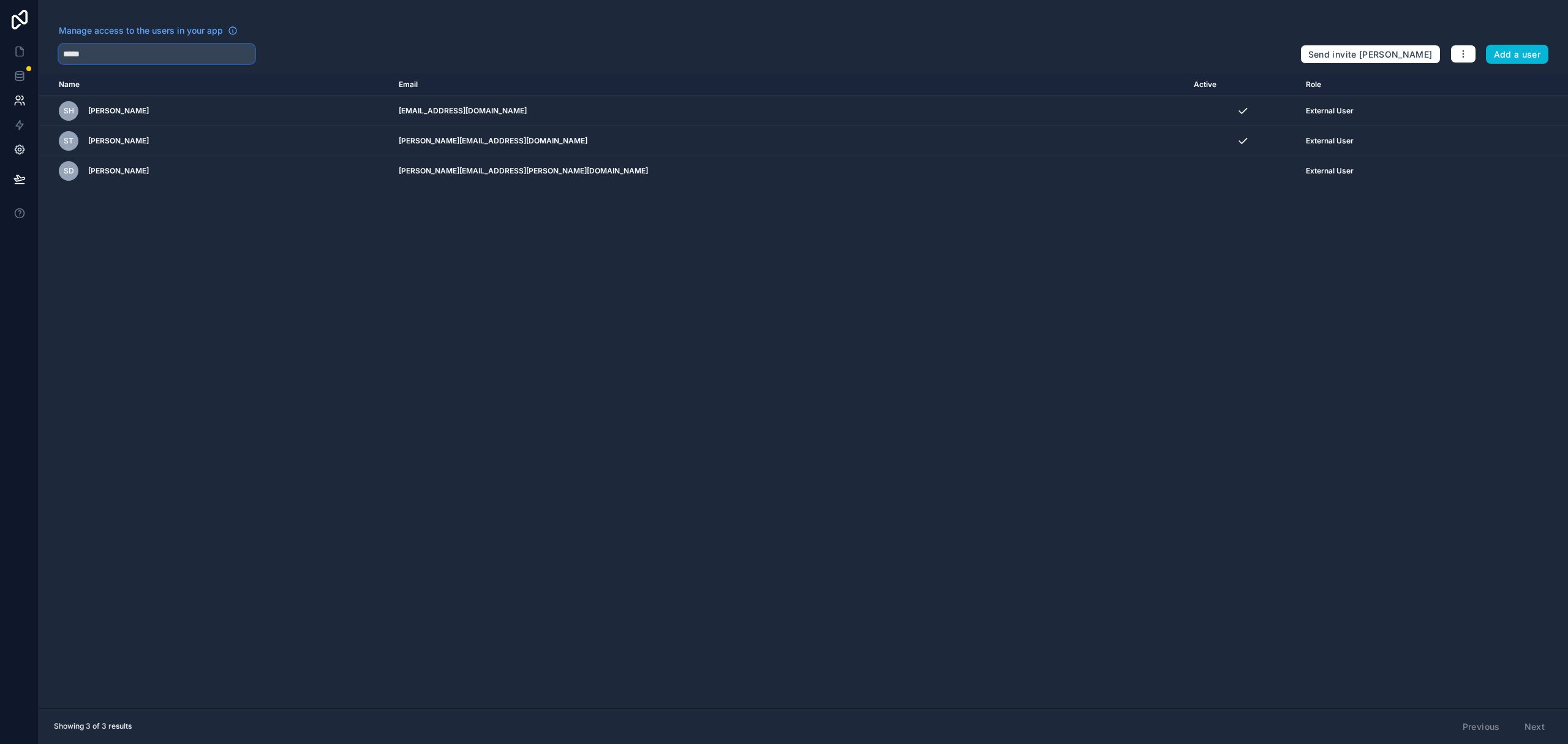
type input "*****"
click at [1526, 53] on button "Add a user" at bounding box center [1518, 54] width 63 height 20
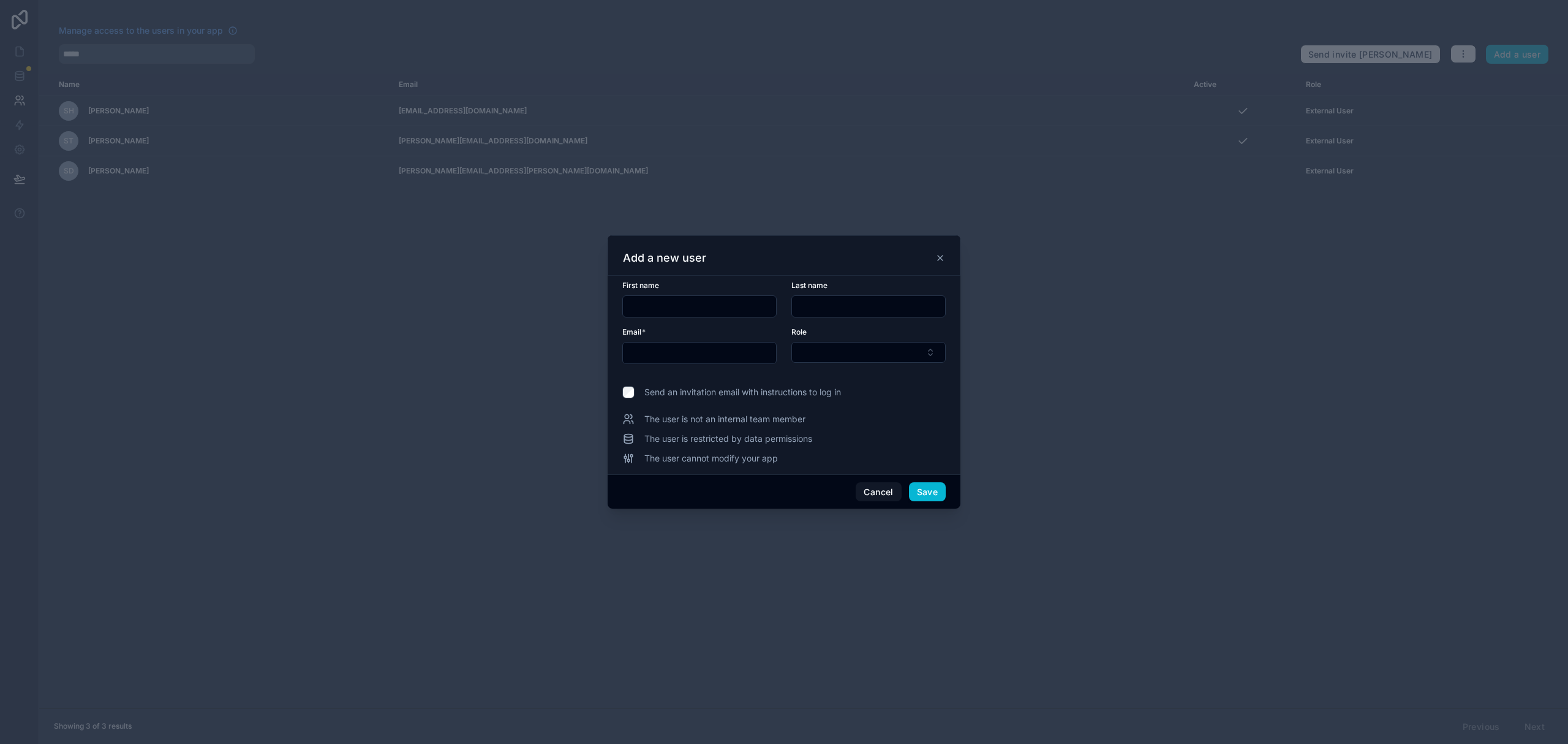
click at [701, 311] on input "text" at bounding box center [699, 307] width 153 height 17
type input "*****"
type input "********"
click at [670, 355] on input "text" at bounding box center [699, 353] width 153 height 17
paste input "**********"
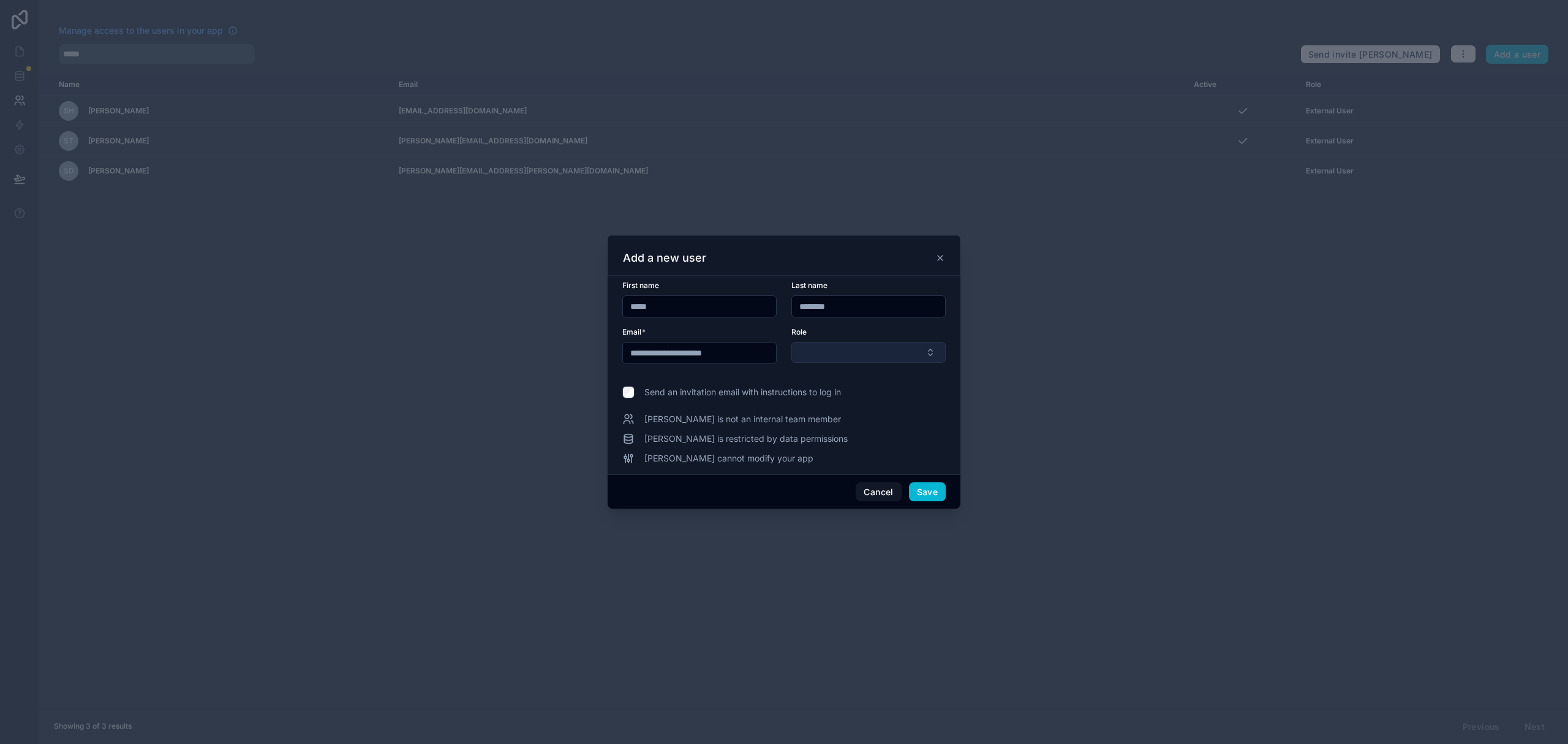
type input "**********"
click at [841, 356] on button "Select Button" at bounding box center [868, 352] width 154 height 20
click at [848, 447] on span "External User" at bounding box center [825, 440] width 54 height 12
click at [930, 492] on button "Save" at bounding box center [927, 493] width 37 height 20
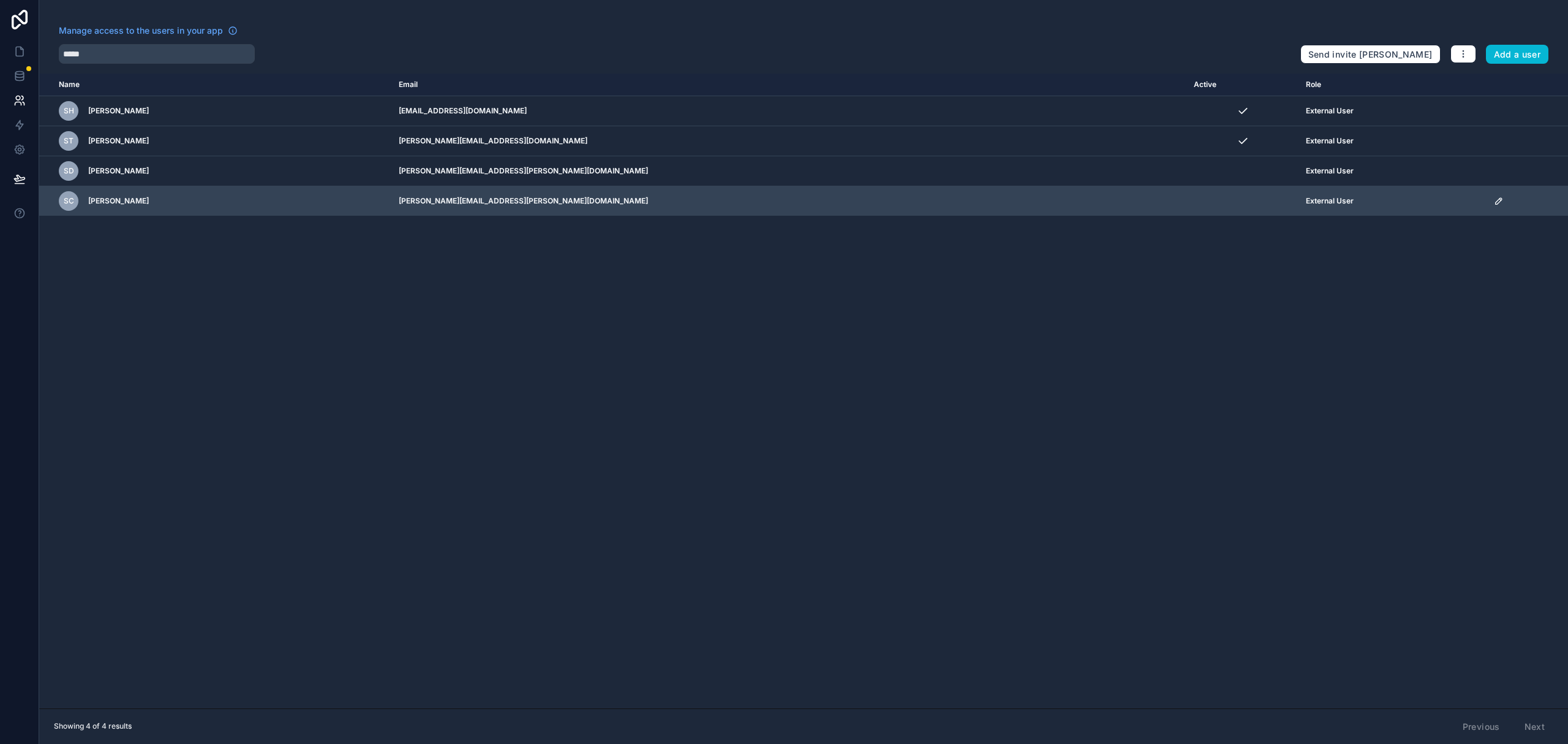
click at [1496, 201] on icon "scrollable content" at bounding box center [1498, 200] width 6 height 6
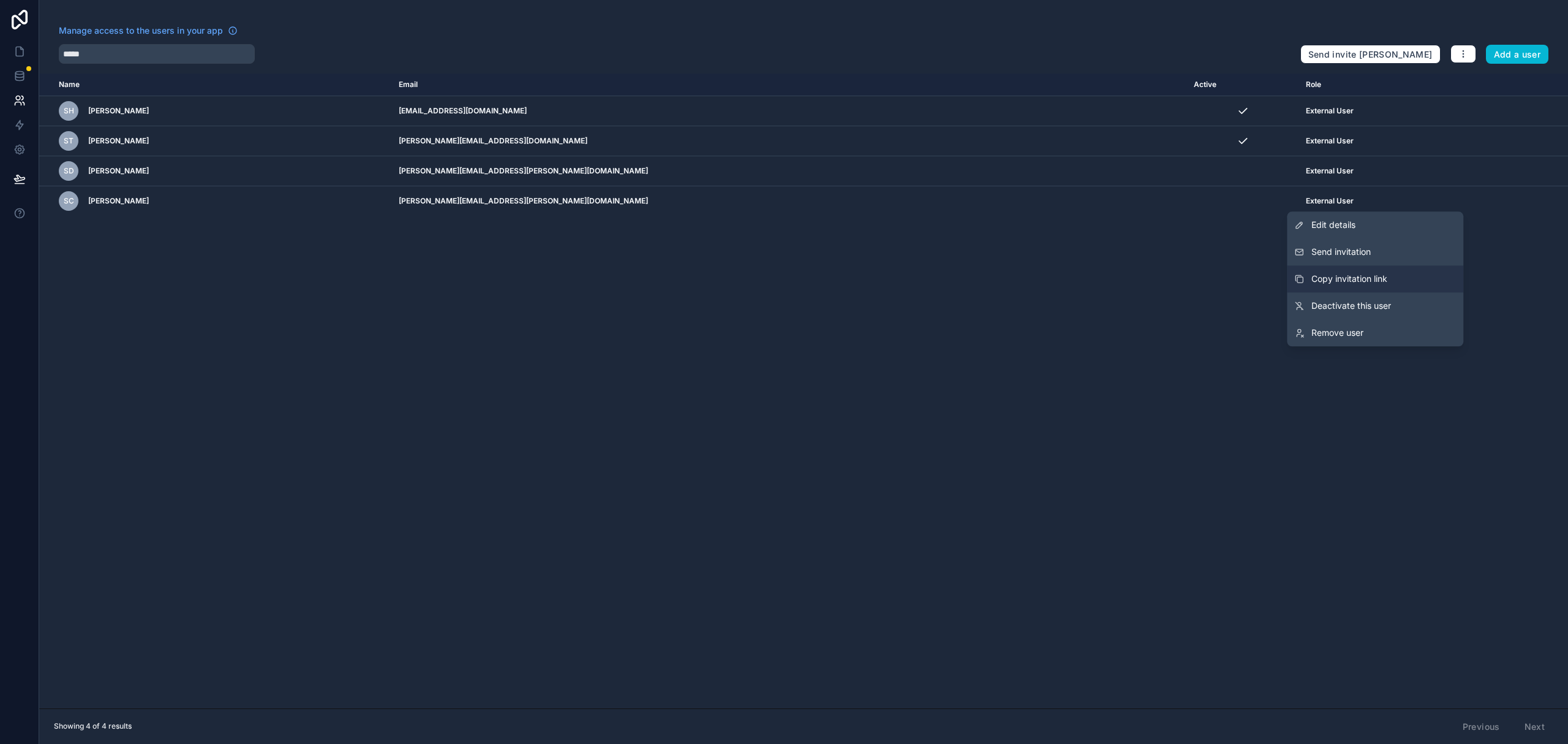
click at [1380, 275] on span "Copy invitation link" at bounding box center [1349, 279] width 76 height 12
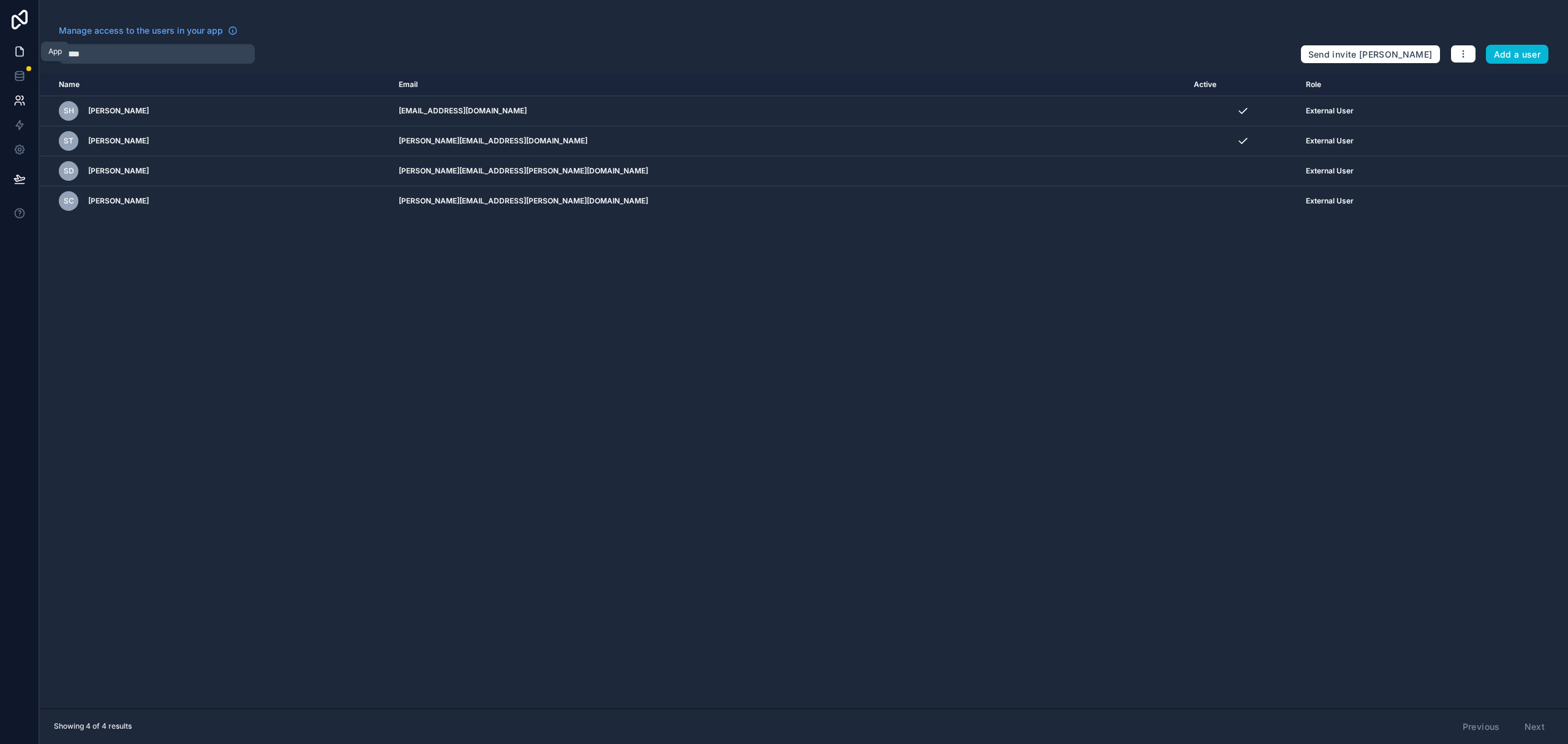
click at [25, 47] on icon at bounding box center [20, 51] width 12 height 12
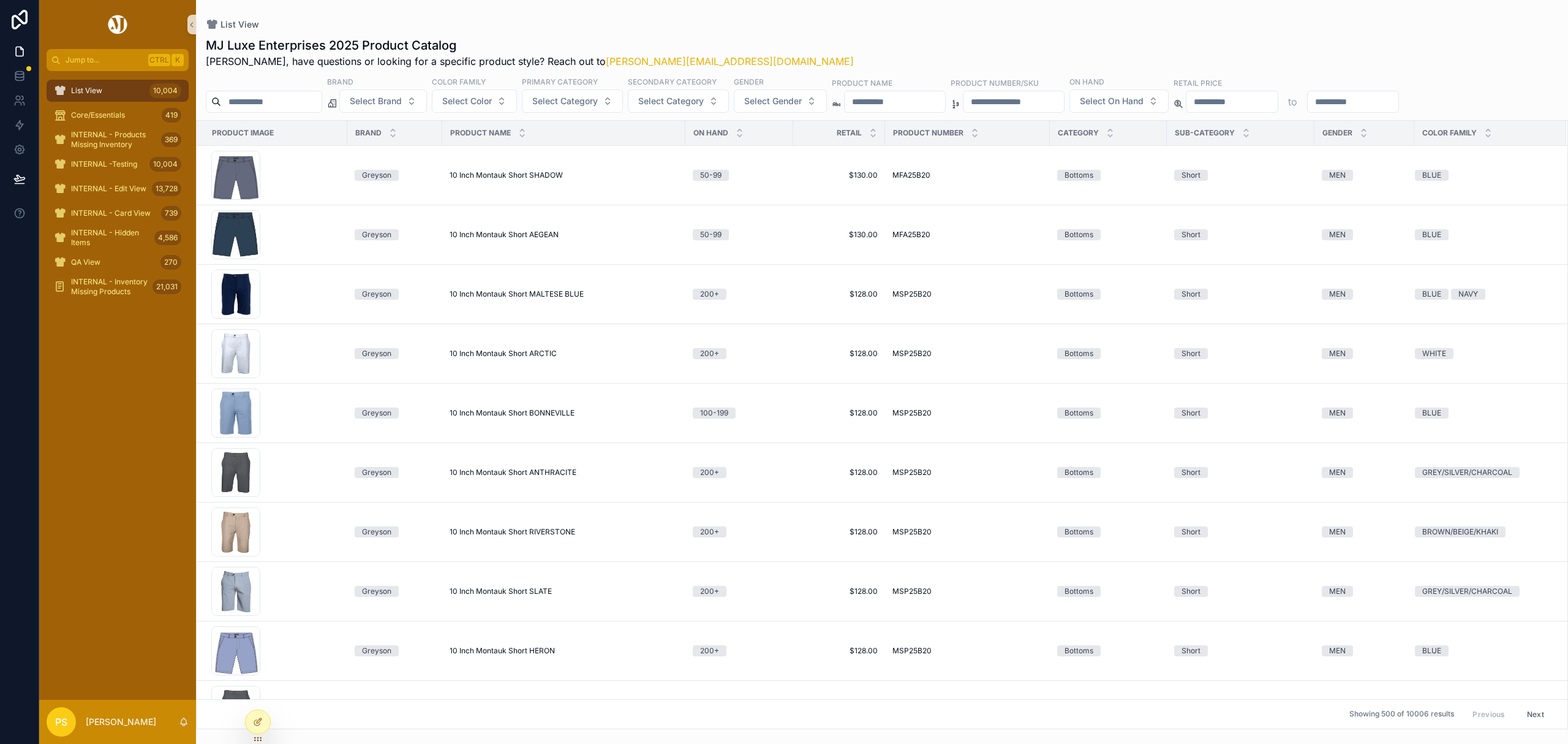
click at [256, 101] on input "scrollable content" at bounding box center [272, 101] width 101 height 17
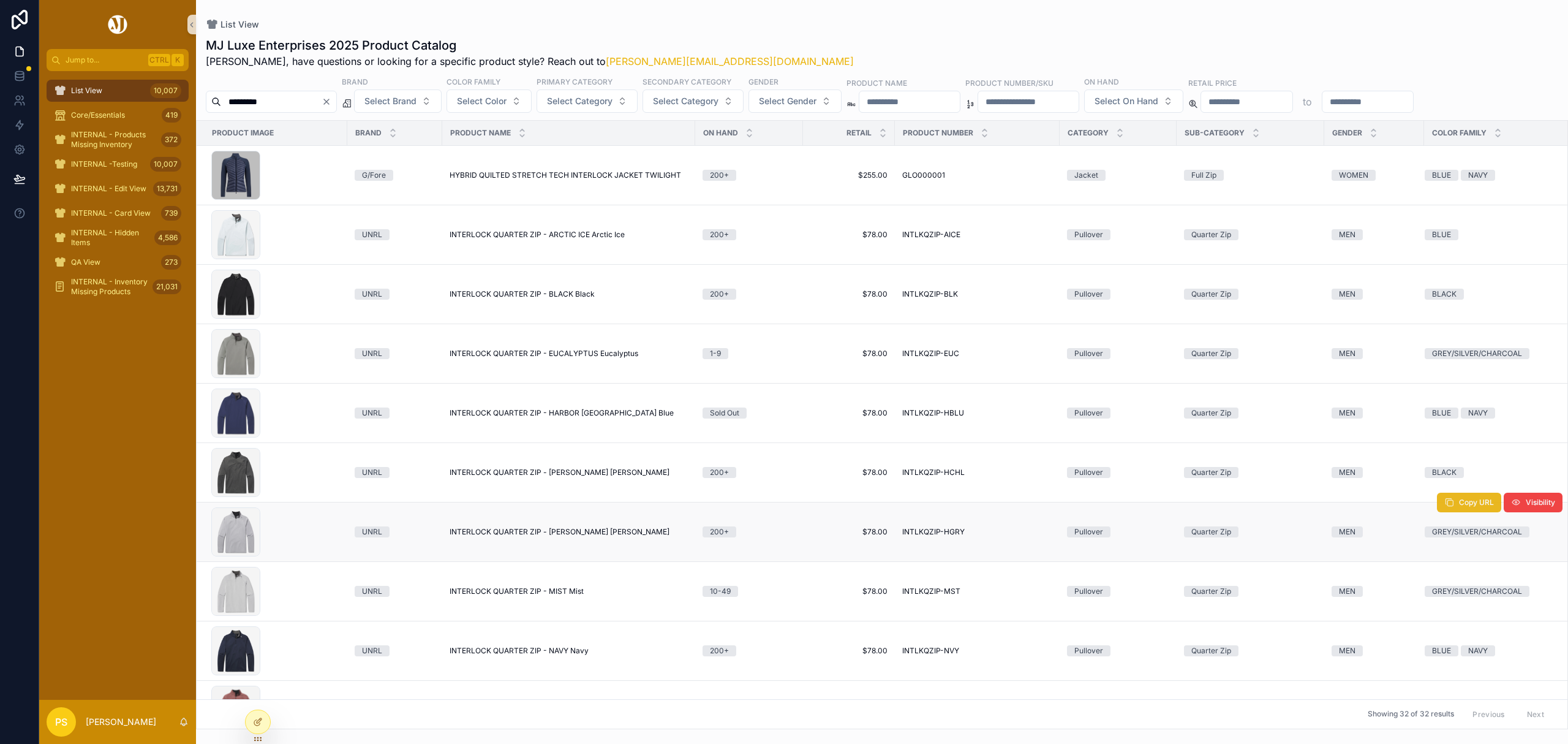
click at [1441, 509] on button "Copy URL" at bounding box center [1469, 502] width 65 height 20
click at [307, 112] on div "*********" at bounding box center [272, 101] width 131 height 22
click at [292, 107] on input "*********" at bounding box center [272, 101] width 101 height 17
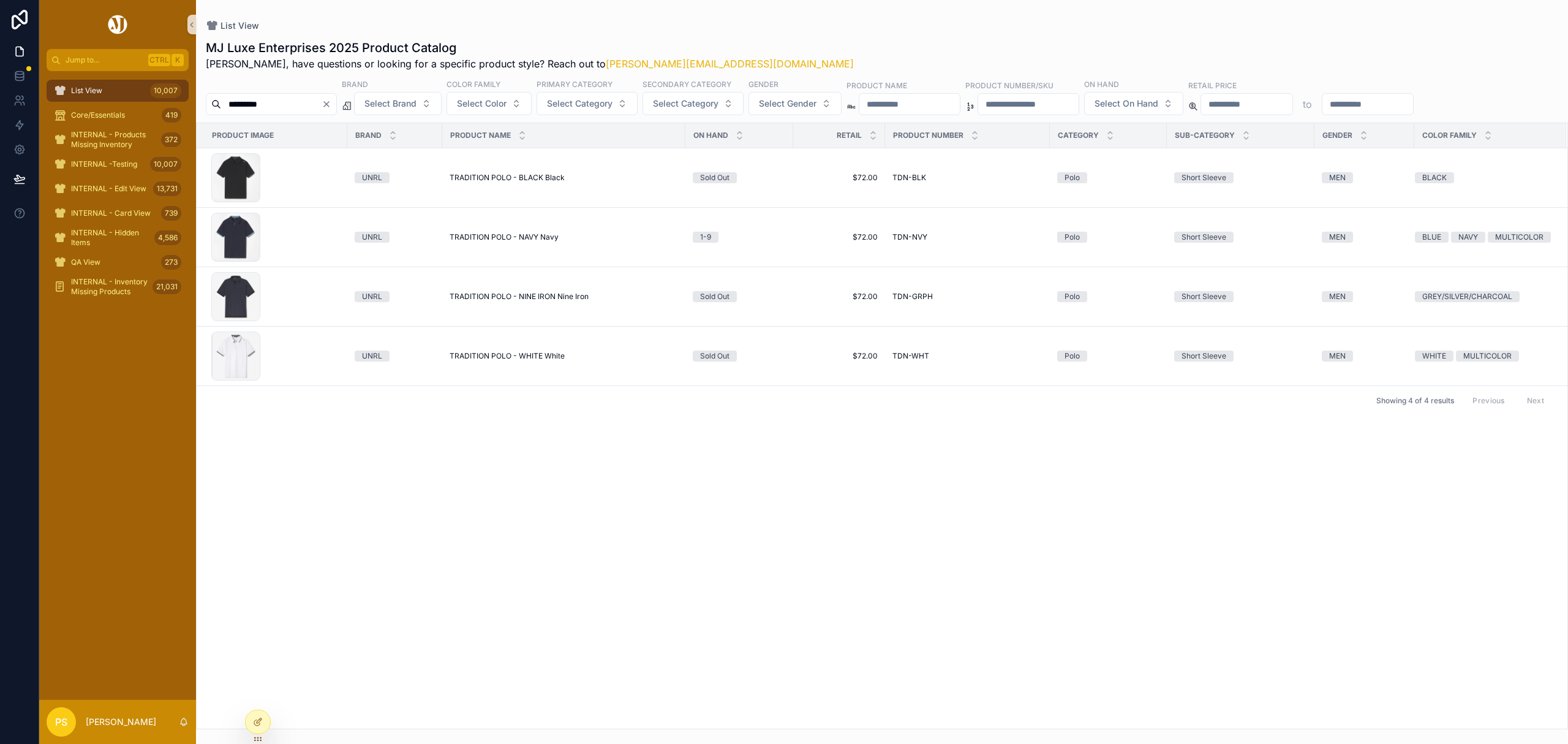
drag, startPoint x: 112, startPoint y: 84, endPoint x: 248, endPoint y: 87, distance: 136.0
click at [112, 84] on div "List View 10,007" at bounding box center [118, 90] width 128 height 20
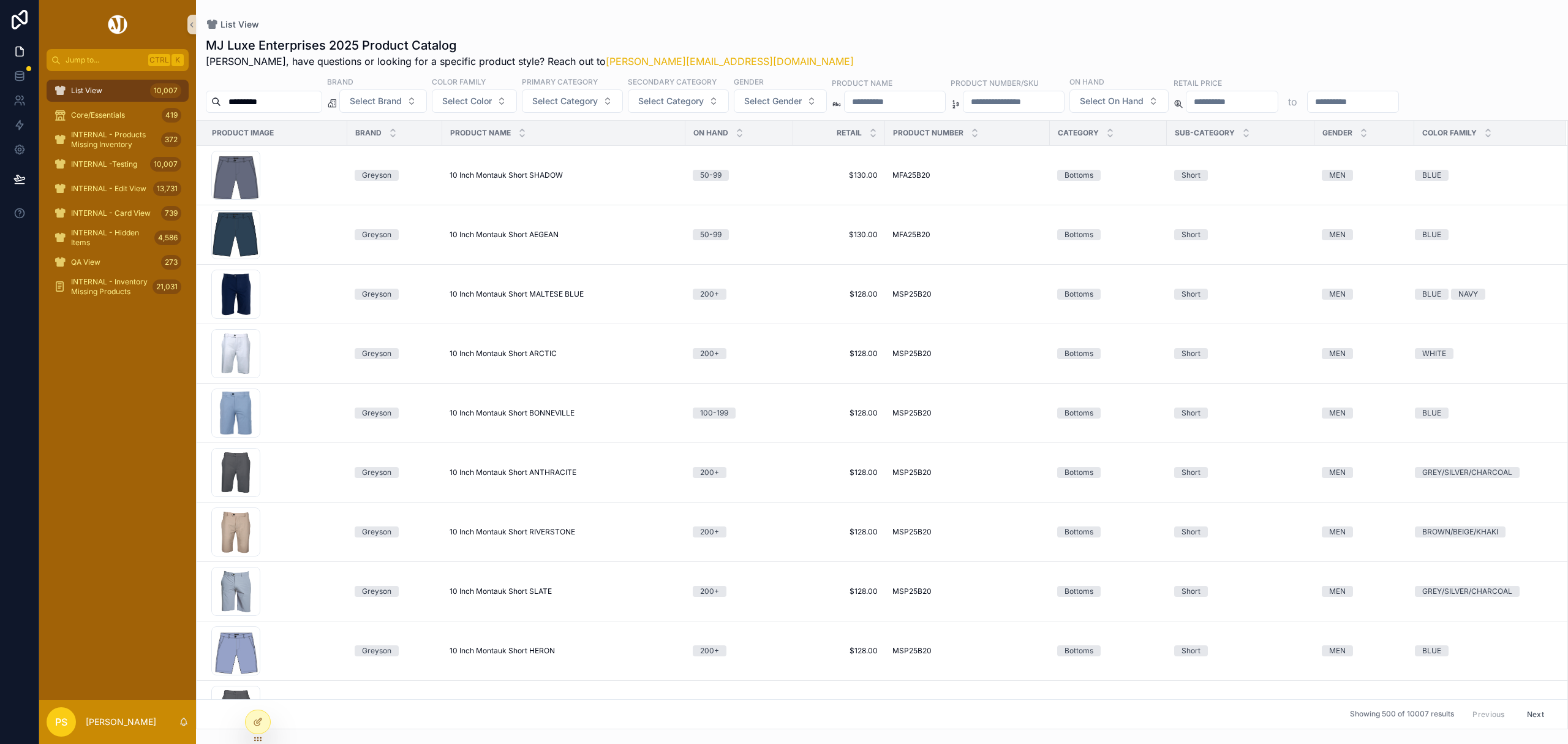
click at [294, 98] on input "*********" at bounding box center [272, 101] width 101 height 17
type input "******"
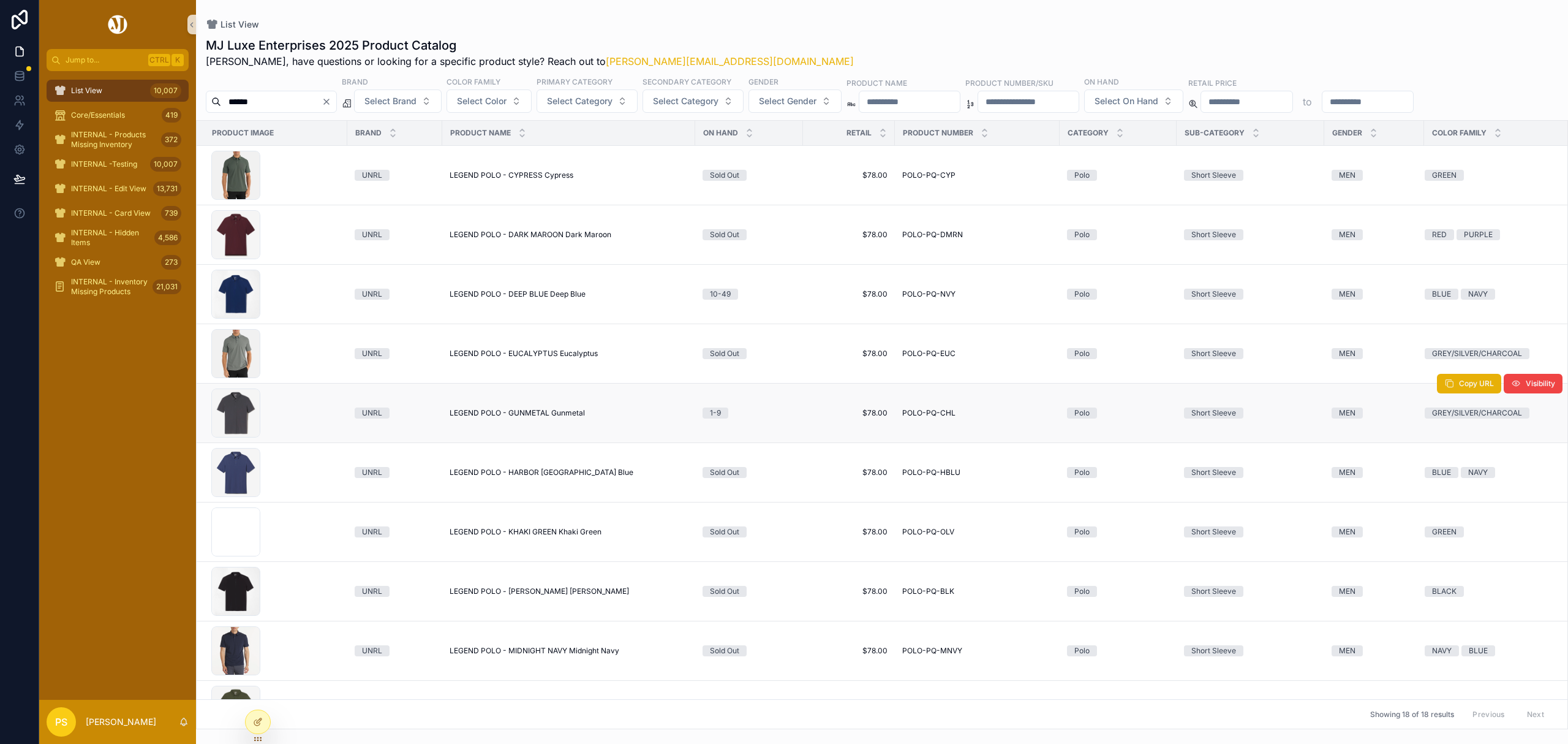
scroll to position [326, 0]
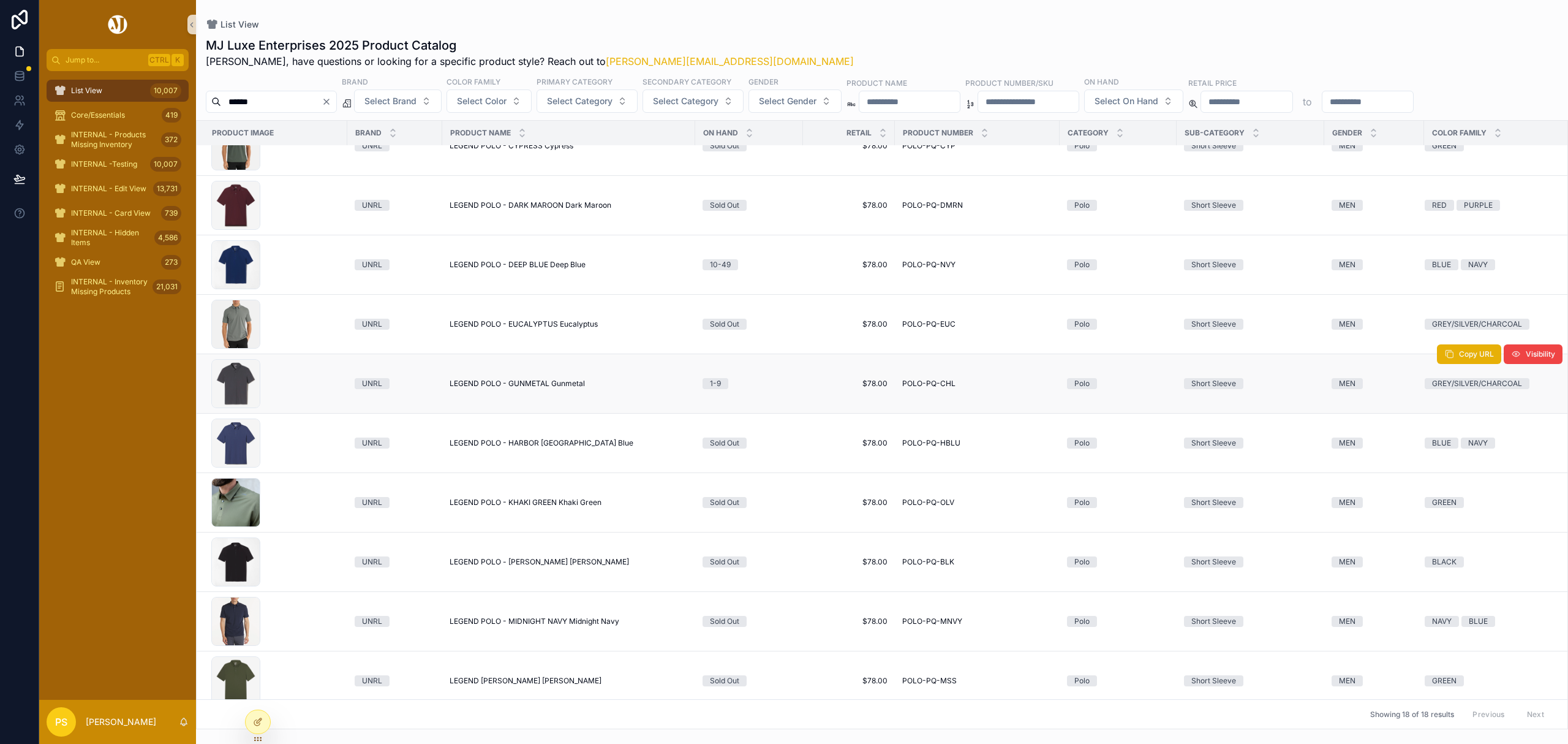
click at [498, 384] on span "LEGEND POLO - GUNMETAL Gunmetal" at bounding box center [517, 384] width 135 height 10
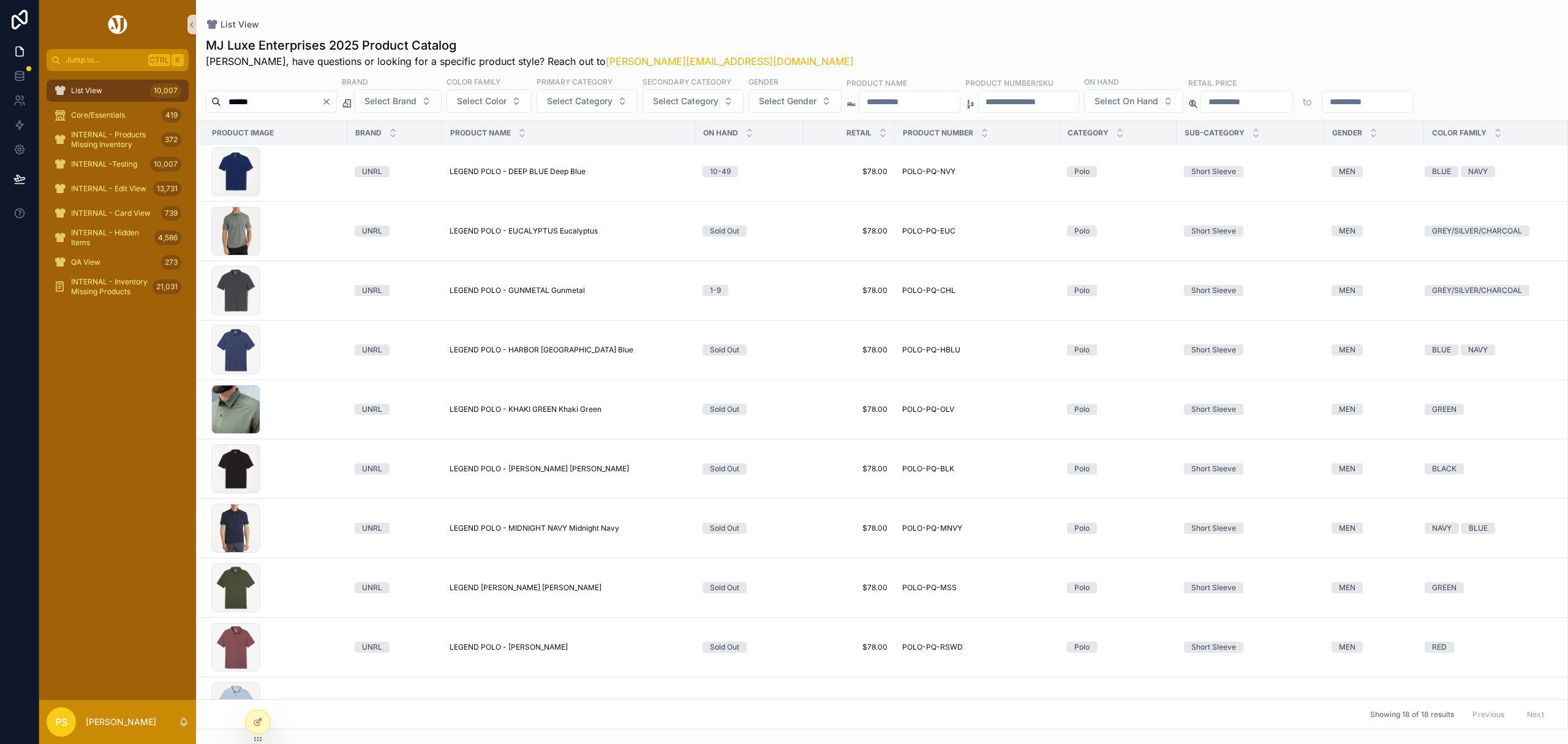
scroll to position [287, 0]
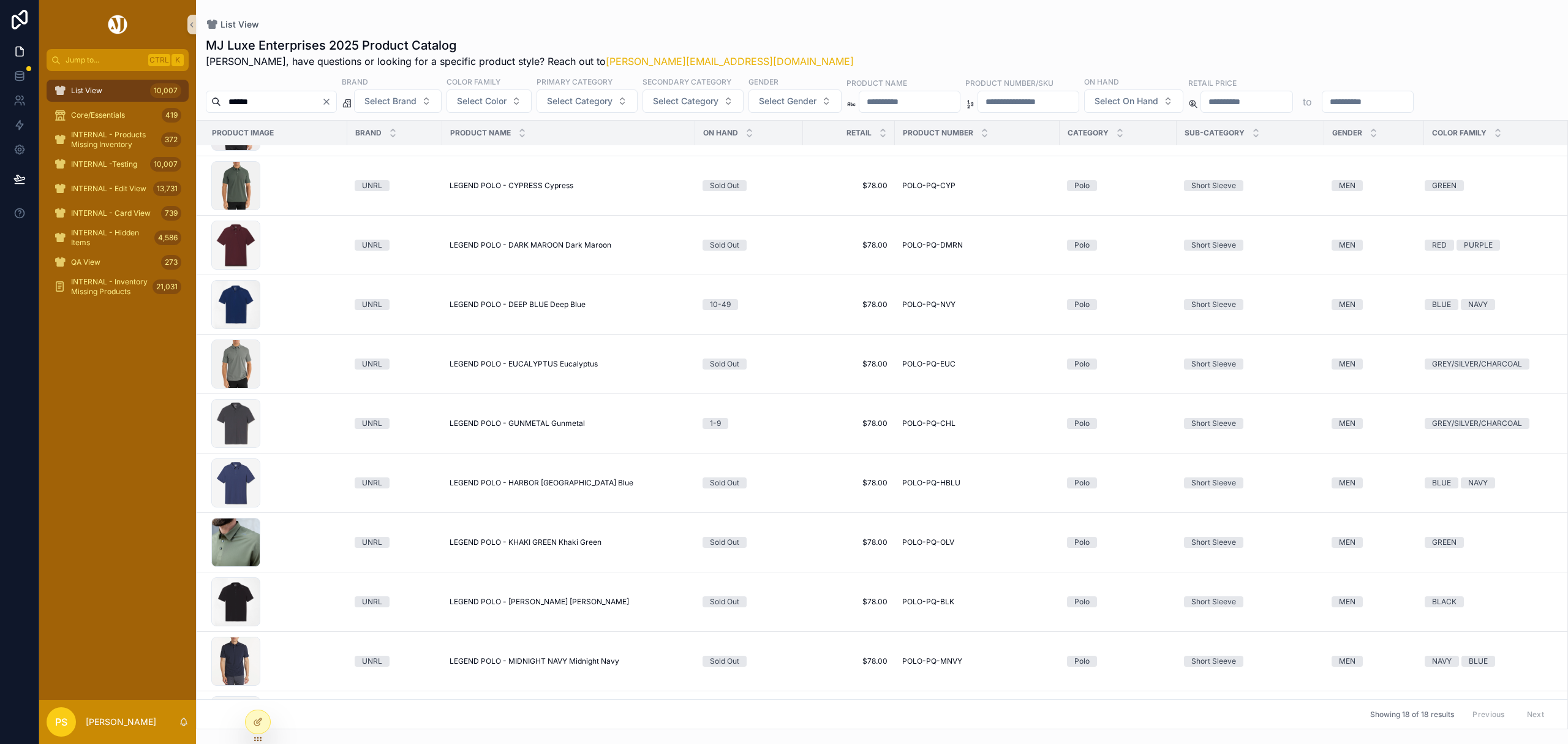
click at [331, 104] on icon "Clear" at bounding box center [327, 102] width 10 height 10
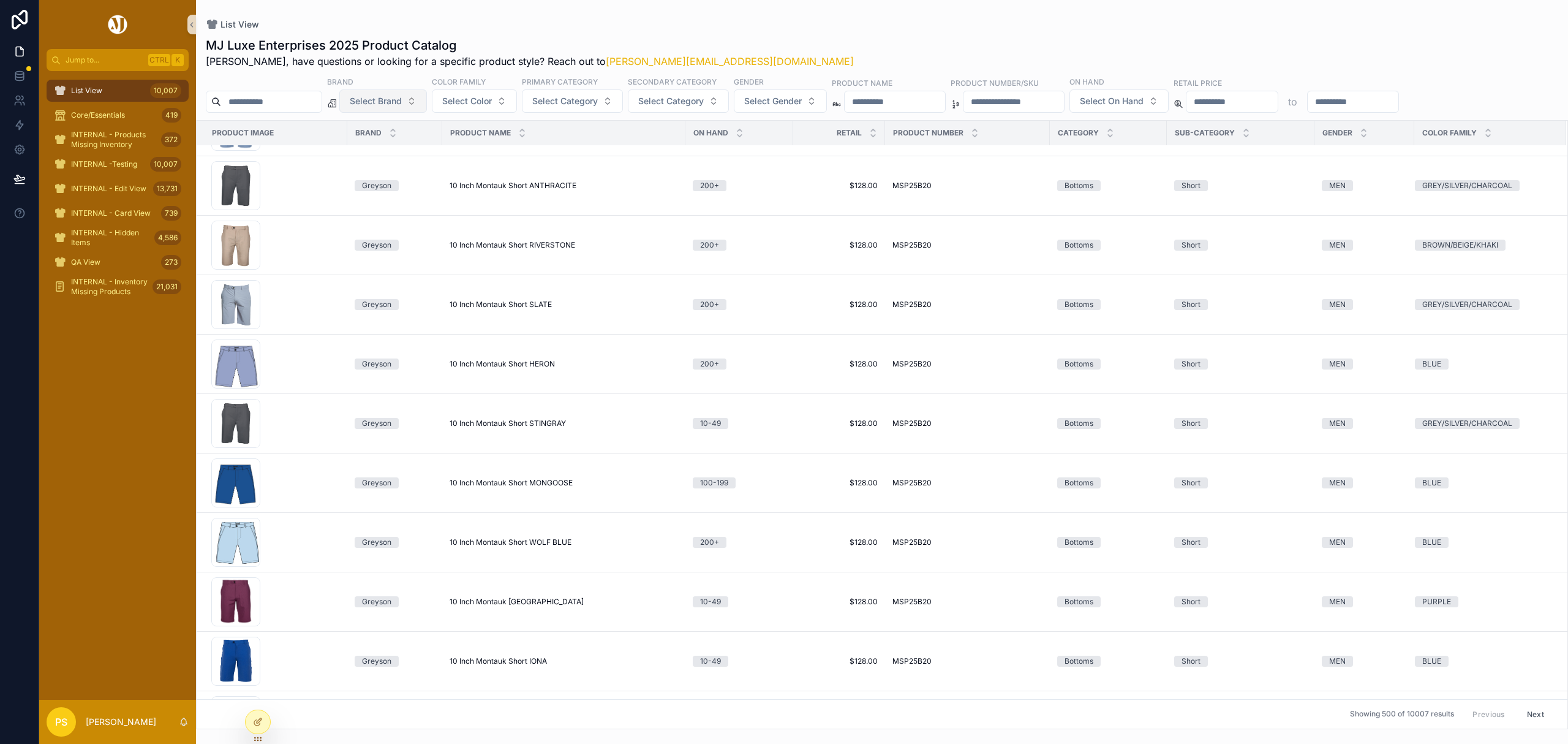
click at [398, 107] on span "Select Brand" at bounding box center [376, 101] width 52 height 12
click at [388, 216] on div "UNRL" at bounding box center [415, 210] width 147 height 20
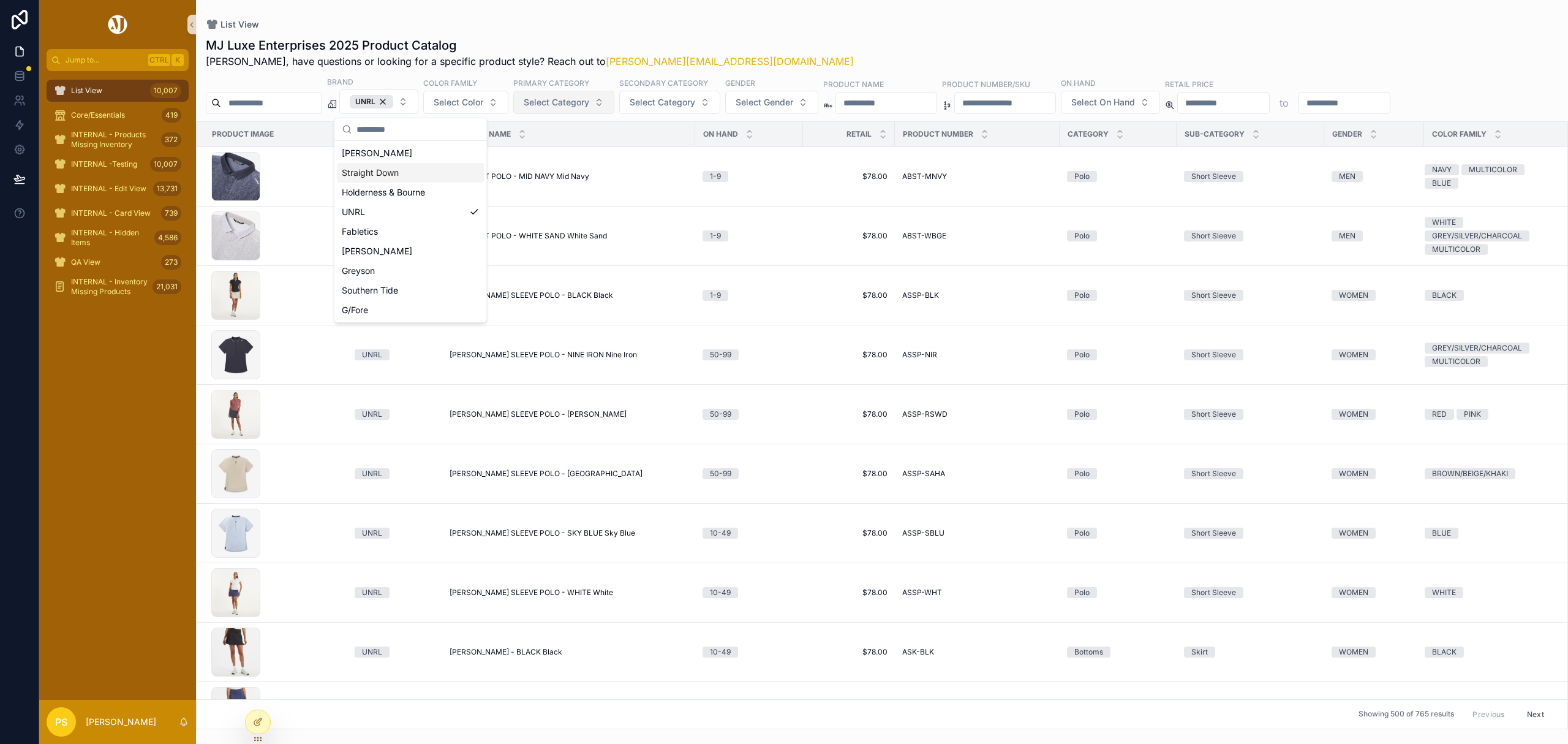
click at [606, 112] on button "Select Category" at bounding box center [564, 101] width 101 height 23
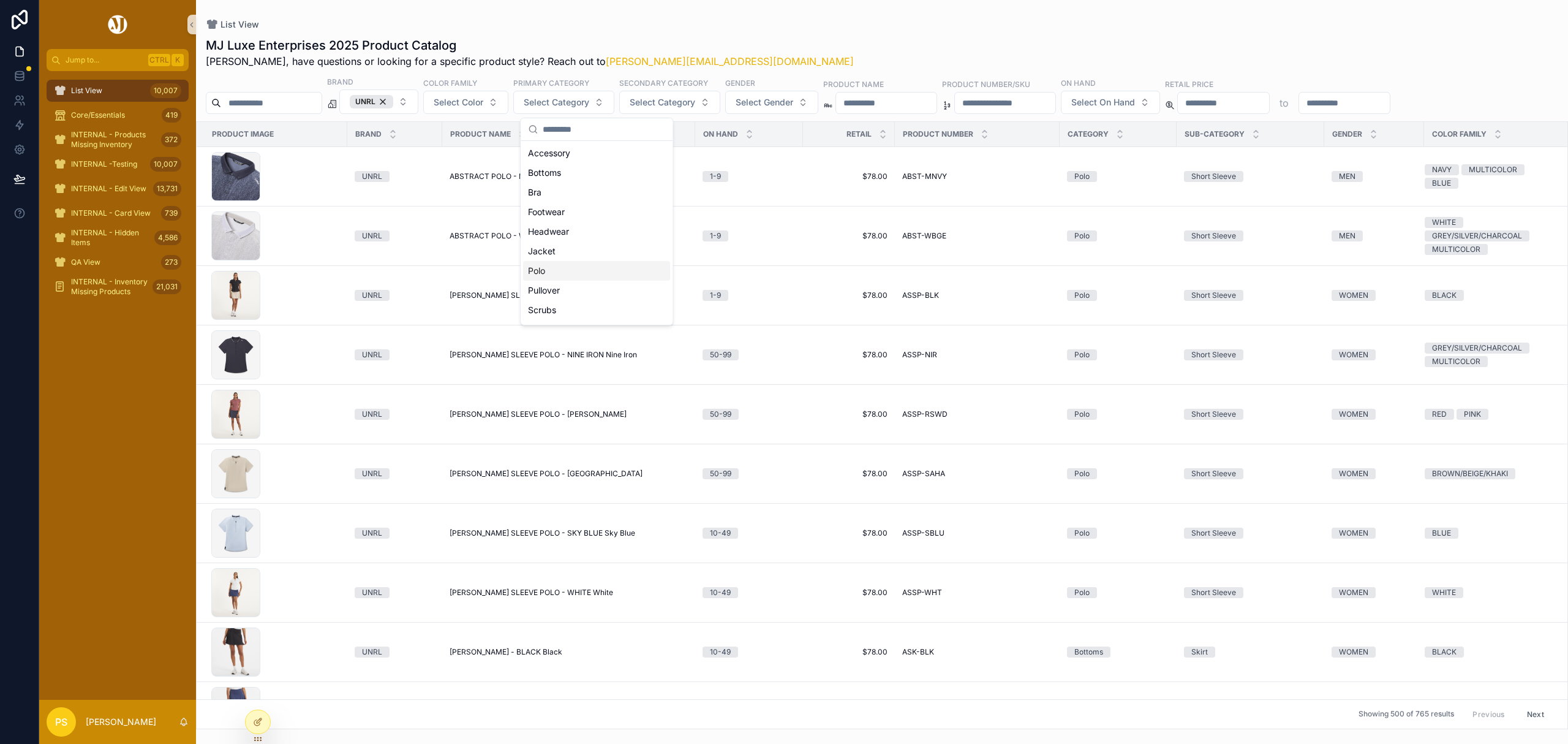
click at [564, 268] on div "Polo" at bounding box center [596, 270] width 147 height 20
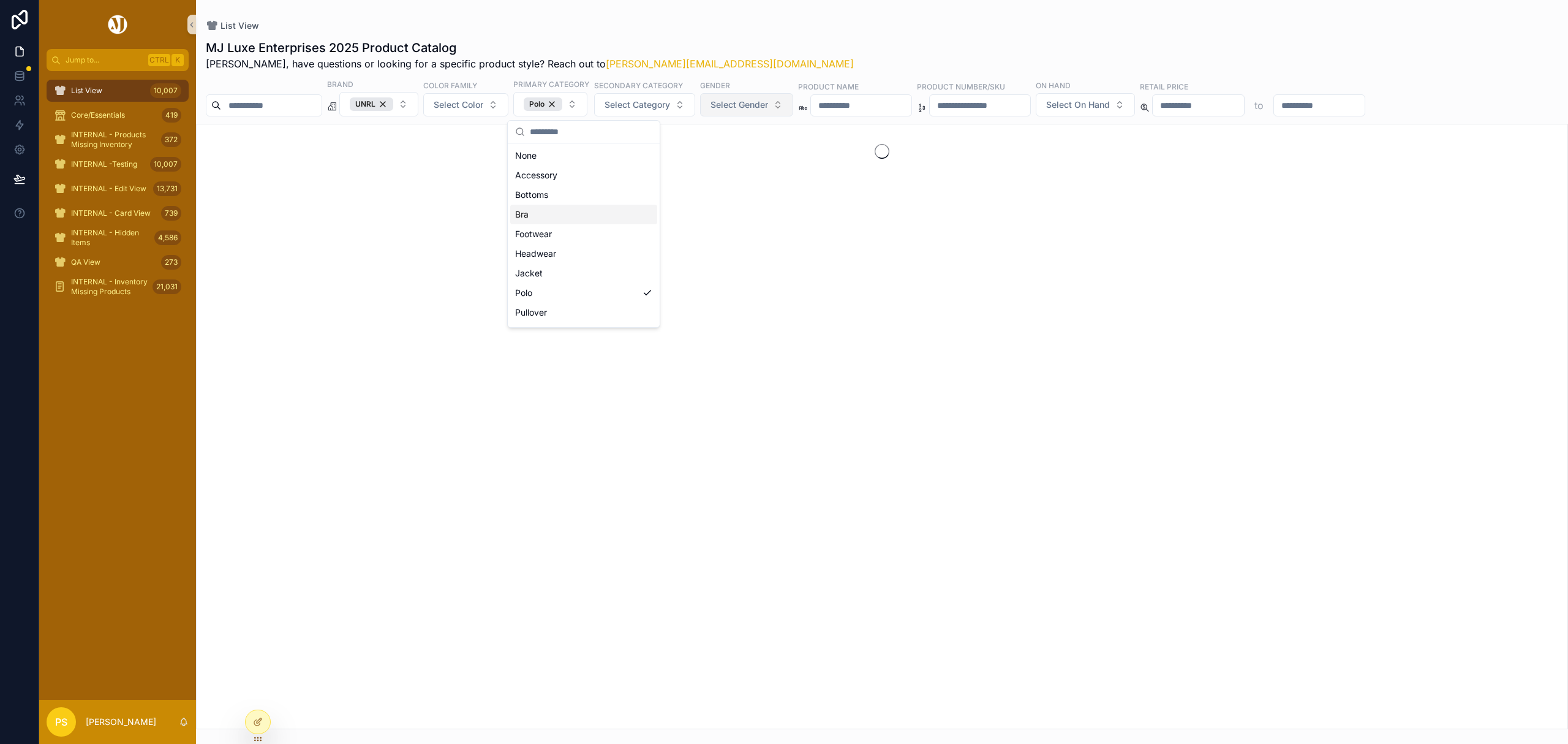
click at [768, 107] on span "Select Gender" at bounding box center [739, 105] width 58 height 12
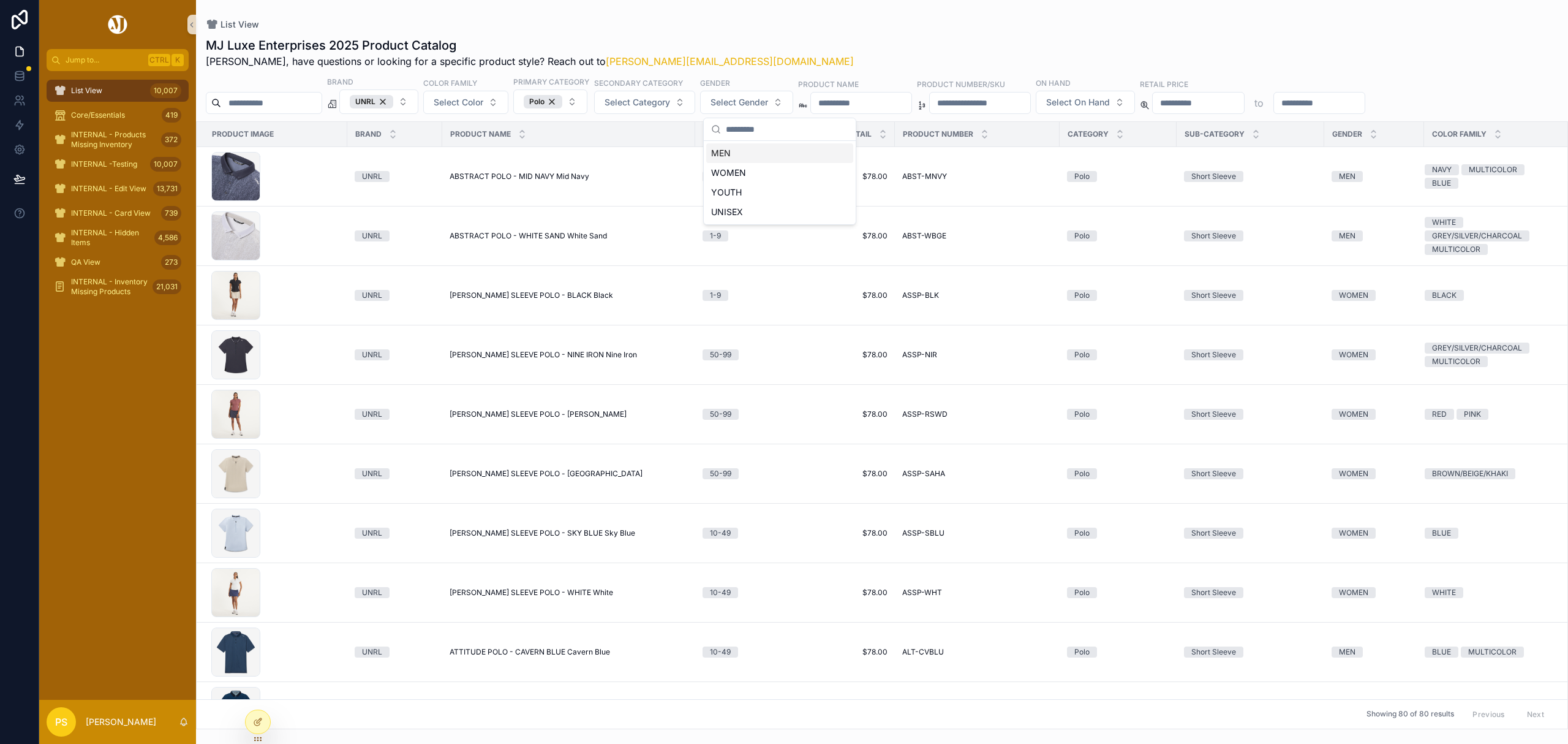
click at [738, 150] on div "MEN" at bounding box center [779, 153] width 147 height 20
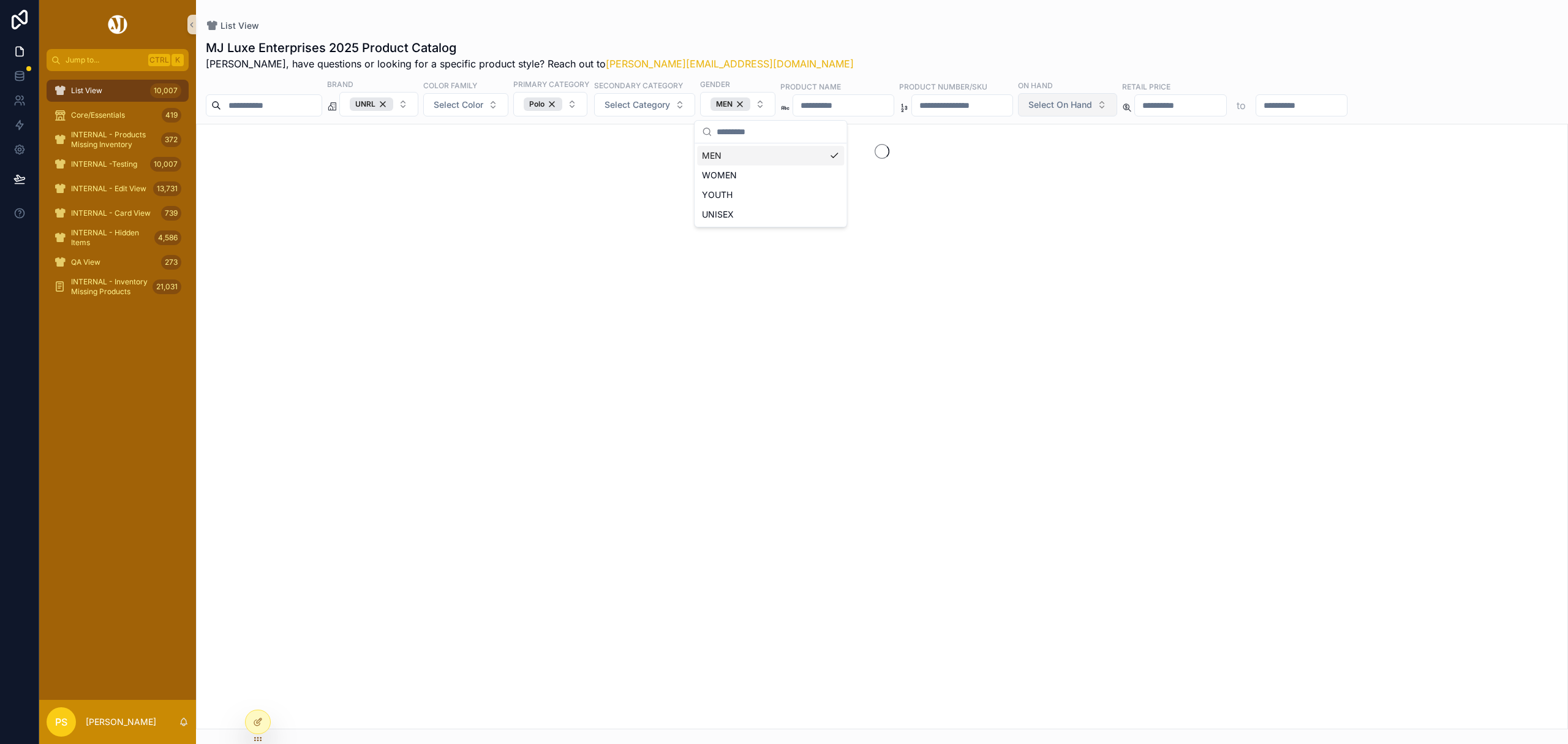
click at [1092, 100] on span "Select On Hand" at bounding box center [1060, 105] width 64 height 12
click at [1116, 254] on div "200+" at bounding box center [1164, 253] width 147 height 20
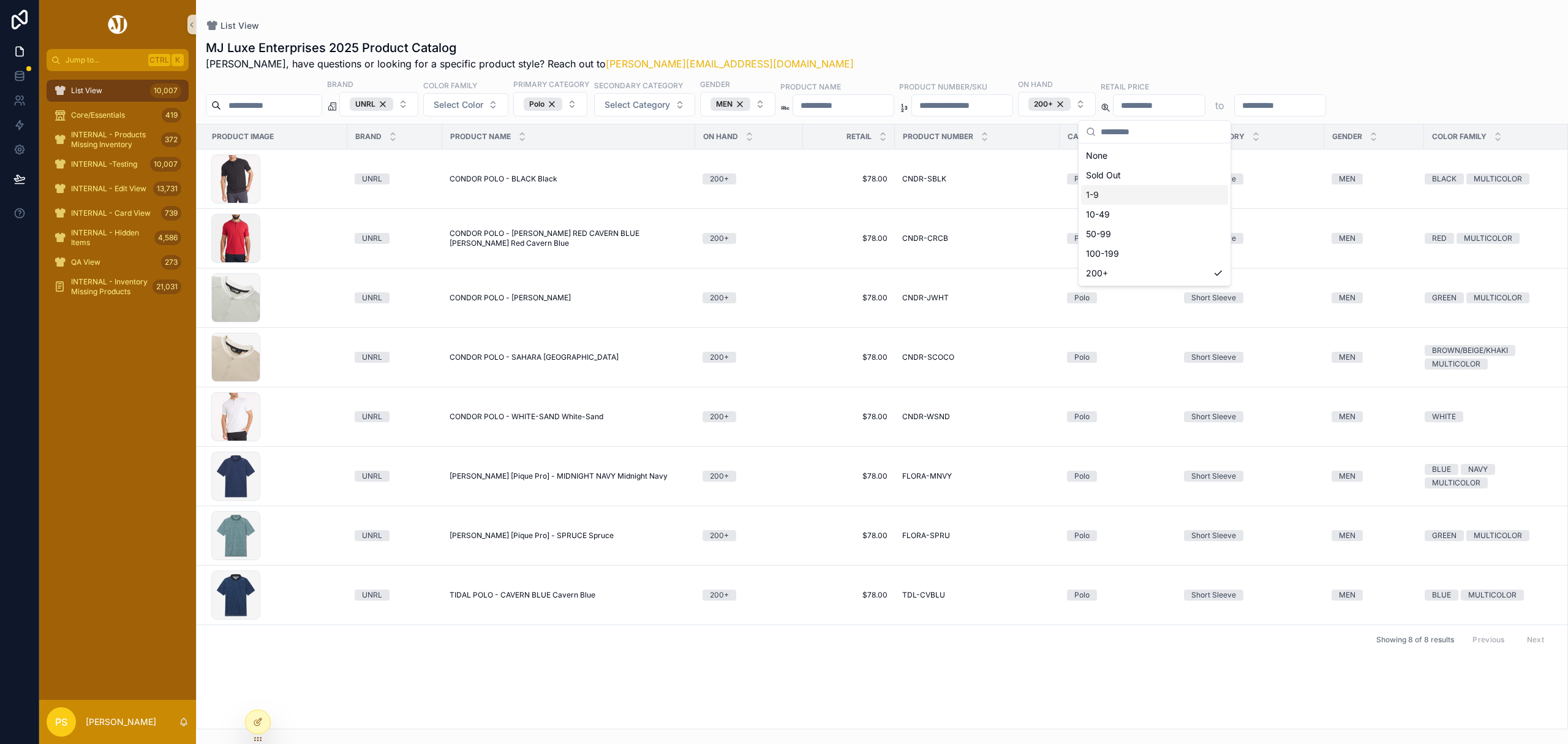
click at [964, 25] on div "List View" at bounding box center [882, 26] width 1353 height 12
click at [1454, 149] on button "Copy URL" at bounding box center [1469, 149] width 65 height 20
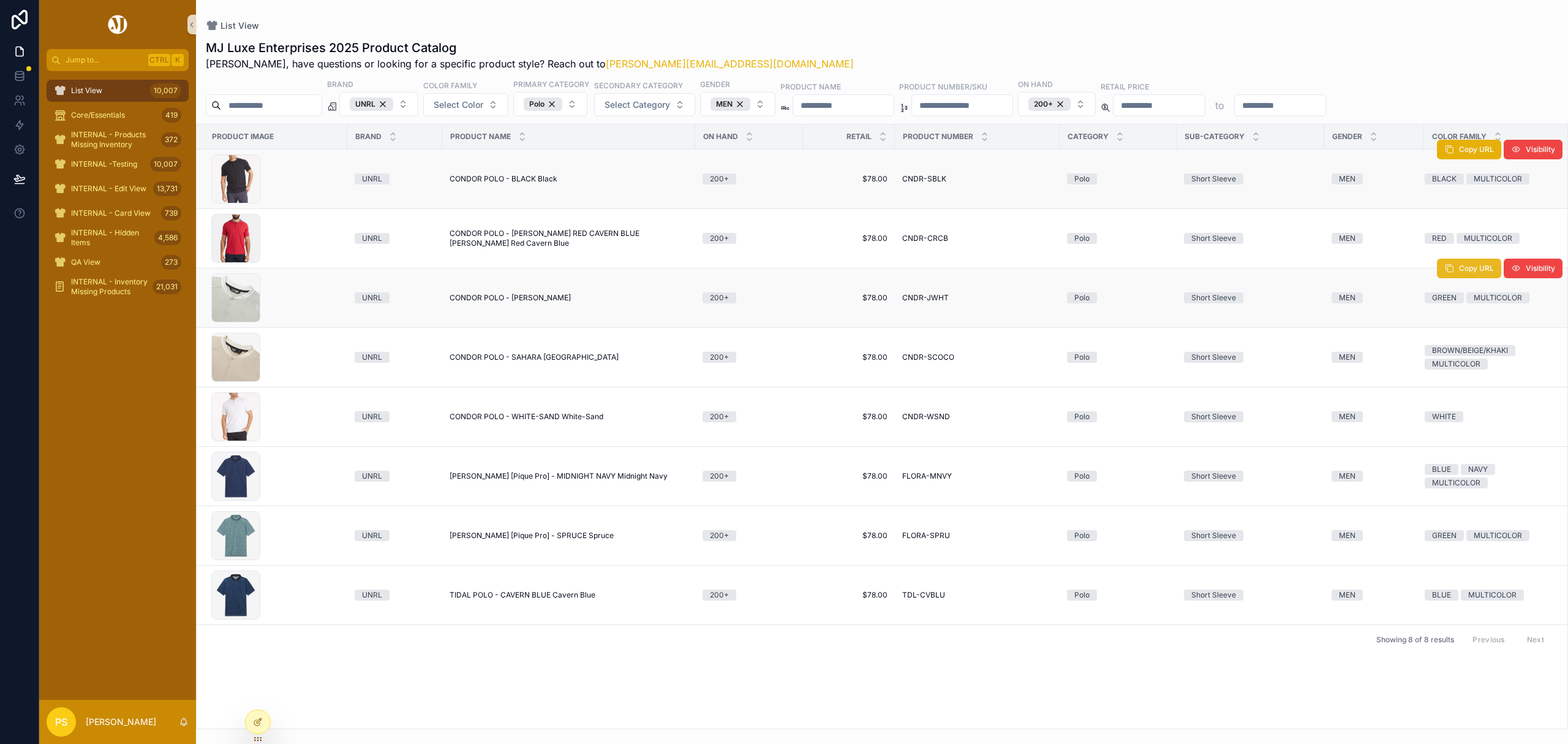
click at [1461, 272] on span "Copy URL" at bounding box center [1476, 268] width 35 height 10
drag, startPoint x: 1447, startPoint y: 389, endPoint x: 1414, endPoint y: 393, distance: 33.2
click at [1447, 389] on icon "scrollable content" at bounding box center [1450, 388] width 10 height 10
click at [289, 103] on input "scrollable content" at bounding box center [272, 106] width 101 height 17
click at [393, 103] on div "UNRL" at bounding box center [371, 104] width 43 height 14
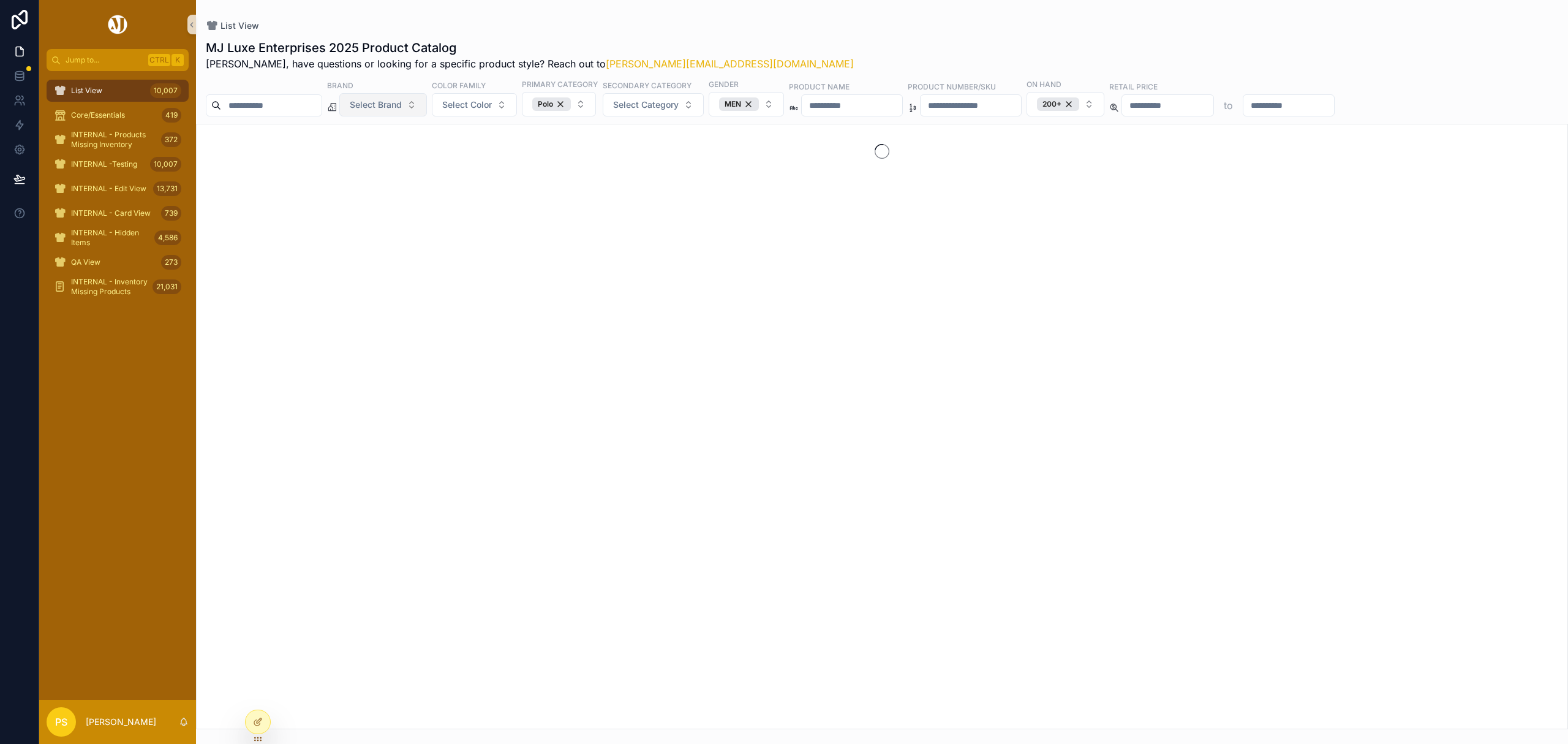
click at [311, 106] on input "scrollable content" at bounding box center [272, 106] width 101 height 17
paste input "******"
type input "******"
click at [1094, 104] on div "200+" at bounding box center [1073, 104] width 43 height 14
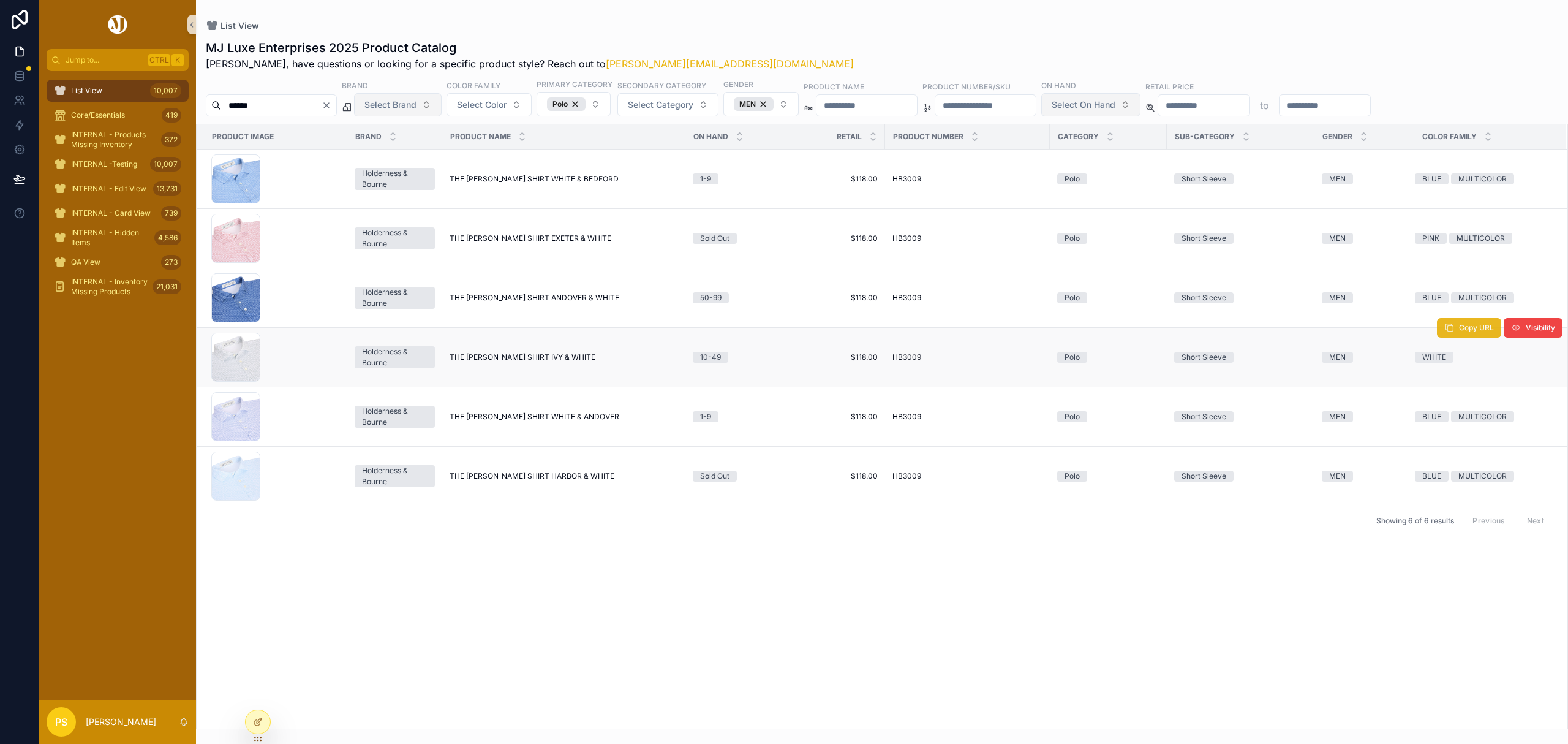
click at [1456, 333] on button "Copy URL" at bounding box center [1469, 327] width 65 height 20
click at [522, 361] on span "THE WARREN SHIRT IVY & WHITE" at bounding box center [522, 358] width 146 height 10
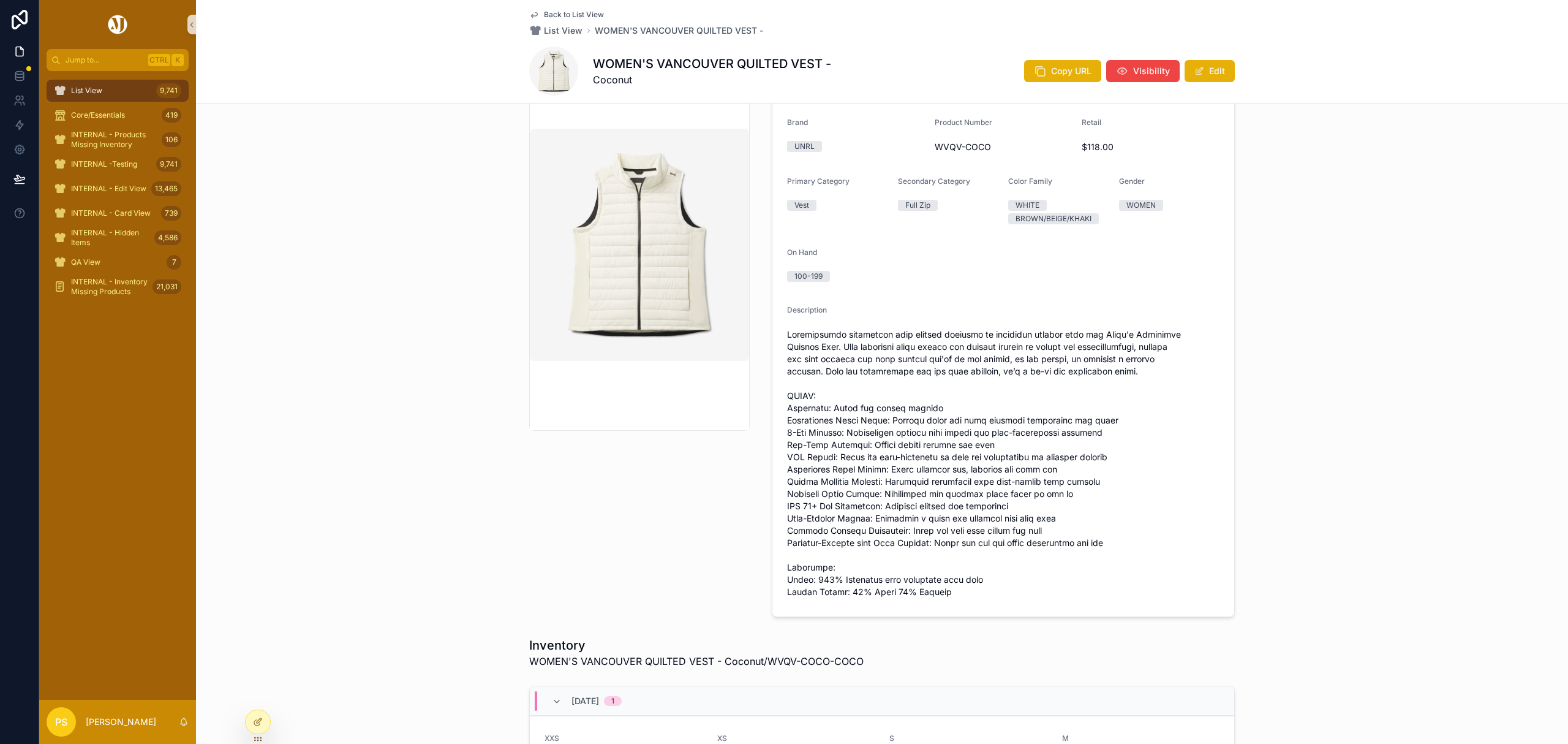
scroll to position [245, 0]
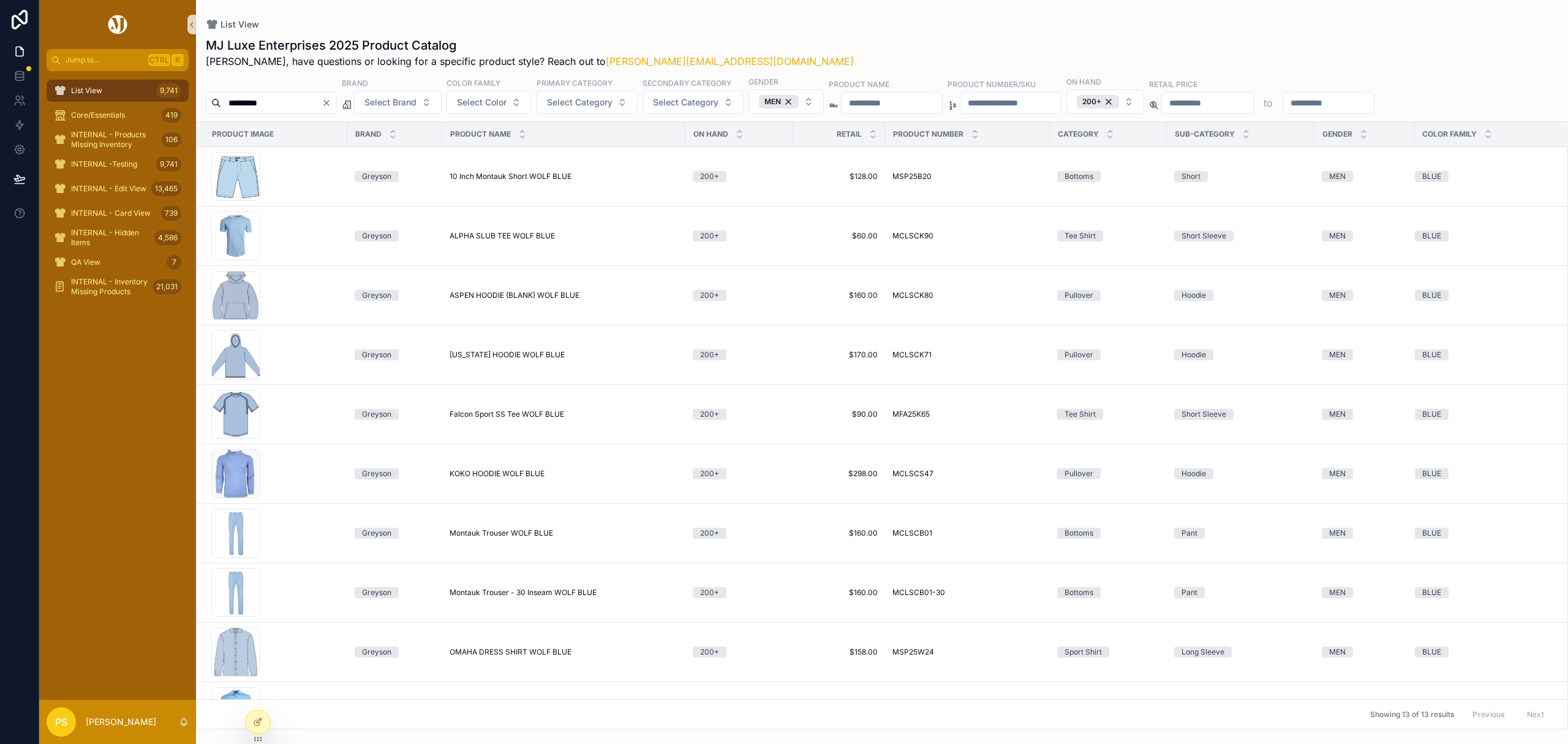
click at [307, 106] on input "*********" at bounding box center [272, 103] width 101 height 17
click at [329, 101] on icon "Clear" at bounding box center [326, 103] width 5 height 5
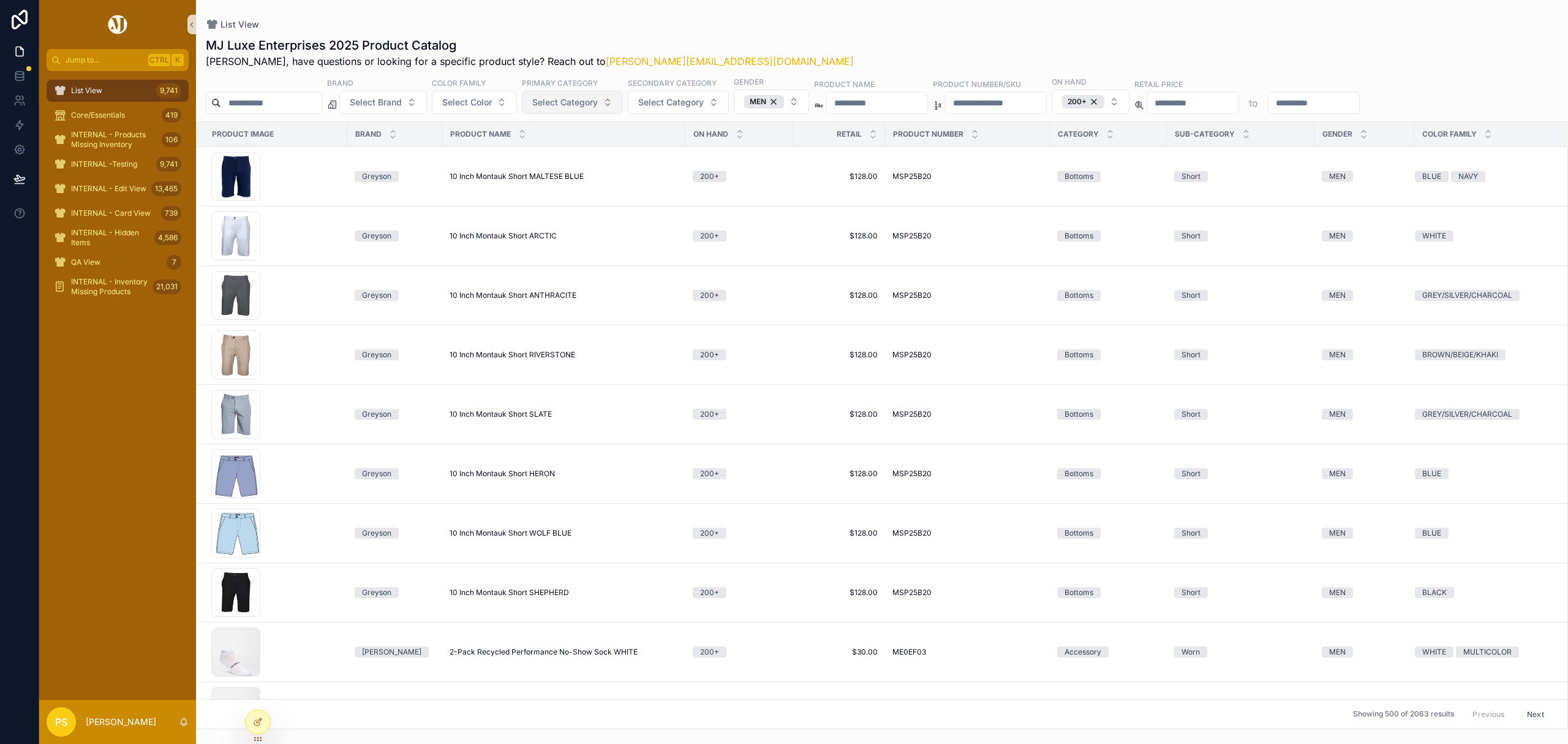
click at [566, 108] on span "Select Category" at bounding box center [565, 102] width 66 height 12
click at [556, 268] on div "Polo" at bounding box center [606, 270] width 147 height 20
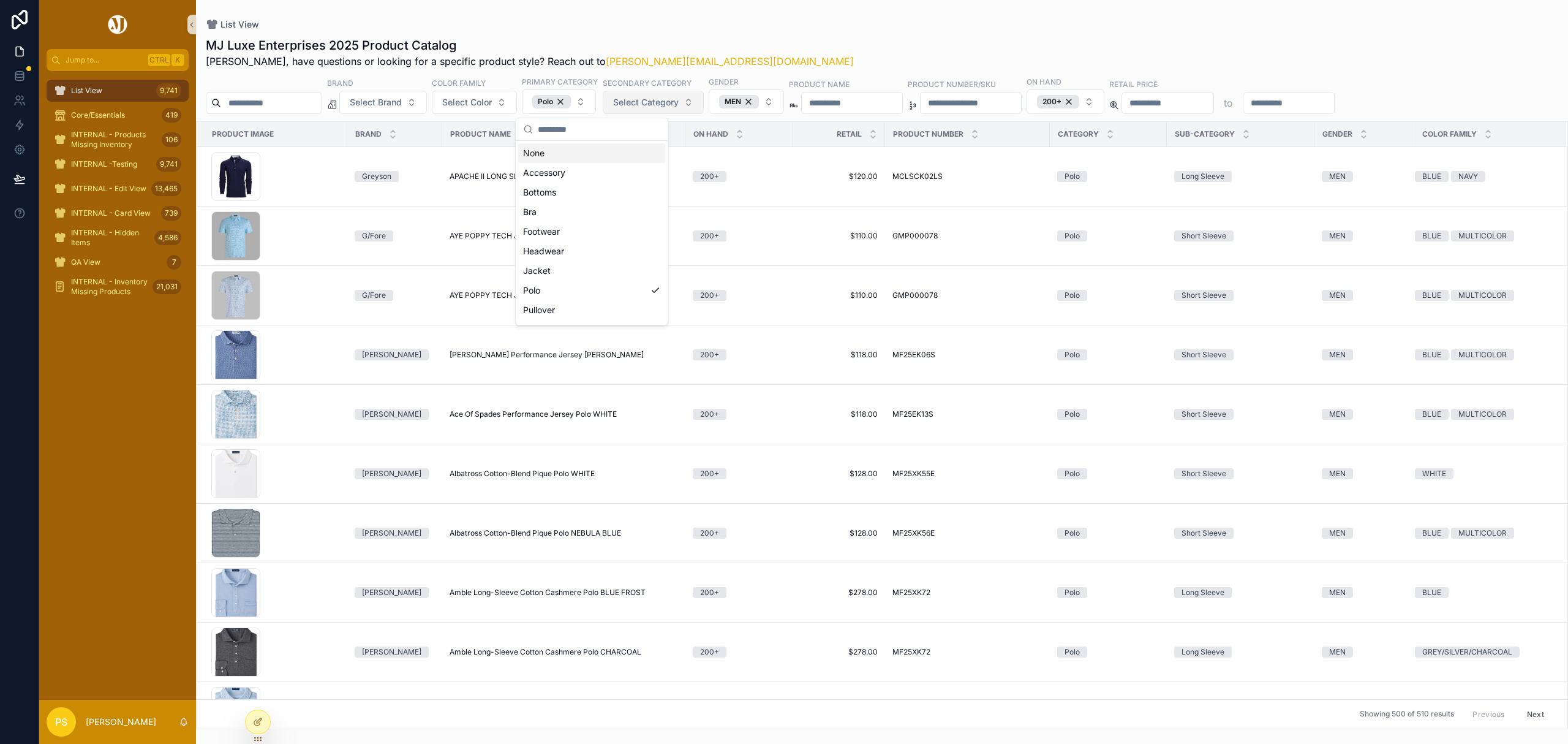
click at [679, 104] on span "Select Category" at bounding box center [646, 102] width 66 height 12
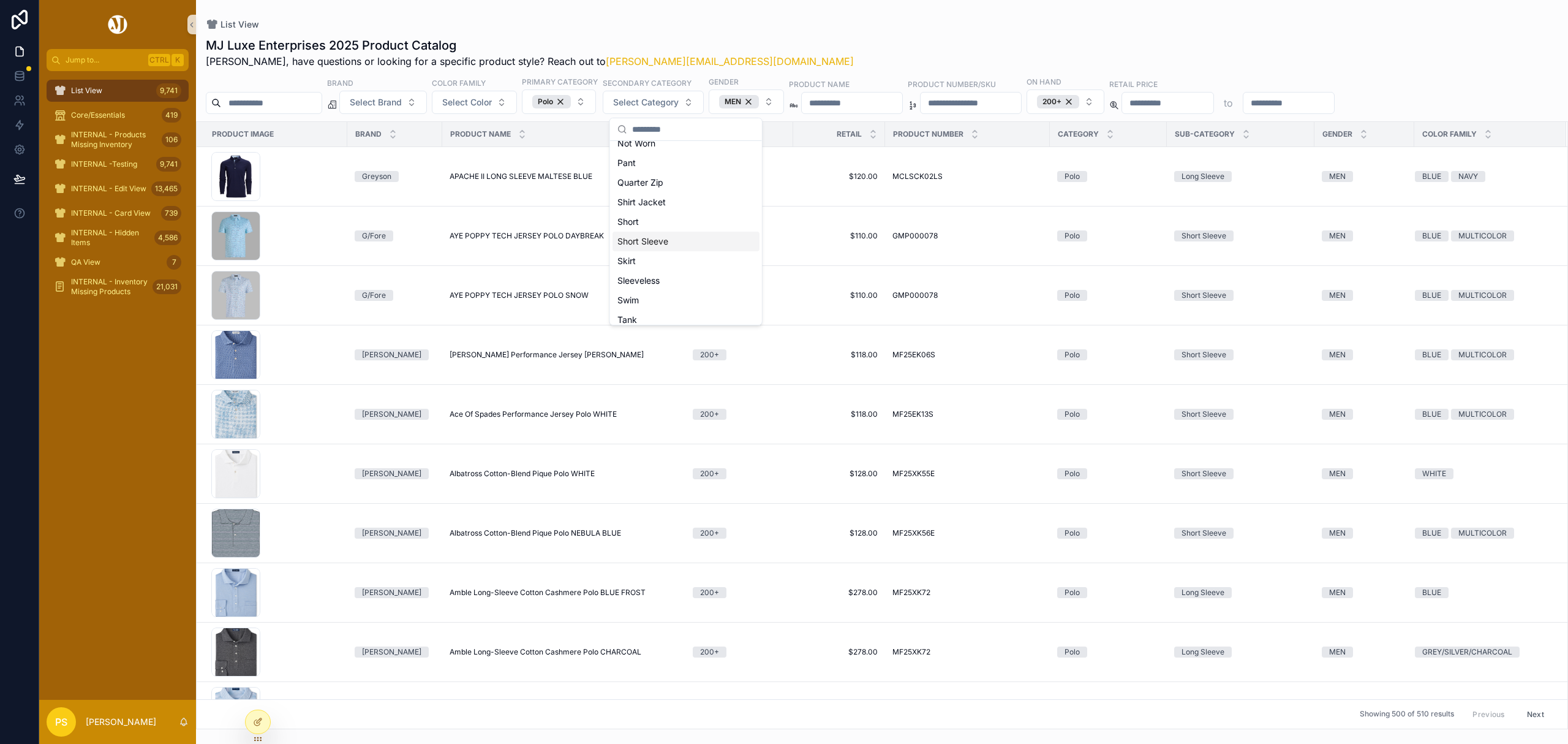
click at [663, 245] on div "Short Sleeve" at bounding box center [686, 241] width 147 height 20
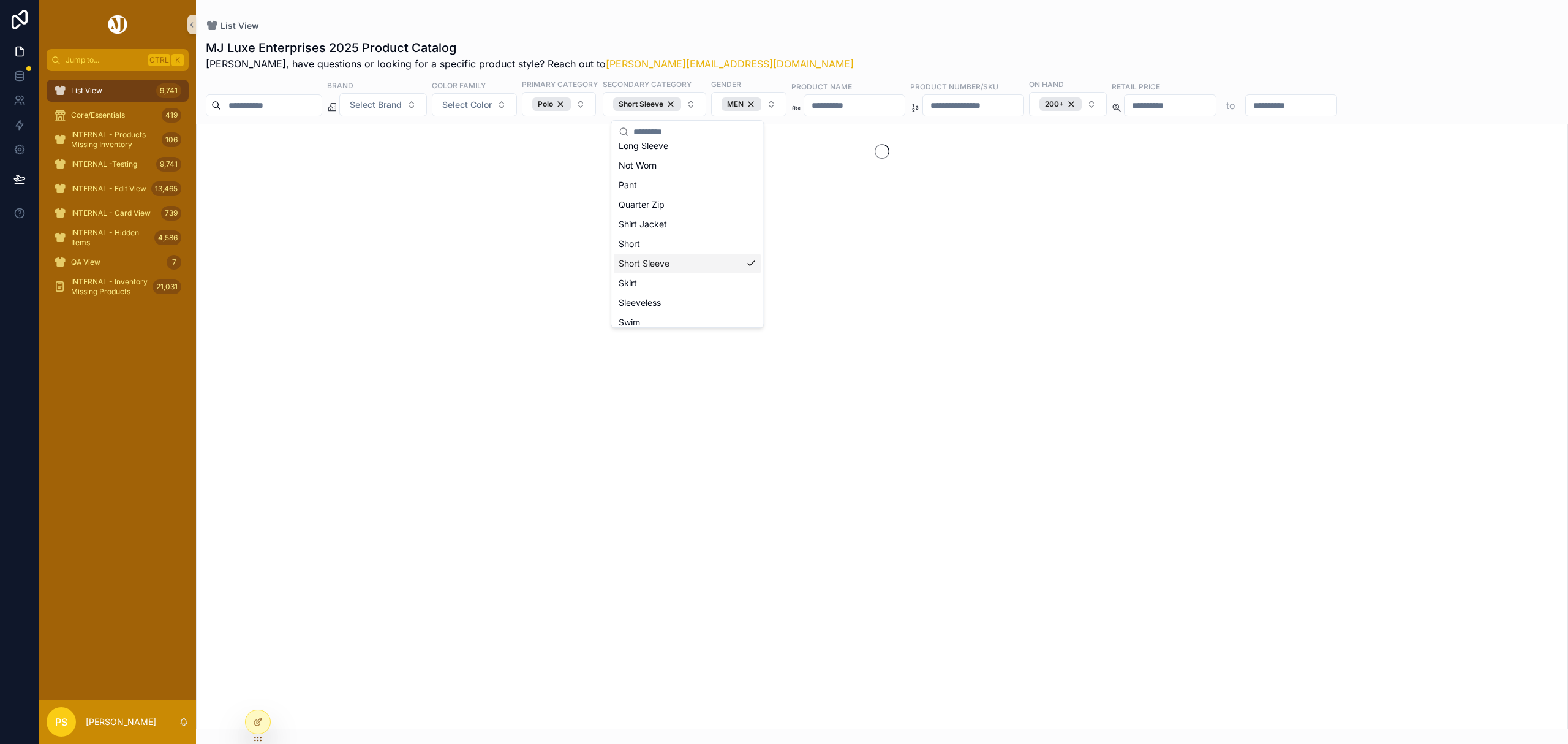
scroll to position [265, 0]
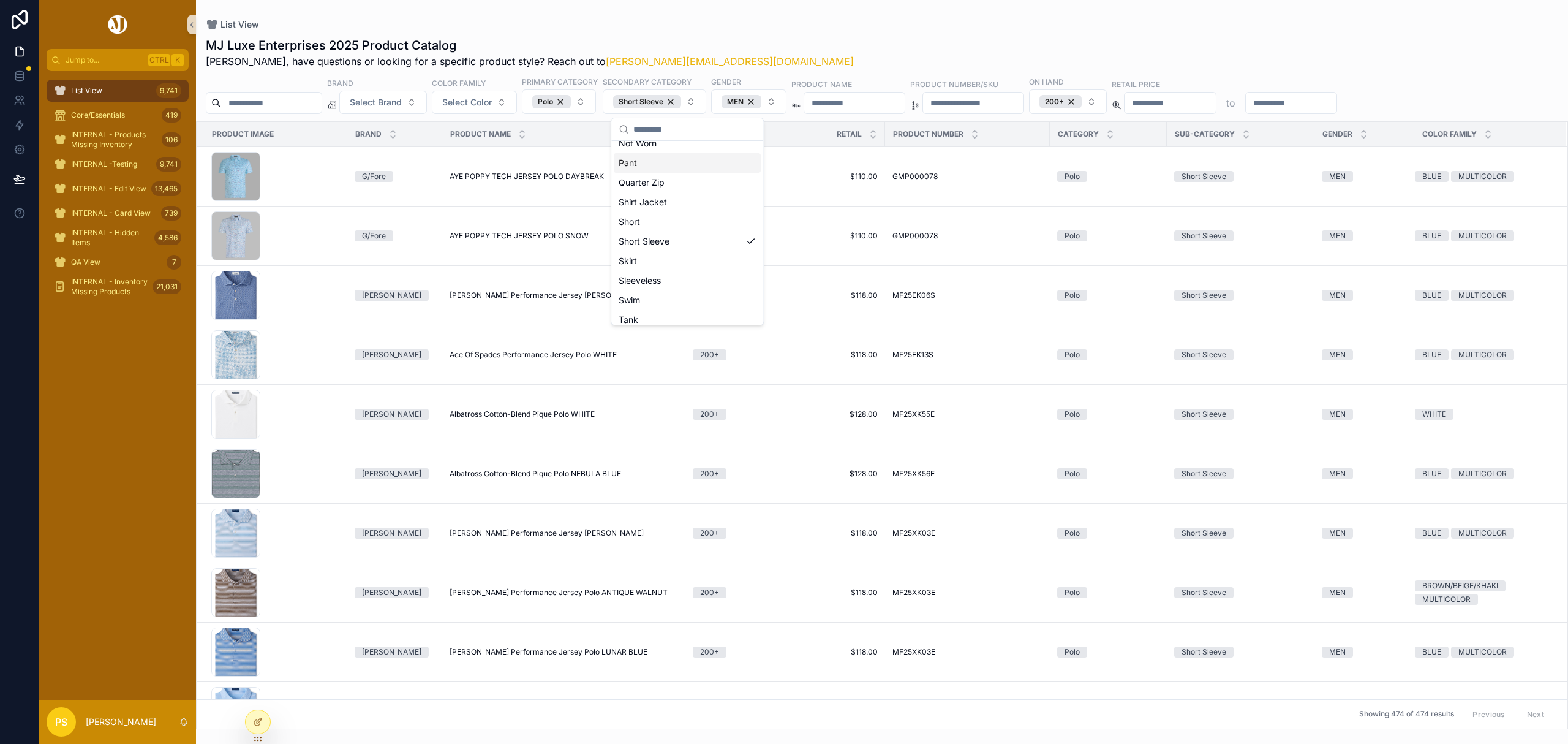
click at [891, 23] on div "List View" at bounding box center [882, 25] width 1353 height 10
click at [501, 112] on button "Select Color" at bounding box center [474, 101] width 85 height 23
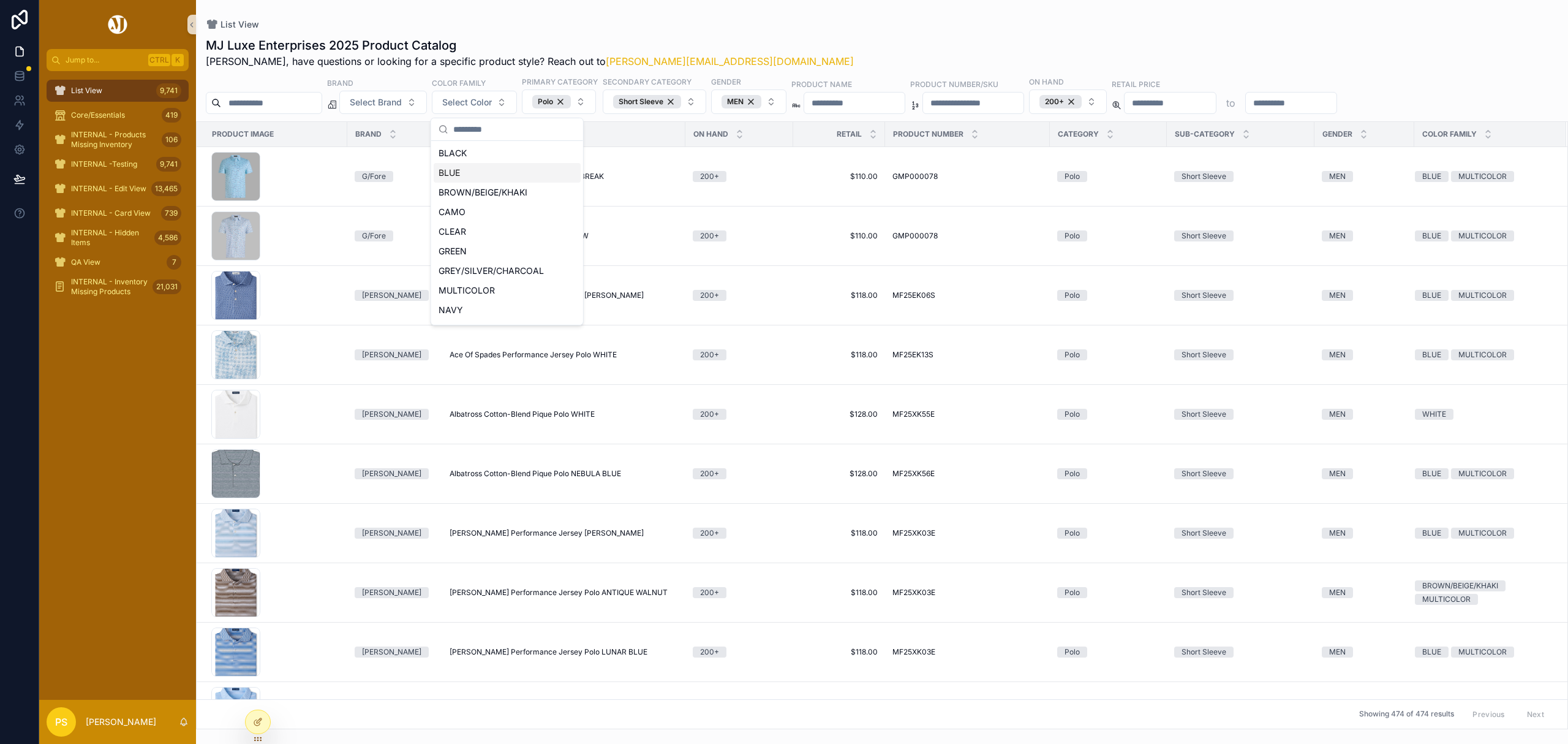
click at [467, 170] on div "BLUE" at bounding box center [507, 172] width 147 height 20
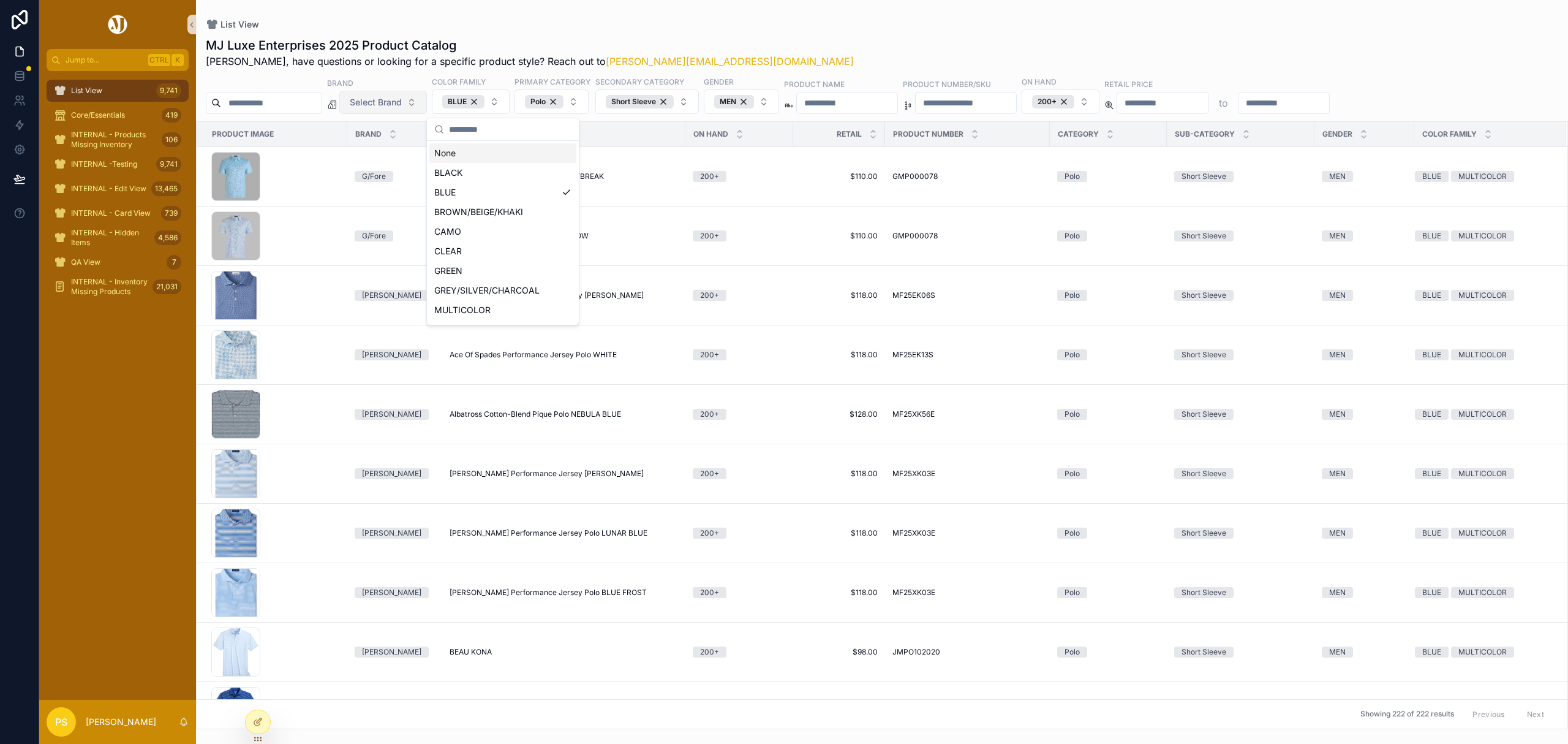
click at [402, 108] on span "Select Brand" at bounding box center [376, 102] width 52 height 12
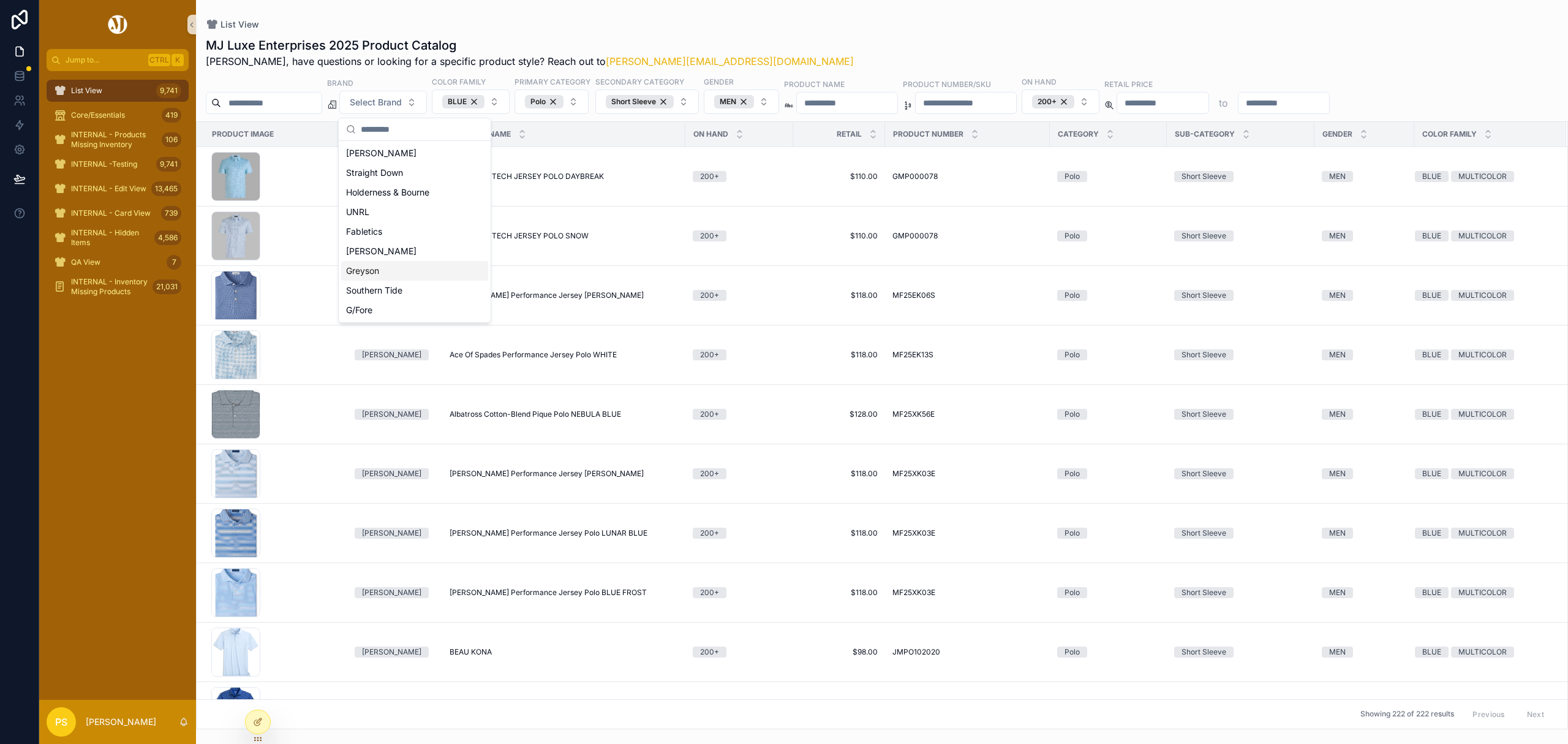
click at [395, 270] on div "Greyson" at bounding box center [415, 270] width 147 height 20
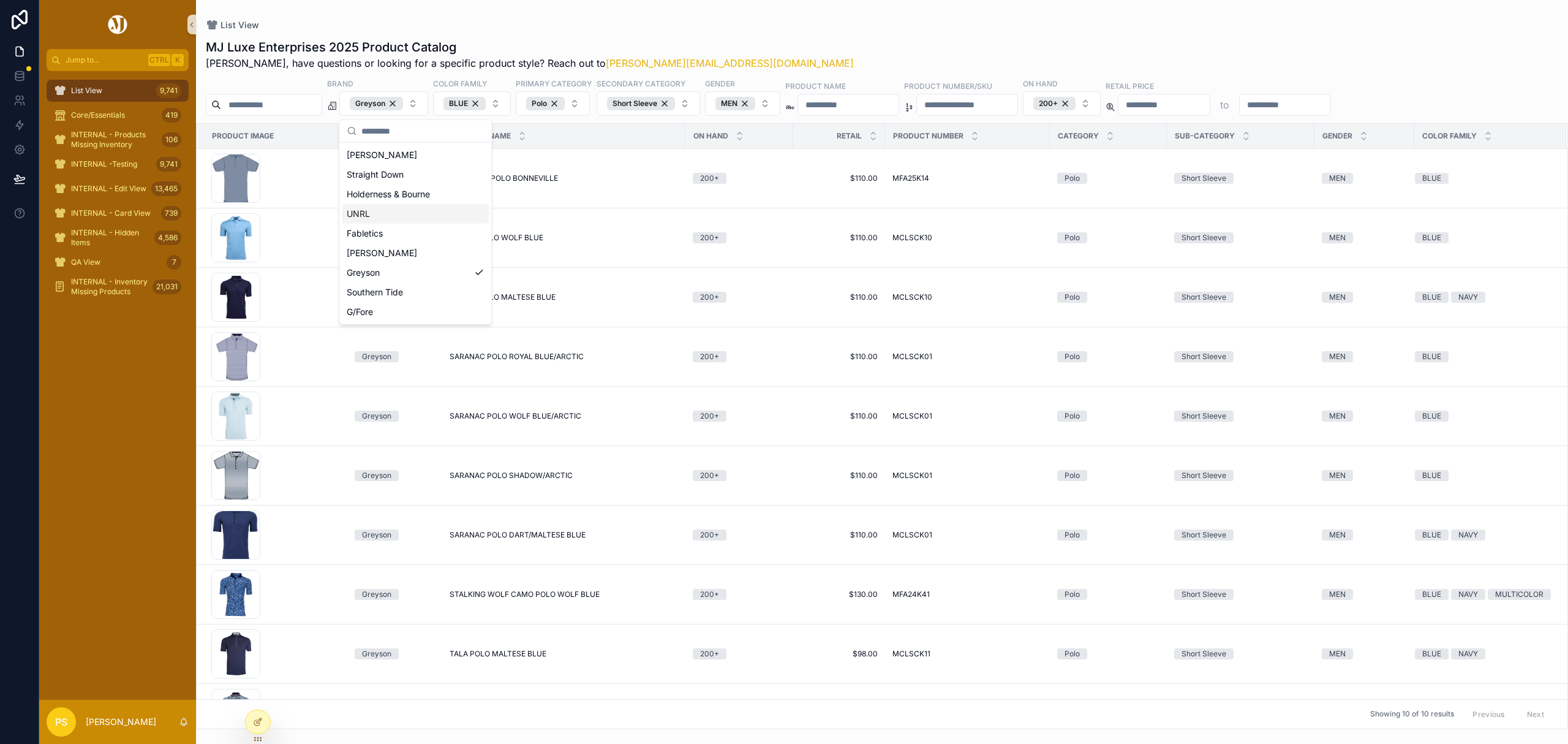
click at [846, 45] on div "MJ Luxe Enterprises 2025 Product Catalog Philip, have questions or looking for …" at bounding box center [882, 54] width 1353 height 32
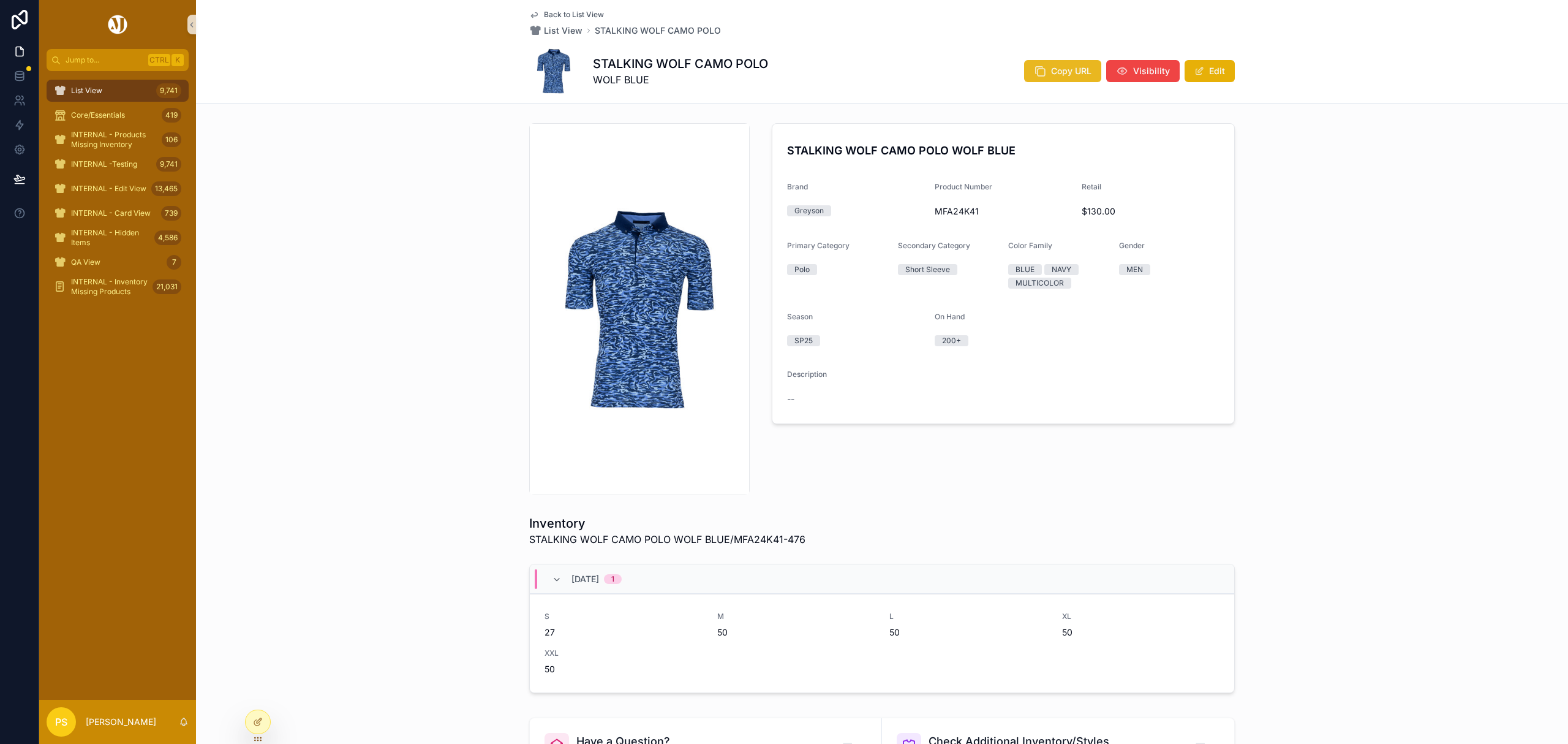
click at [1051, 75] on span "Copy URL" at bounding box center [1071, 71] width 40 height 12
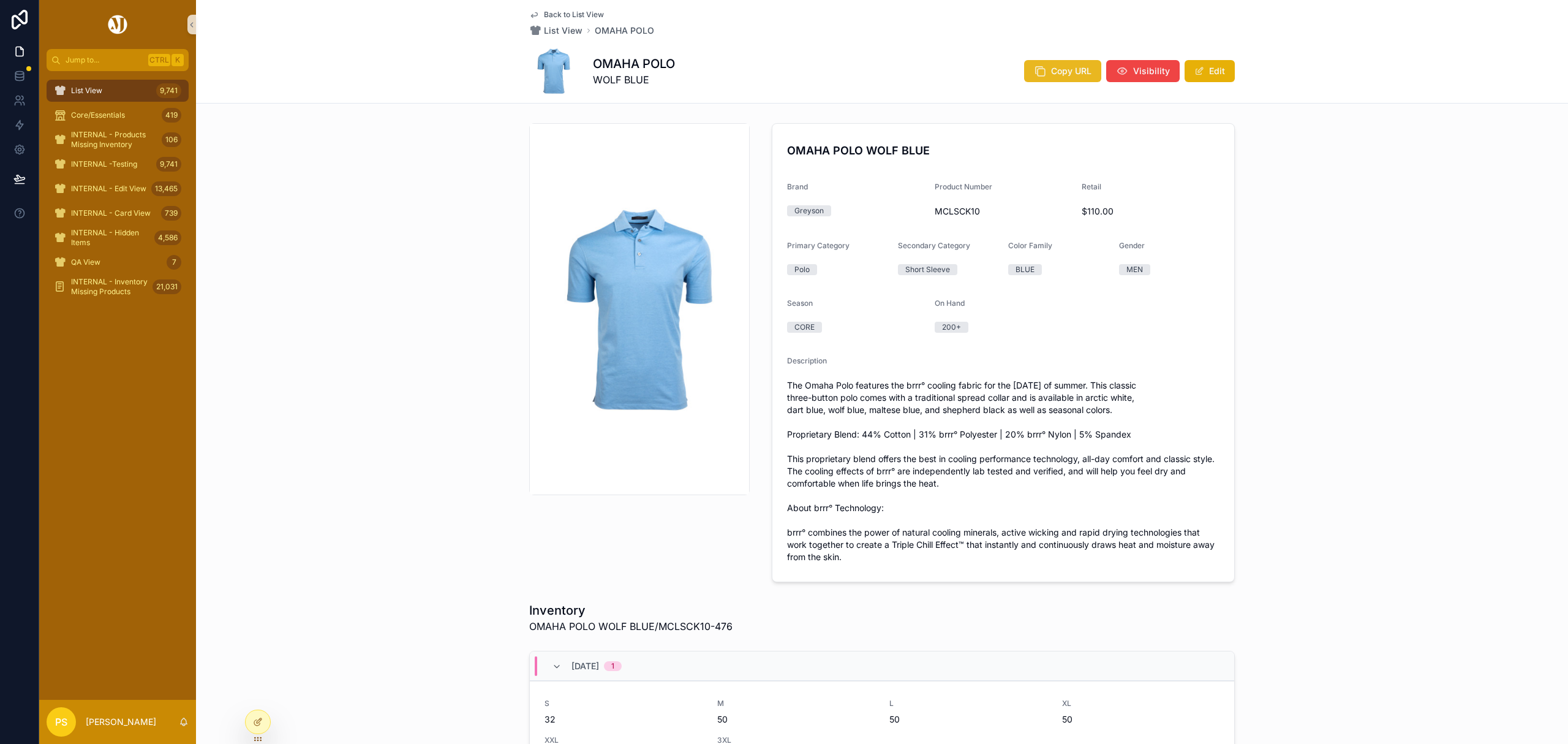
click at [1076, 65] on span "Copy URL" at bounding box center [1071, 71] width 40 height 12
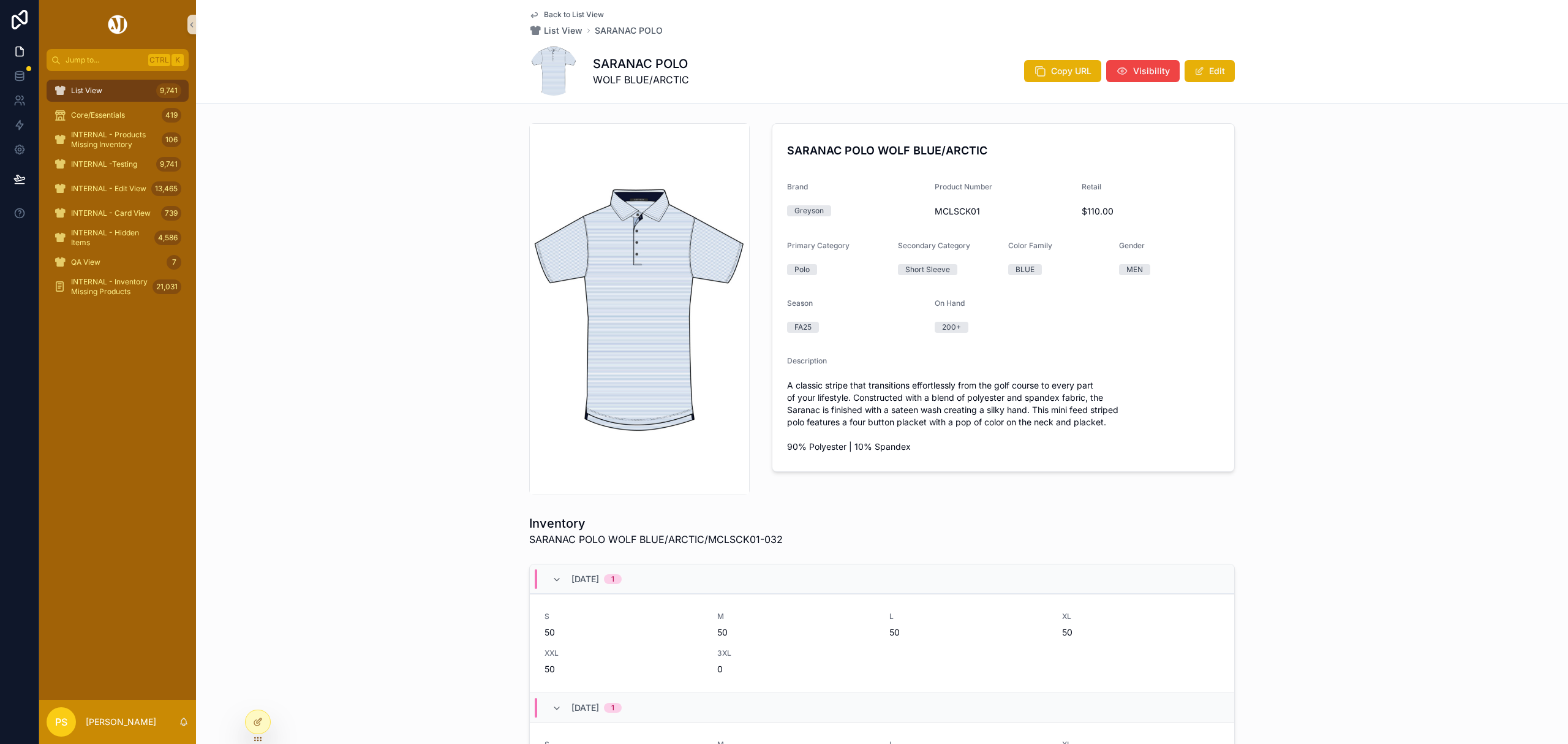
click at [969, 214] on span "MCLSCK01" at bounding box center [1003, 211] width 138 height 12
copy span "MCLSCK01"
click at [716, 538] on span "SARANAC POLO WOLF BLUE/ARCTIC/MCLSCK01-032" at bounding box center [656, 539] width 254 height 14
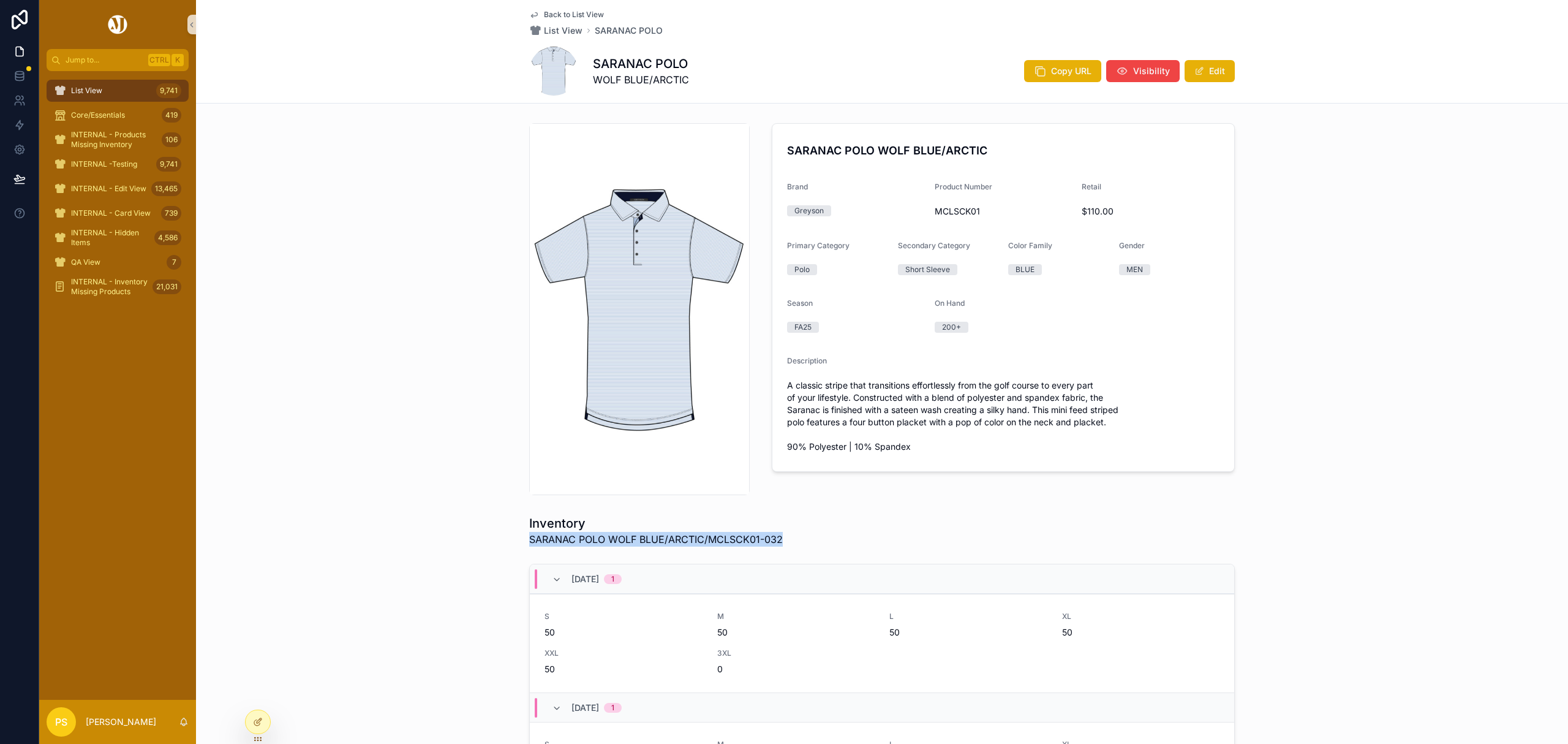
click at [716, 538] on span "SARANAC POLO WOLF BLUE/ARCTIC/MCLSCK01-032" at bounding box center [656, 539] width 254 height 14
click at [736, 538] on span "SARANAC POLO WOLF BLUE/ARCTIC/MCLSCK01-032" at bounding box center [656, 539] width 254 height 14
drag, startPoint x: 788, startPoint y: 538, endPoint x: 705, endPoint y: 538, distance: 83.0
click at [705, 538] on div "Inventory SARANAC POLO WOLF BLUE/ARCTIC/MCLSCK01-032" at bounding box center [882, 530] width 705 height 32
copy span "MCLSCK01-032"
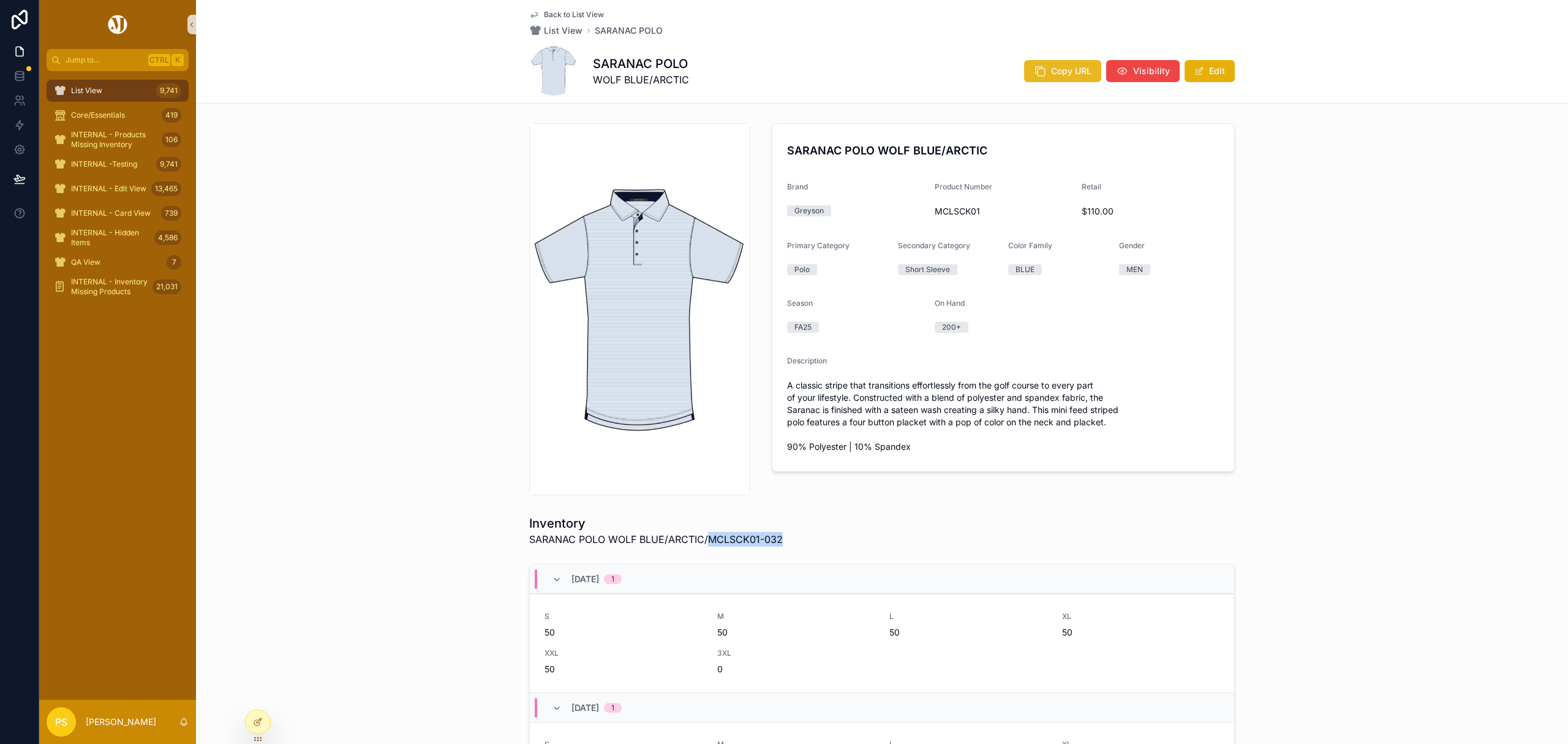
click at [1060, 71] on span "Copy URL" at bounding box center [1071, 71] width 40 height 12
click at [750, 540] on span "SARANAC POLO WOLF BLUE/ARCTIC/MCLSCK01-032" at bounding box center [656, 539] width 254 height 14
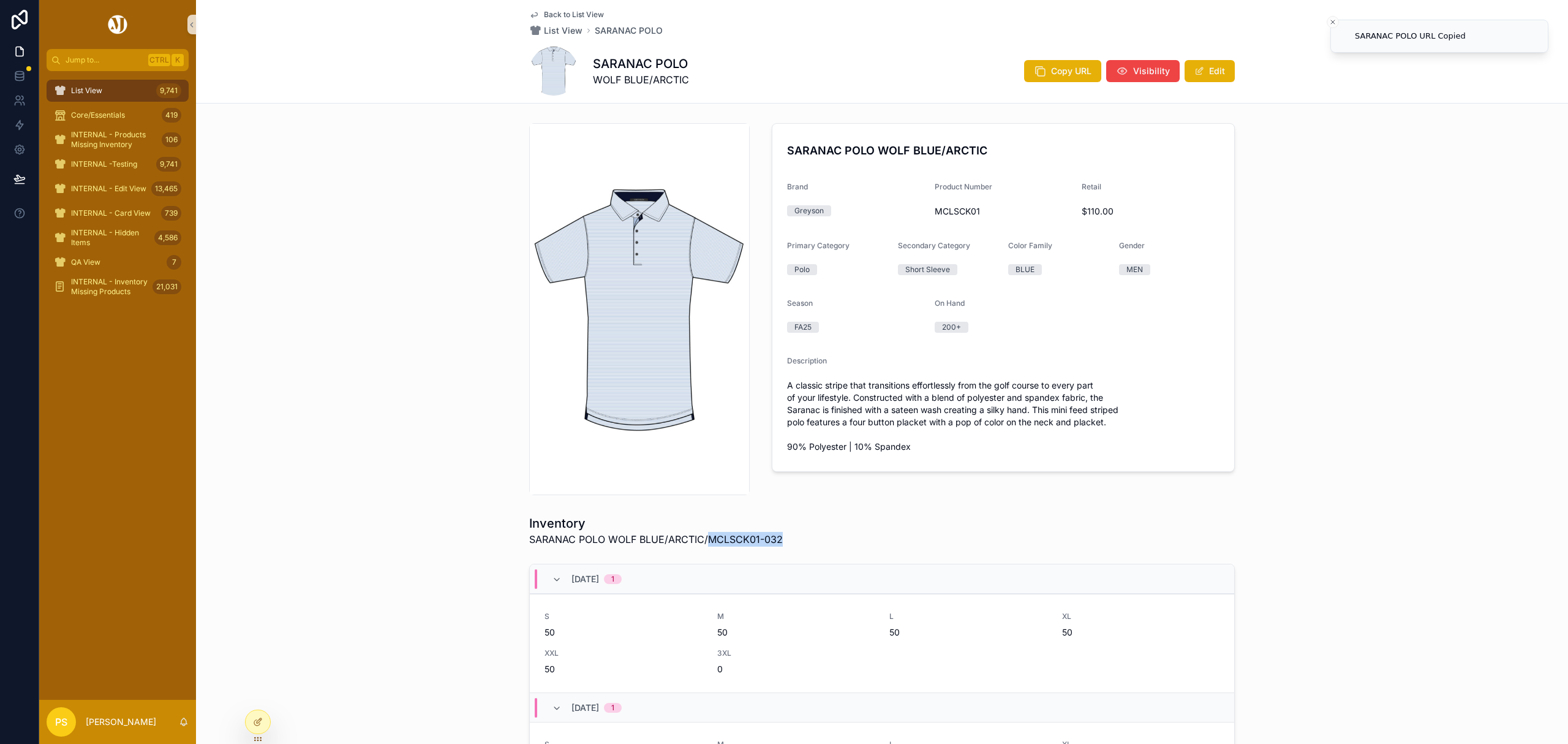
drag, startPoint x: 780, startPoint y: 534, endPoint x: 705, endPoint y: 546, distance: 76.0
click at [705, 546] on div "Inventory SARANAC POLO WOLF BLUE/ARCTIC/MCLSCK01-032" at bounding box center [882, 530] width 705 height 32
copy span "MCLSCK01-032"
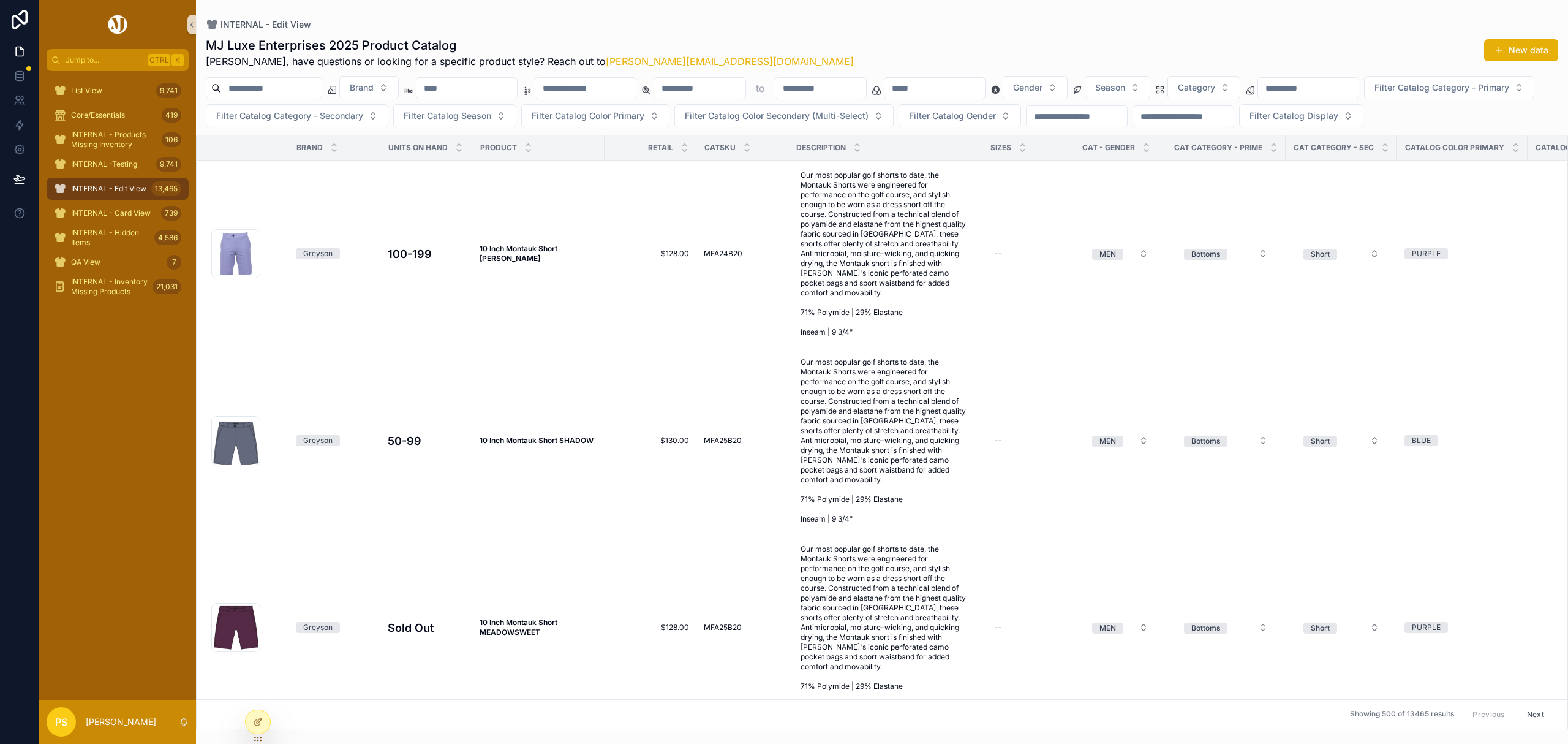
click at [246, 91] on input "scrollable content" at bounding box center [272, 88] width 101 height 17
click at [309, 89] on input "scrollable content" at bounding box center [272, 88] width 101 height 17
paste input "**********"
type input "**********"
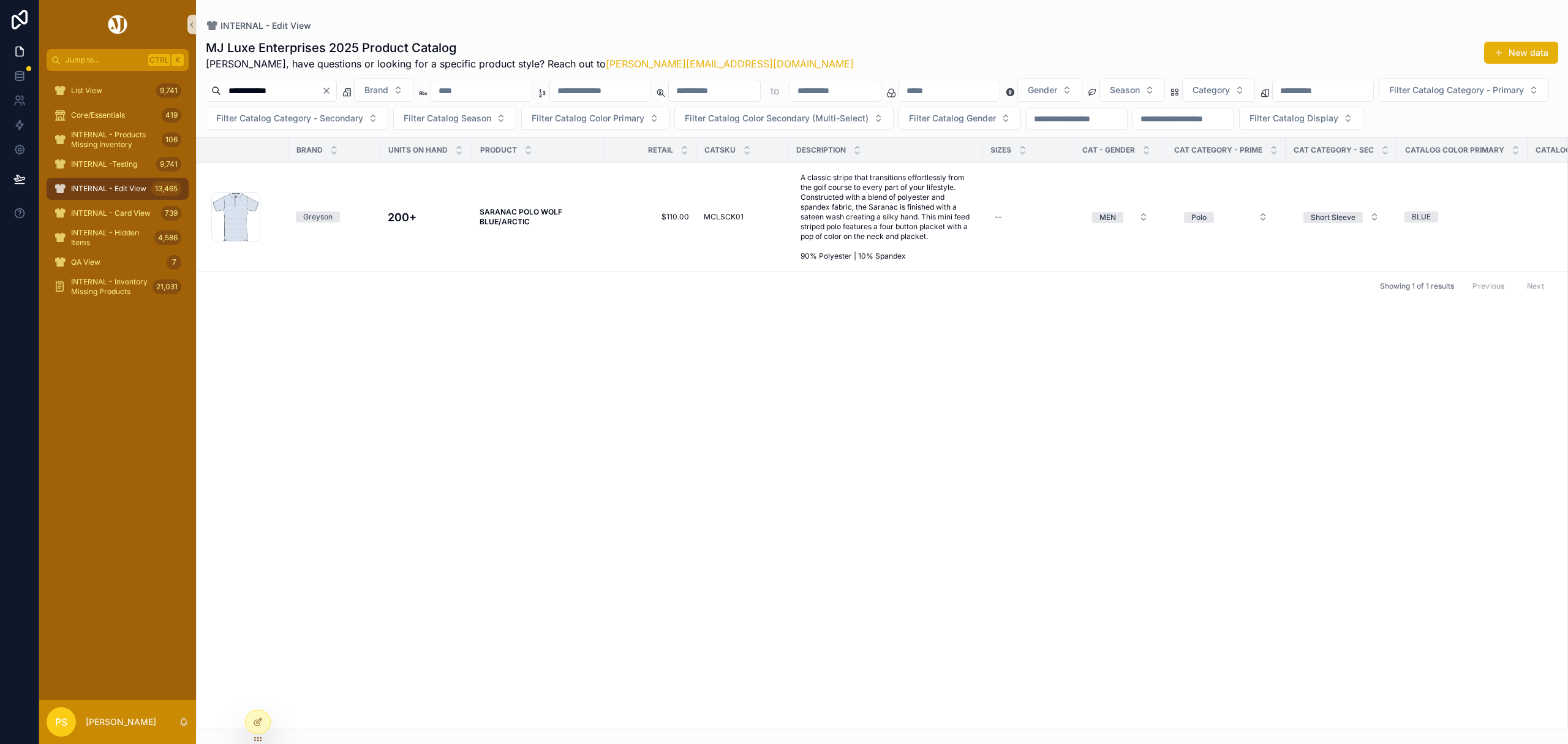
click at [706, 487] on div "Brand Units On Hand Product Retail CATSKU Description SIZES CAT - GENDER CAT CA…" at bounding box center [882, 433] width 1370 height 591
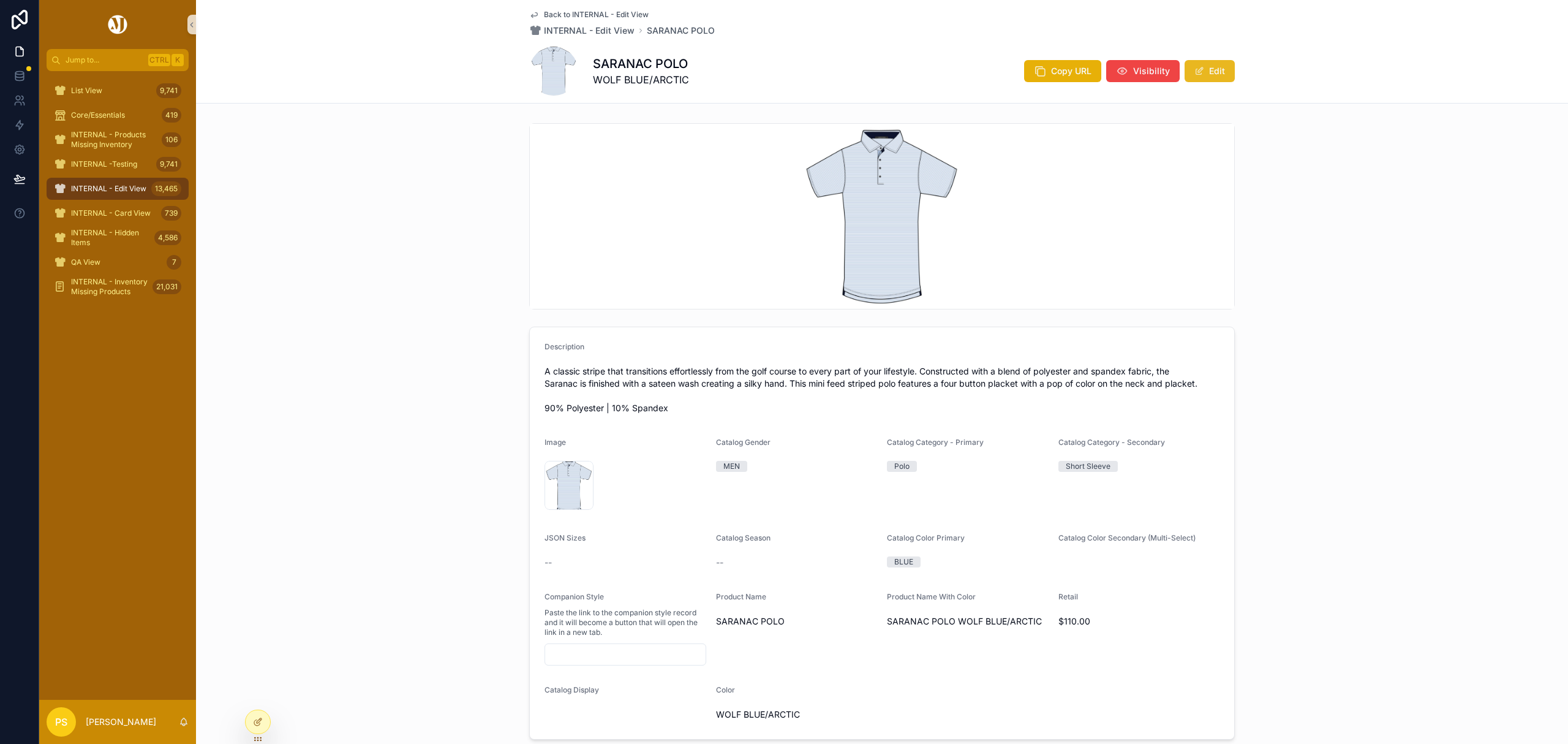
click at [1194, 67] on span "scrollable content" at bounding box center [1199, 72] width 10 height 10
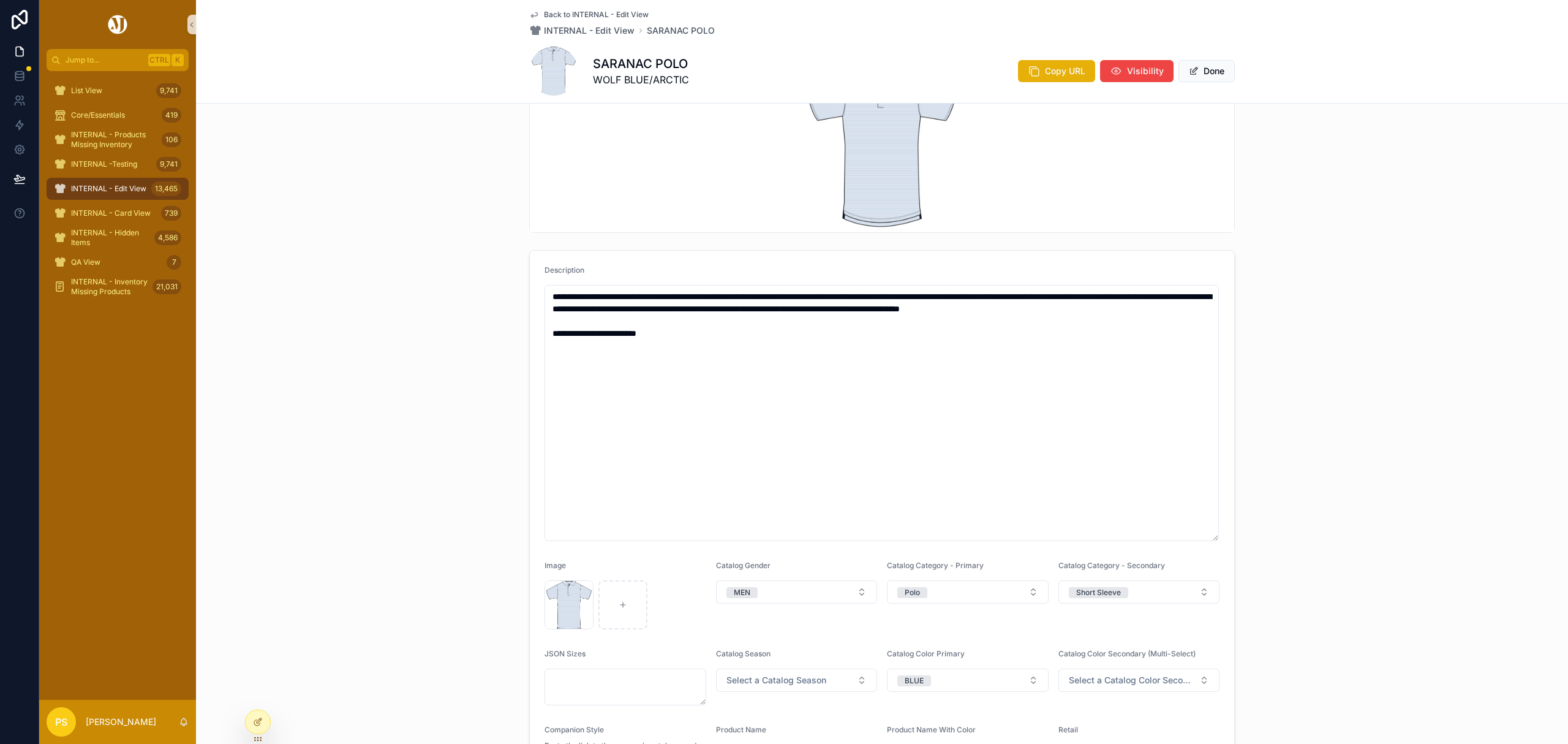
scroll to position [163, 0]
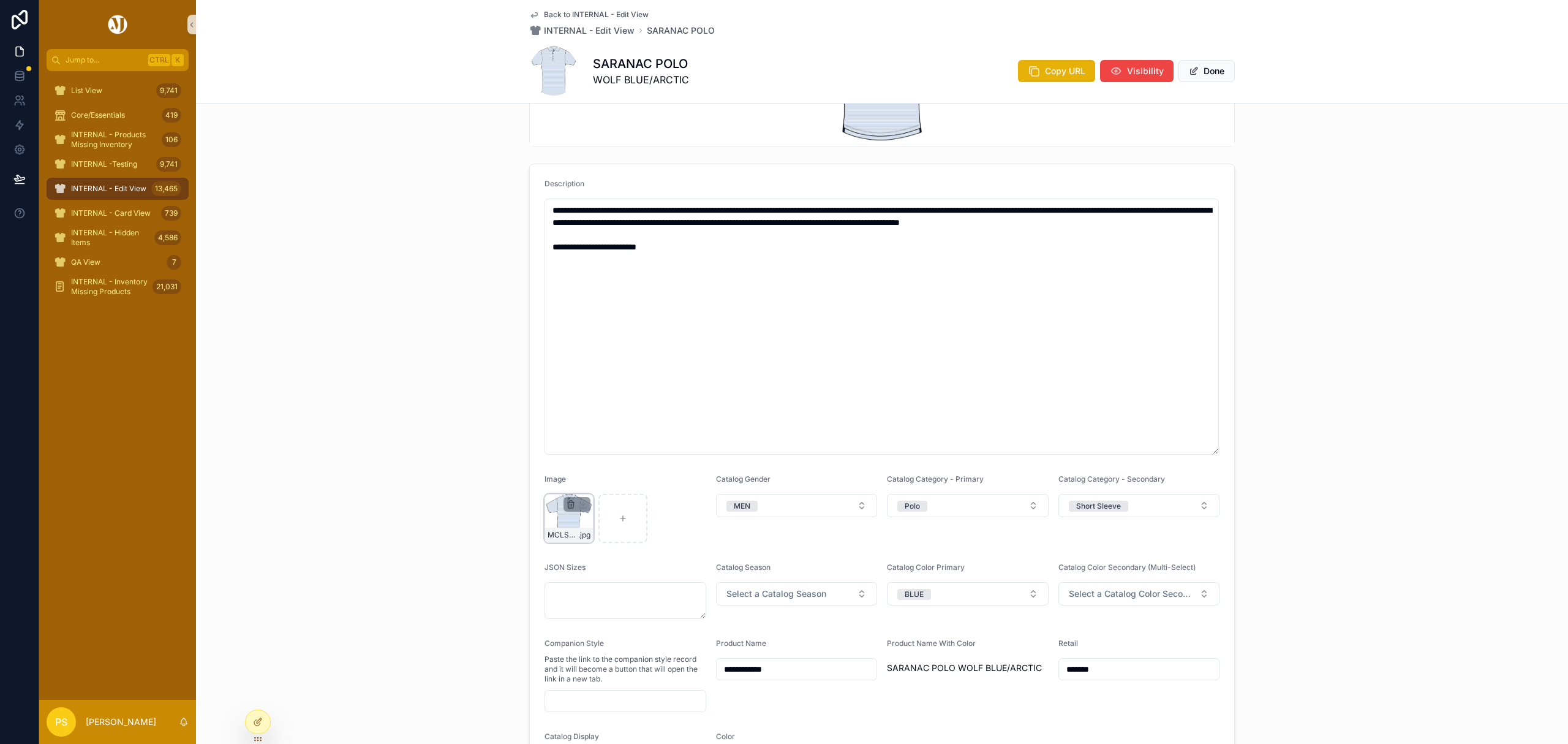
click at [566, 500] on icon "scrollable content" at bounding box center [571, 505] width 10 height 10
click at [590, 483] on icon "scrollable content" at bounding box center [590, 483] width 0 height 3
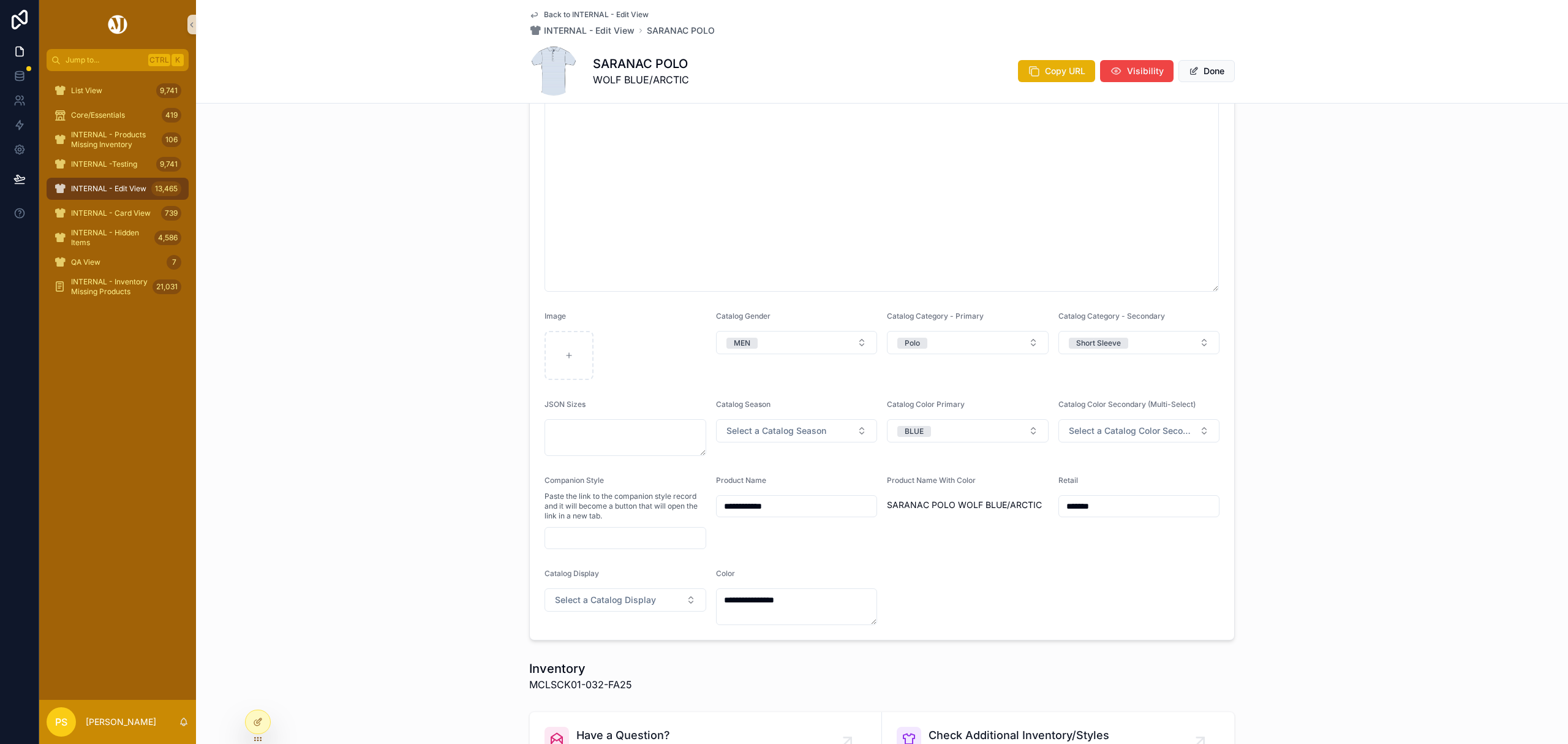
scroll to position [326, 0]
click at [565, 356] on icon "scrollable content" at bounding box center [569, 355] width 9 height 9
type input "**********"
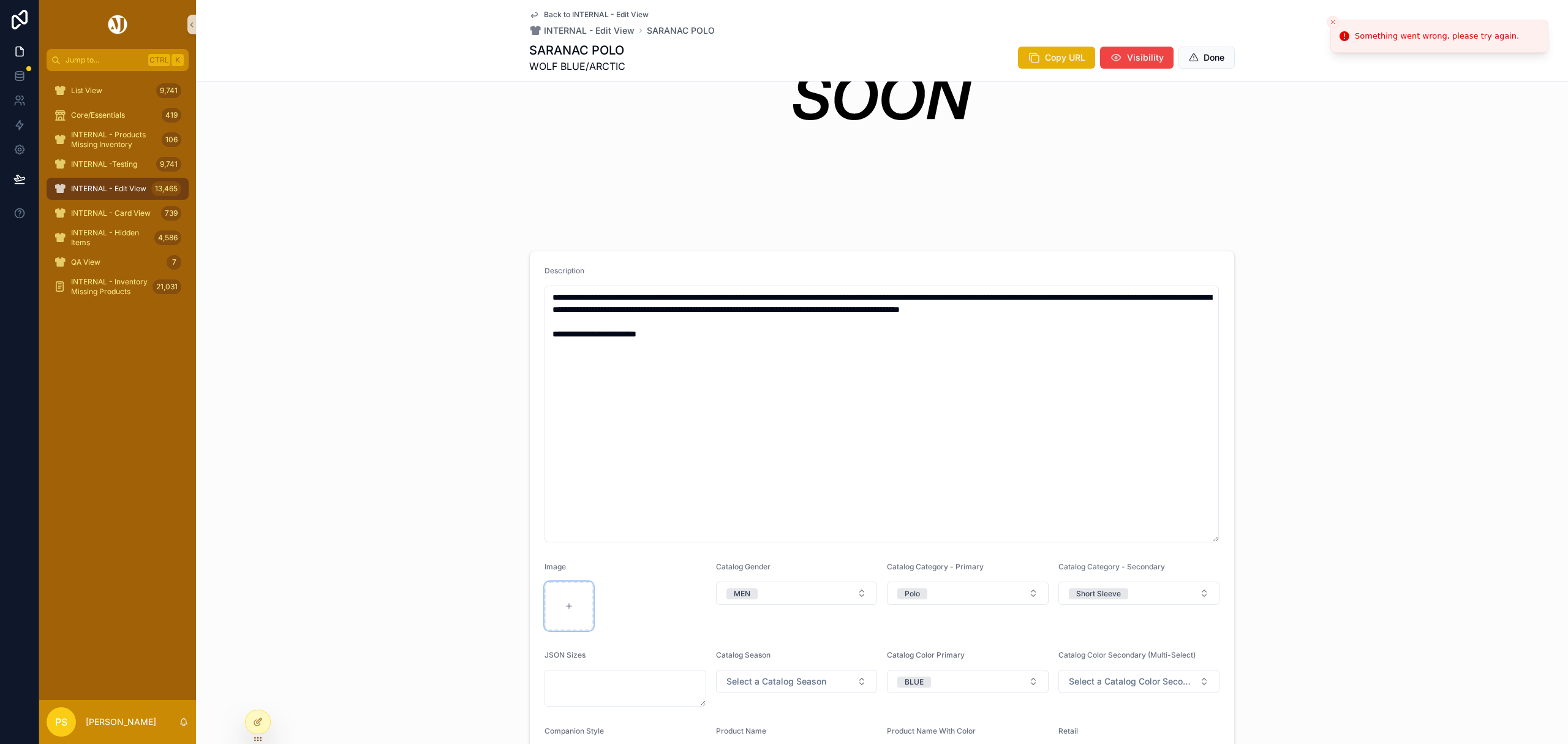
scroll to position [533, 0]
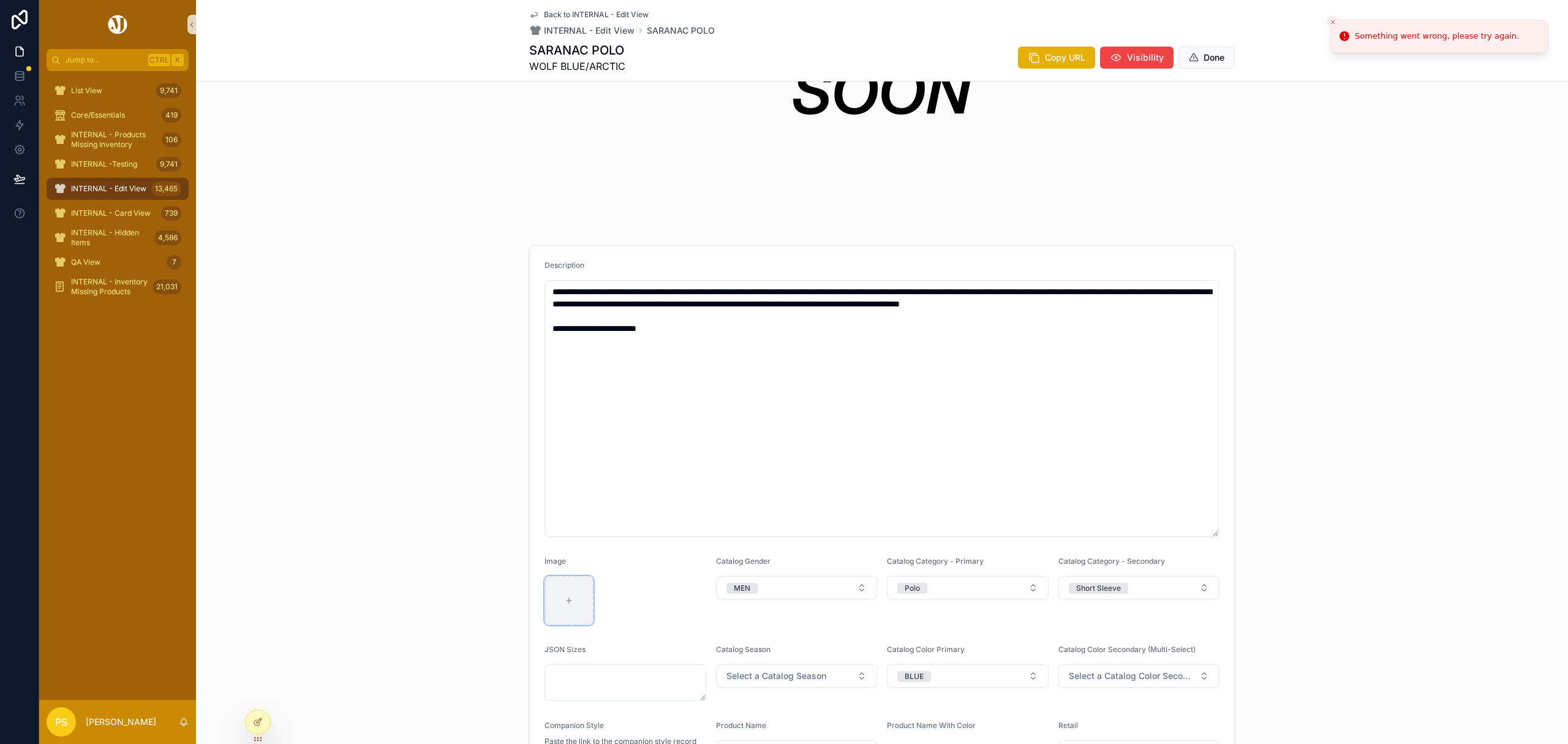
click at [566, 601] on icon "scrollable content" at bounding box center [569, 601] width 5 height 0
type input "**********"
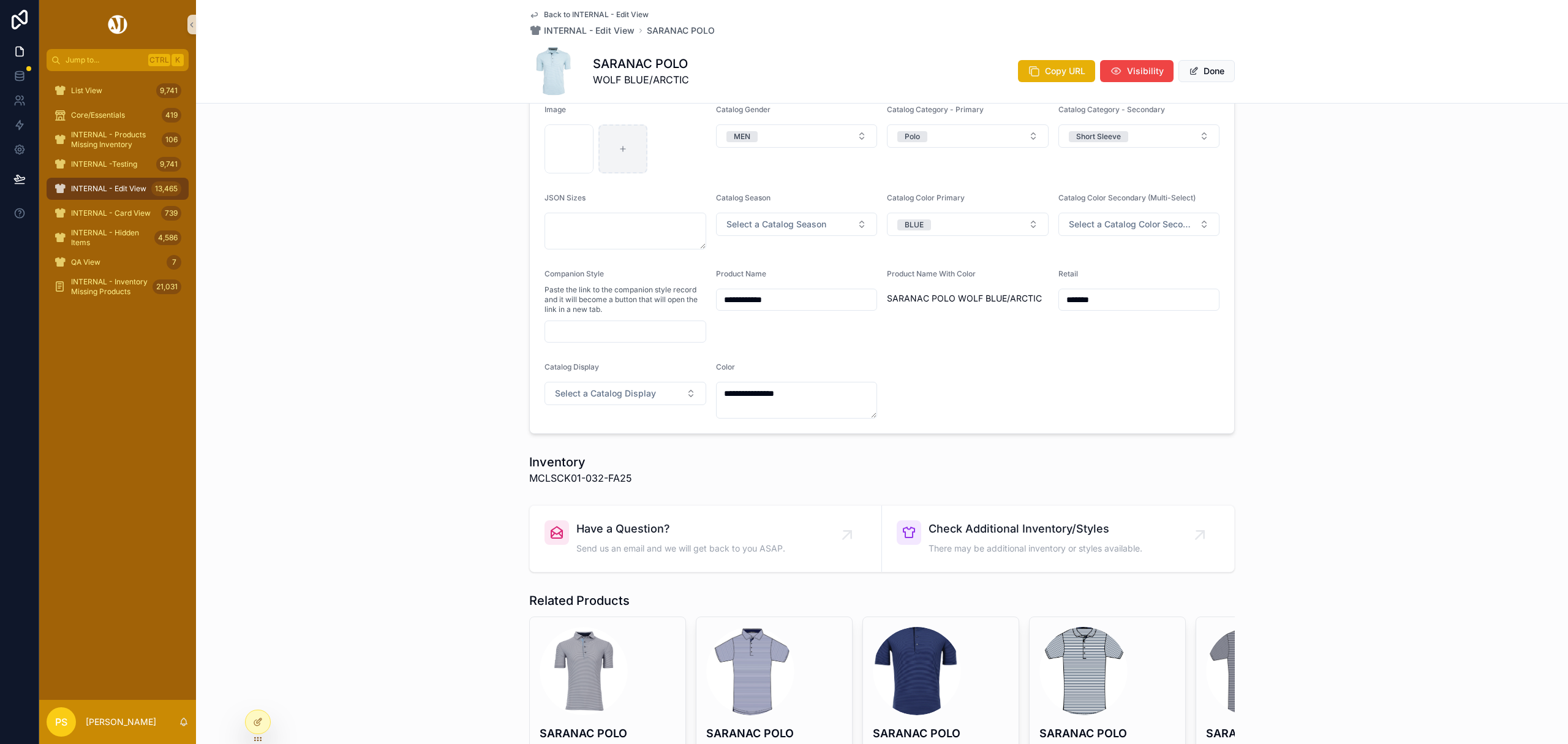
scroll to position [0, 0]
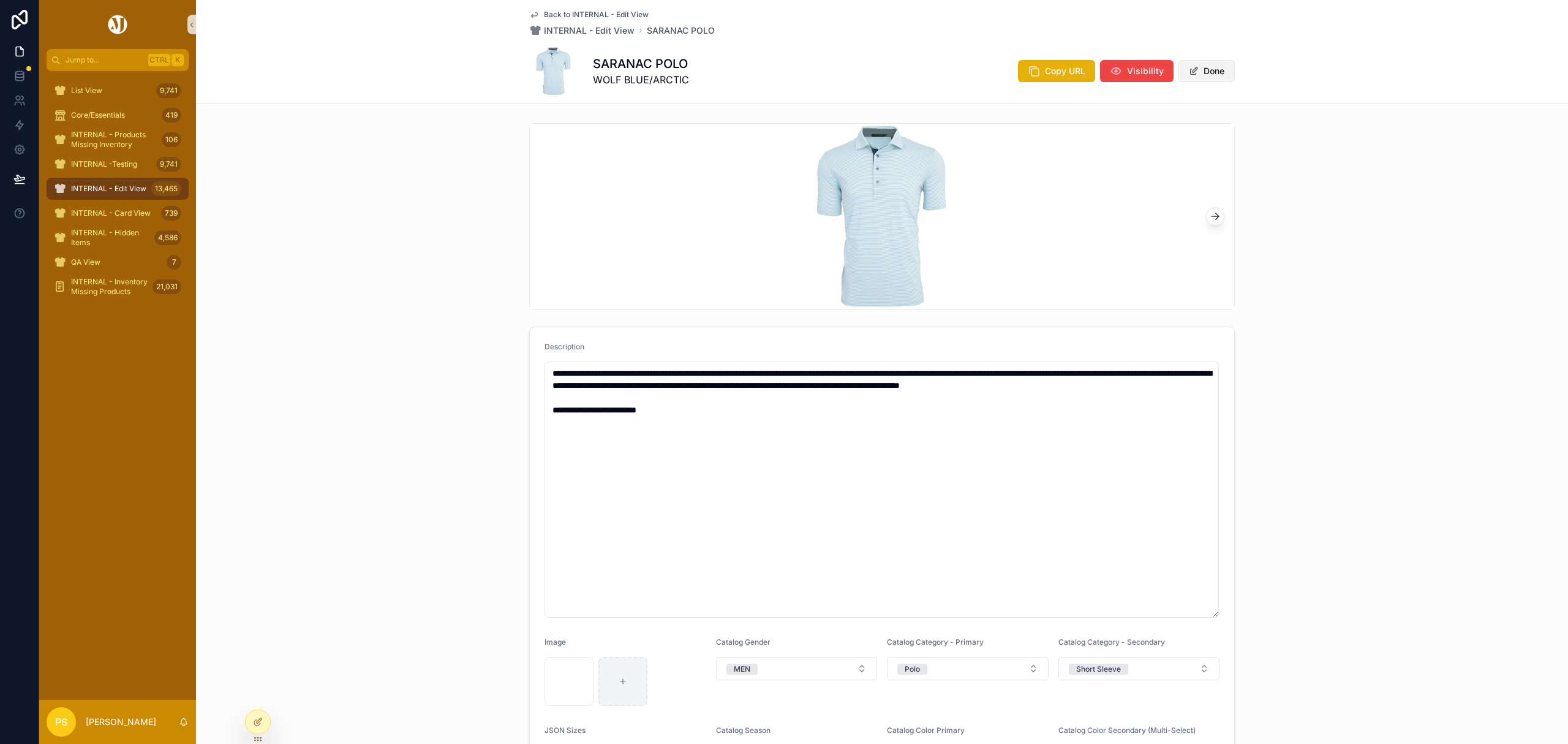
click at [1207, 76] on button "Done" at bounding box center [1207, 71] width 56 height 22
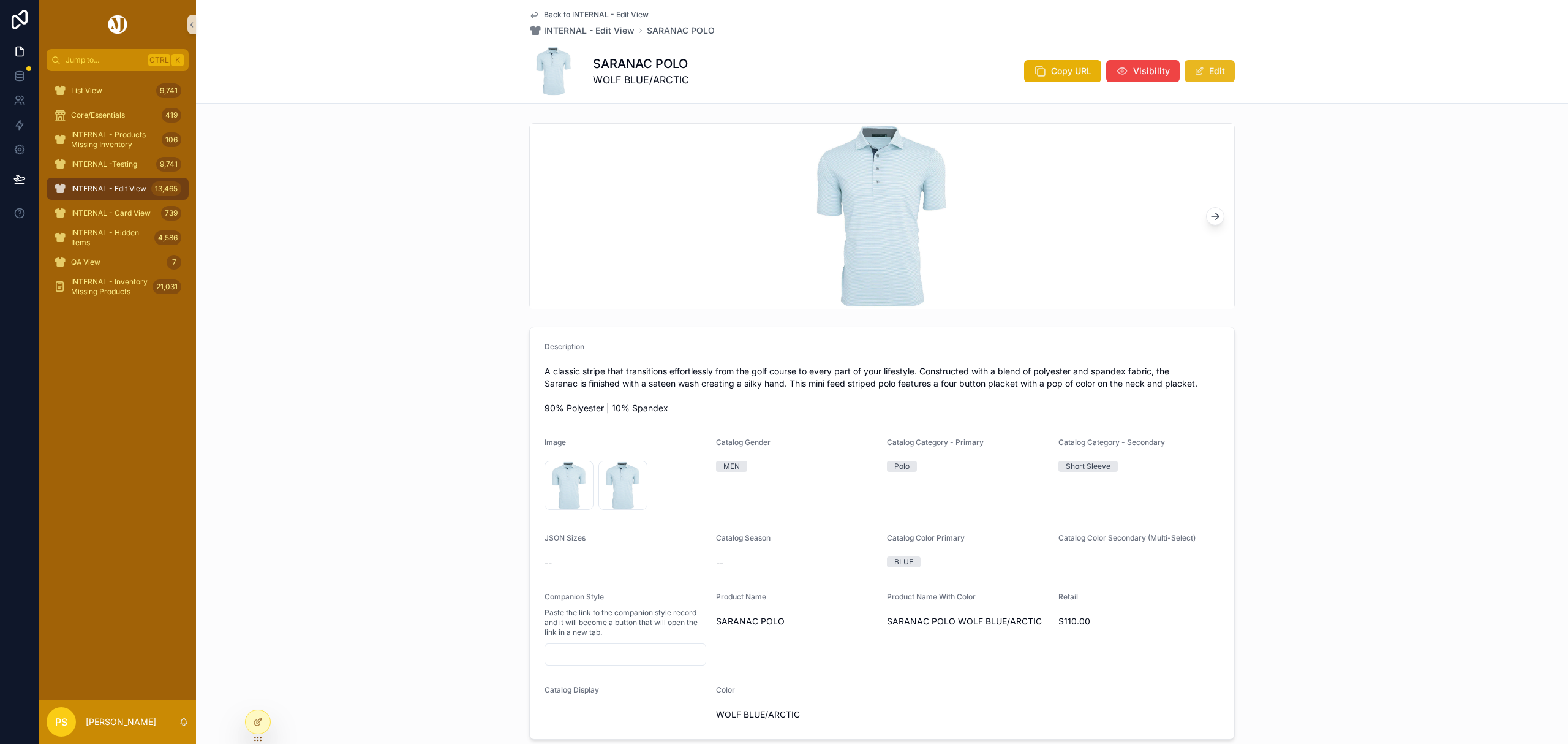
click at [1210, 72] on button "Edit" at bounding box center [1209, 71] width 50 height 22
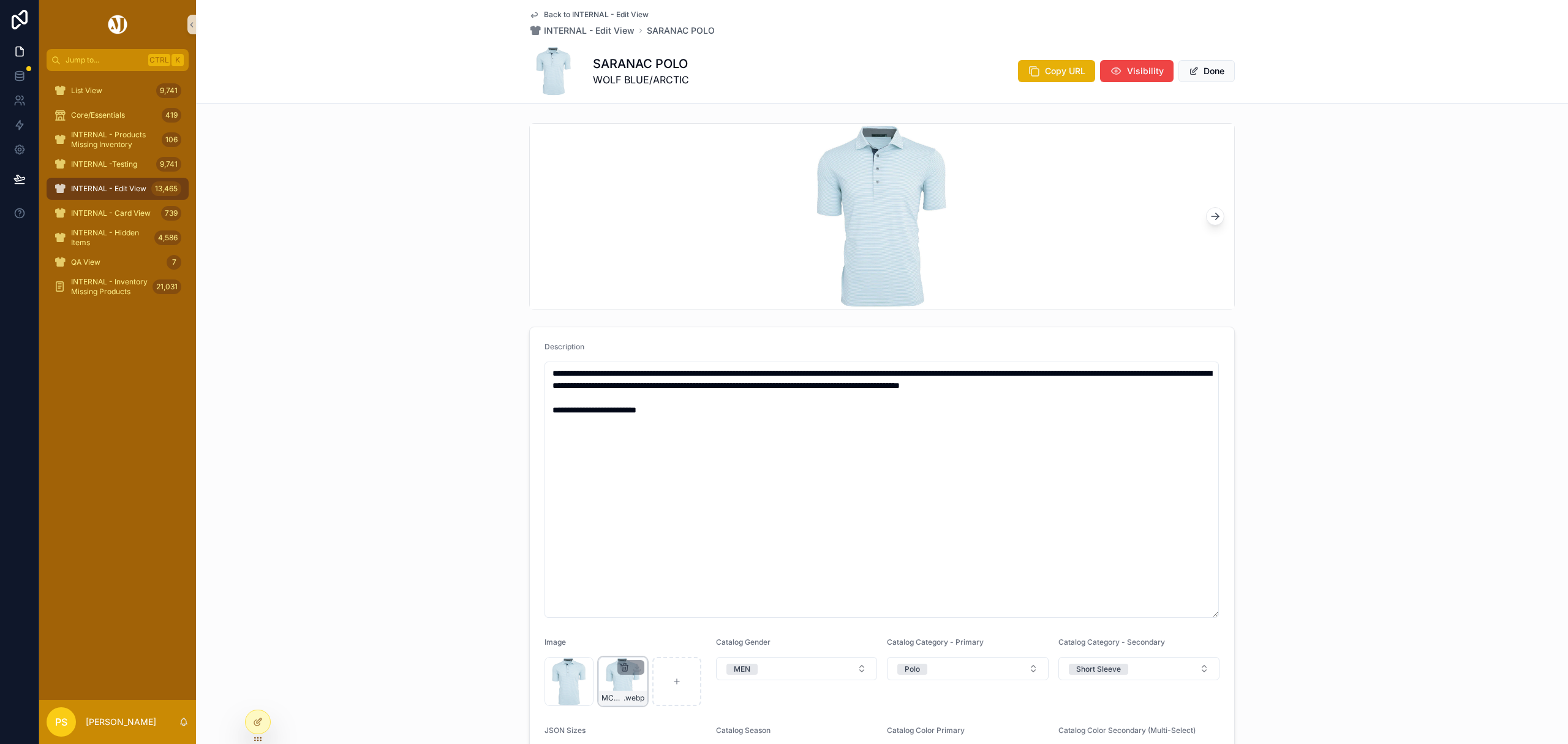
click at [623, 665] on icon "scrollable content" at bounding box center [624, 665] width 3 height 2
click at [642, 648] on icon "scrollable content" at bounding box center [645, 646] width 10 height 10
click at [1412, 326] on div "**********" at bounding box center [882, 545] width 1372 height 853
click at [1209, 72] on button "Done" at bounding box center [1207, 71] width 56 height 22
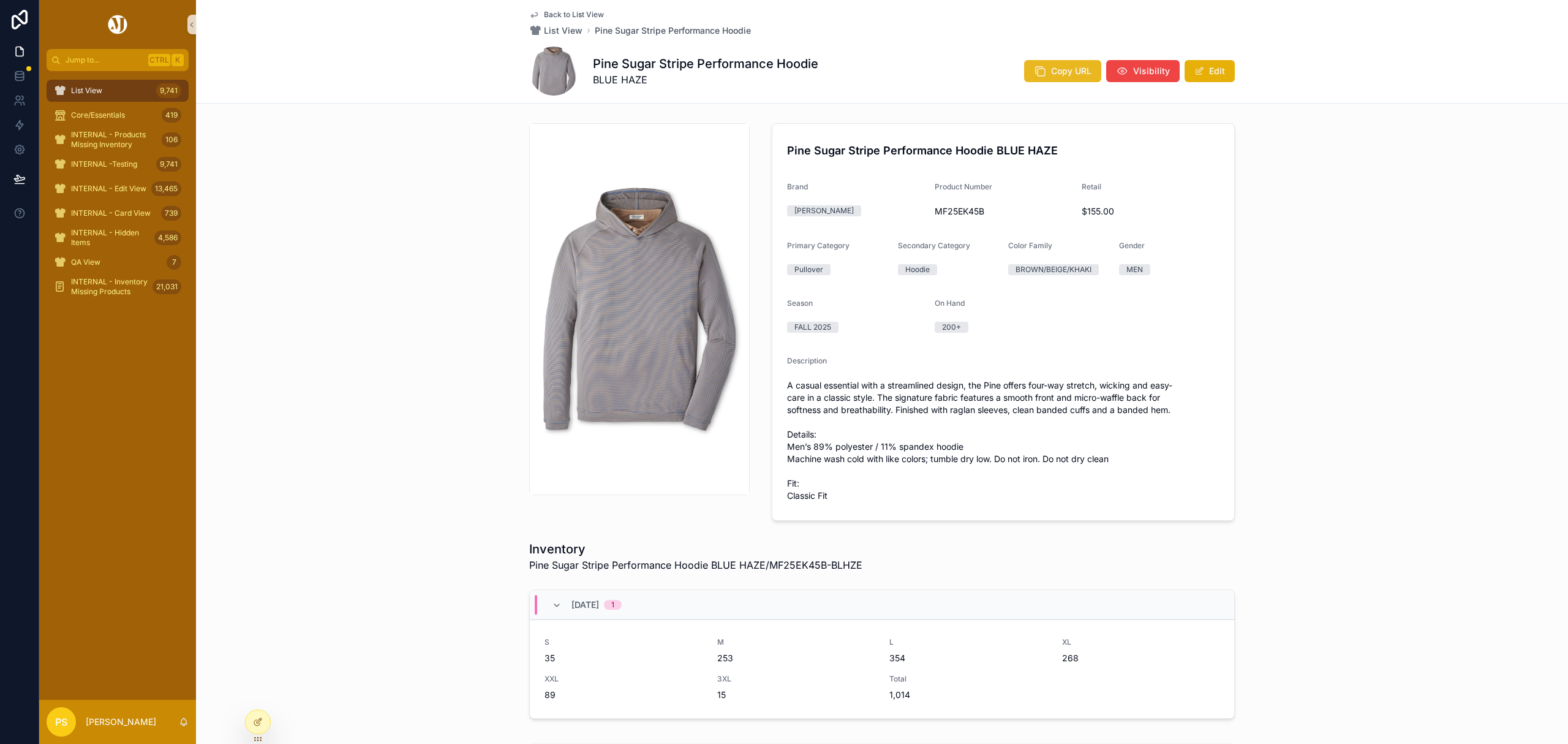
click at [1045, 78] on button "Copy URL" at bounding box center [1062, 71] width 78 height 22
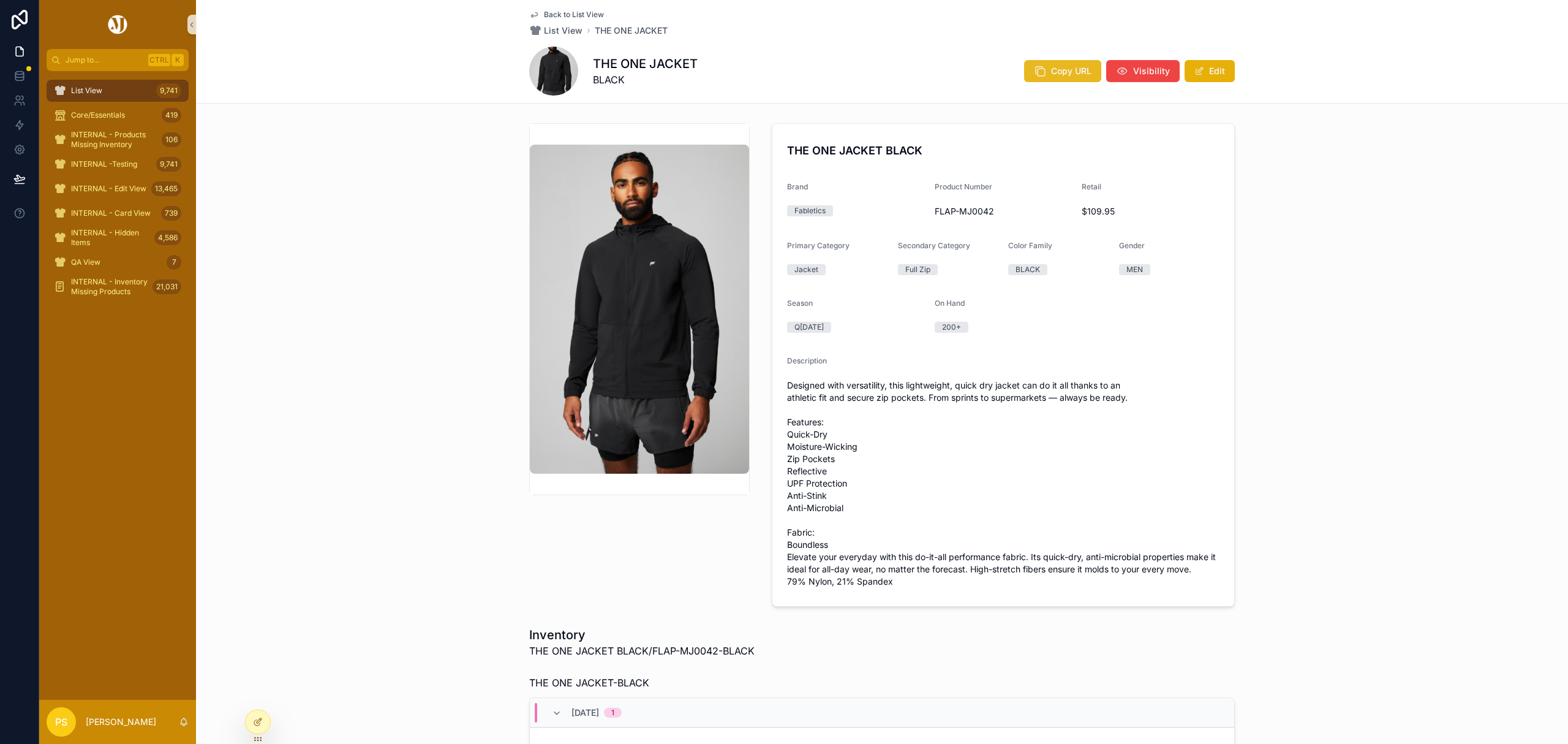
click at [1051, 72] on span "Copy URL" at bounding box center [1071, 71] width 40 height 12
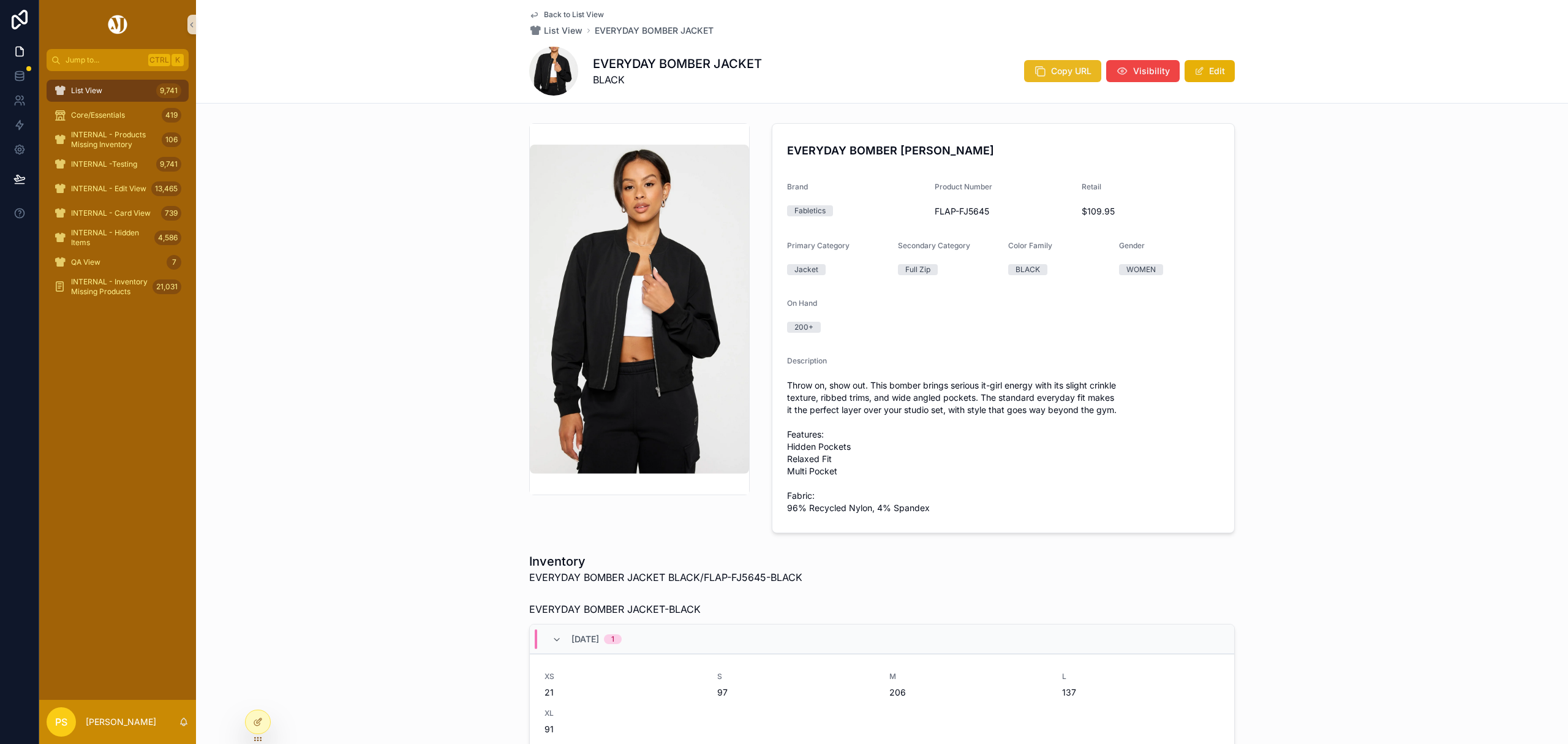
click at [1065, 72] on span "Copy URL" at bounding box center [1071, 71] width 40 height 12
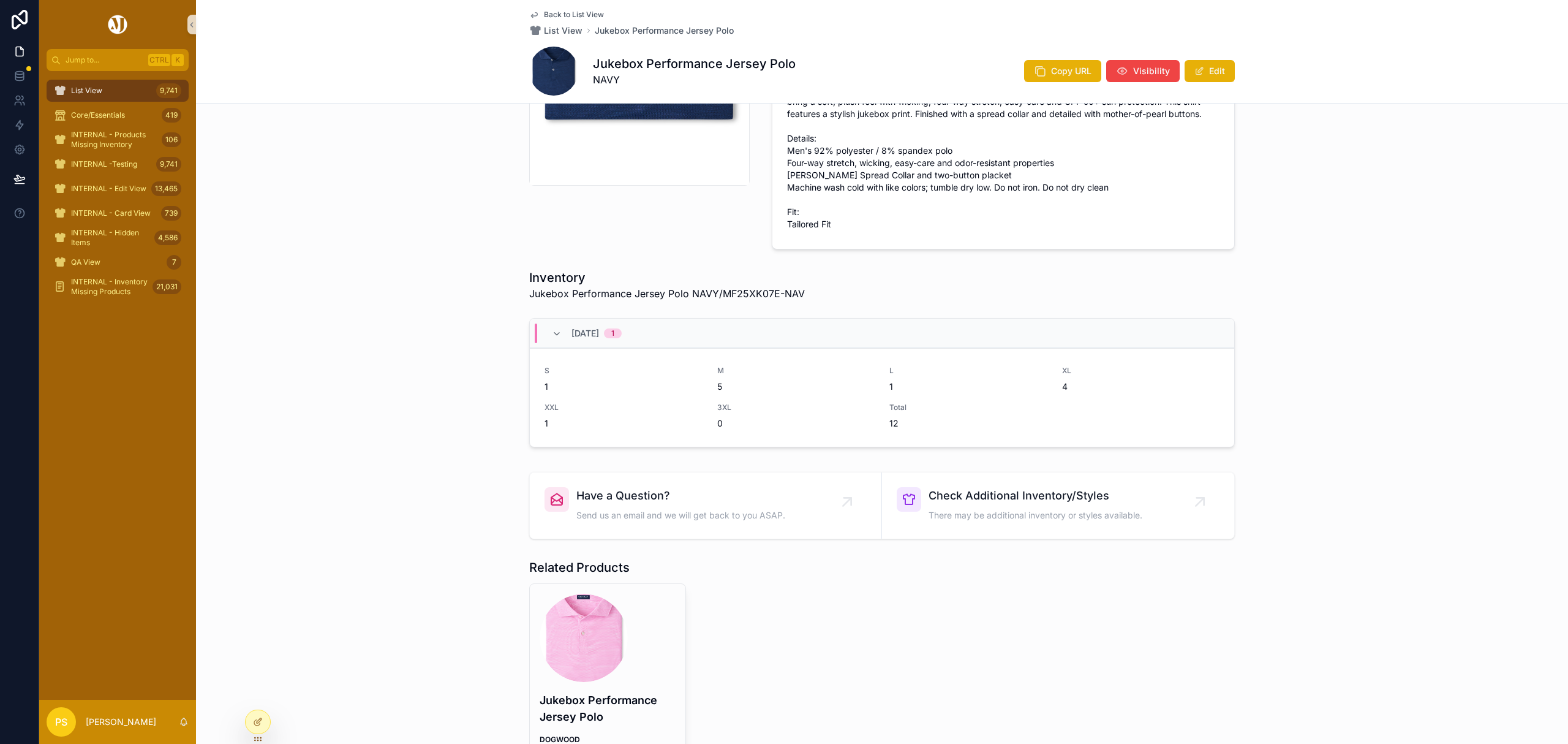
scroll to position [326, 0]
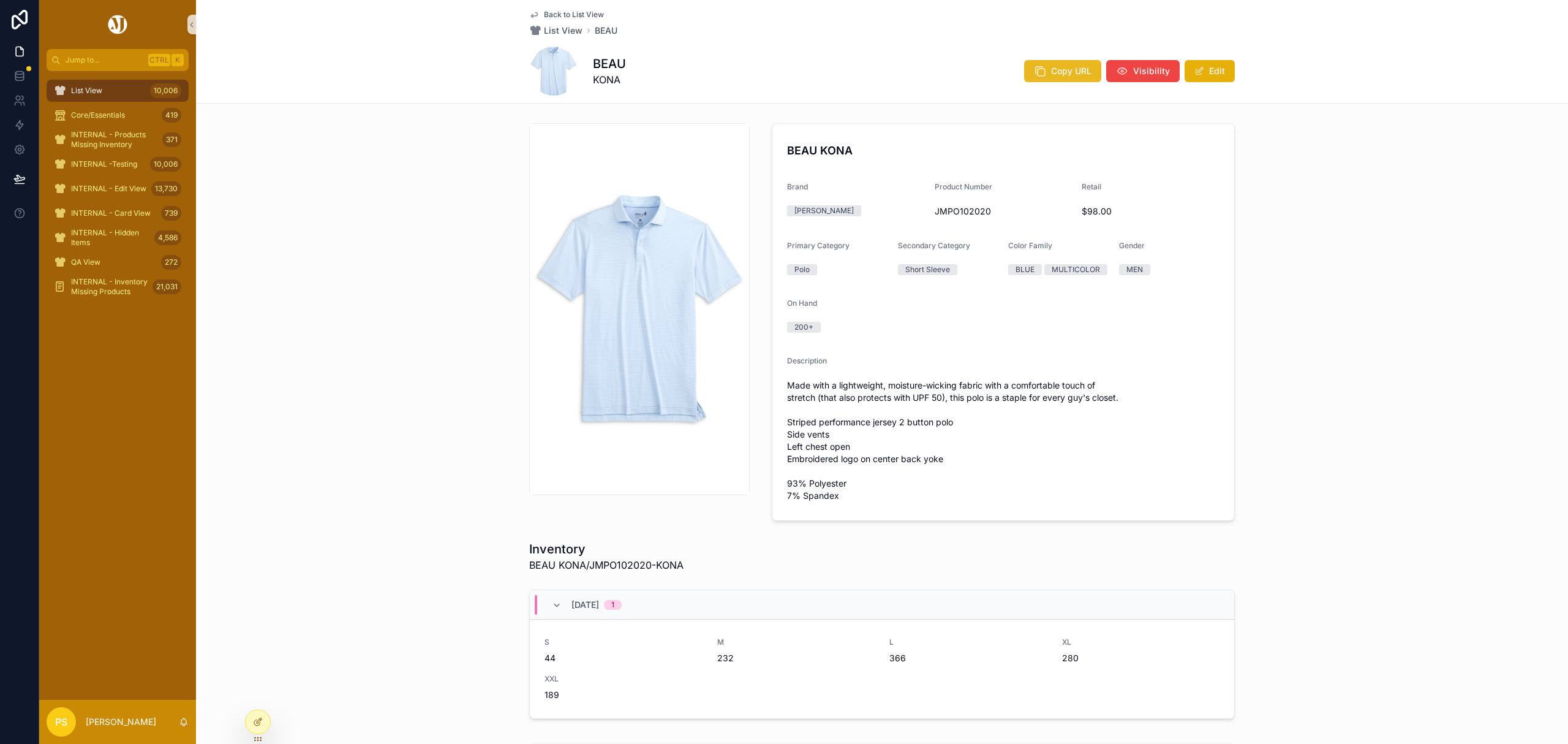
click at [1035, 75] on icon "scrollable content" at bounding box center [1040, 71] width 12 height 12
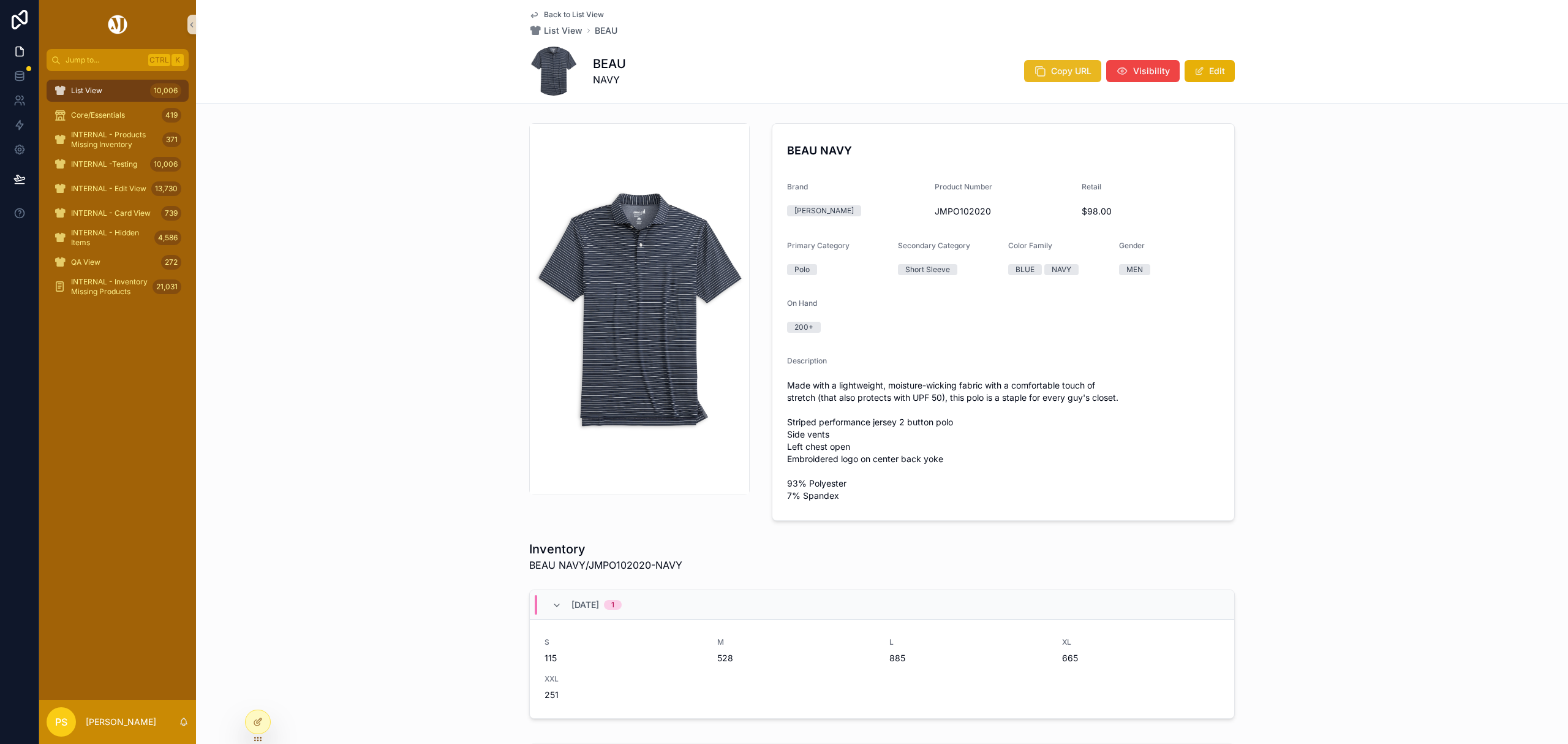
click at [1071, 66] on span "Copy URL" at bounding box center [1071, 71] width 40 height 12
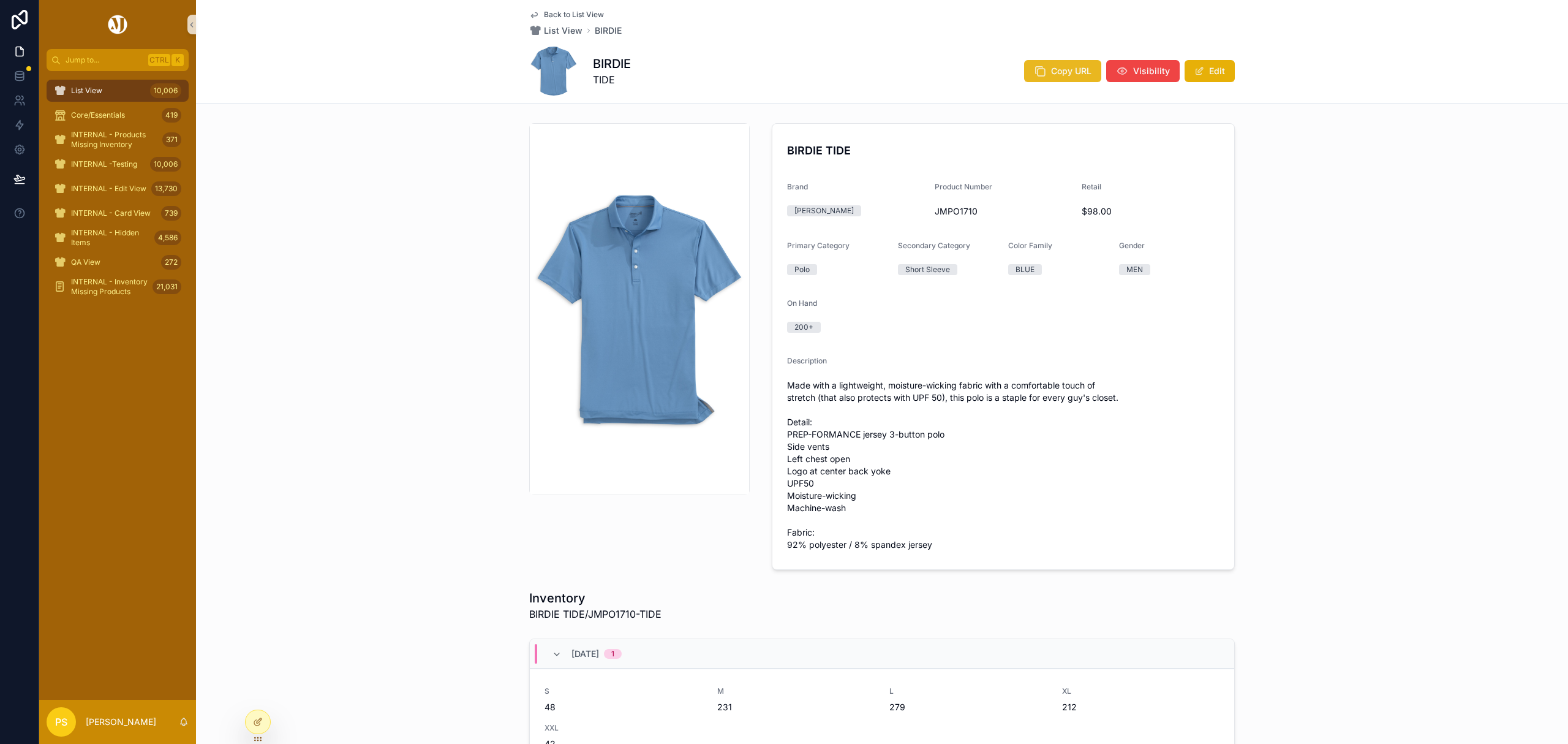
click at [1045, 78] on button "Copy URL" at bounding box center [1062, 71] width 78 height 22
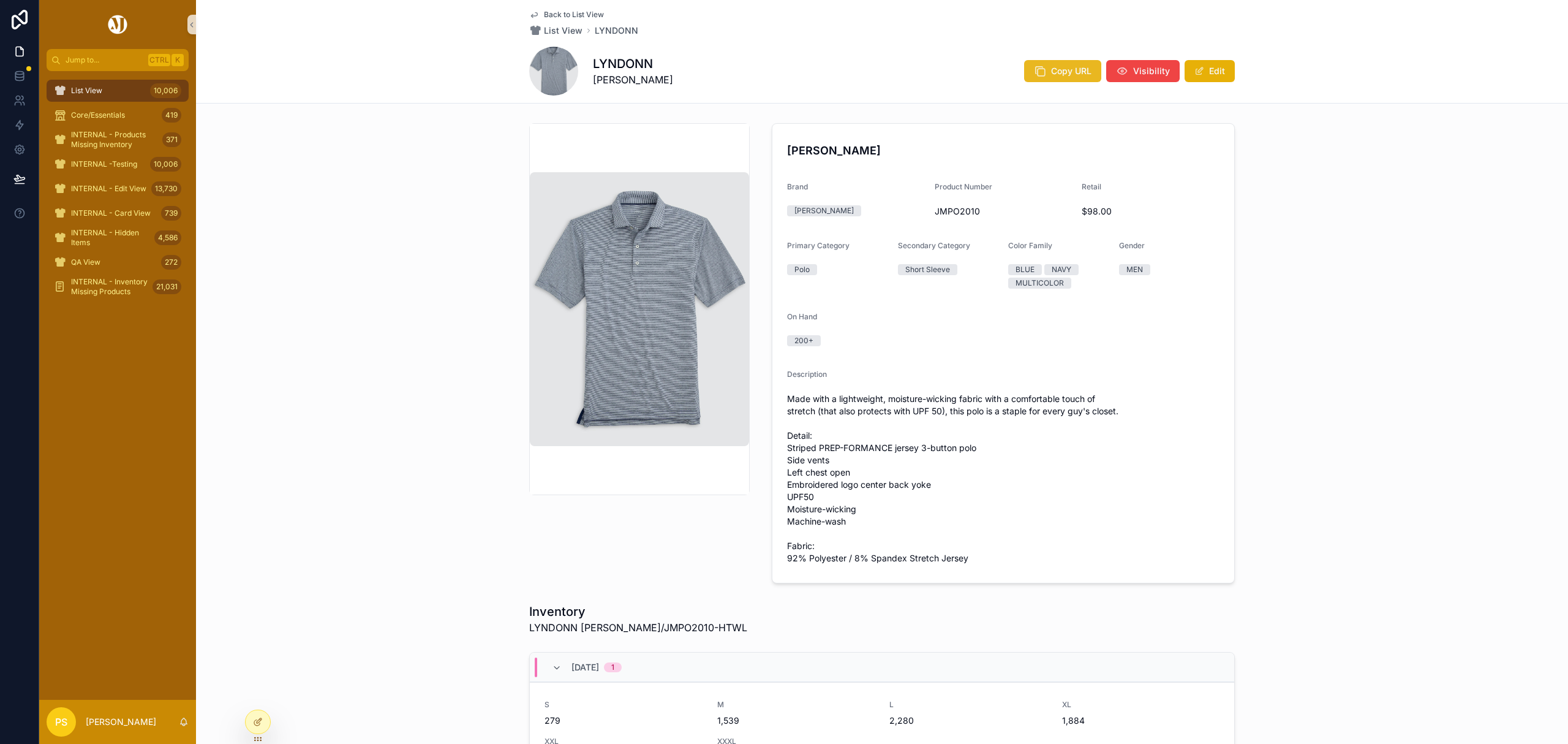
click at [1052, 74] on span "Copy URL" at bounding box center [1071, 71] width 40 height 12
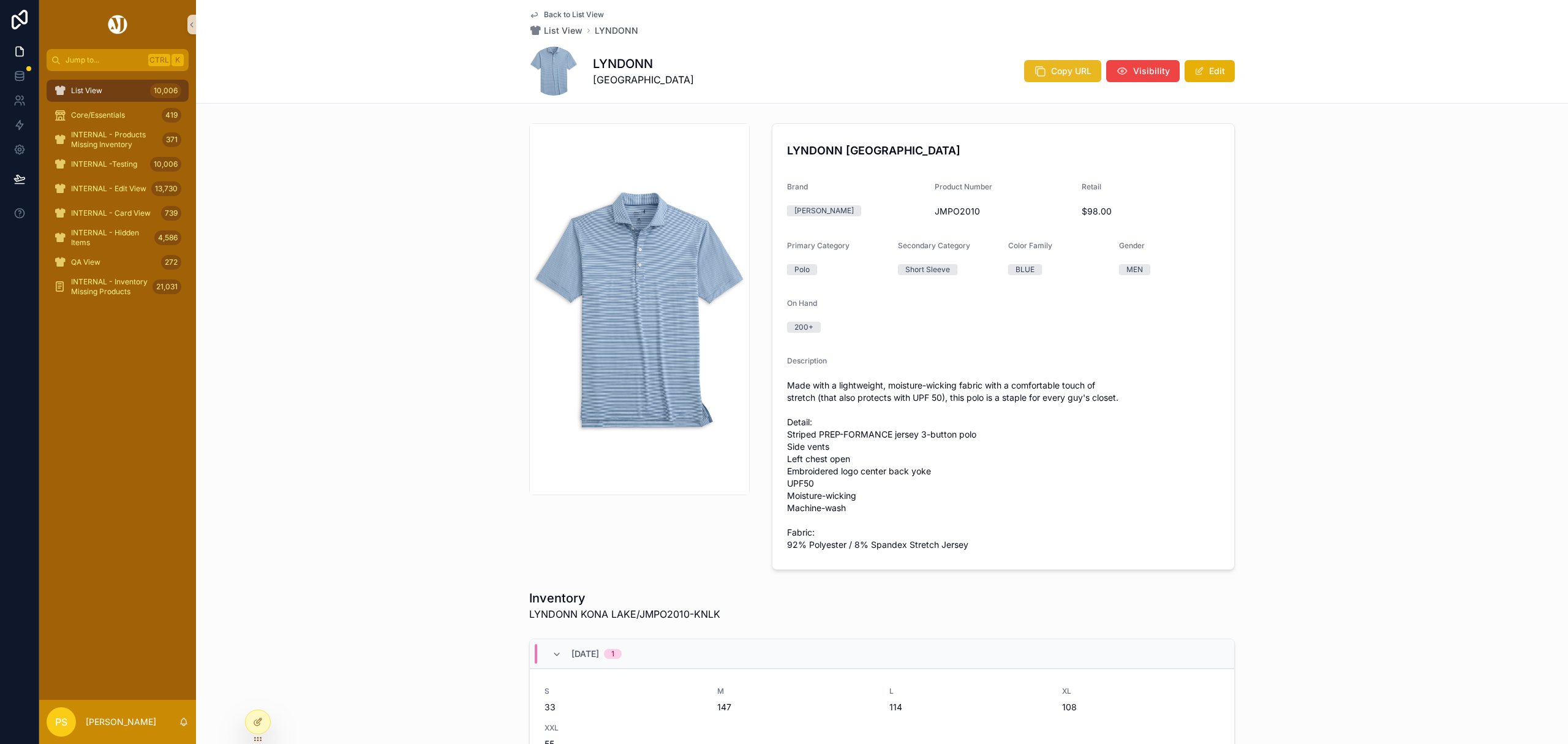
click at [1051, 75] on span "Copy URL" at bounding box center [1071, 71] width 40 height 12
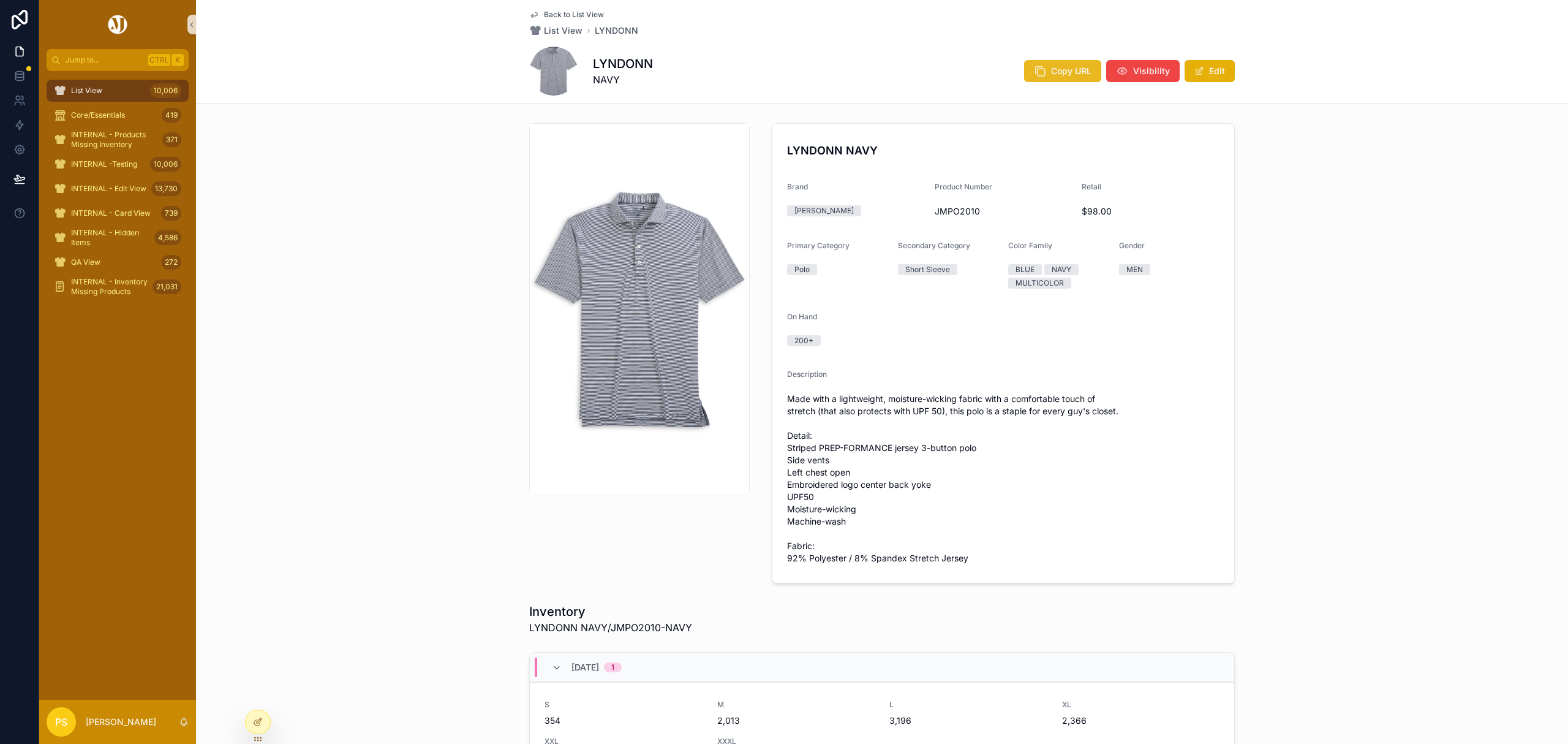
click at [1057, 69] on span "Copy URL" at bounding box center [1071, 71] width 40 height 12
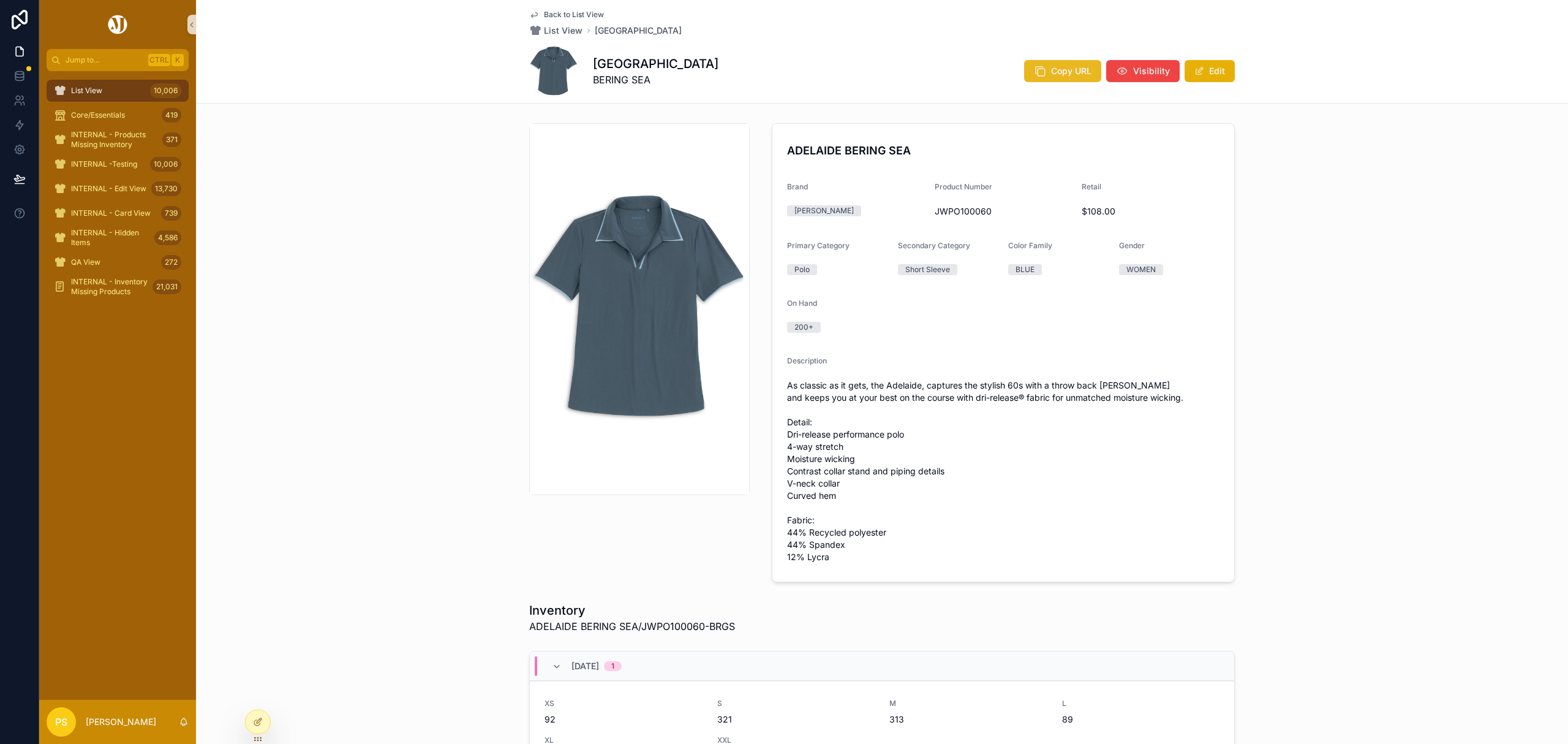
click at [1065, 69] on span "Copy URL" at bounding box center [1071, 71] width 40 height 12
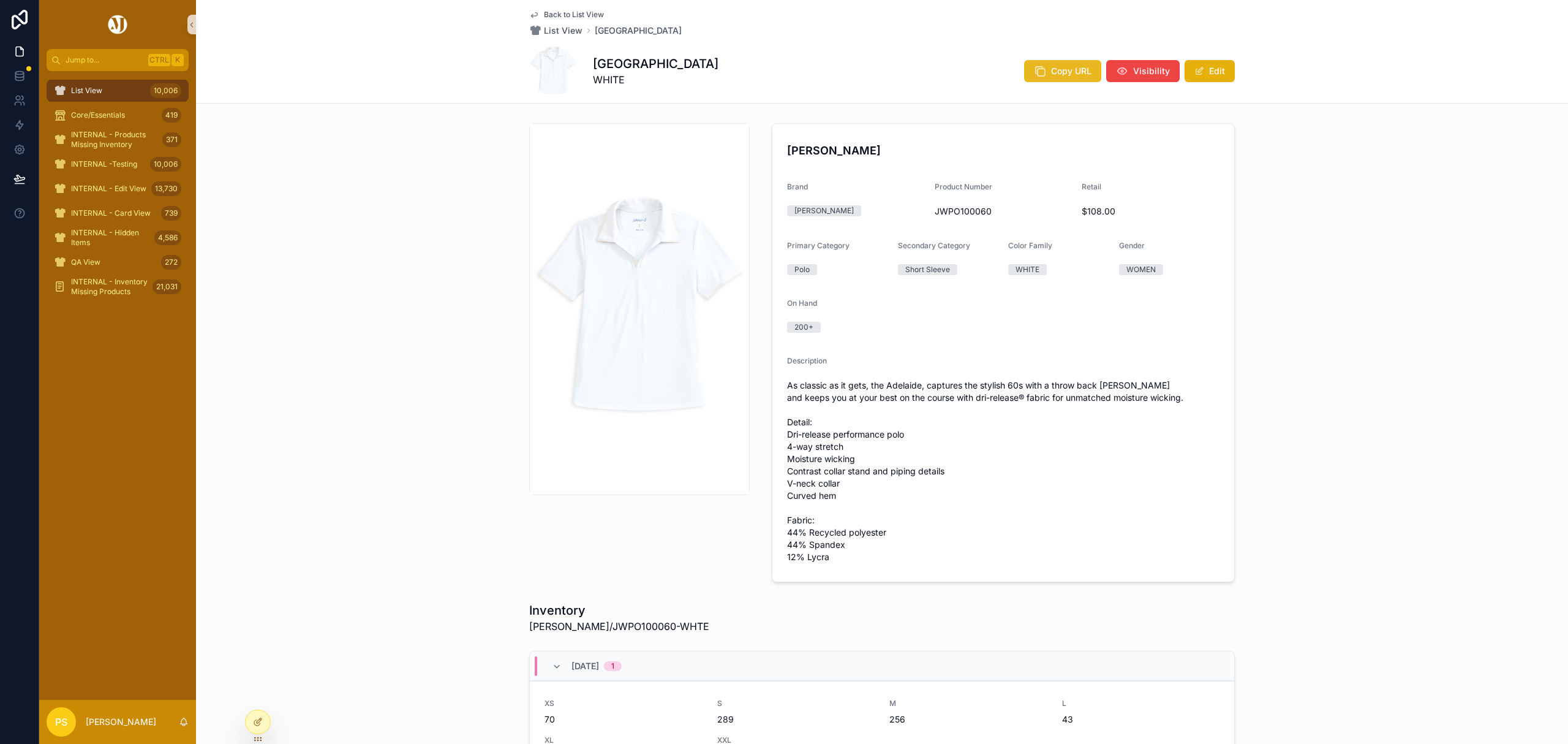
click at [1051, 69] on span "Copy URL" at bounding box center [1071, 71] width 40 height 12
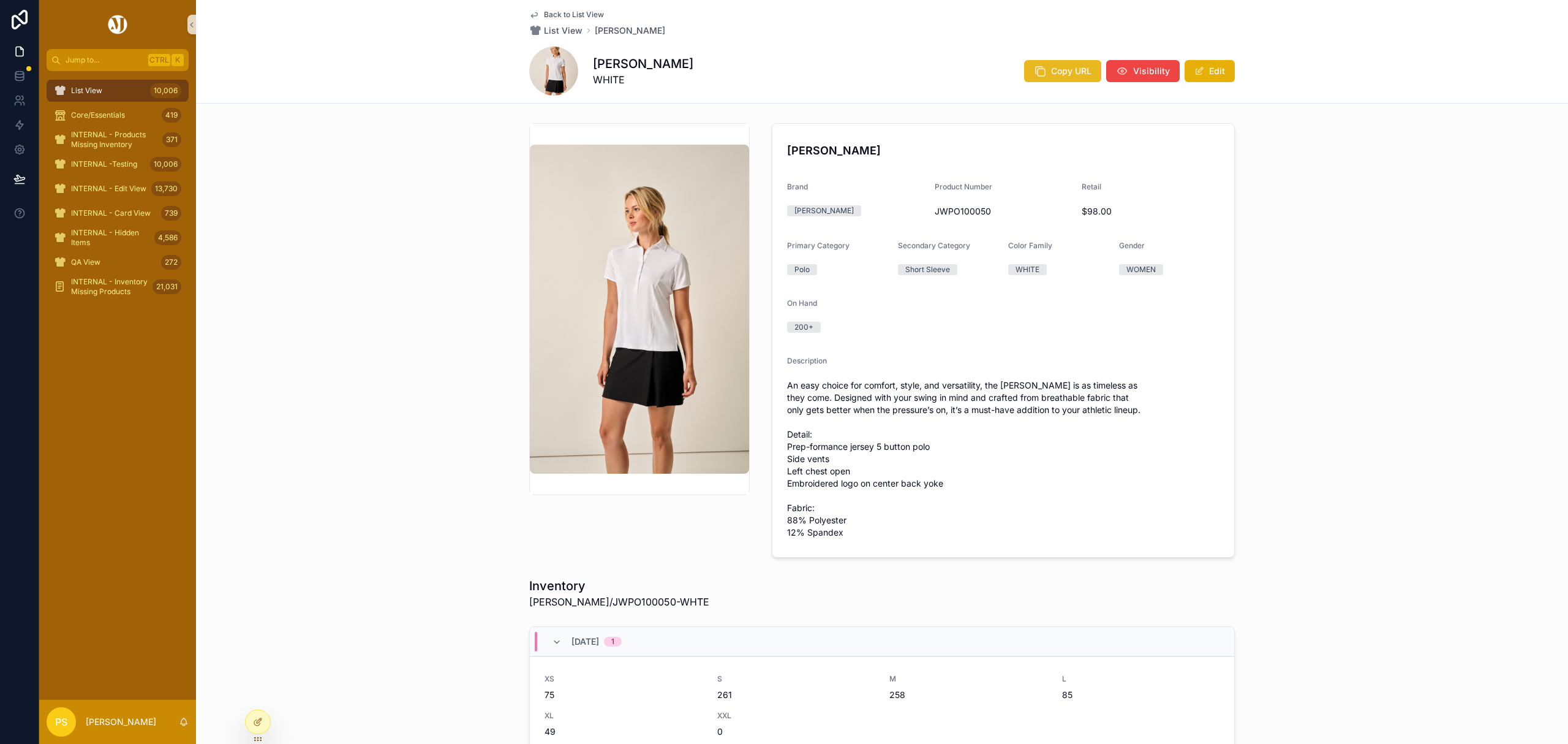
click at [1059, 72] on span "Copy URL" at bounding box center [1071, 71] width 40 height 12
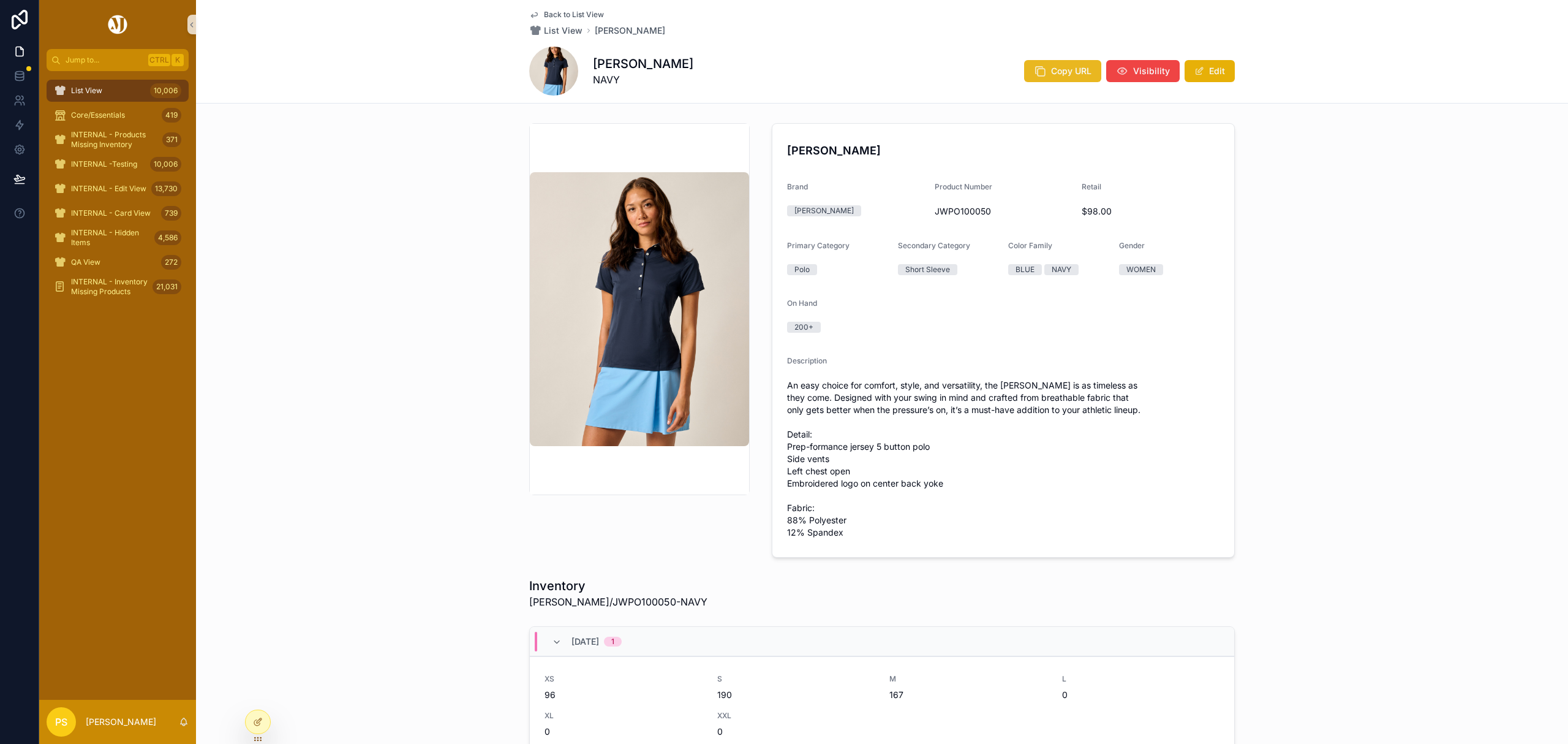
click at [1052, 69] on span "Copy URL" at bounding box center [1071, 71] width 40 height 12
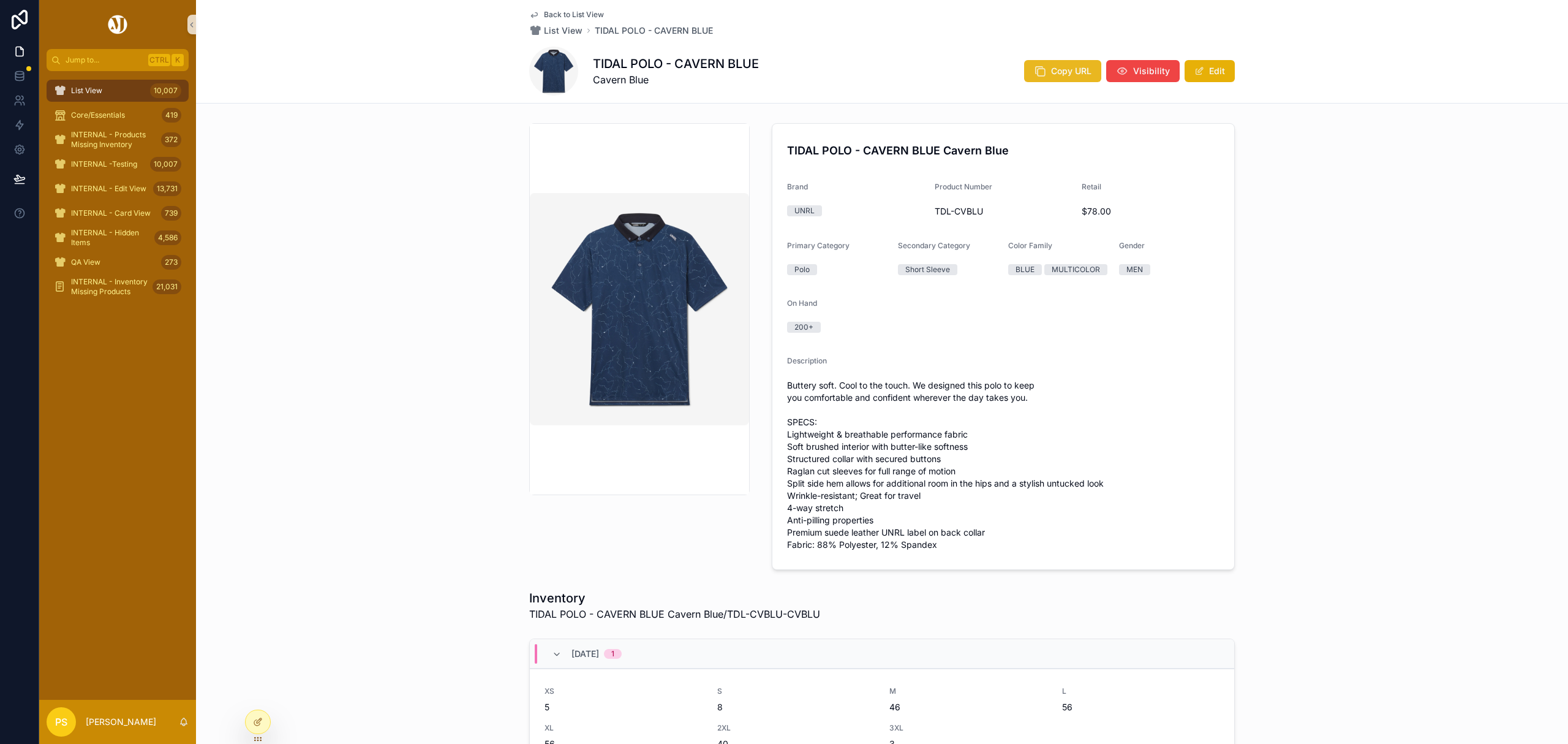
click at [1064, 76] on span "Copy URL" at bounding box center [1071, 71] width 40 height 12
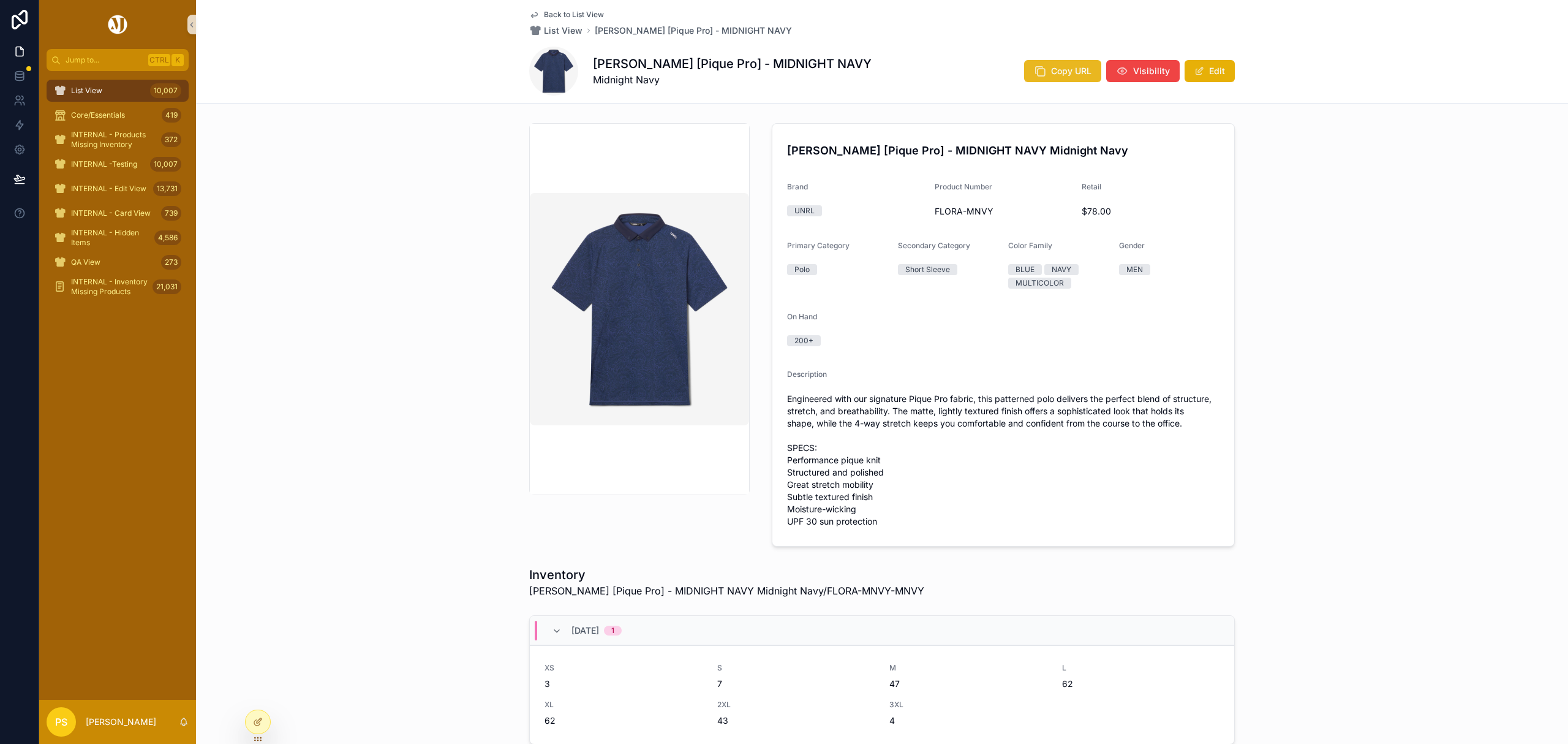
click at [1078, 76] on span "Copy URL" at bounding box center [1071, 71] width 40 height 12
